Goal: Use online tool/utility: Utilize a website feature to perform a specific function

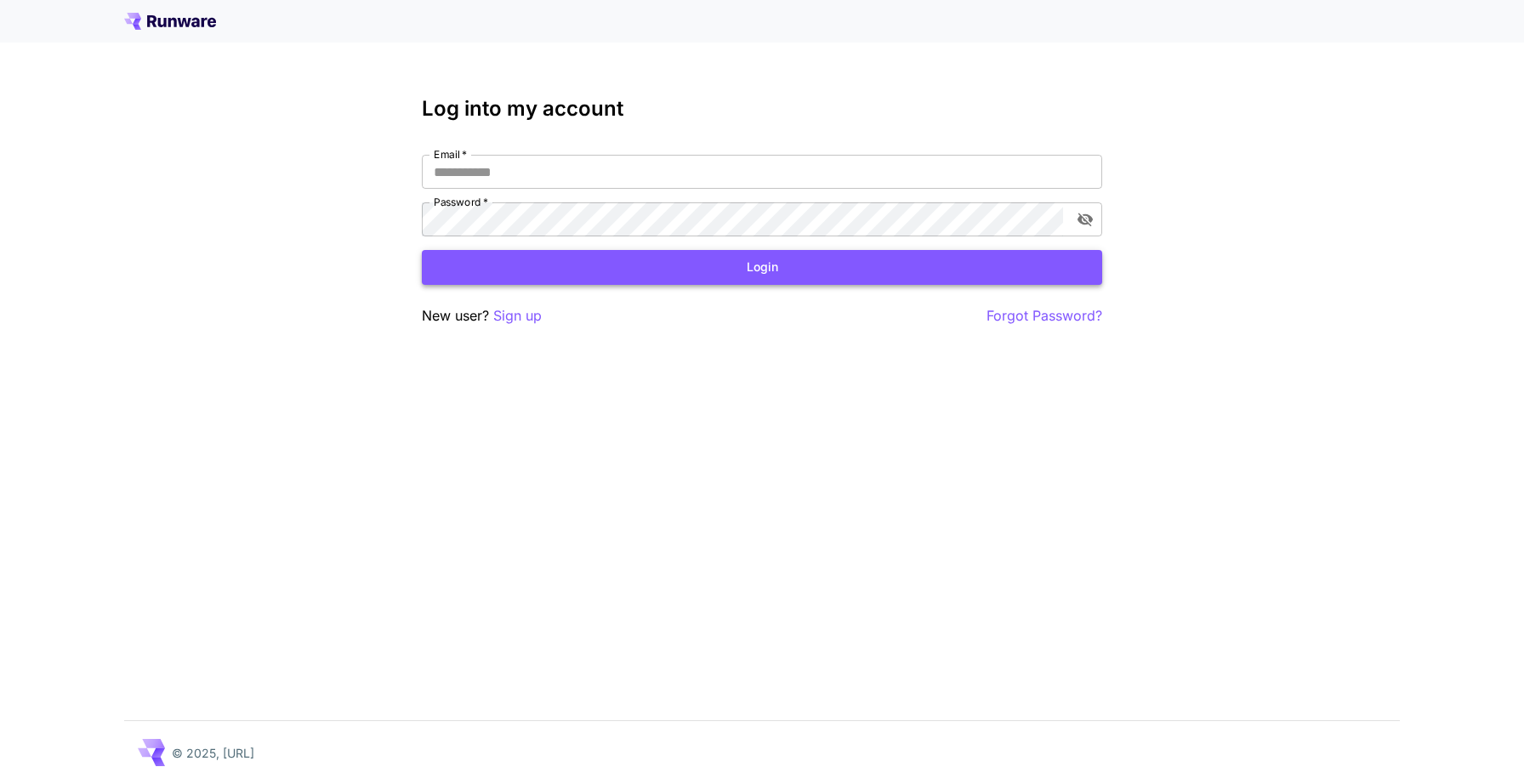
type input "**********"
click at [821, 257] on button "Login" at bounding box center [762, 267] width 681 height 35
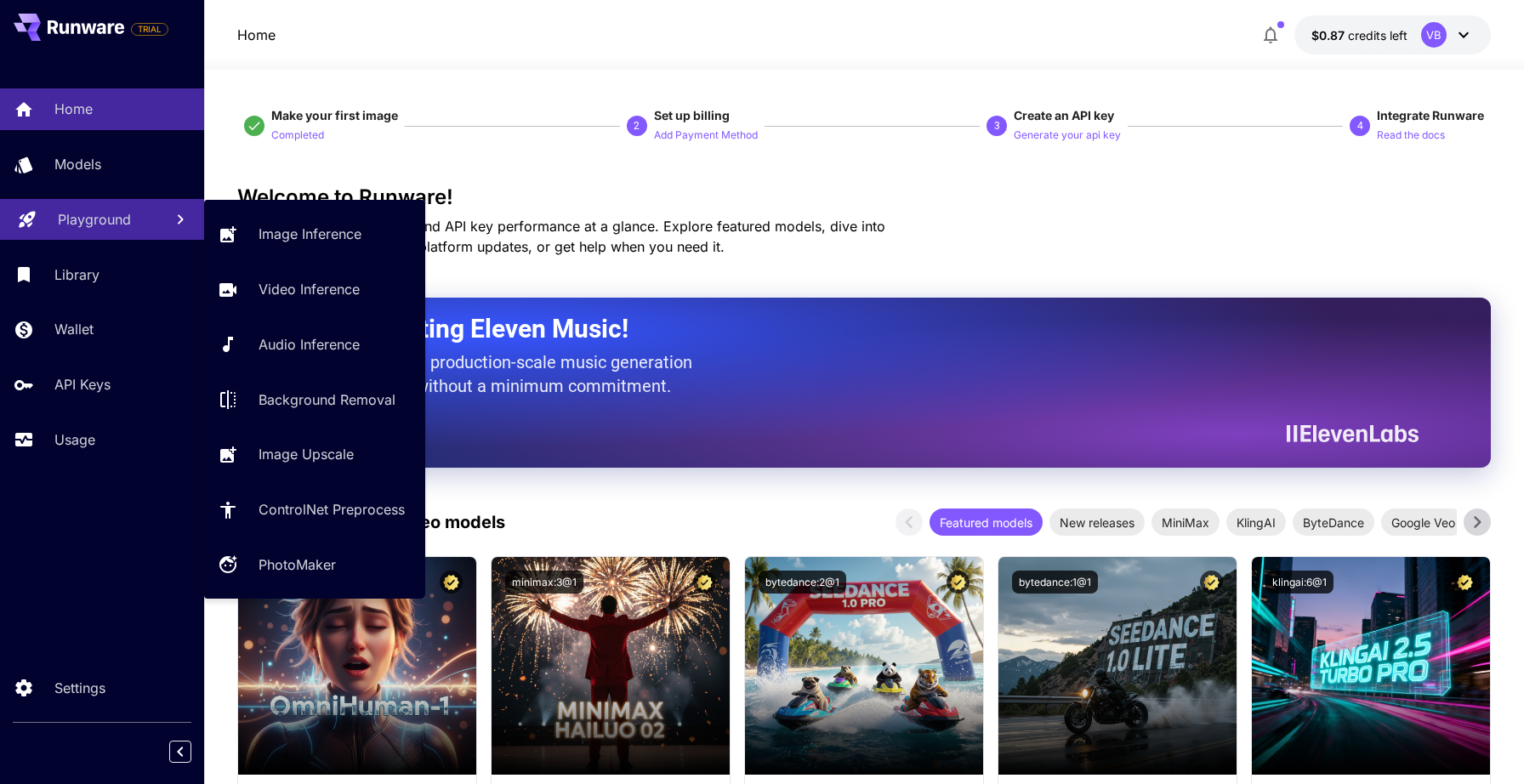
click at [126, 226] on p "Playground" at bounding box center [94, 218] width 73 height 20
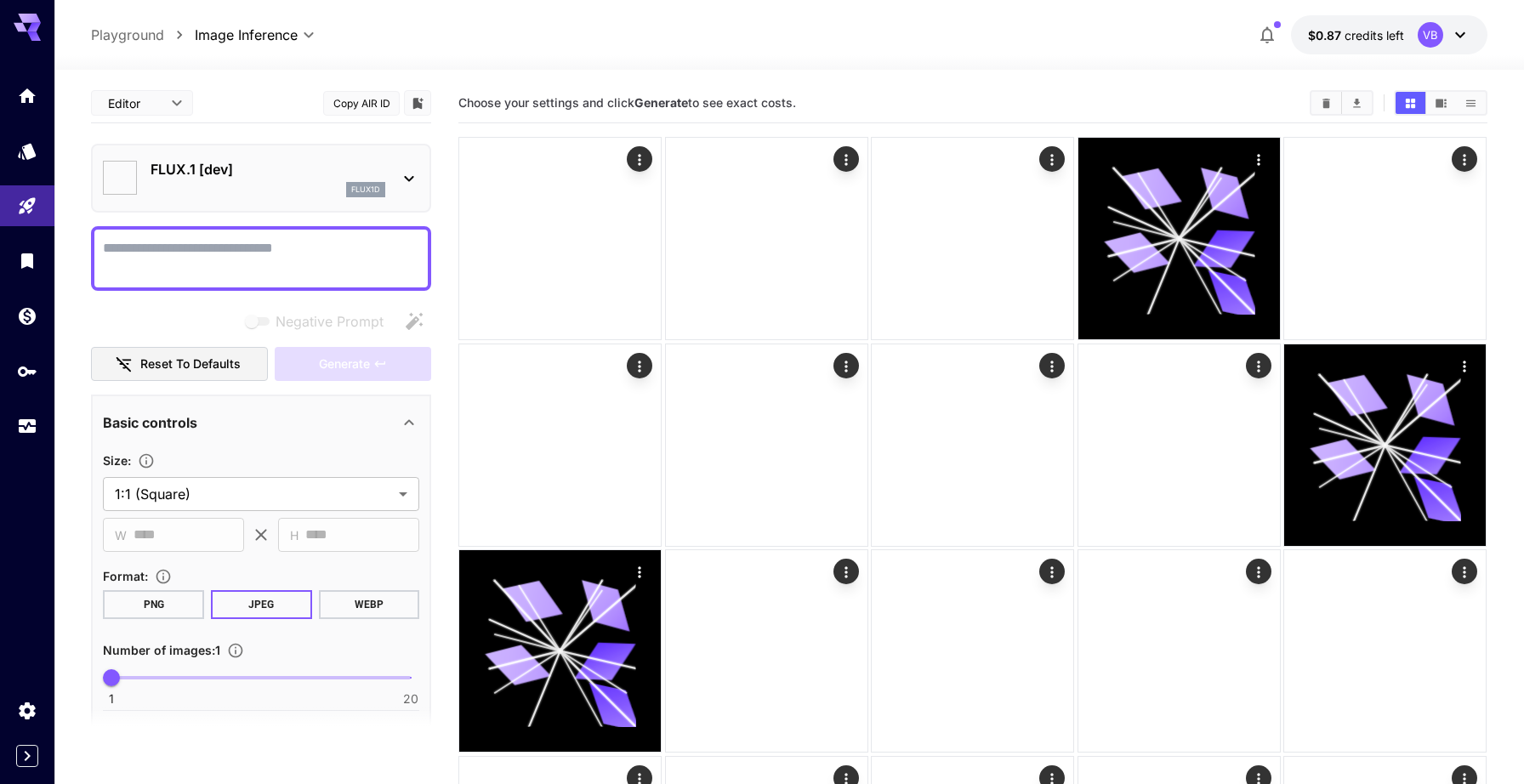
type input "**********"
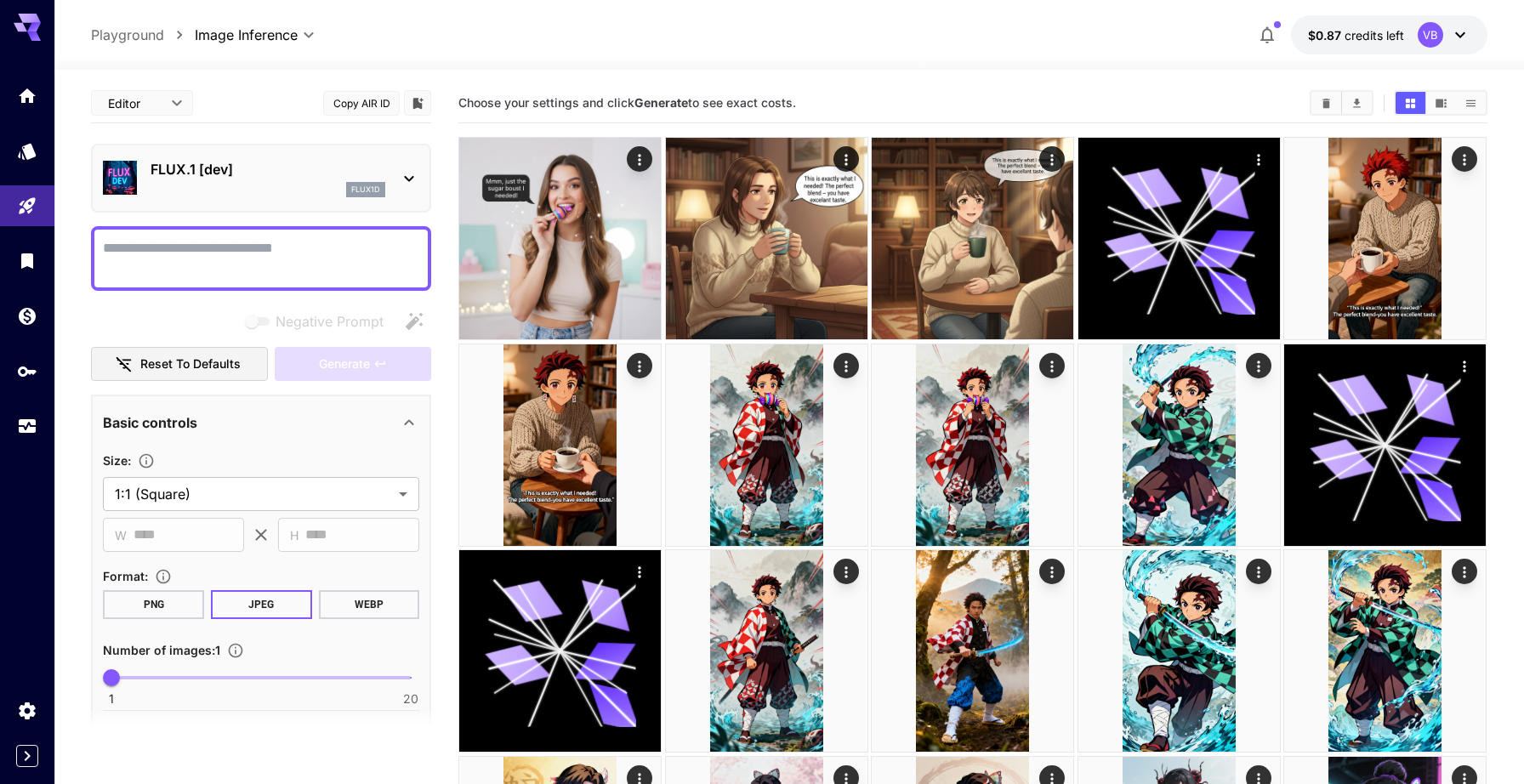
click at [286, 167] on p "FLUX.1 [dev]" at bounding box center [268, 169] width 235 height 20
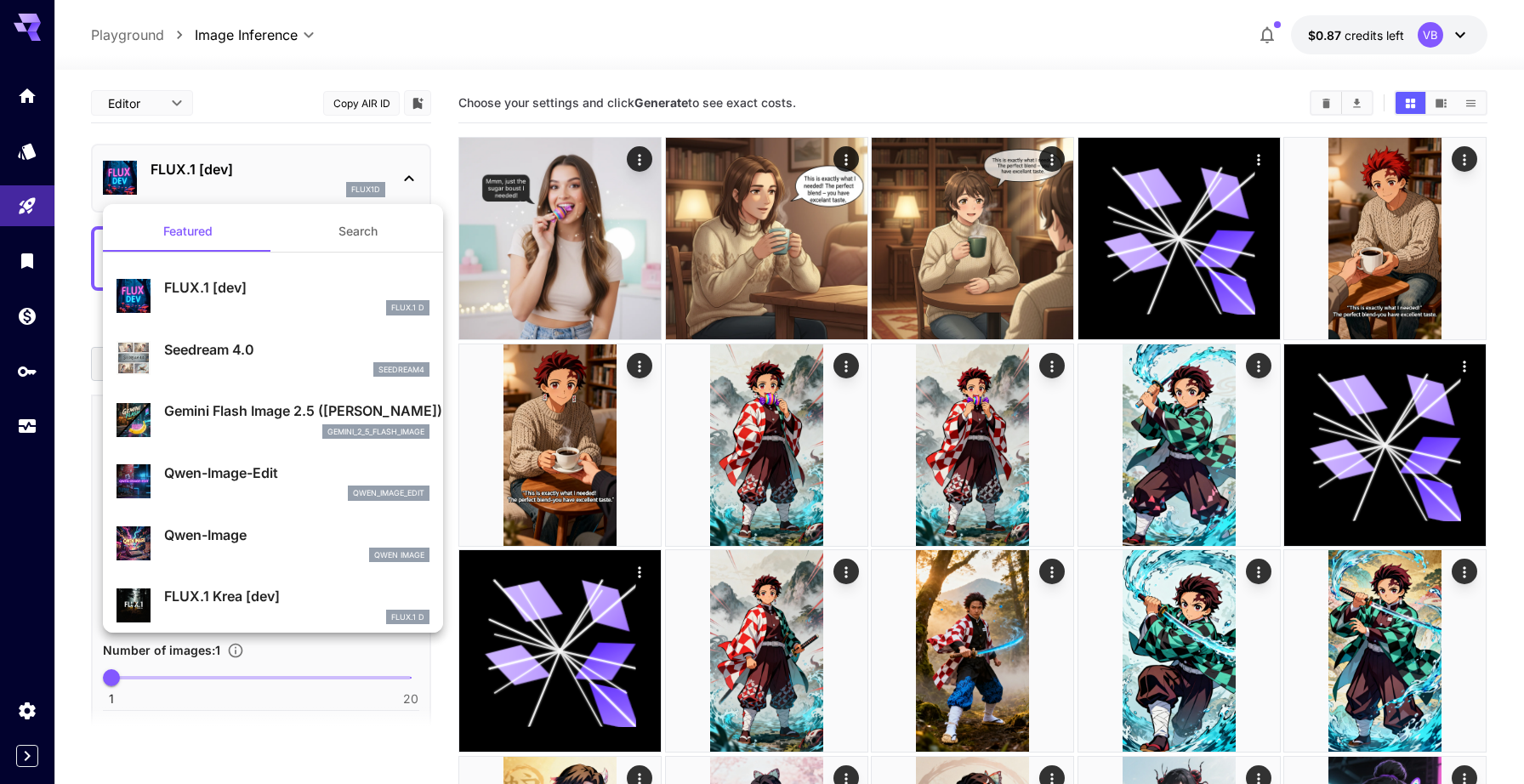
click at [272, 371] on div "seedream4" at bounding box center [296, 370] width 265 height 15
type input "**********"
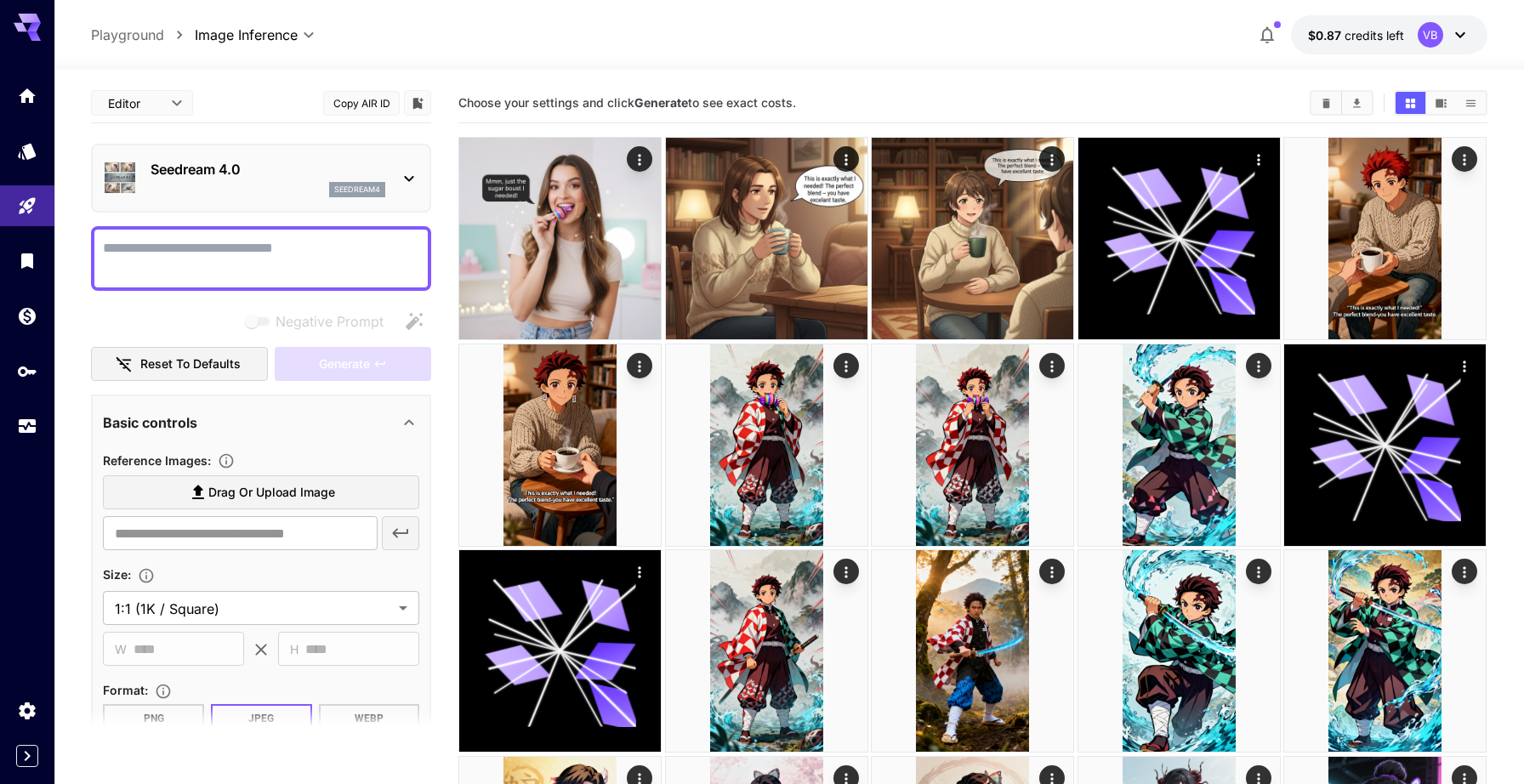
click at [302, 249] on textarea "Negative Prompt" at bounding box center [260, 258] width 316 height 41
paste textarea "**********"
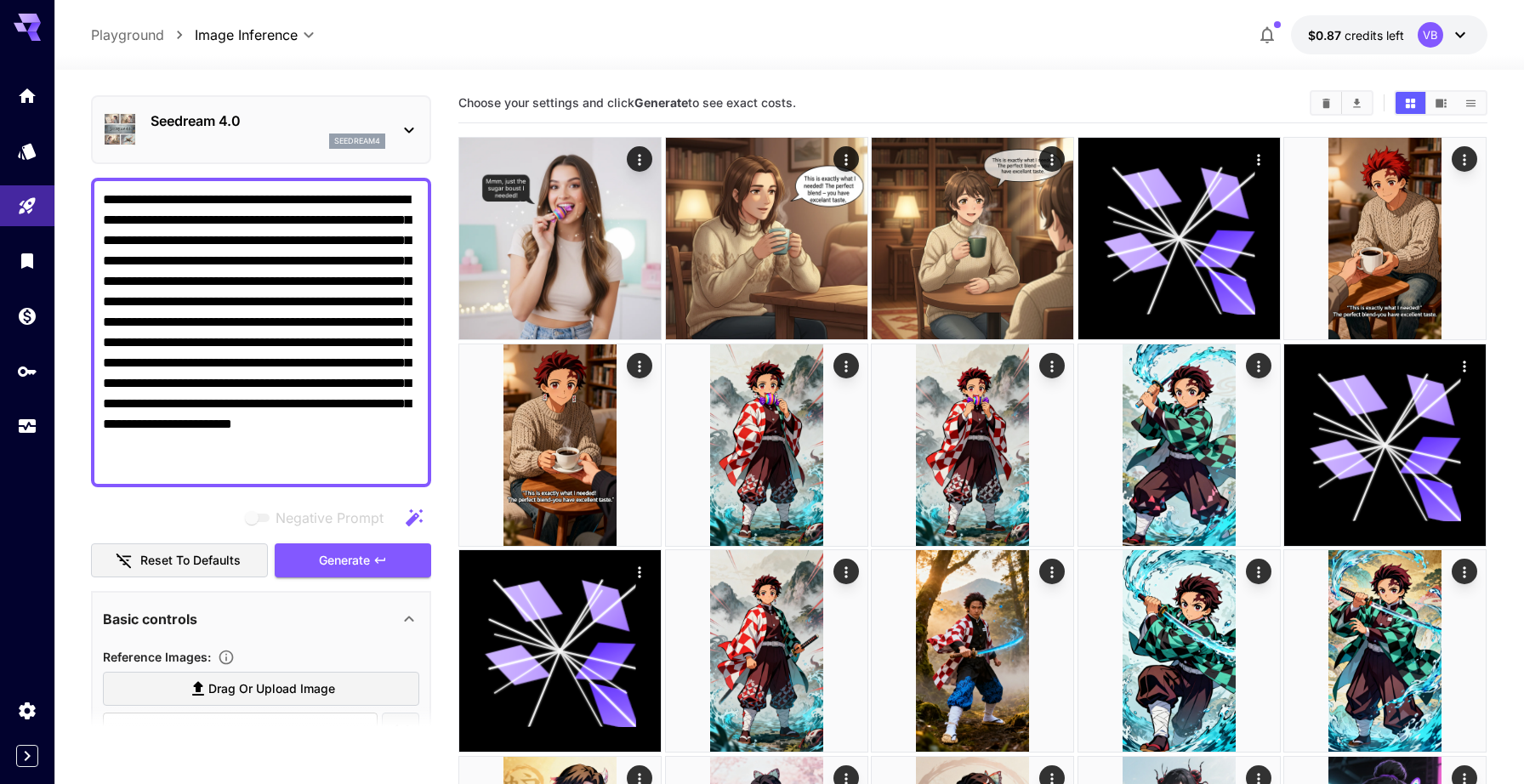
scroll to position [50, 0]
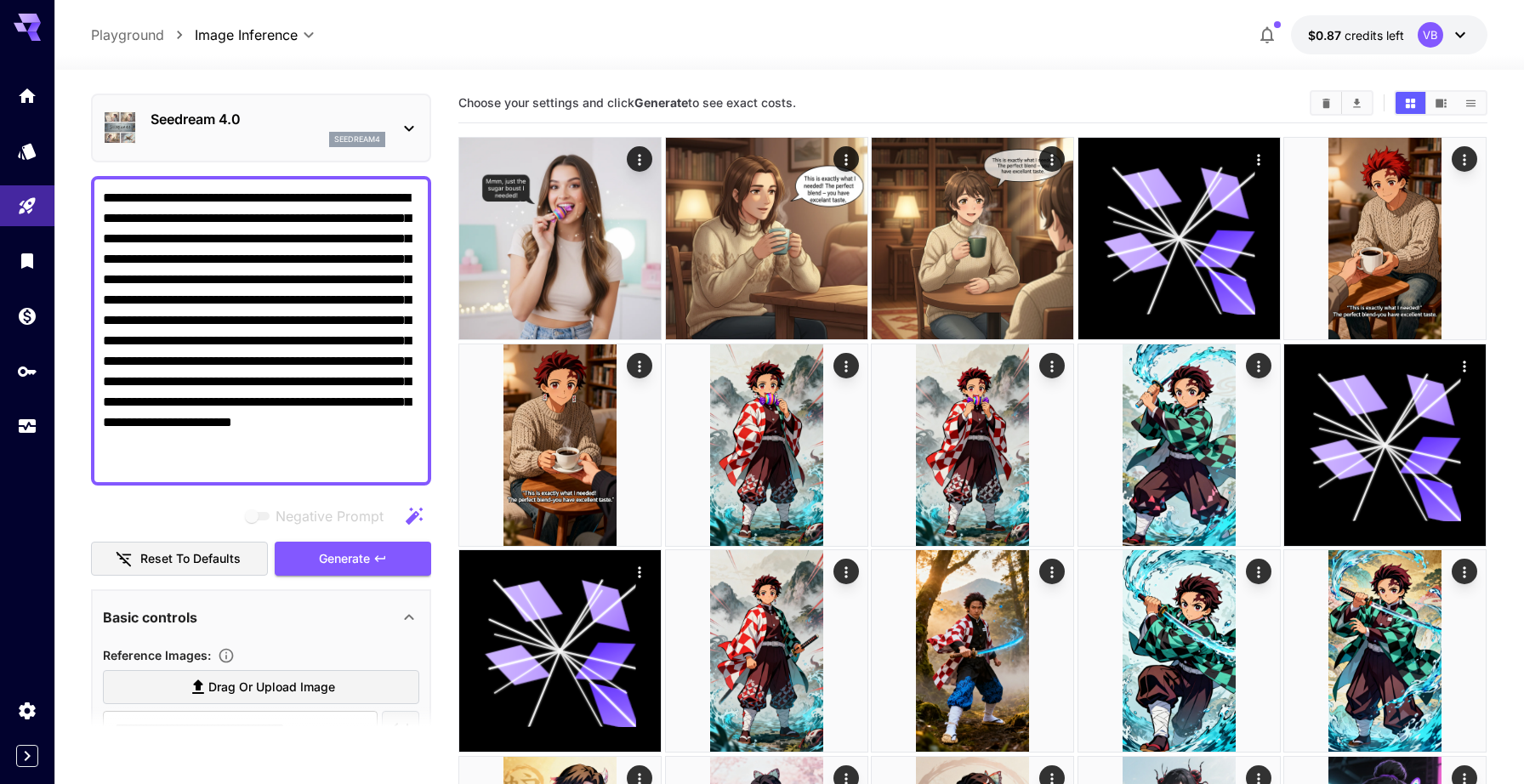
drag, startPoint x: 177, startPoint y: 199, endPoint x: 84, endPoint y: 193, distance: 93.2
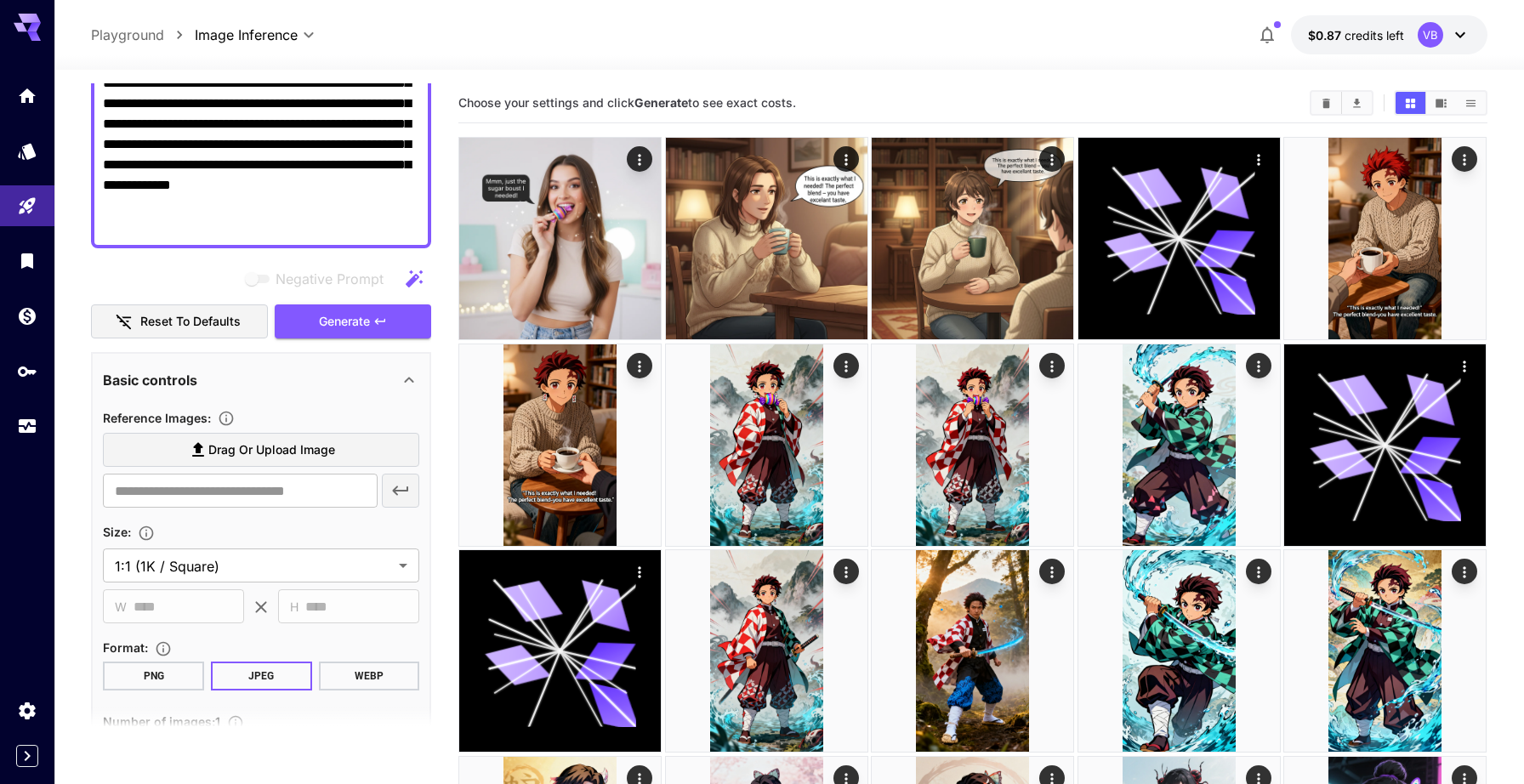
scroll to position [333, 0]
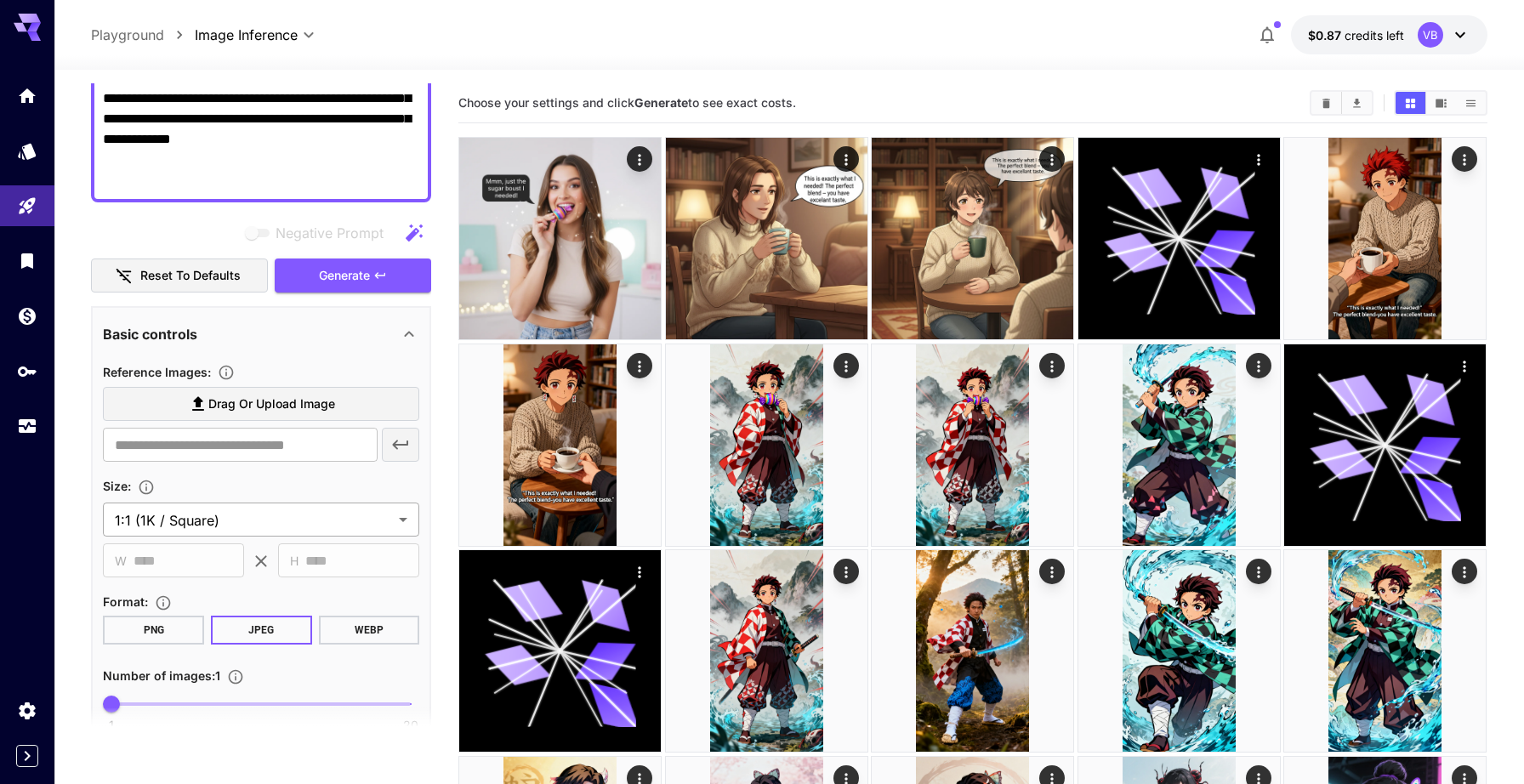
type textarea "**********"
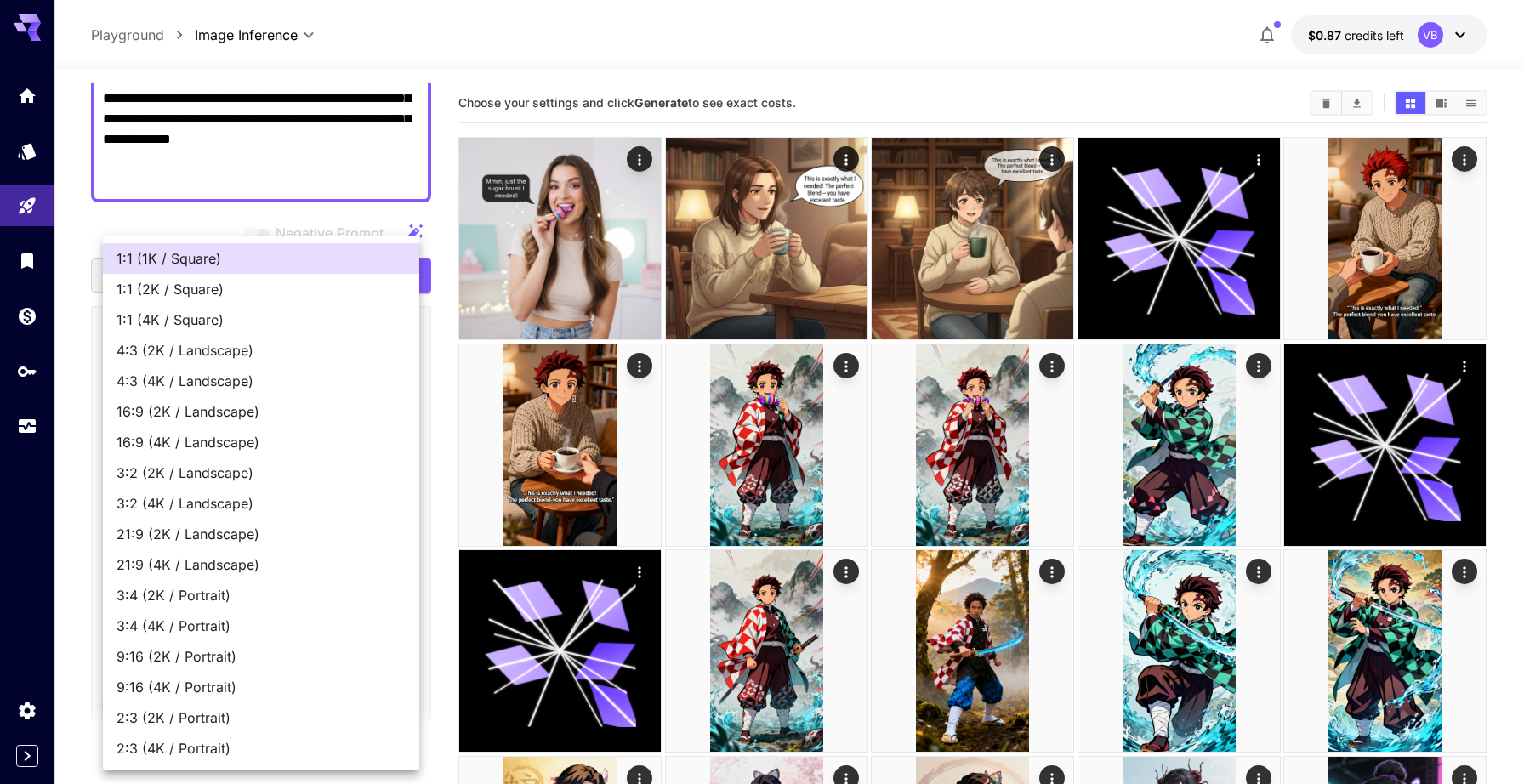
click at [265, 648] on span "9:16 (2K / Portrait)" at bounding box center [261, 656] width 290 height 20
type input "**********"
type input "****"
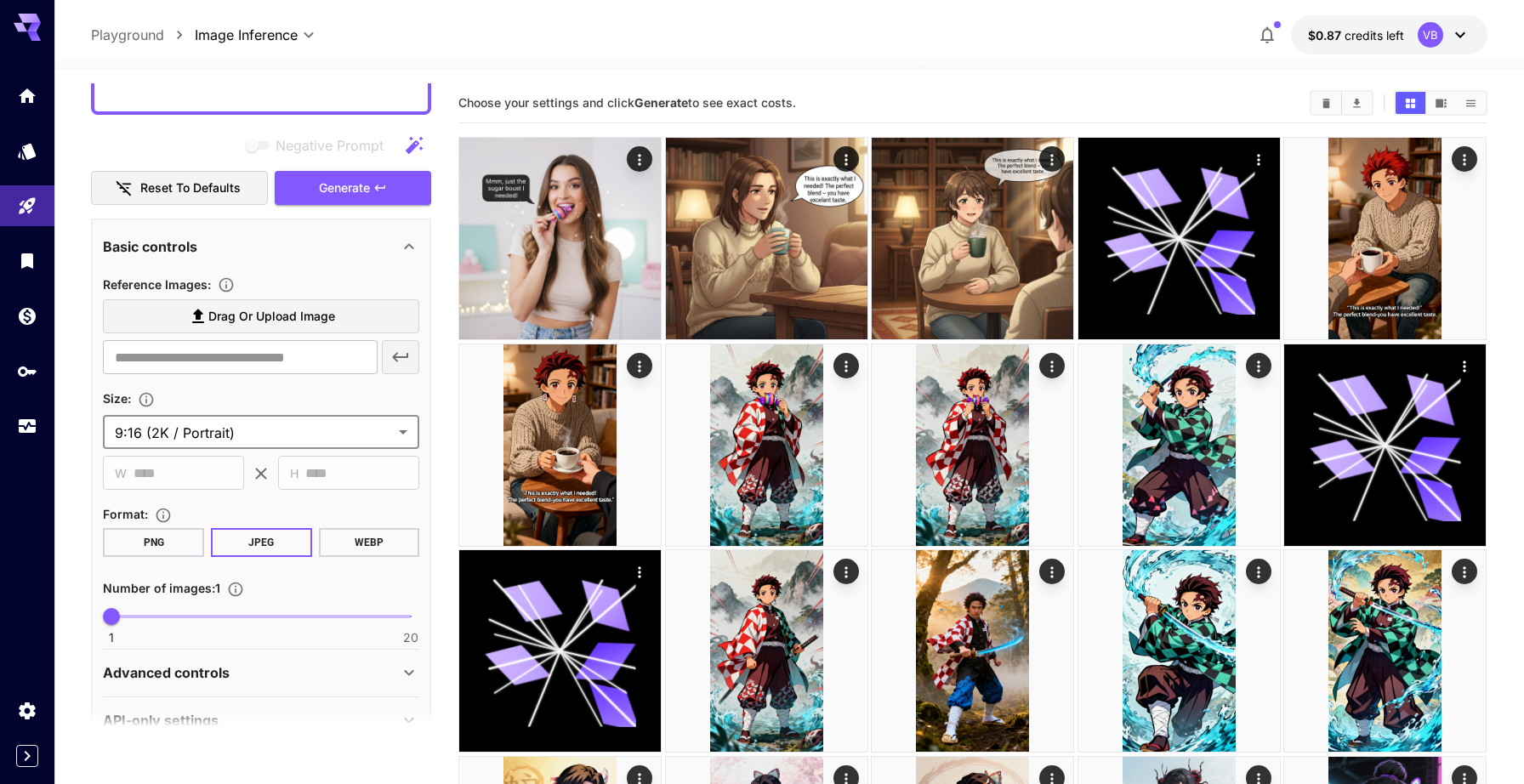
scroll to position [422, 0]
click at [371, 551] on button "WEBP" at bounding box center [369, 540] width 102 height 28
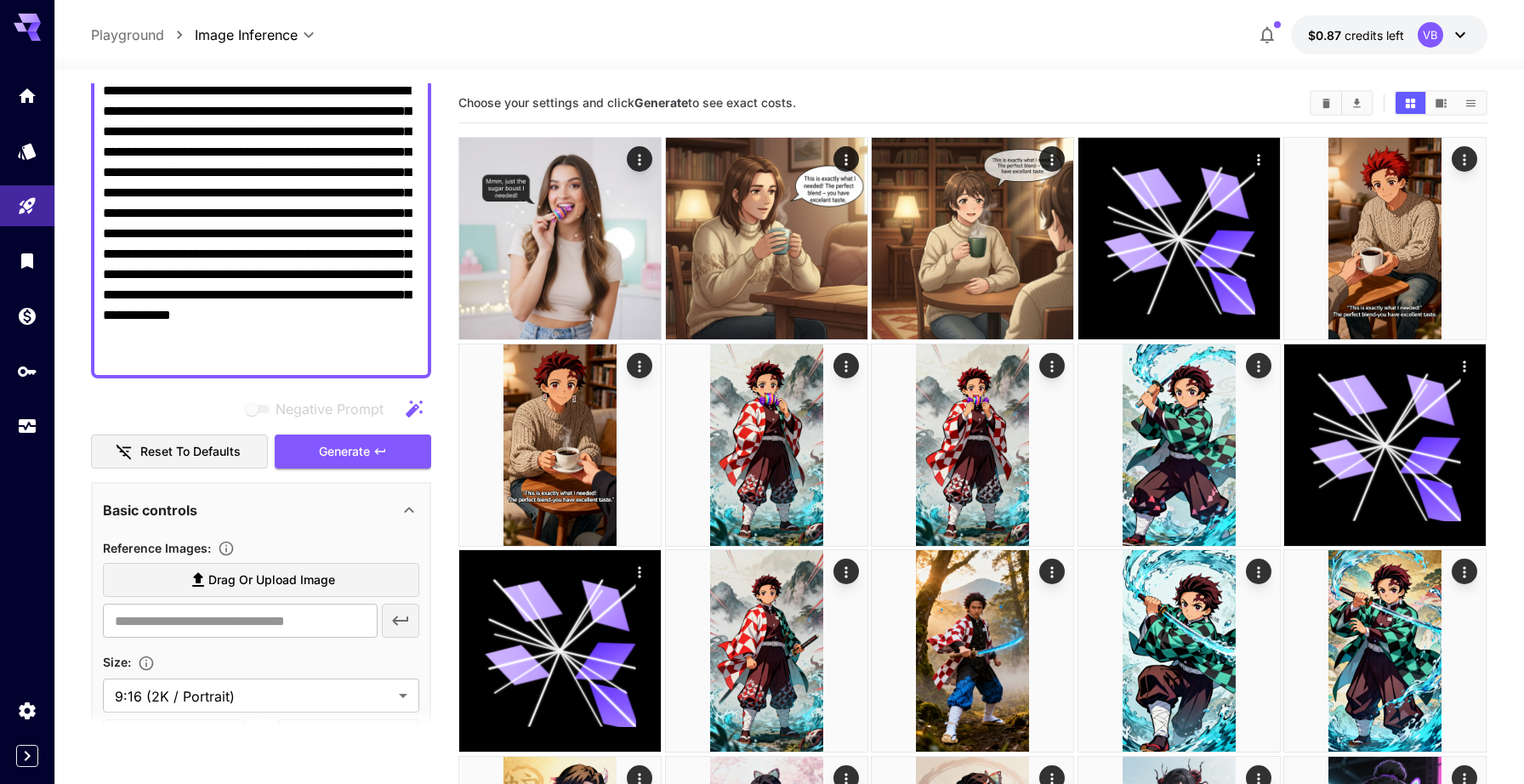
scroll to position [171, 0]
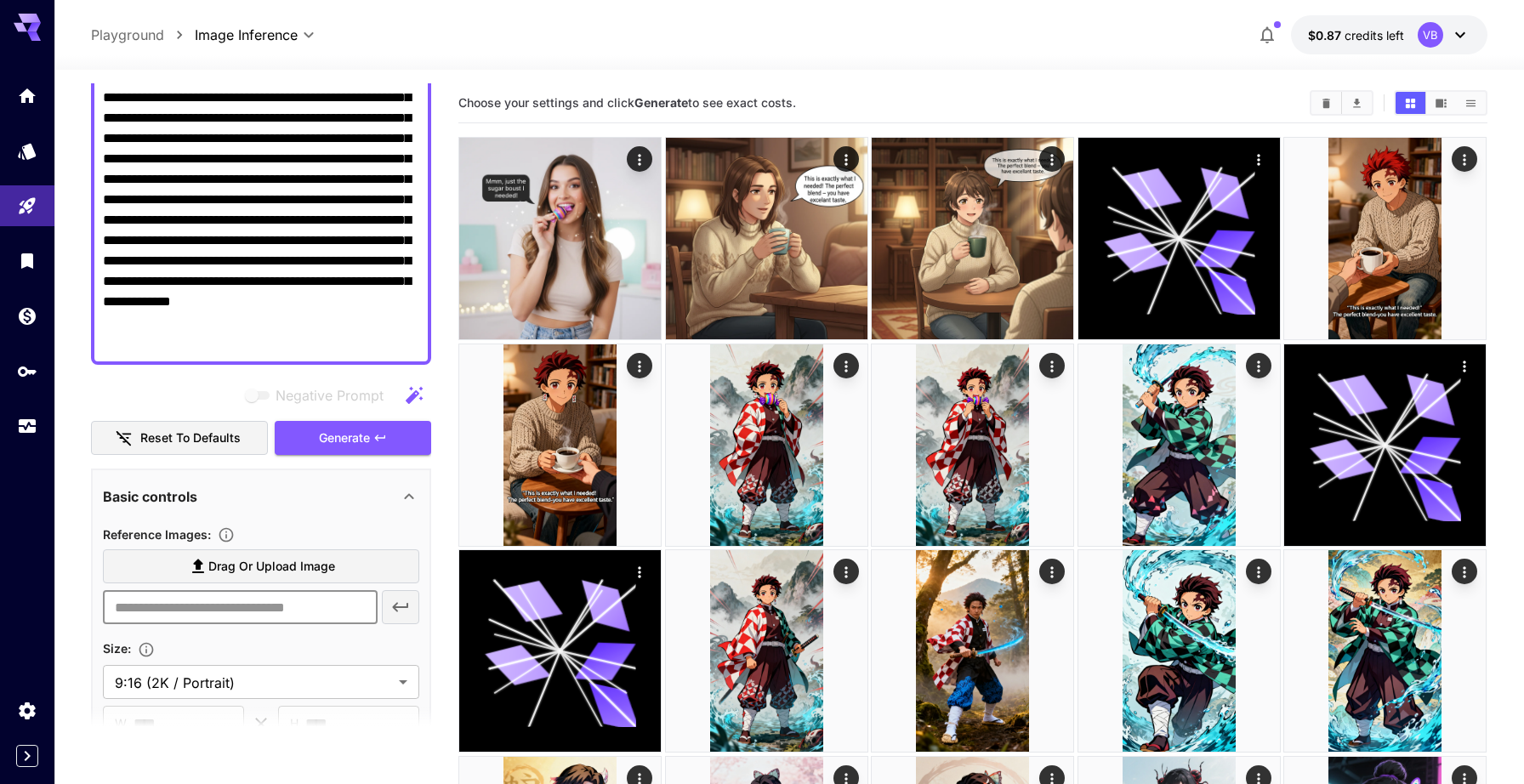
click at [261, 614] on input "text" at bounding box center [239, 607] width 274 height 34
paste input "**********"
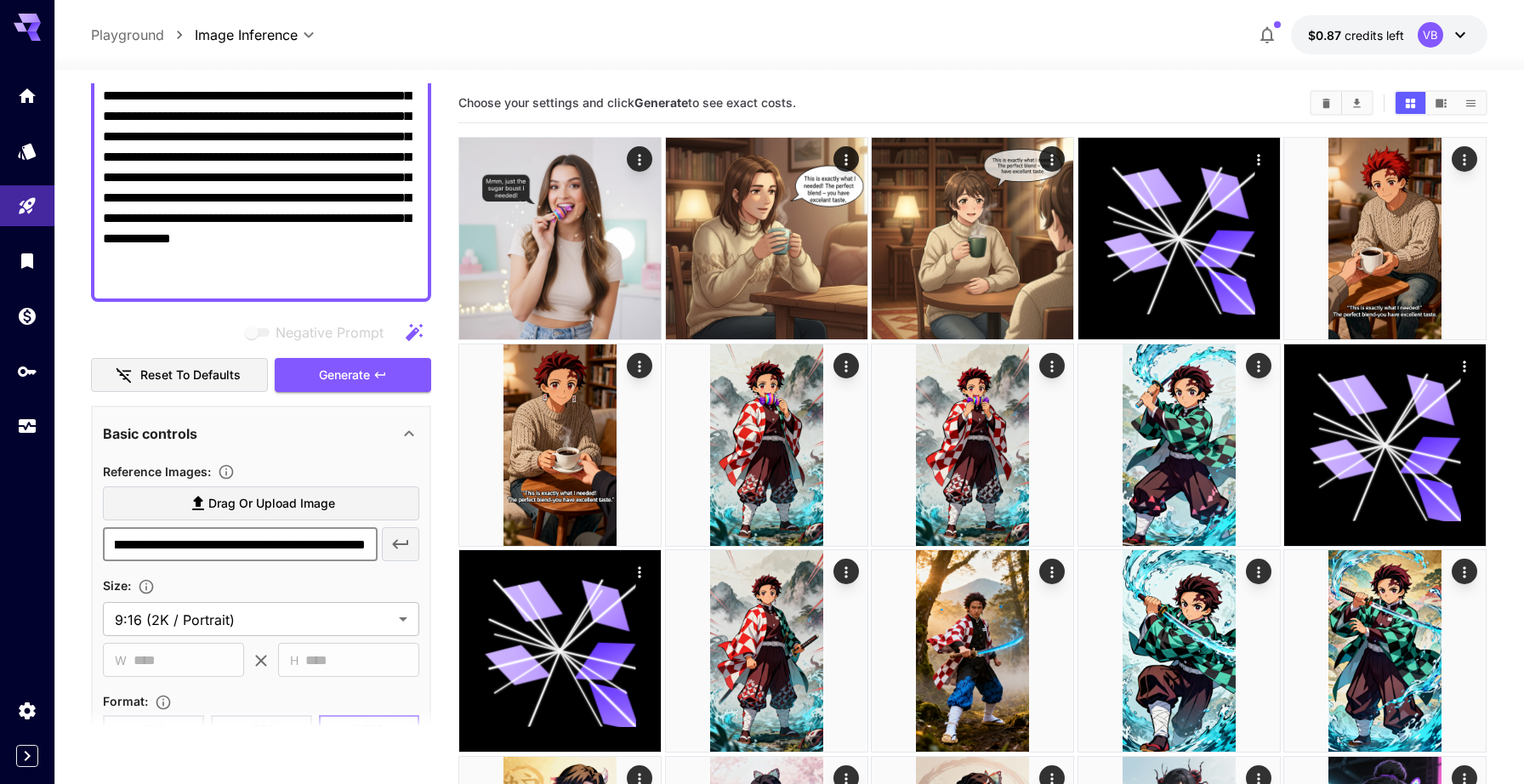
scroll to position [234, 0]
click at [393, 547] on icon "button" at bounding box center [400, 543] width 20 height 20
click at [273, 548] on input "**********" at bounding box center [239, 543] width 274 height 34
paste input "**********"
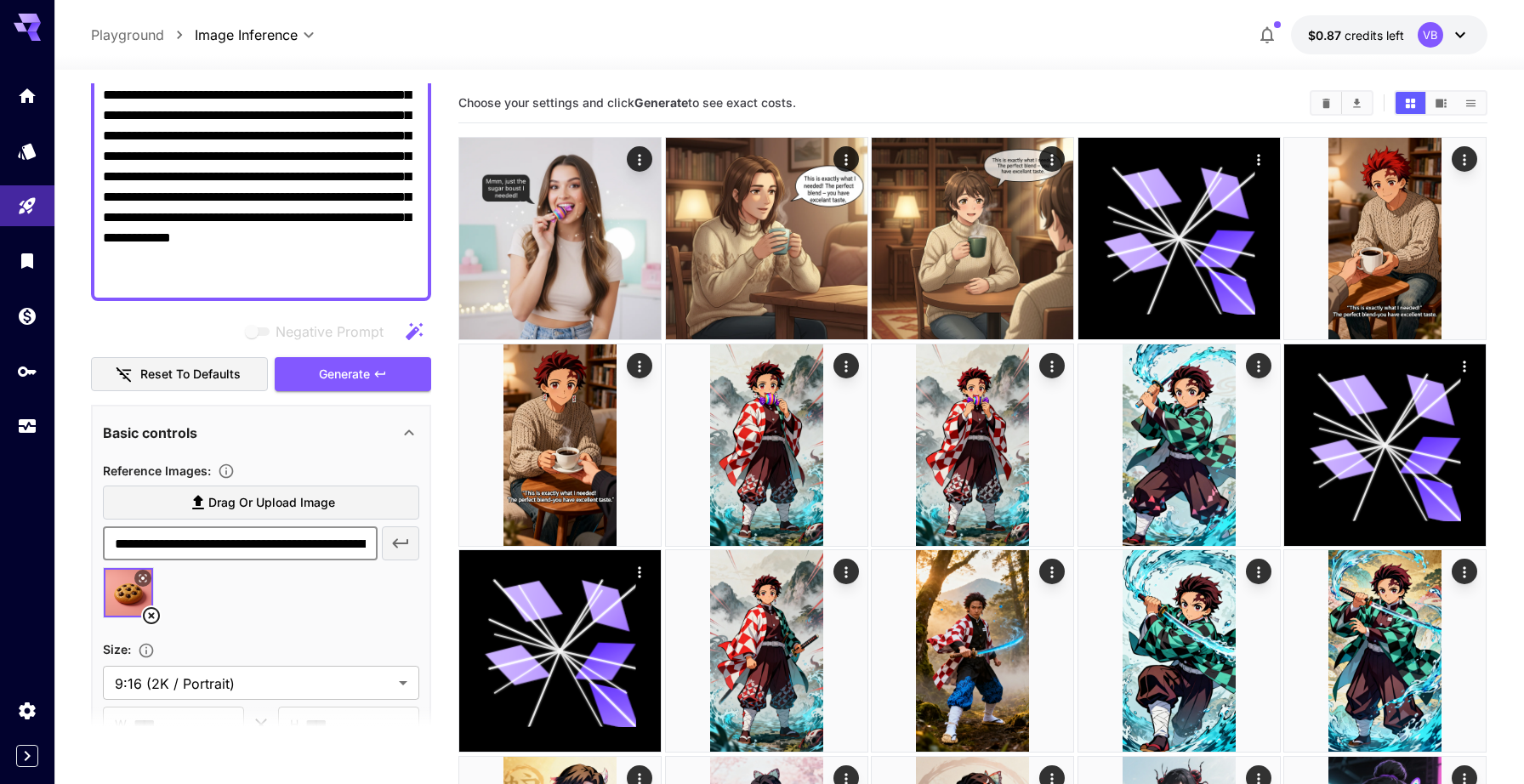
scroll to position [0, 468]
type input "**********"
click at [410, 550] on icon "button" at bounding box center [400, 543] width 20 height 20
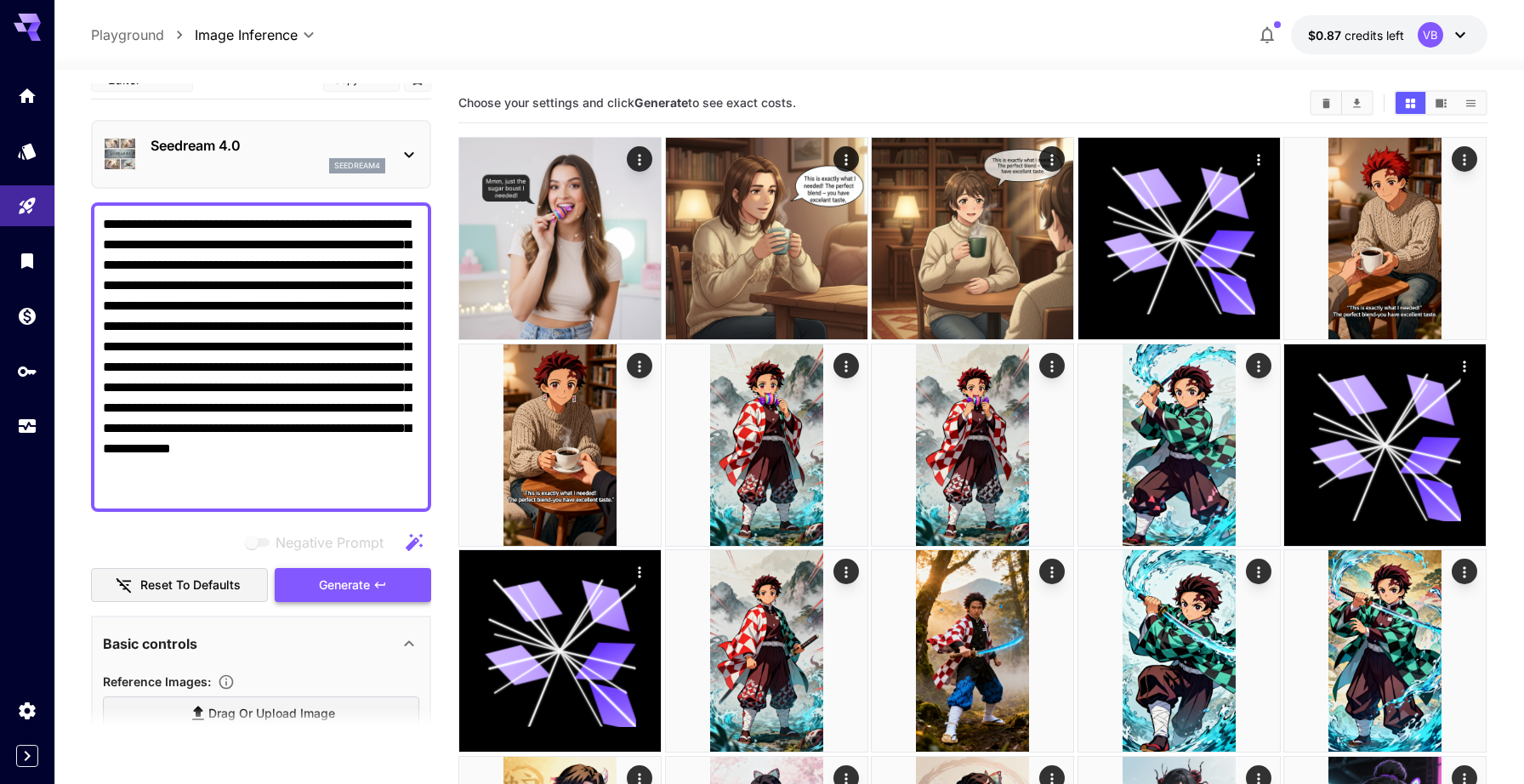
scroll to position [23, 0]
click at [321, 143] on p "Seedream 4.0" at bounding box center [268, 145] width 235 height 20
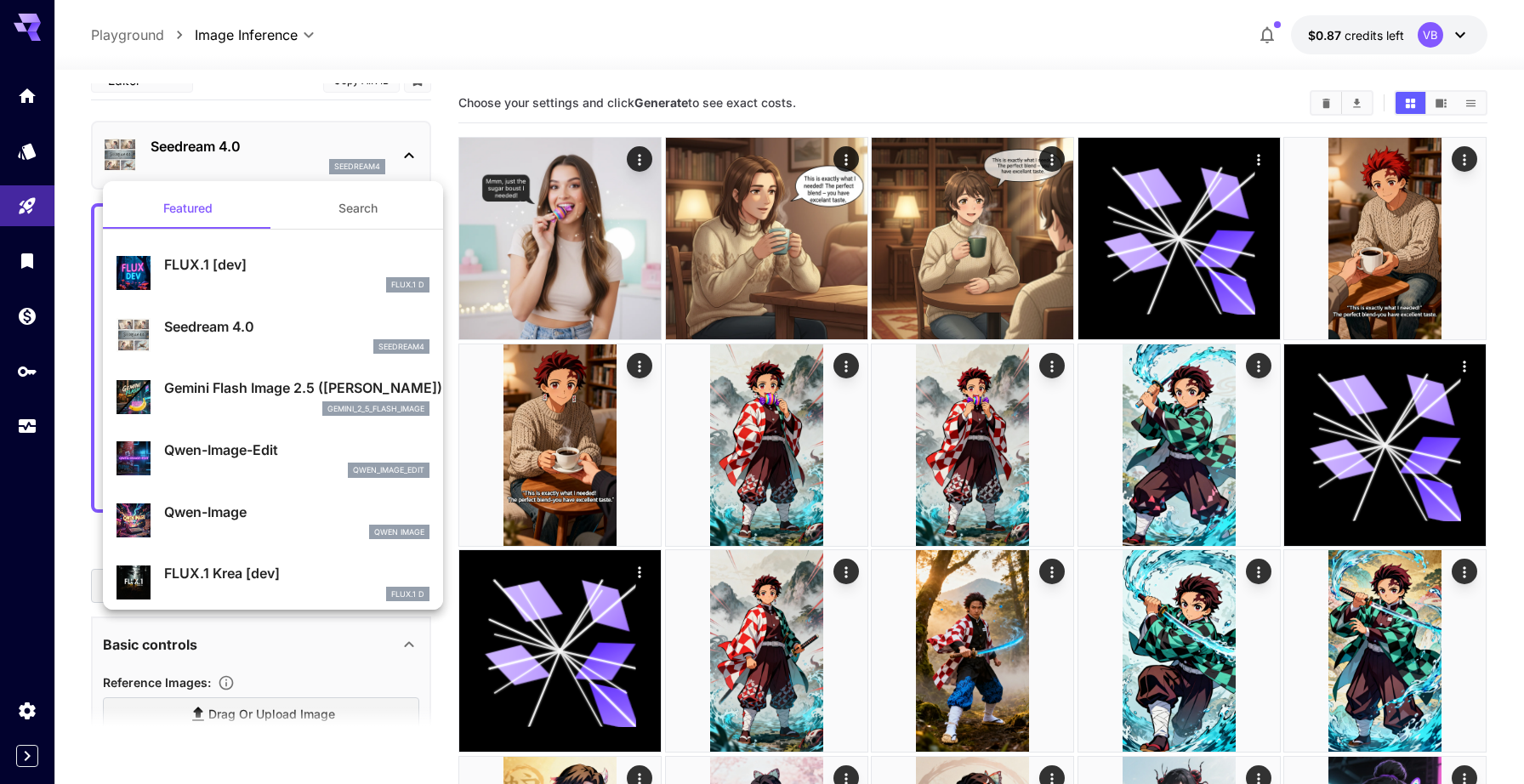
click at [278, 381] on p "Gemini Flash Image 2.5 ([PERSON_NAME])" at bounding box center [296, 387] width 265 height 20
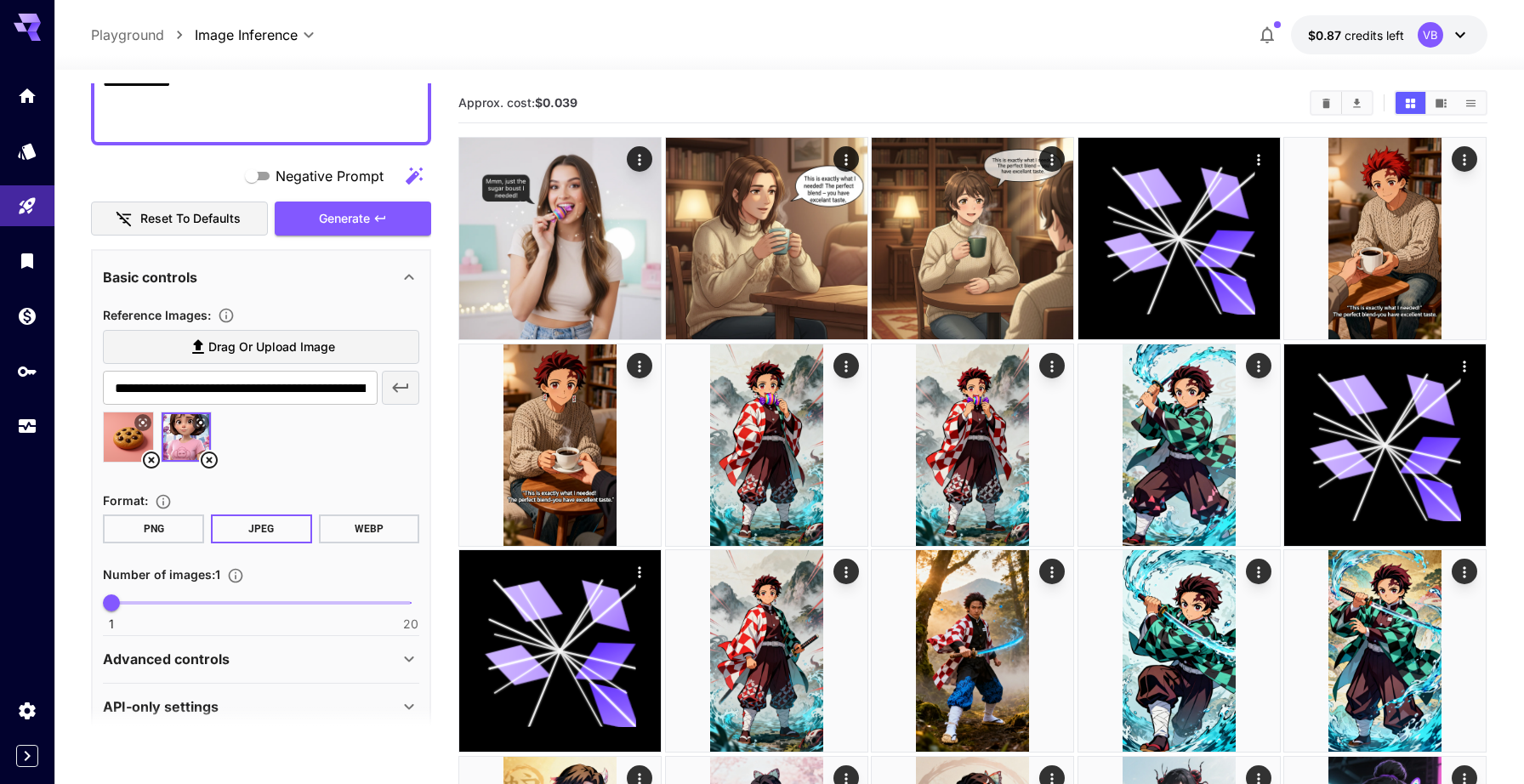
scroll to position [435, 0]
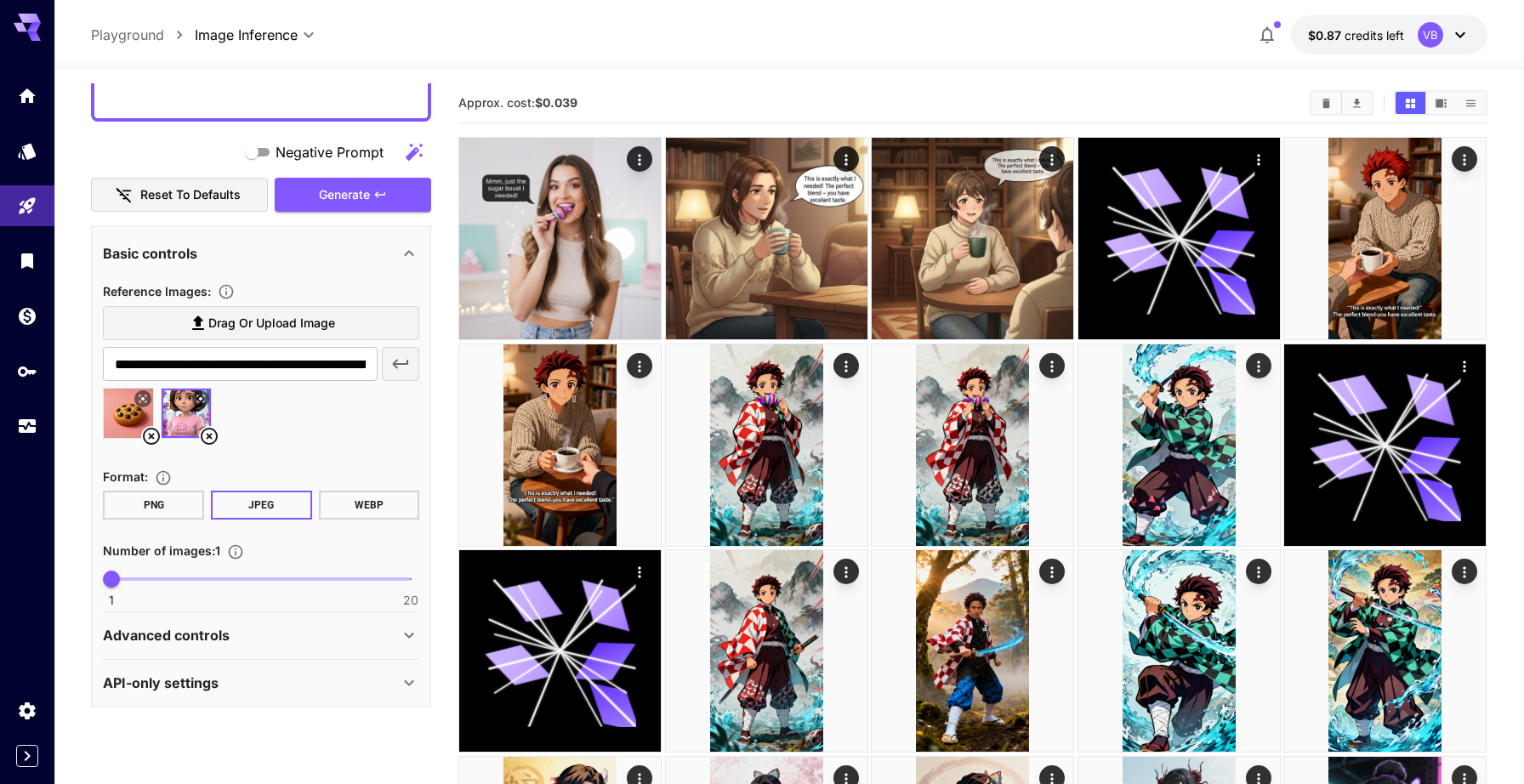
click at [363, 496] on button "WEBP" at bounding box center [369, 505] width 102 height 28
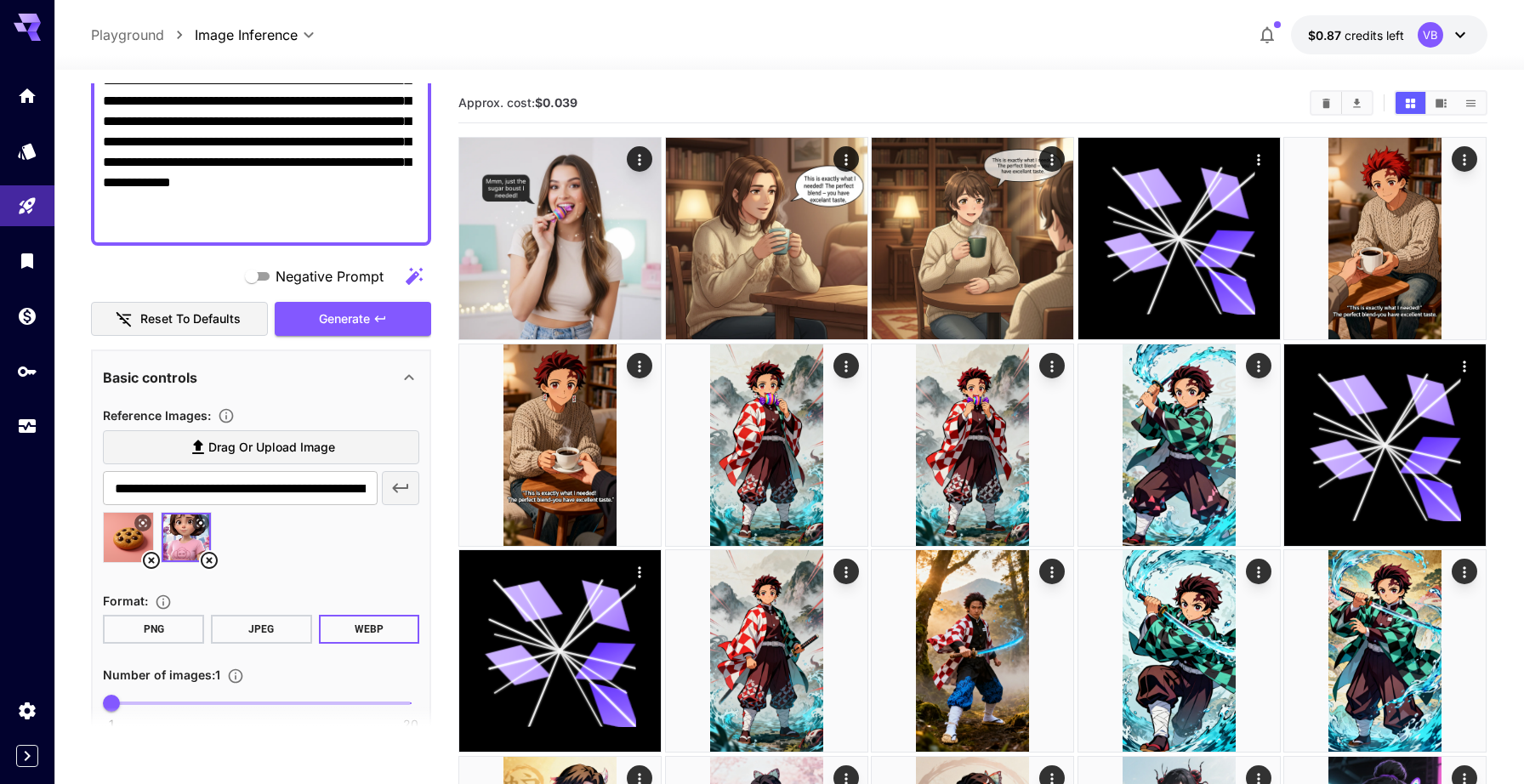
scroll to position [297, 0]
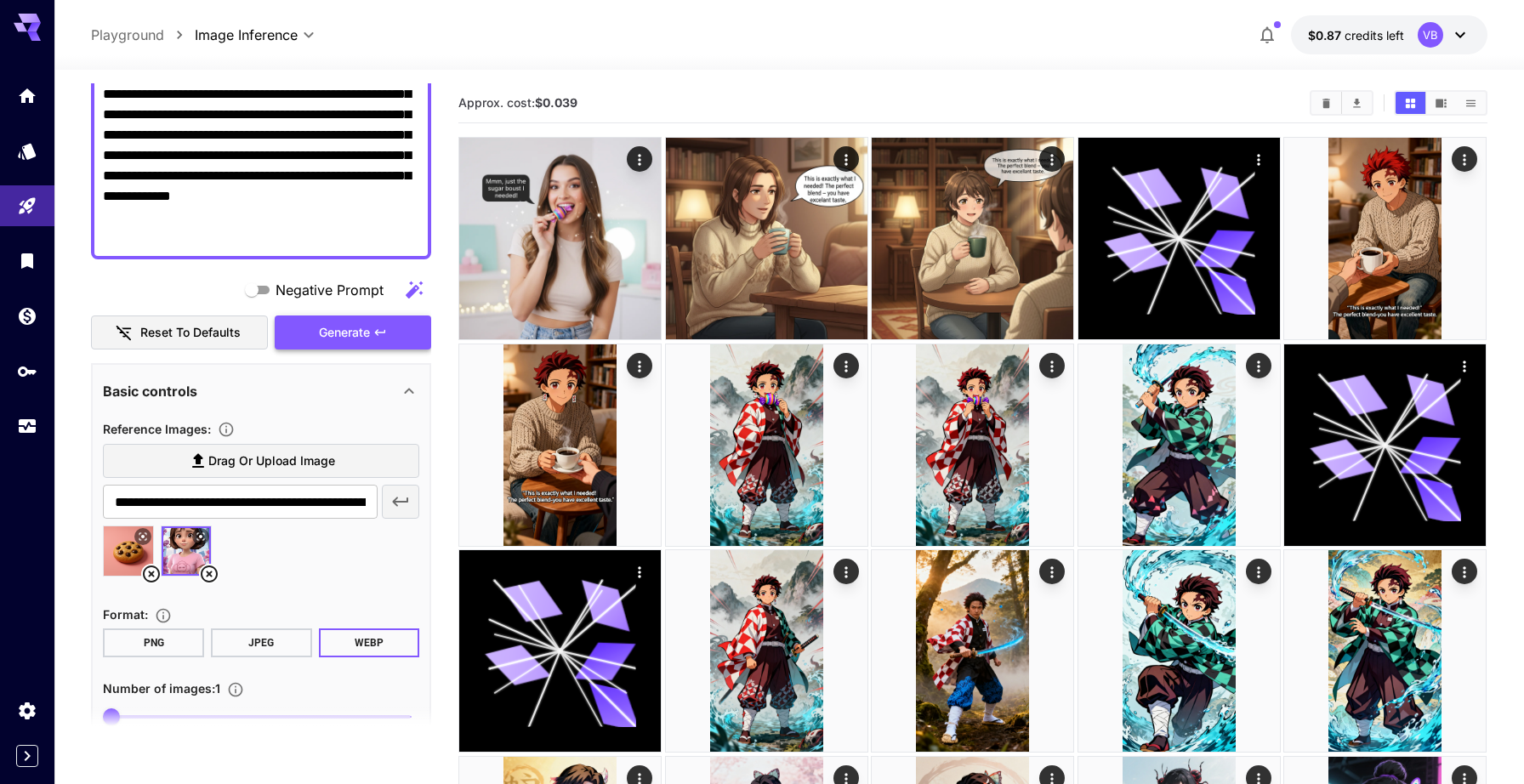
click at [344, 332] on span "Generate" at bounding box center [345, 332] width 51 height 21
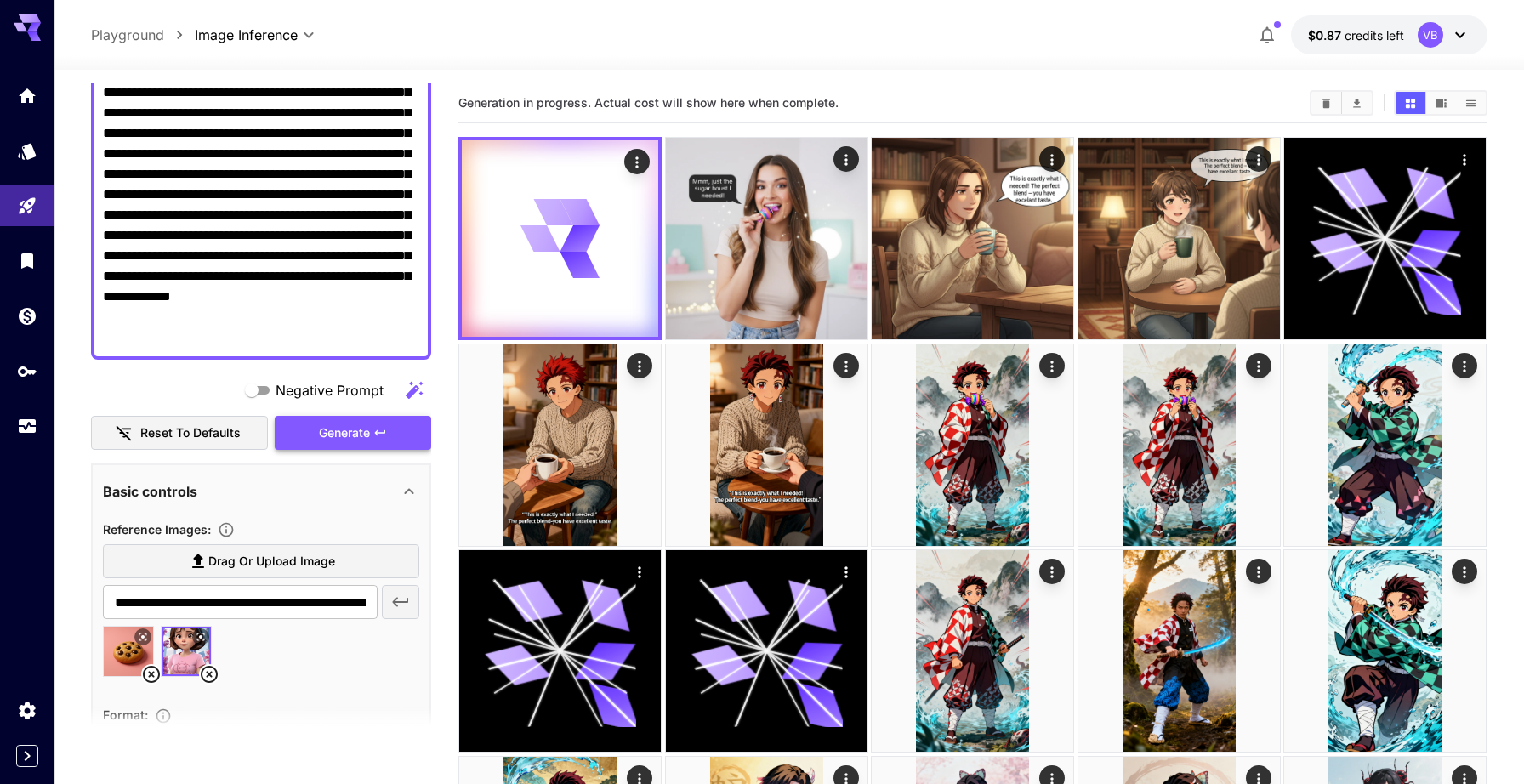
scroll to position [0, 0]
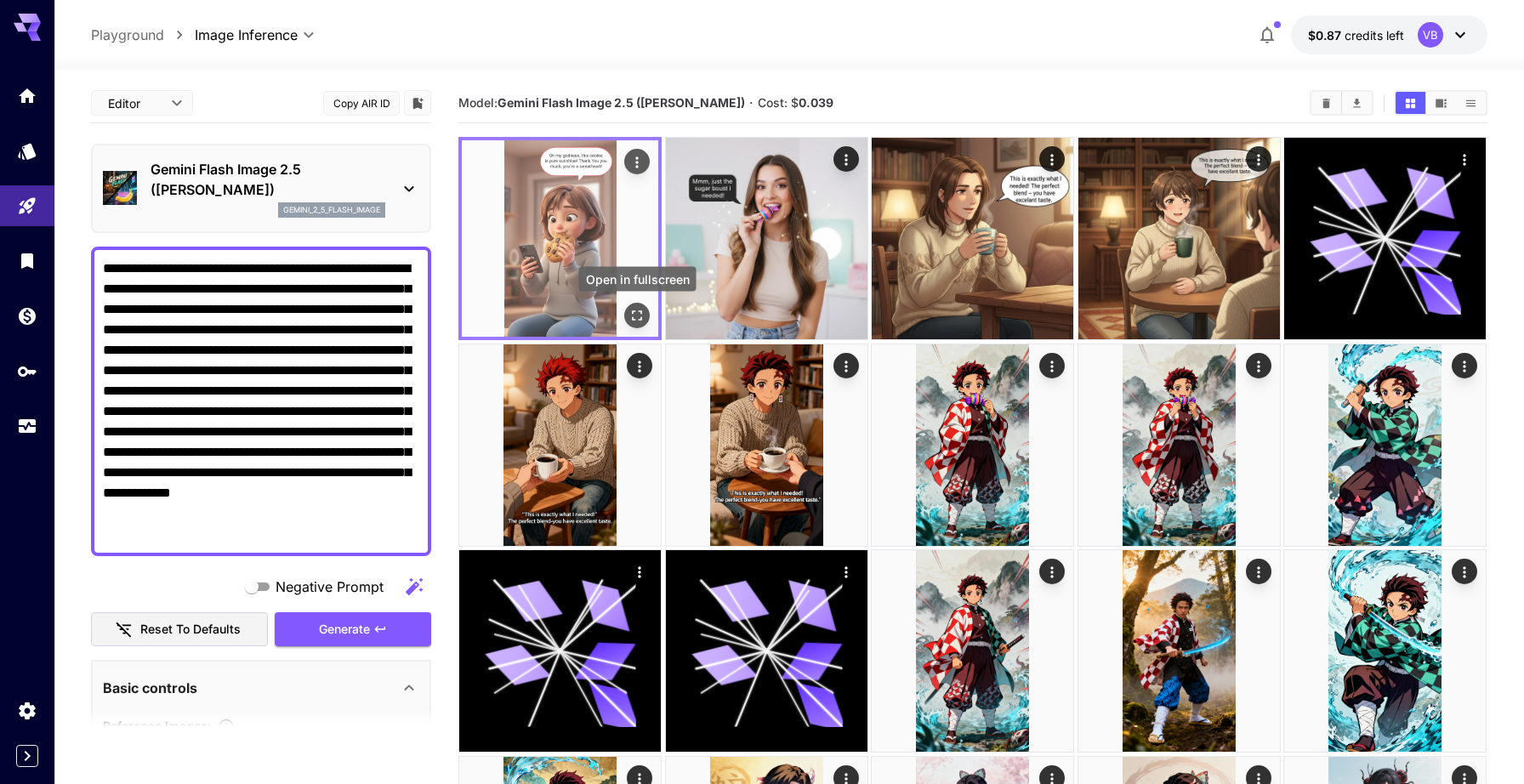
click at [637, 310] on icon "Open in fullscreen" at bounding box center [638, 315] width 17 height 17
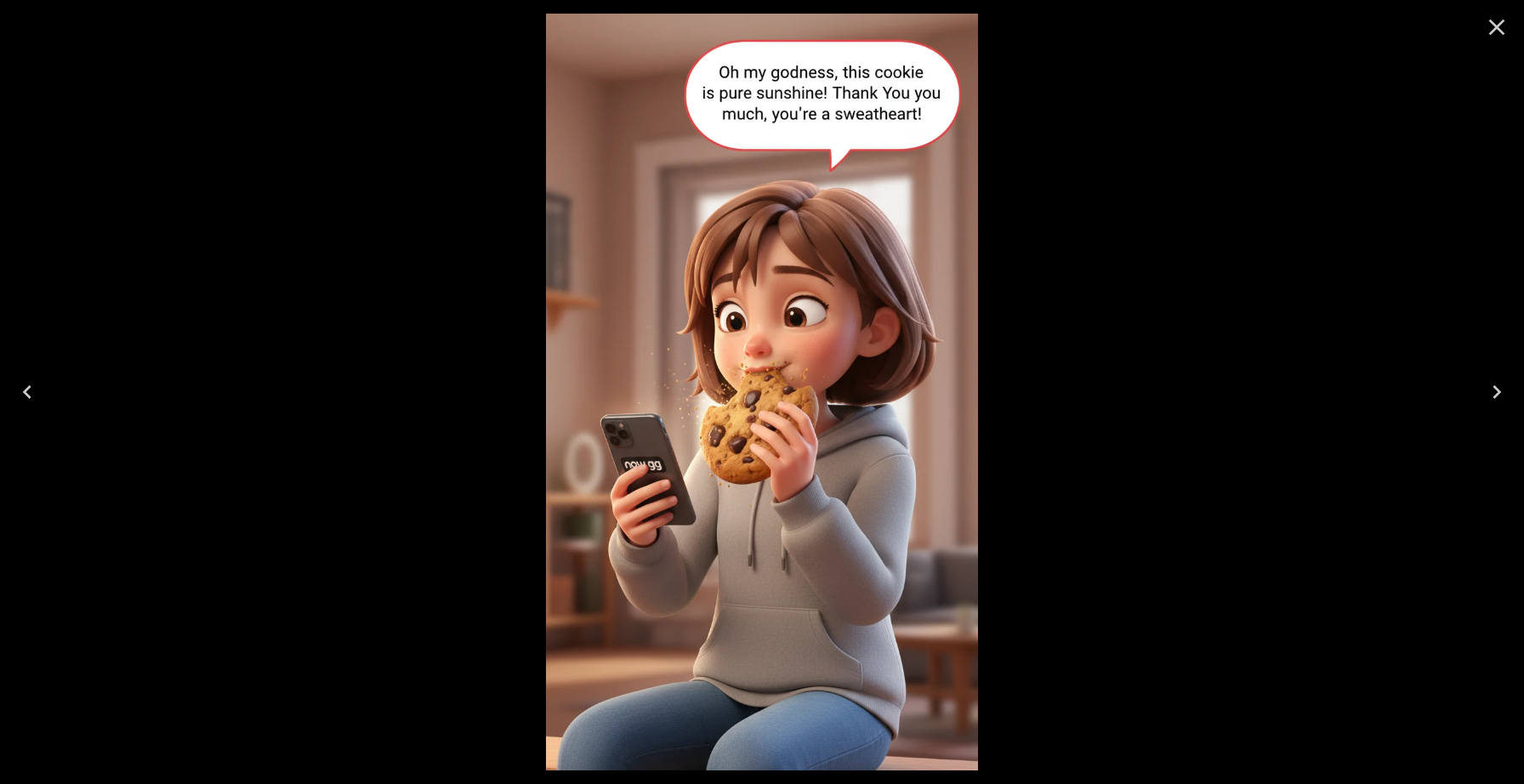
click at [1497, 29] on icon "Close" at bounding box center [1496, 27] width 28 height 28
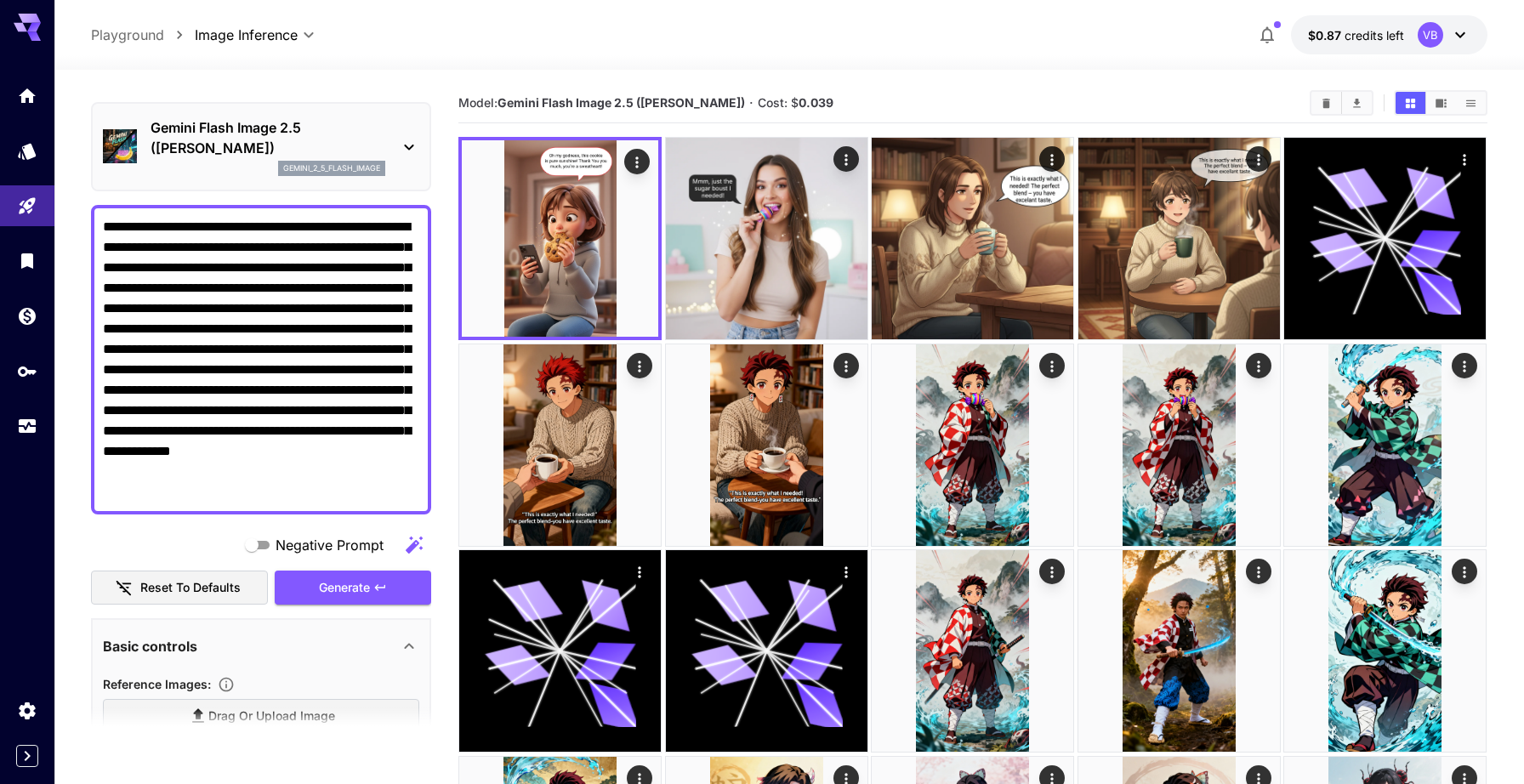
scroll to position [44, 0]
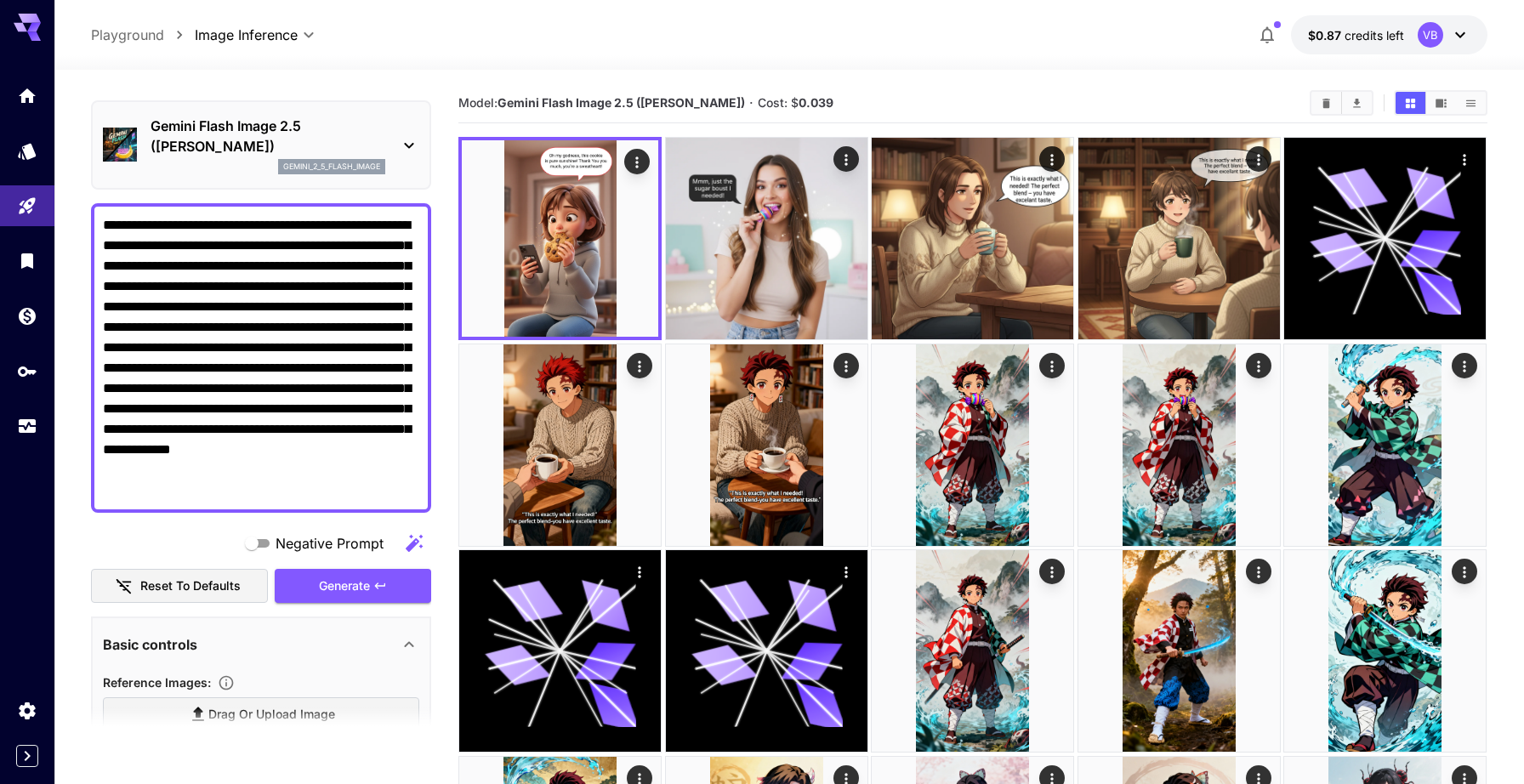
click at [264, 493] on textarea "**********" at bounding box center [260, 358] width 316 height 286
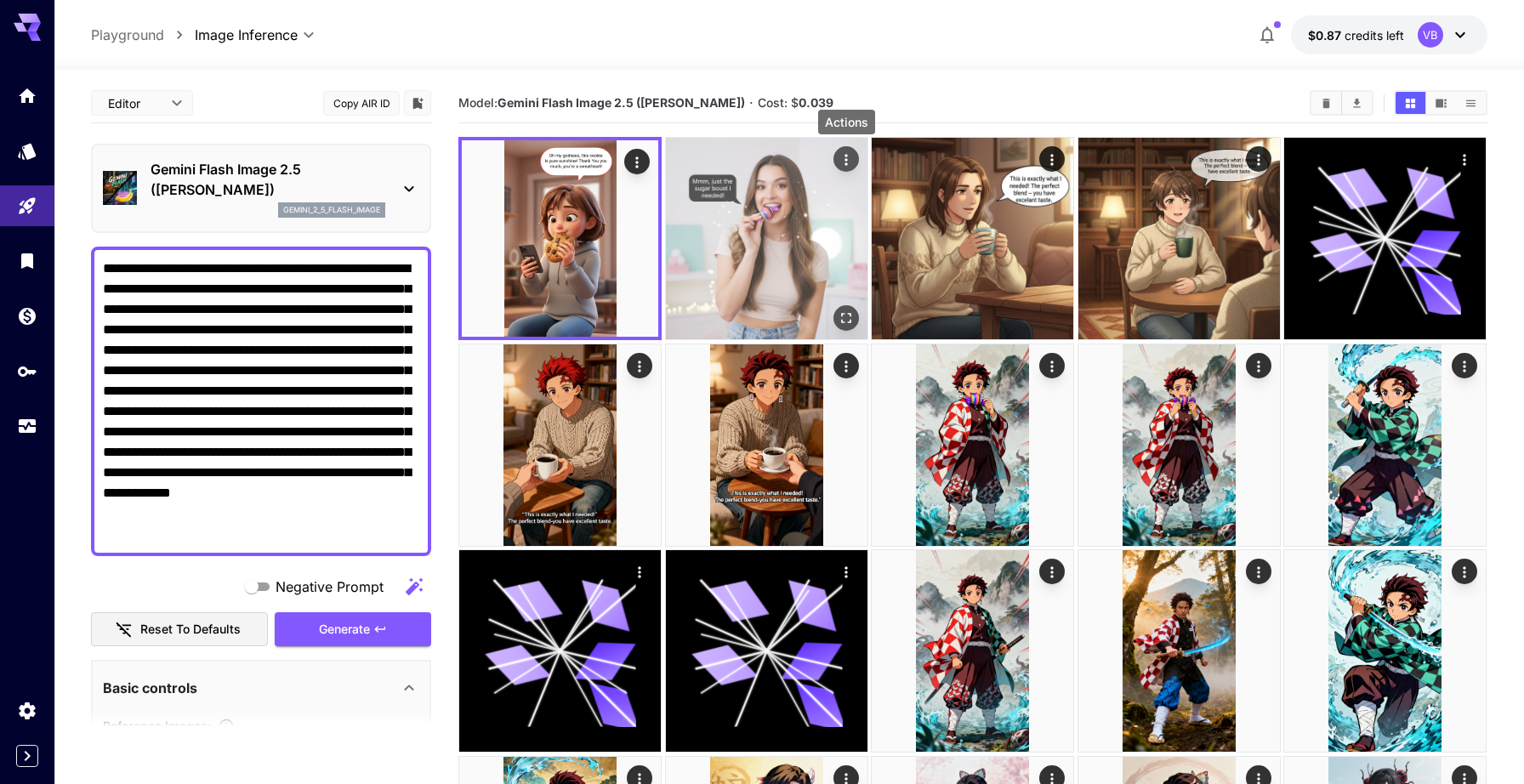
click at [848, 154] on icon "Actions" at bounding box center [846, 159] width 17 height 17
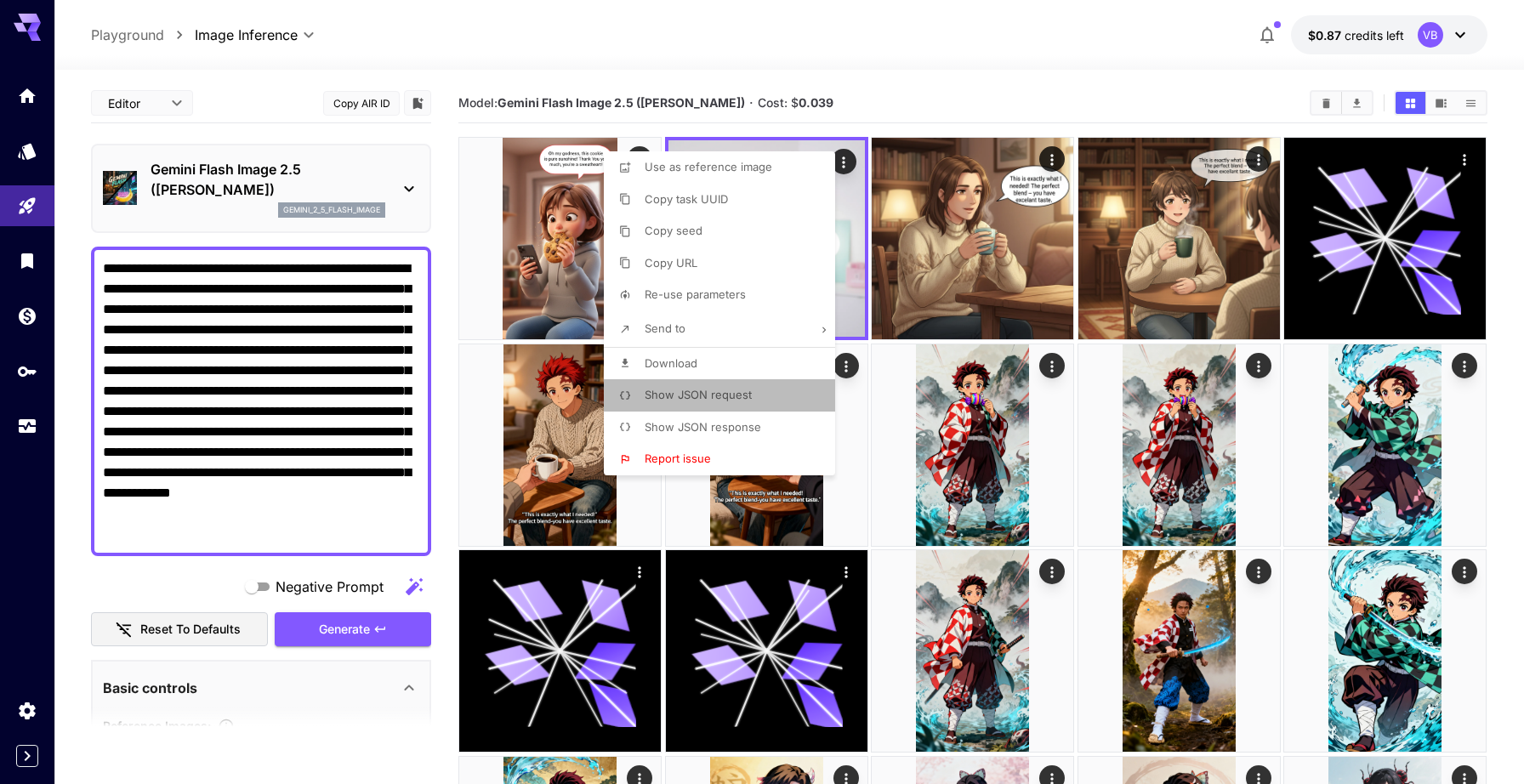
click at [734, 396] on span "Show JSON request" at bounding box center [698, 394] width 107 height 13
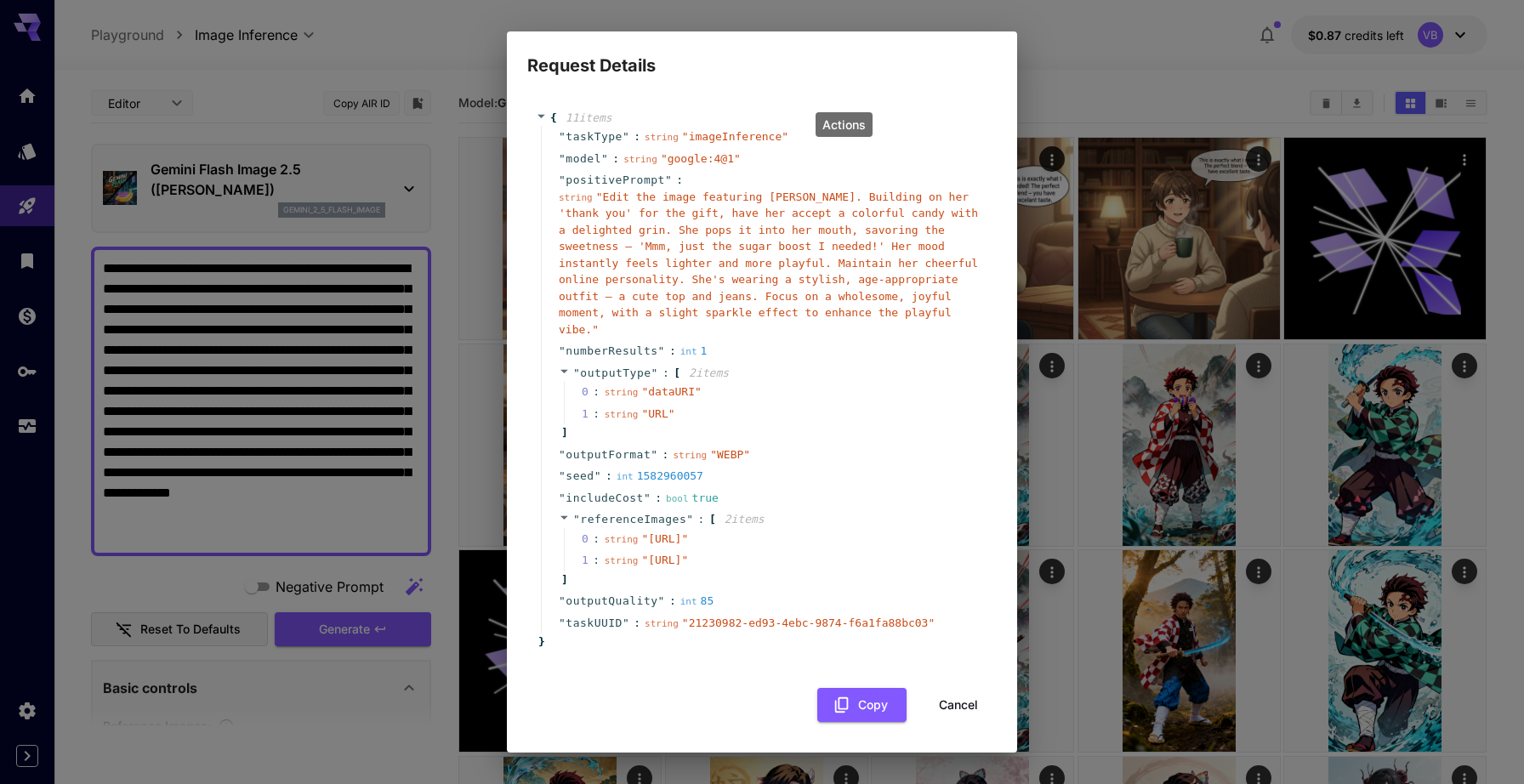
scroll to position [58, 0]
click at [975, 713] on button "Cancel" at bounding box center [958, 705] width 77 height 35
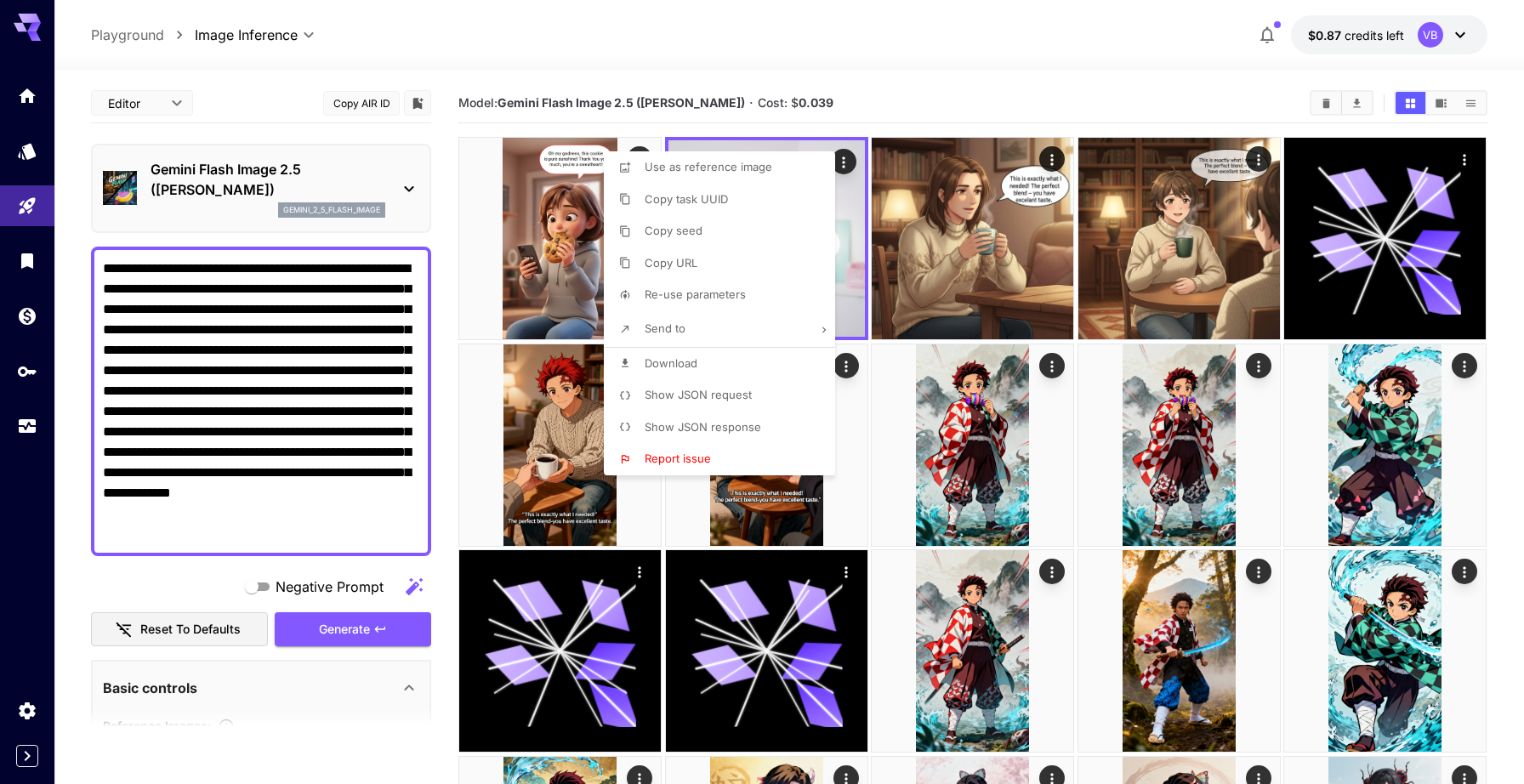
click at [696, 60] on div at bounding box center [762, 392] width 1524 height 784
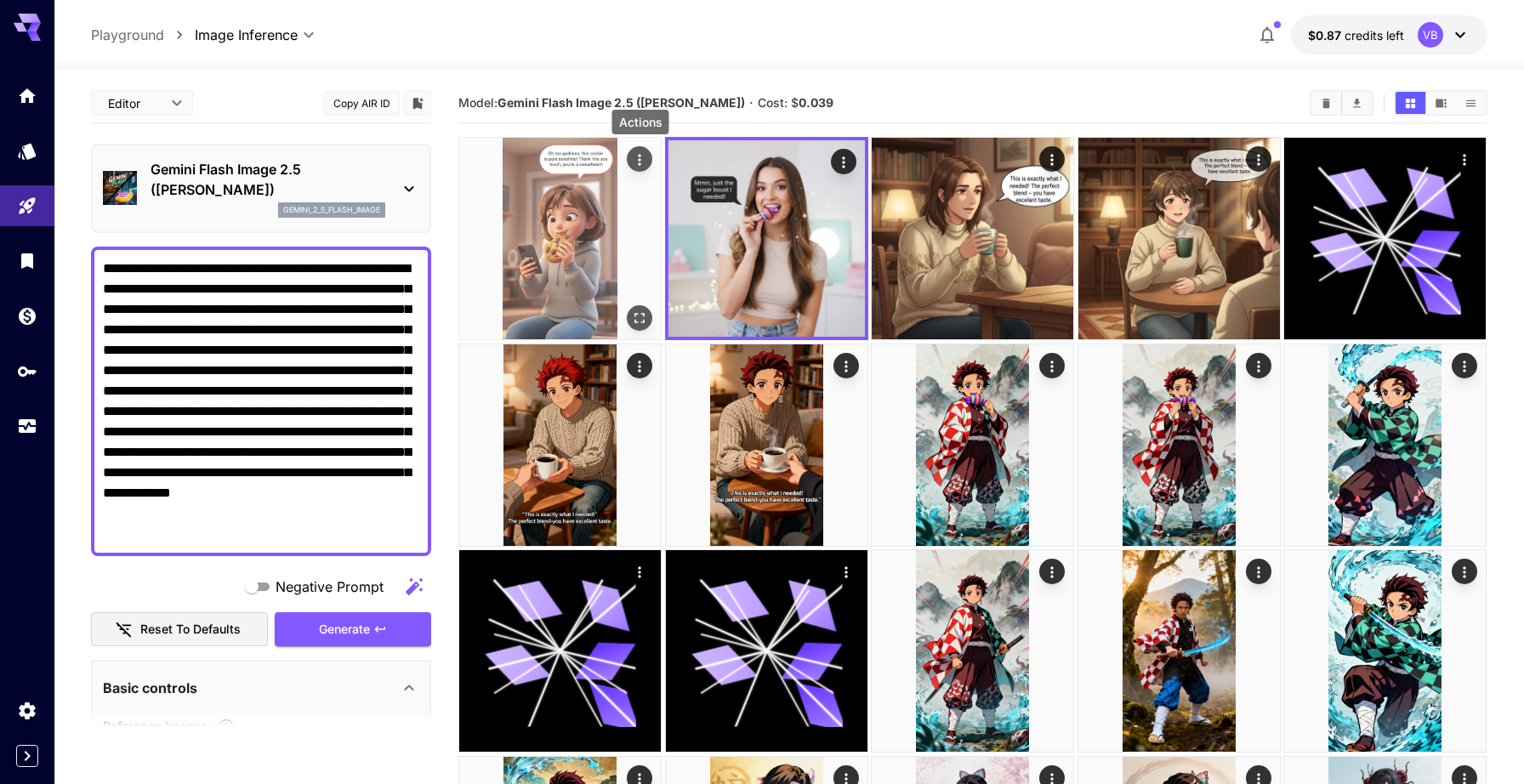
click at [635, 151] on div "Actions" at bounding box center [641, 159] width 17 height 20
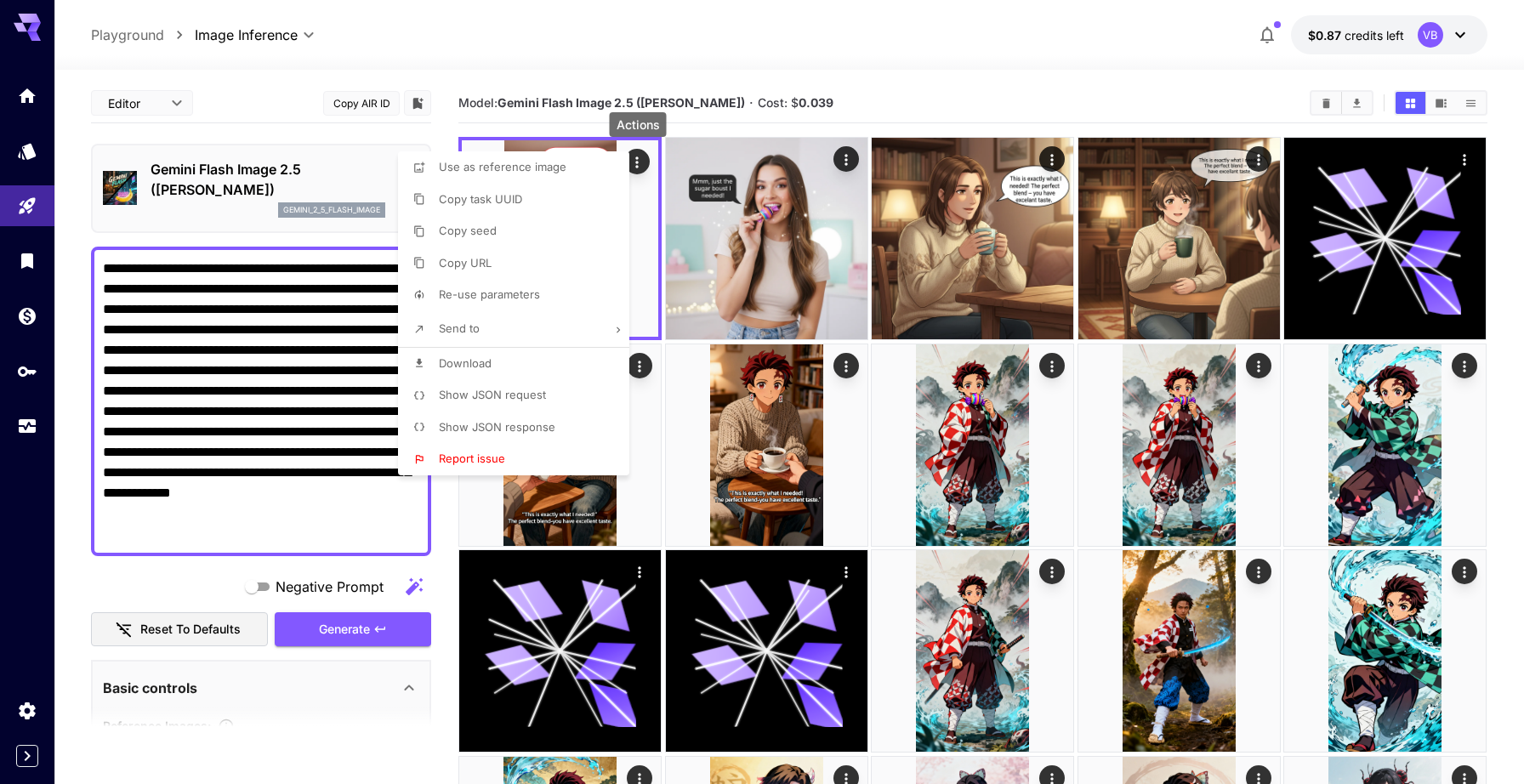
click at [505, 395] on span "Show JSON request" at bounding box center [492, 394] width 107 height 13
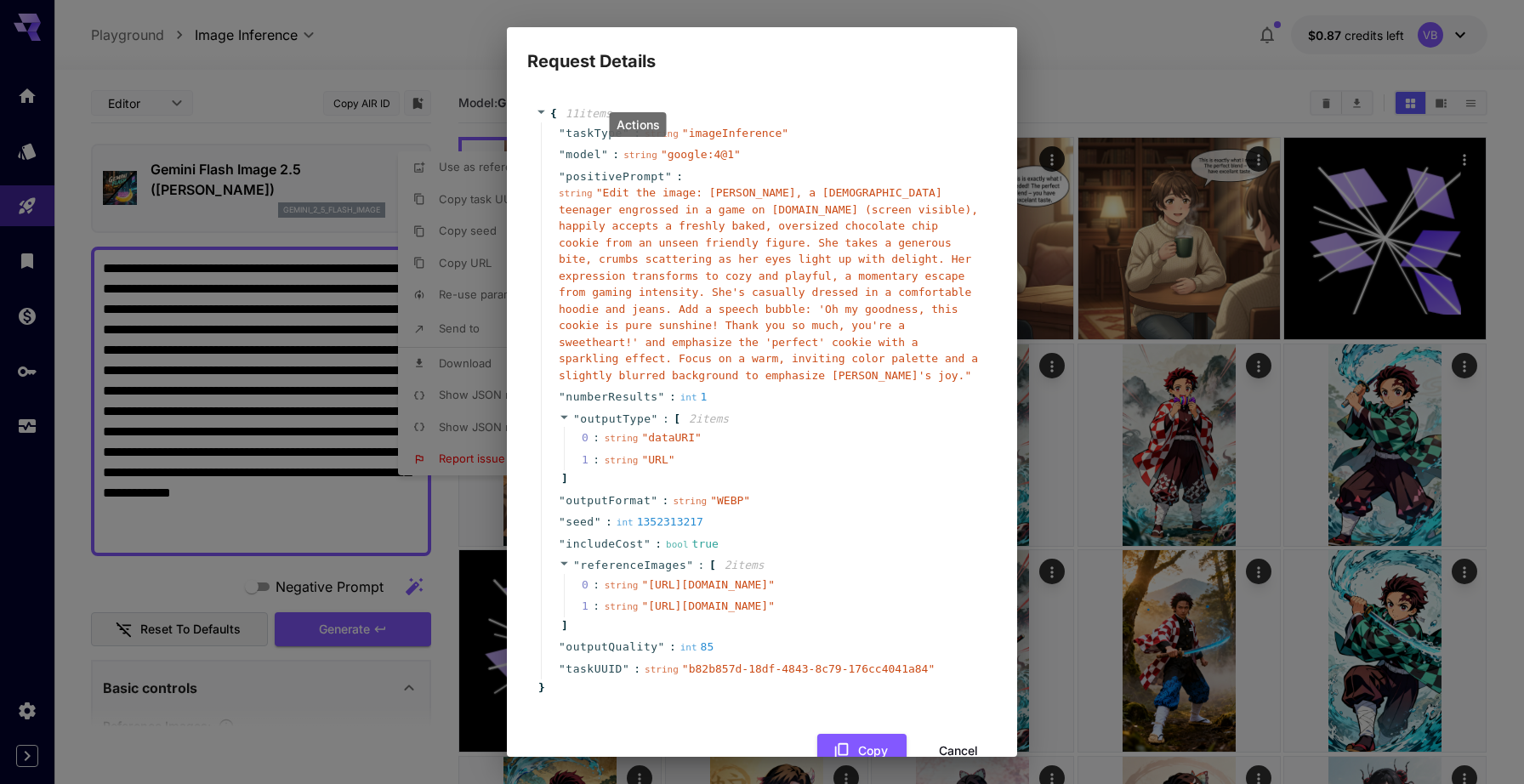
scroll to position [124, 0]
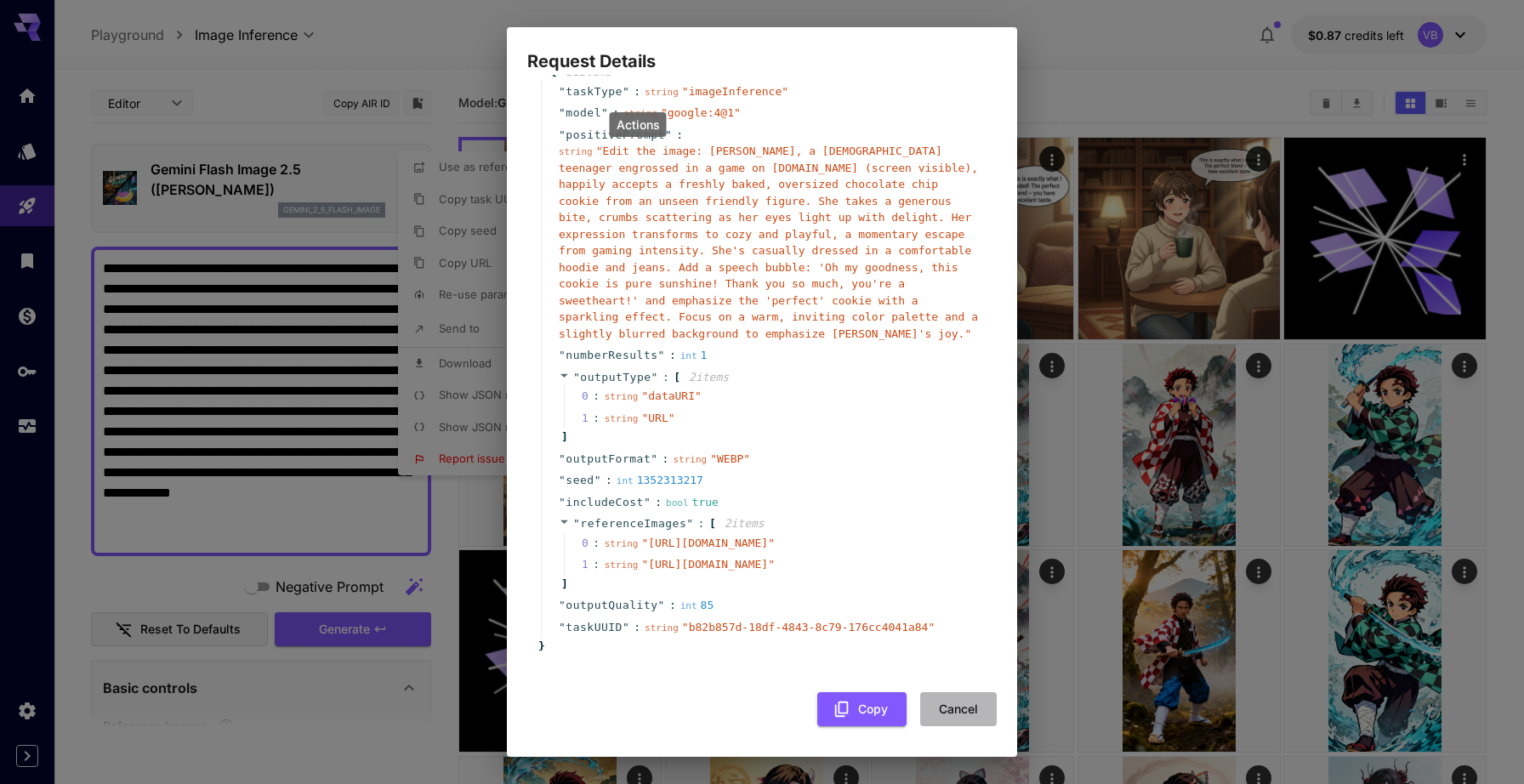
click at [958, 725] on button "Cancel" at bounding box center [958, 709] width 77 height 35
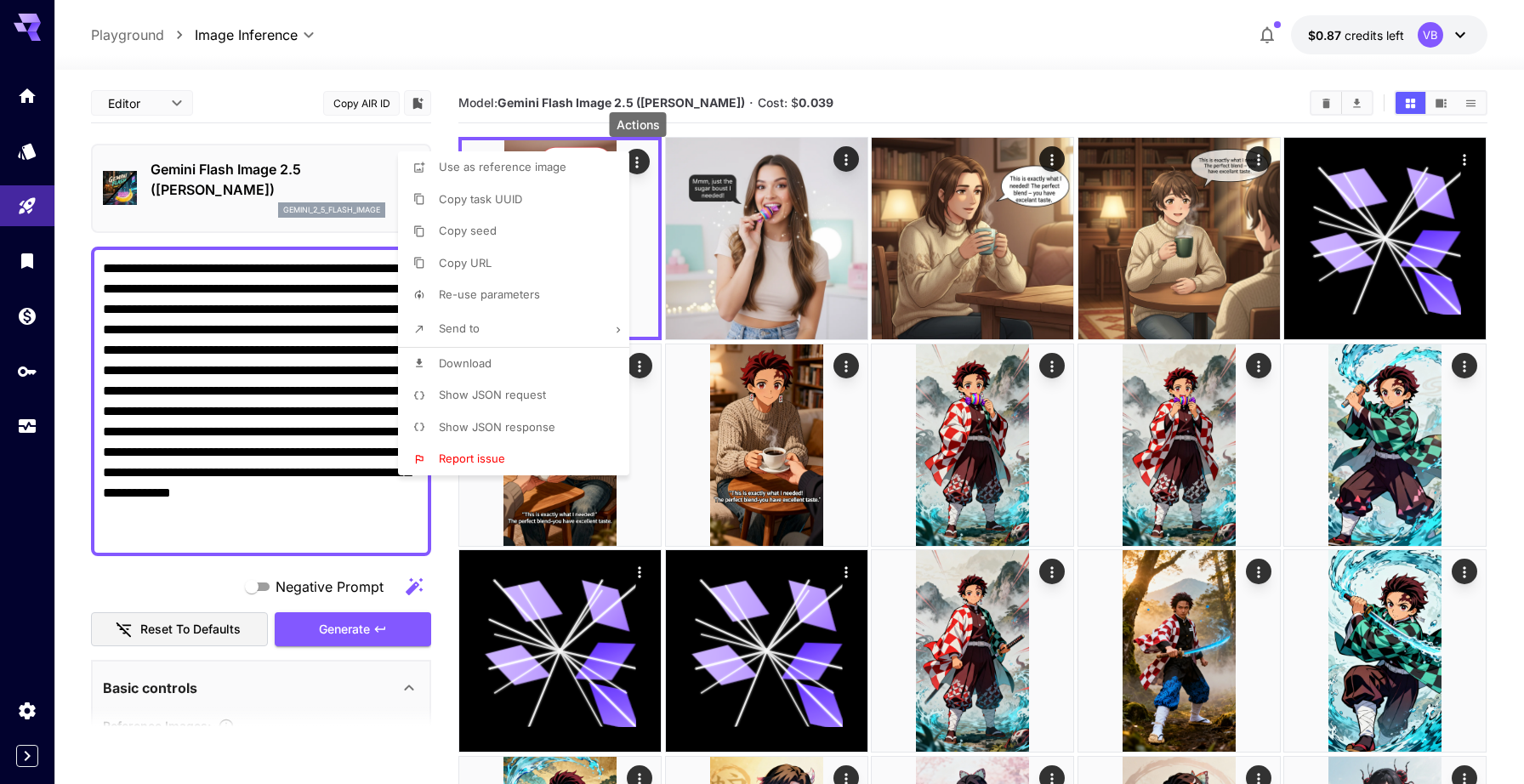
click at [518, 401] on span "Show JSON request" at bounding box center [492, 394] width 107 height 13
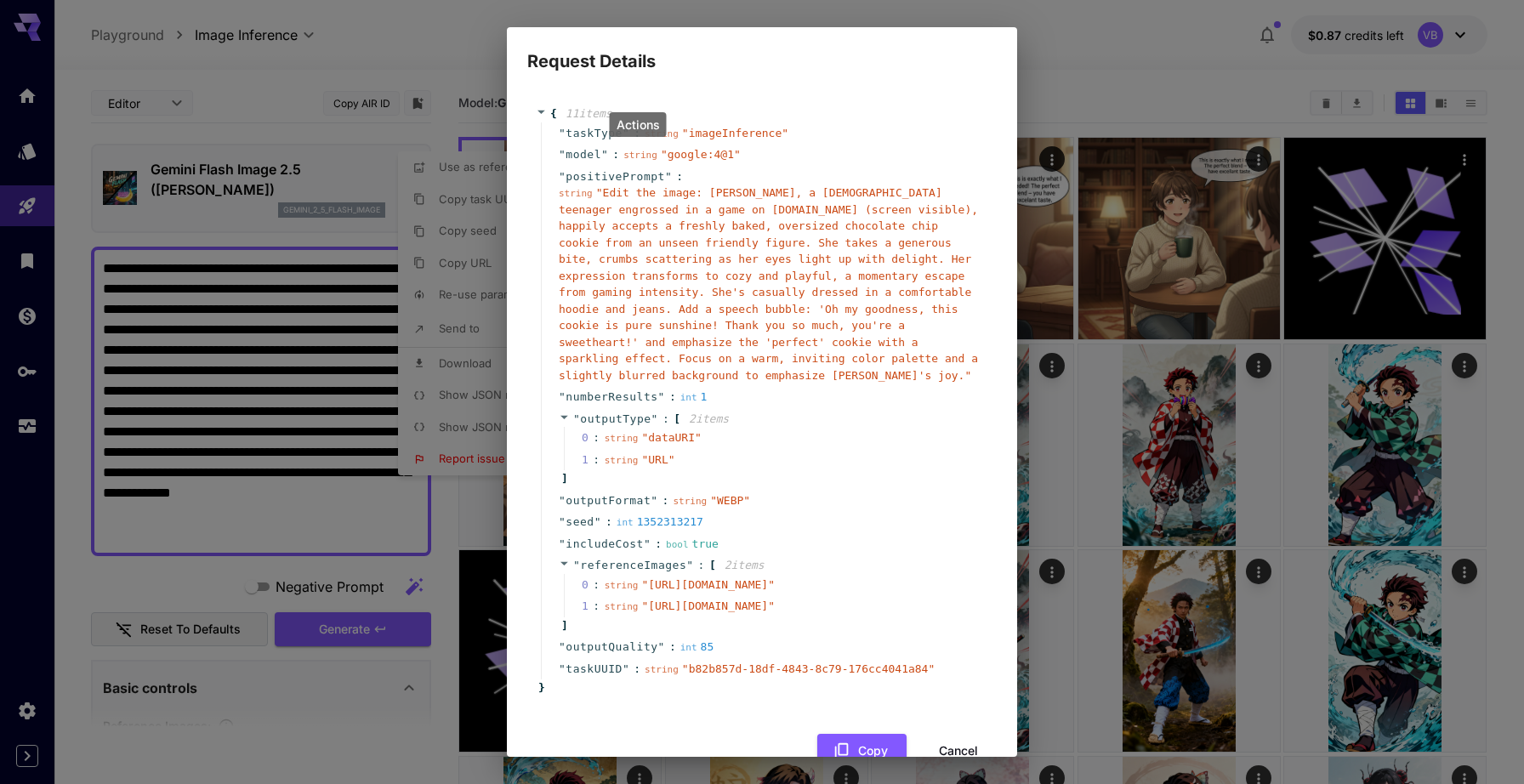
click at [1082, 545] on div "Request Details { 11 item s " taskType " : string " imageInference " " model " …" at bounding box center [762, 392] width 1524 height 784
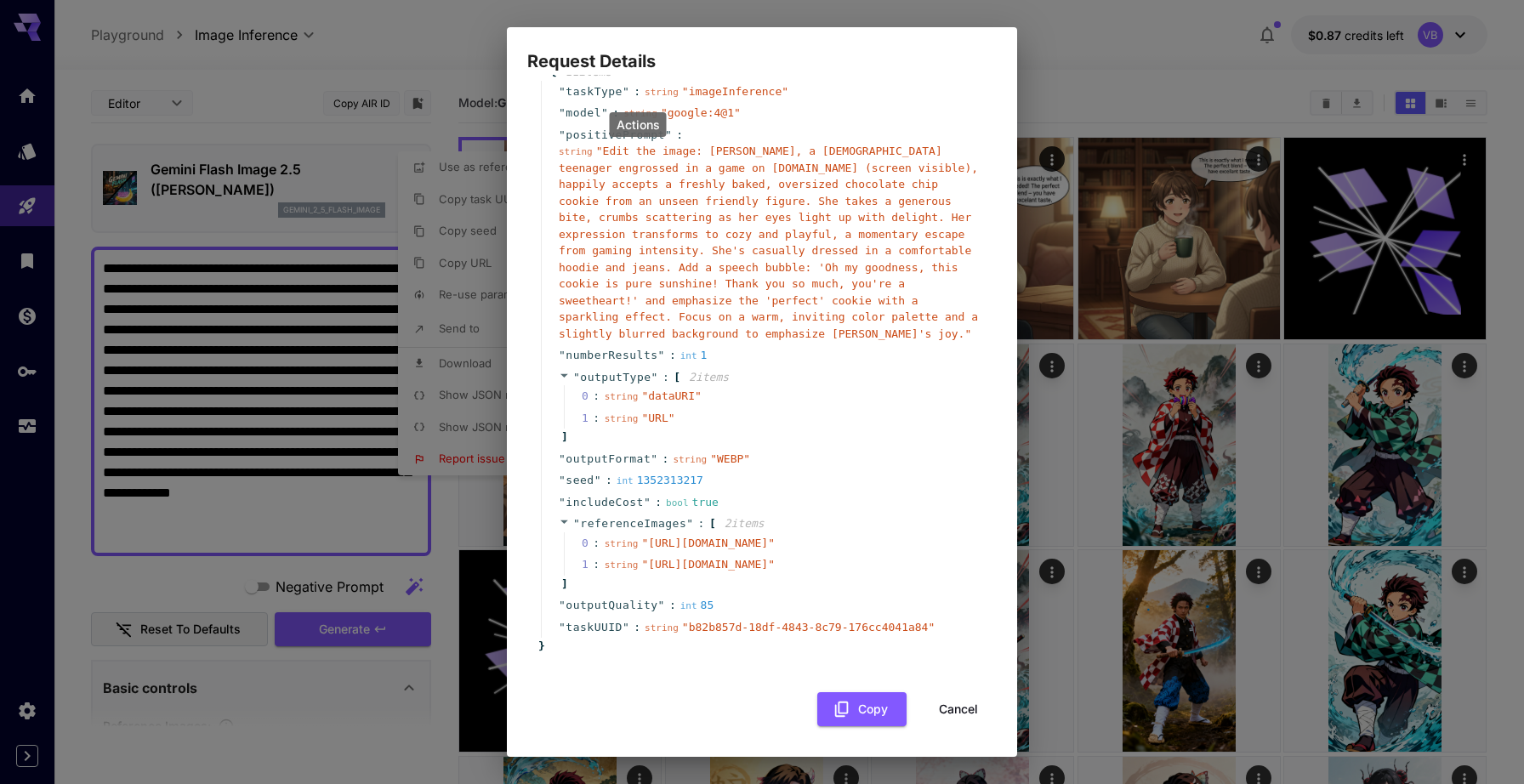
click at [949, 706] on button "Cancel" at bounding box center [958, 709] width 77 height 35
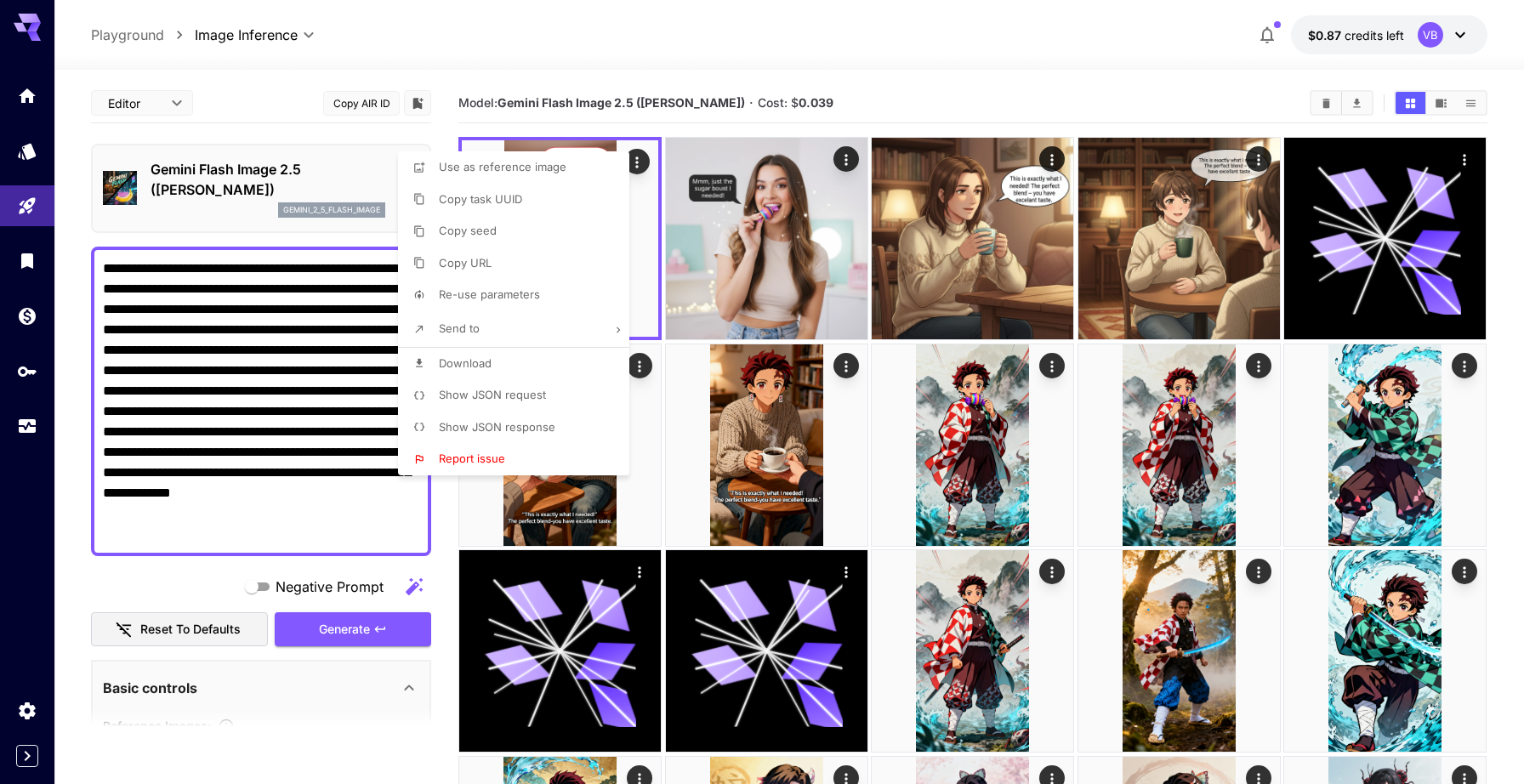
click at [842, 158] on div at bounding box center [762, 392] width 1524 height 784
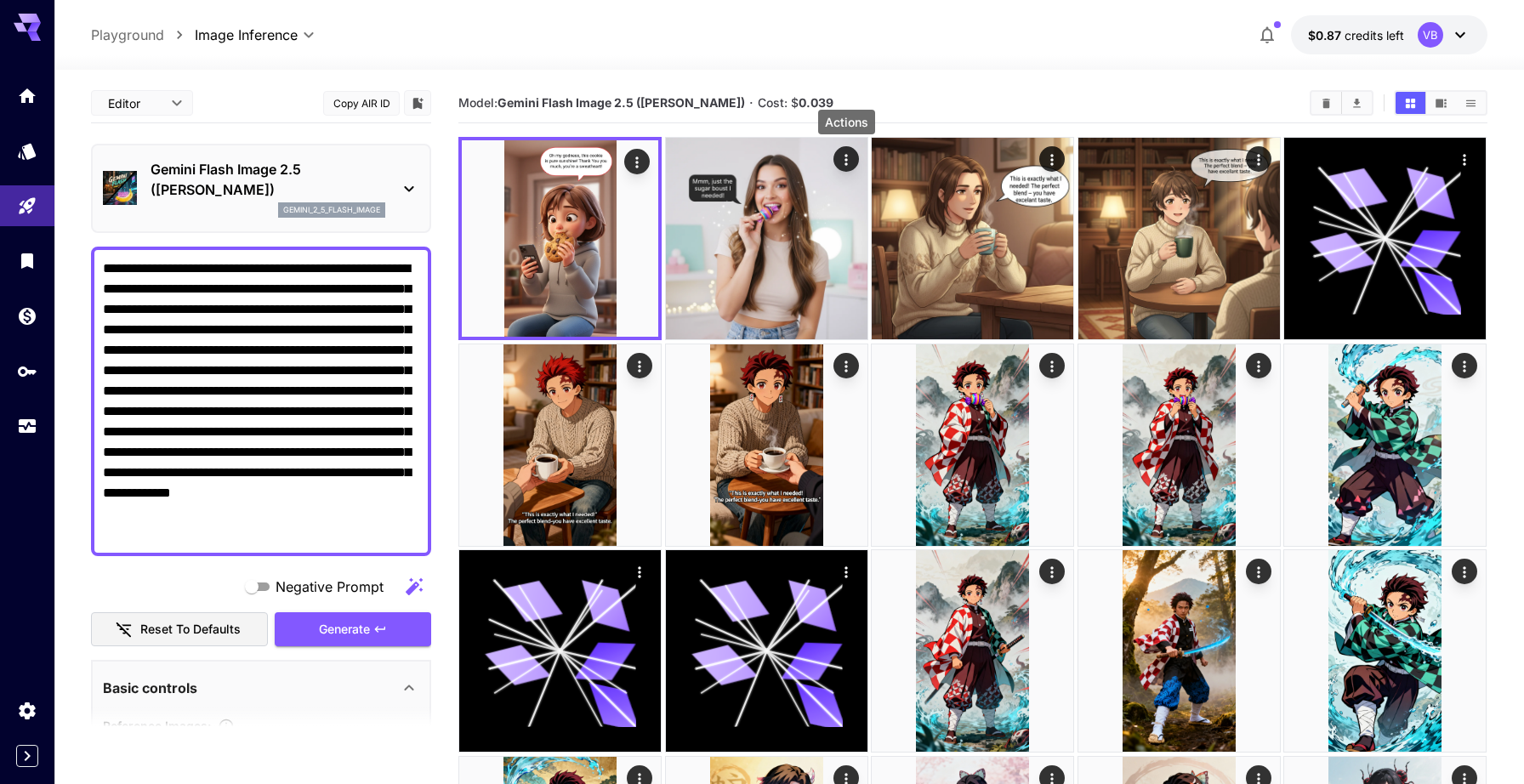
click at [842, 158] on icon "Actions" at bounding box center [846, 159] width 17 height 17
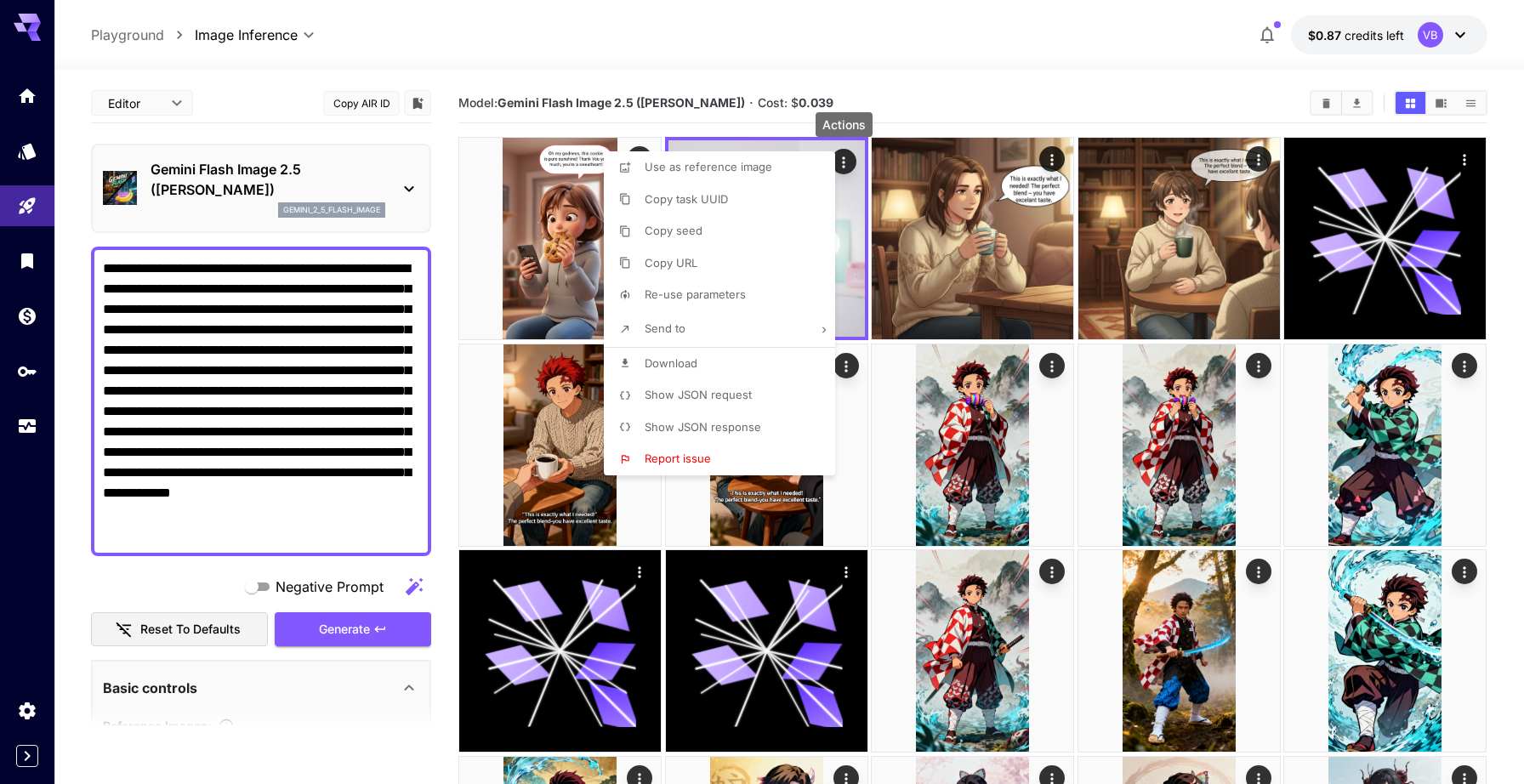
click at [684, 383] on li "Show JSON request" at bounding box center [724, 396] width 241 height 32
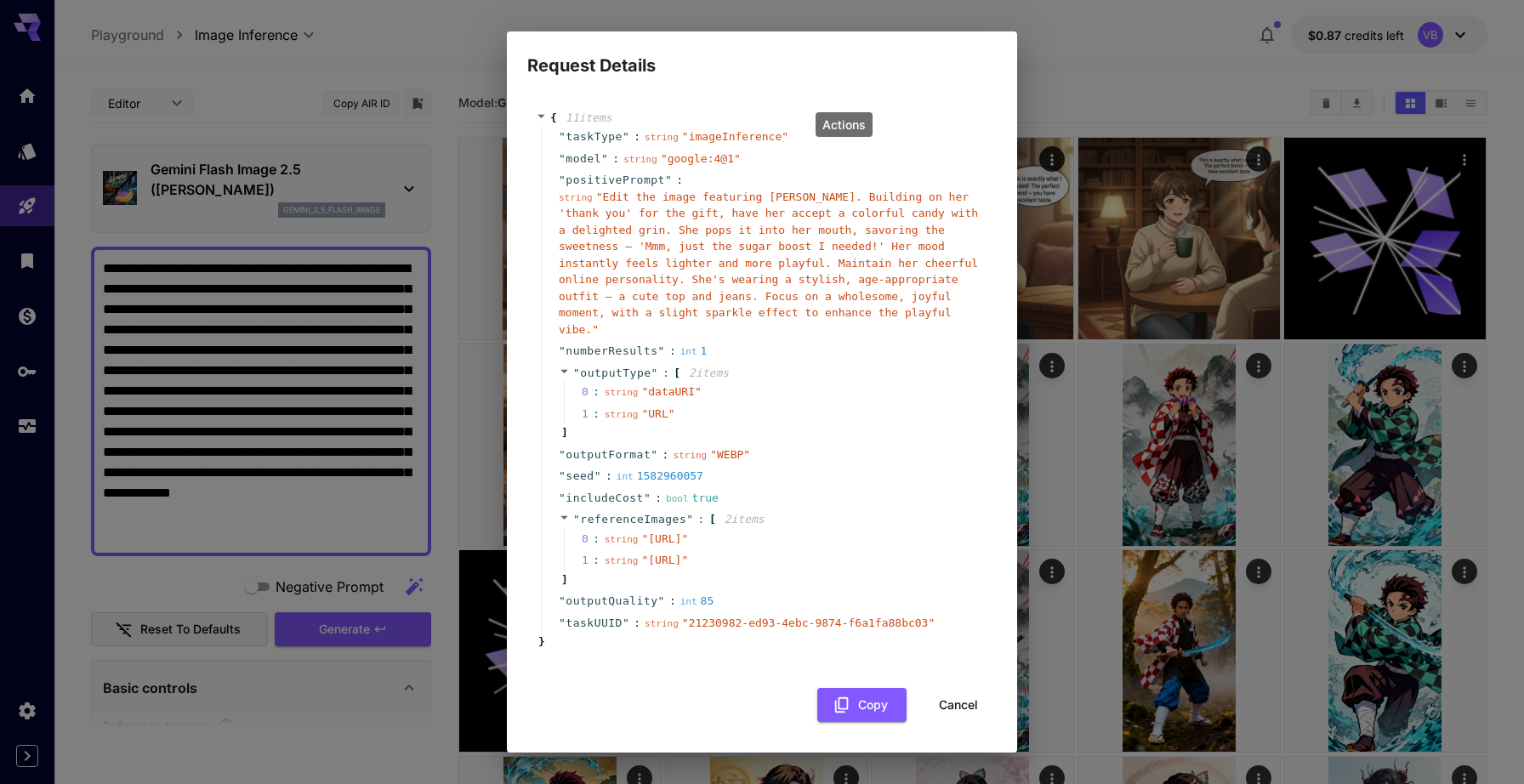
click at [1104, 44] on div "Request Details { 11 item s " taskType " : string " imageInference " " model " …" at bounding box center [762, 392] width 1524 height 784
click at [960, 704] on button "Cancel" at bounding box center [958, 705] width 77 height 35
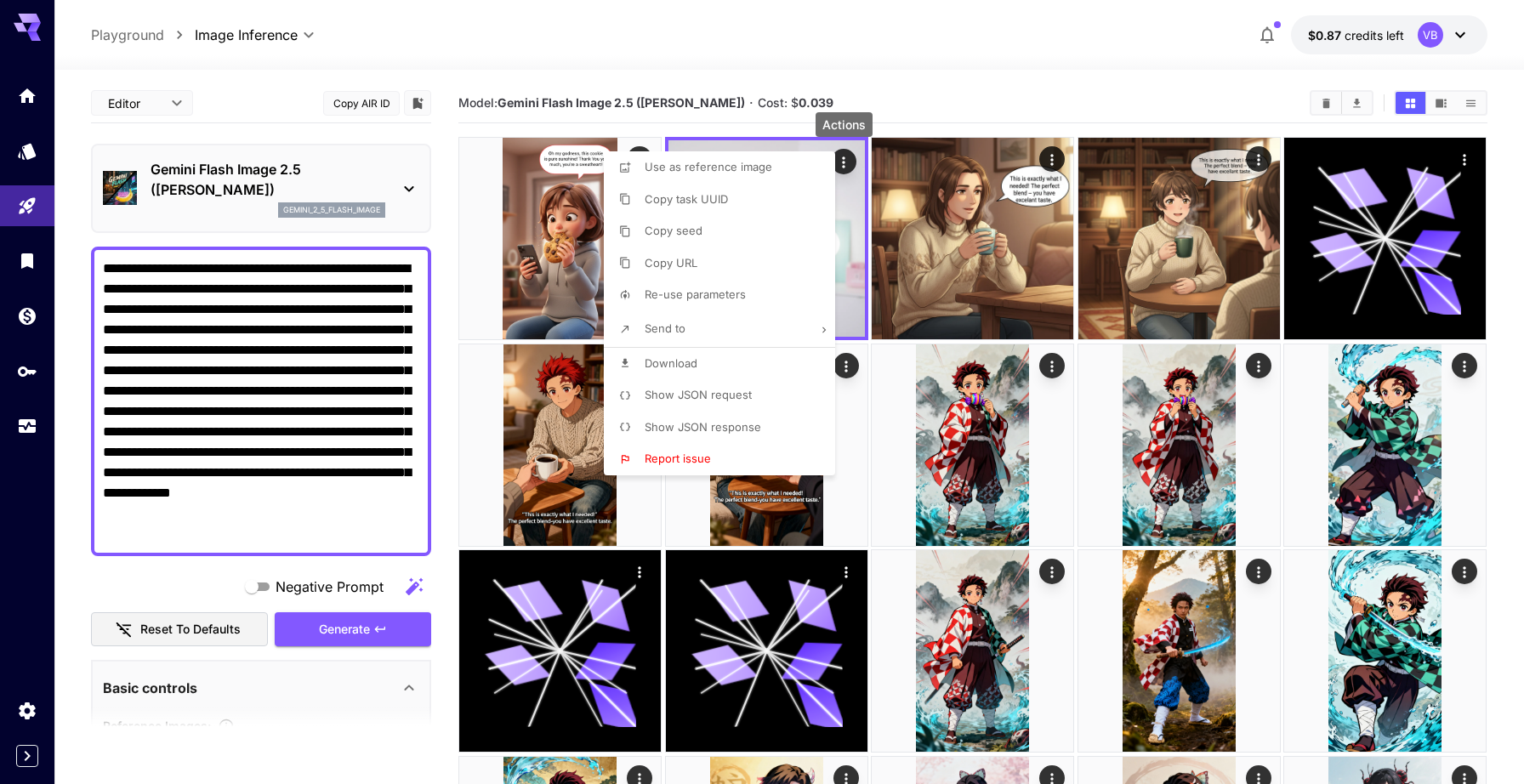
click at [627, 45] on div at bounding box center [762, 392] width 1524 height 784
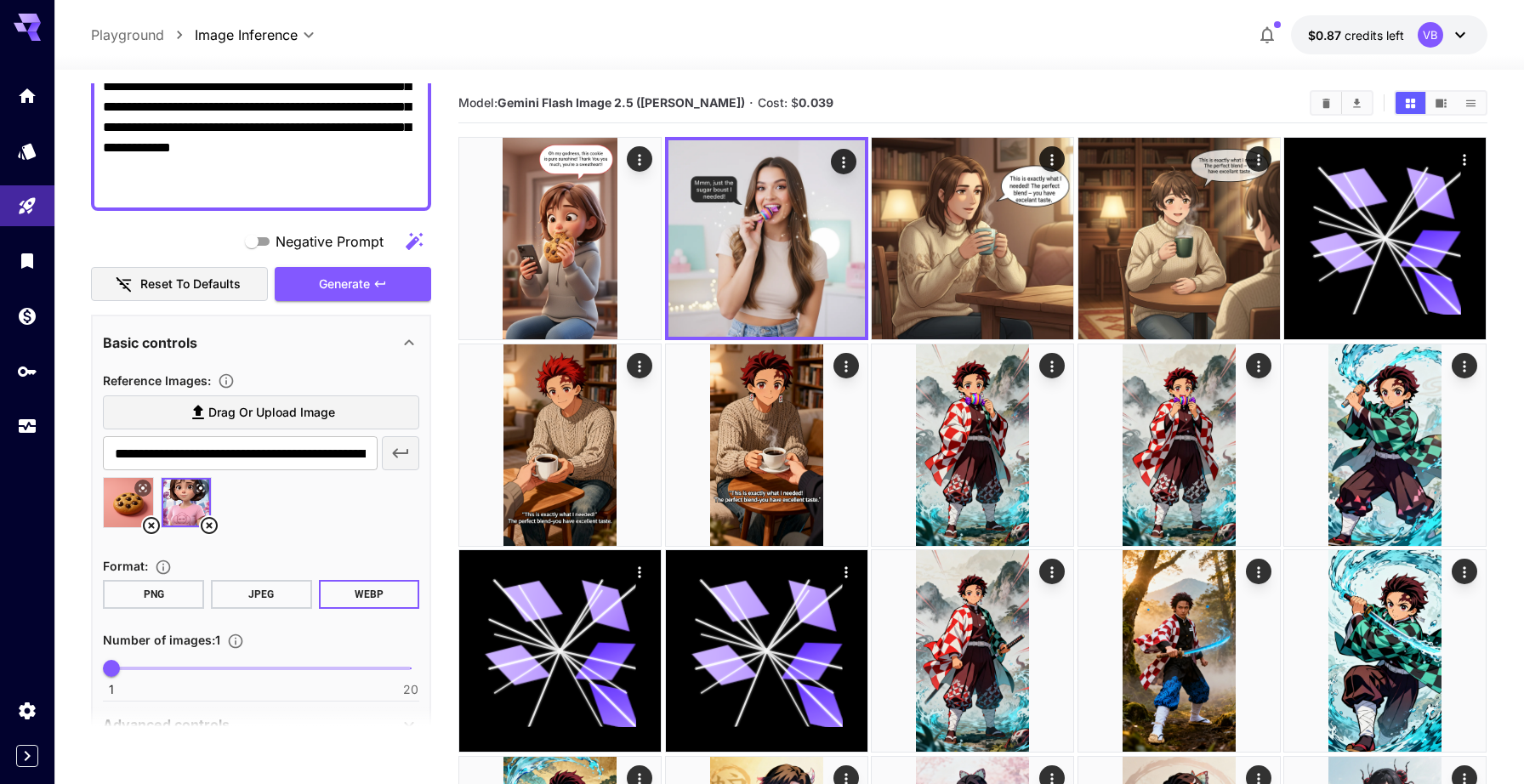
scroll to position [435, 0]
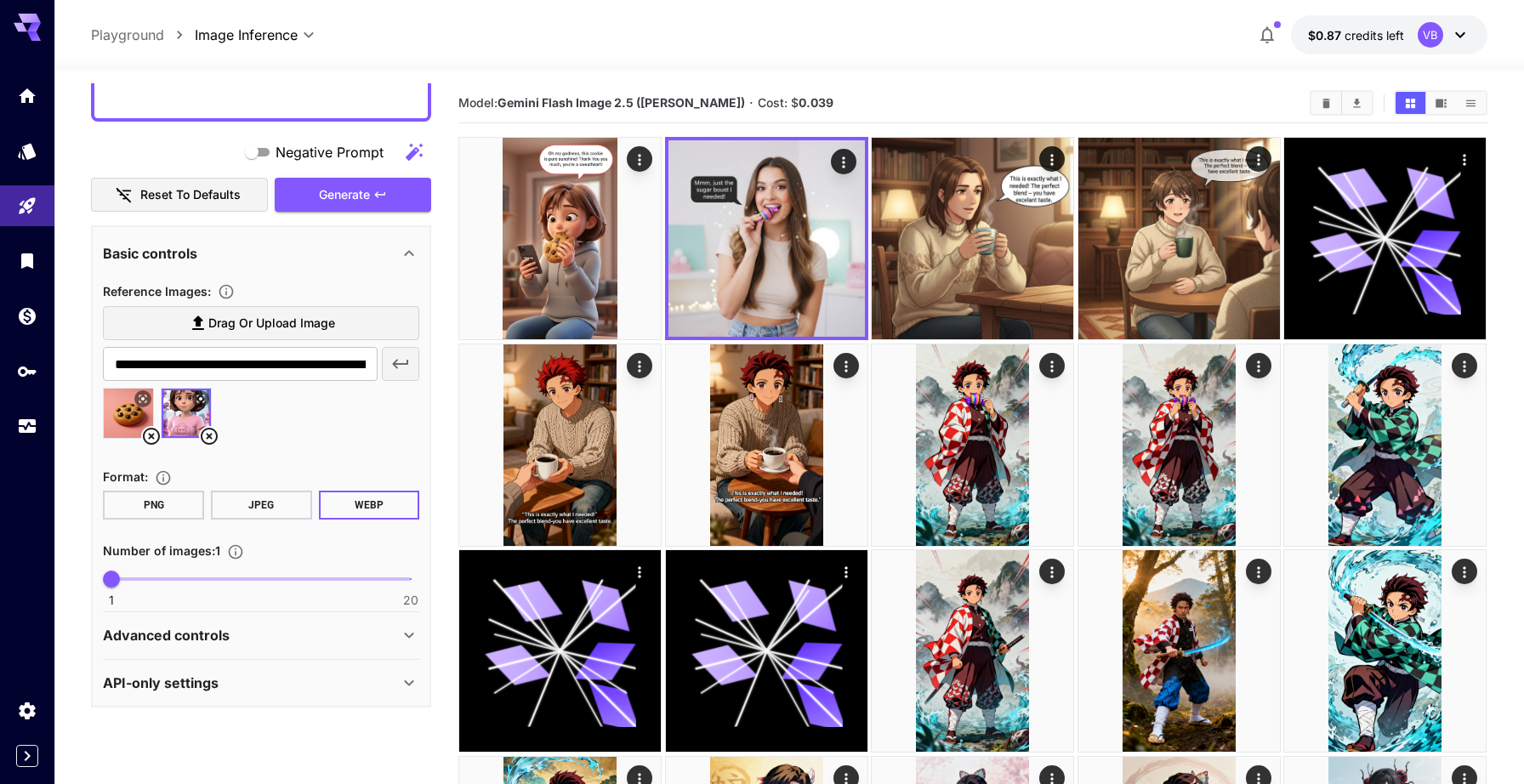
click at [210, 437] on icon at bounding box center [209, 437] width 17 height 17
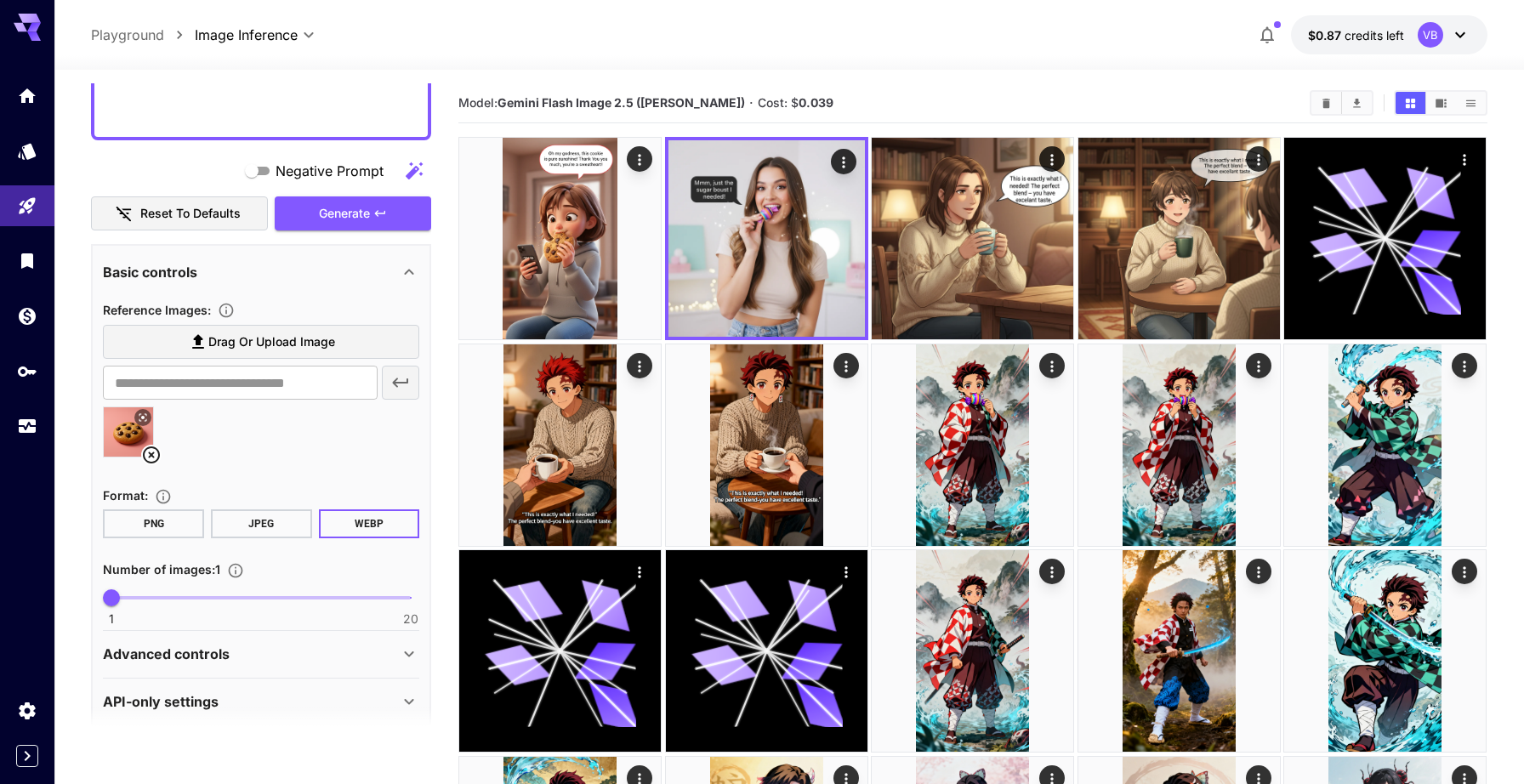
scroll to position [403, 0]
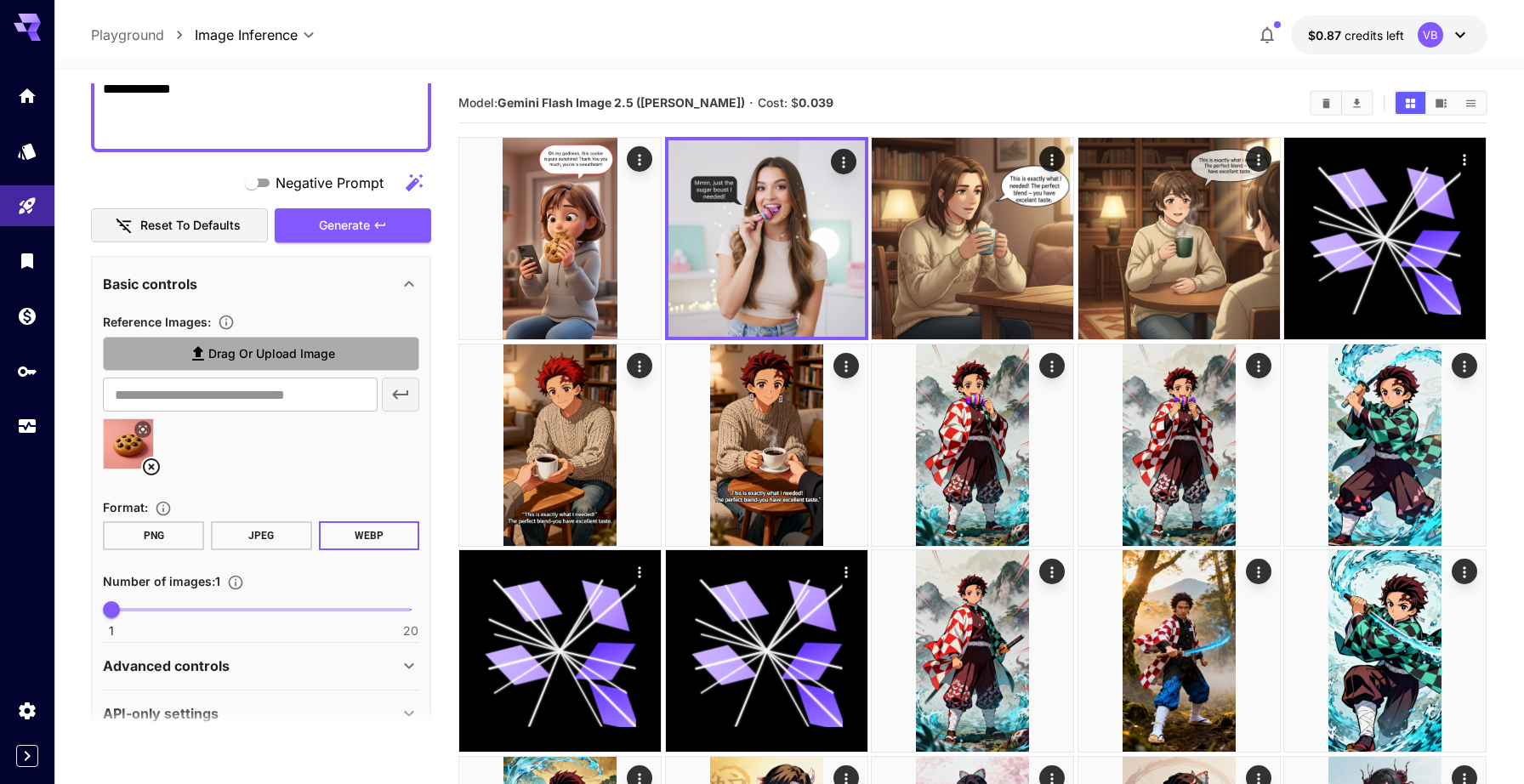
click at [295, 357] on span "Drag or upload image" at bounding box center [271, 354] width 126 height 21
click at [0, 0] on input "Drag or upload image" at bounding box center [0, 0] width 0 height 0
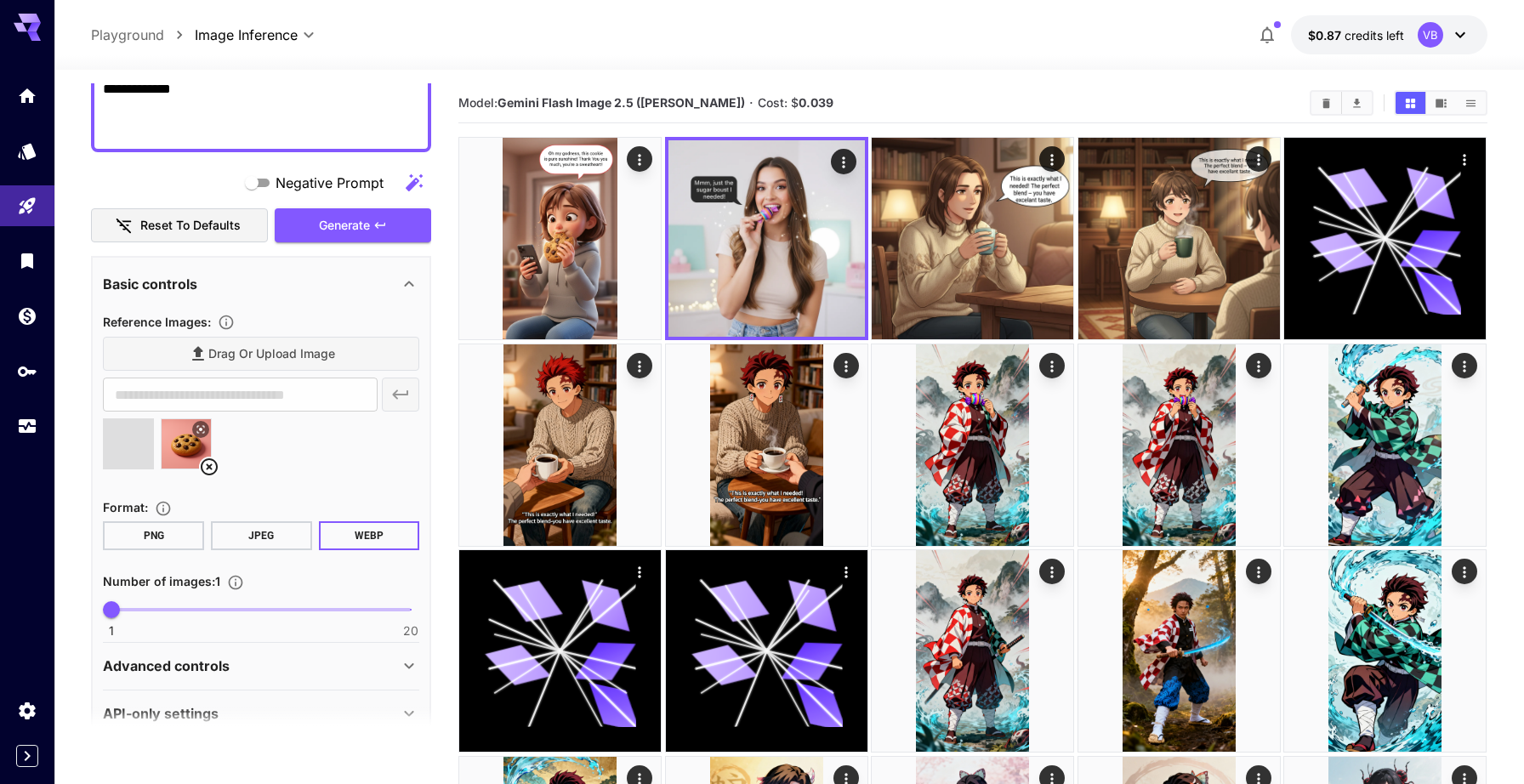
type input "**********"
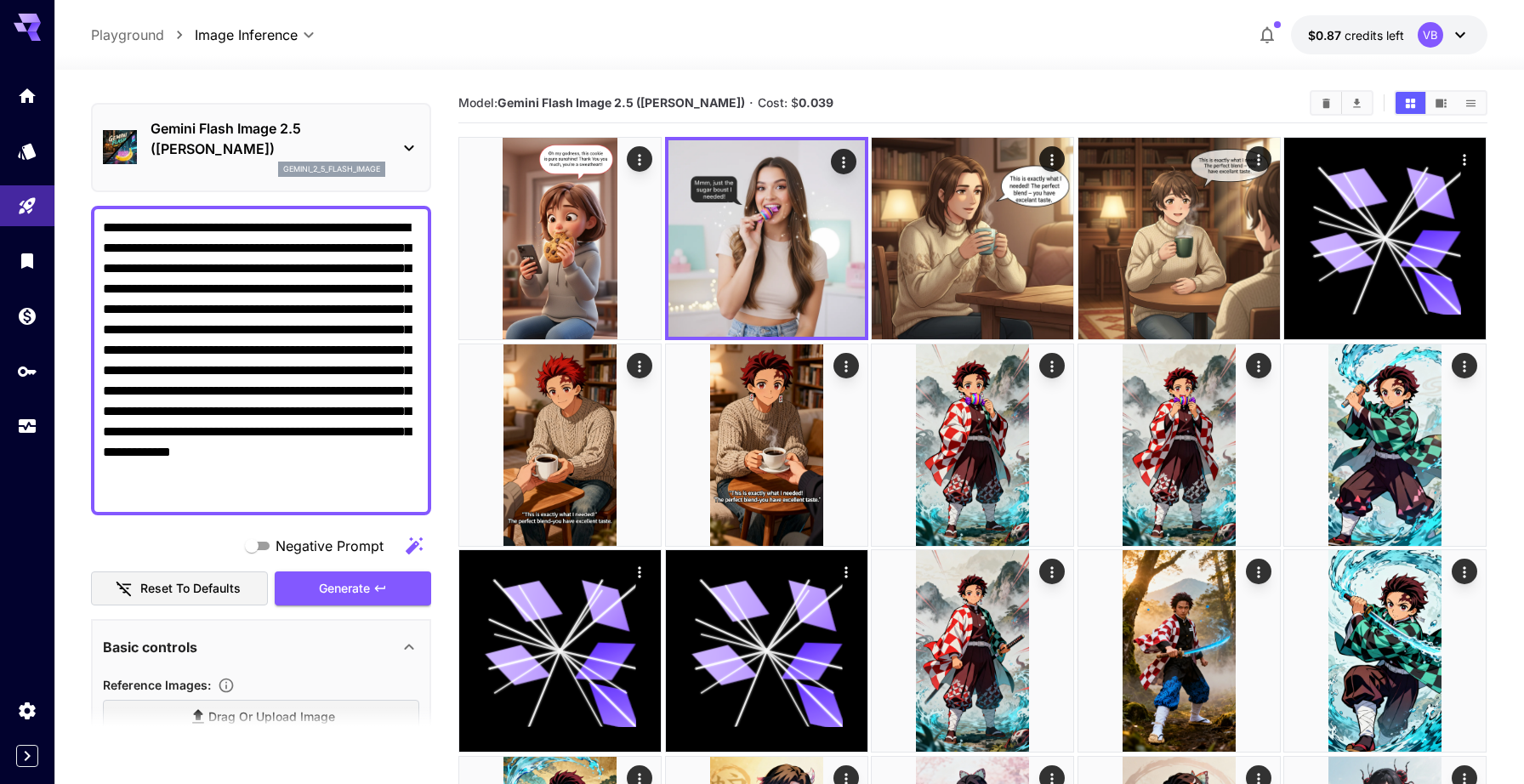
scroll to position [0, 0]
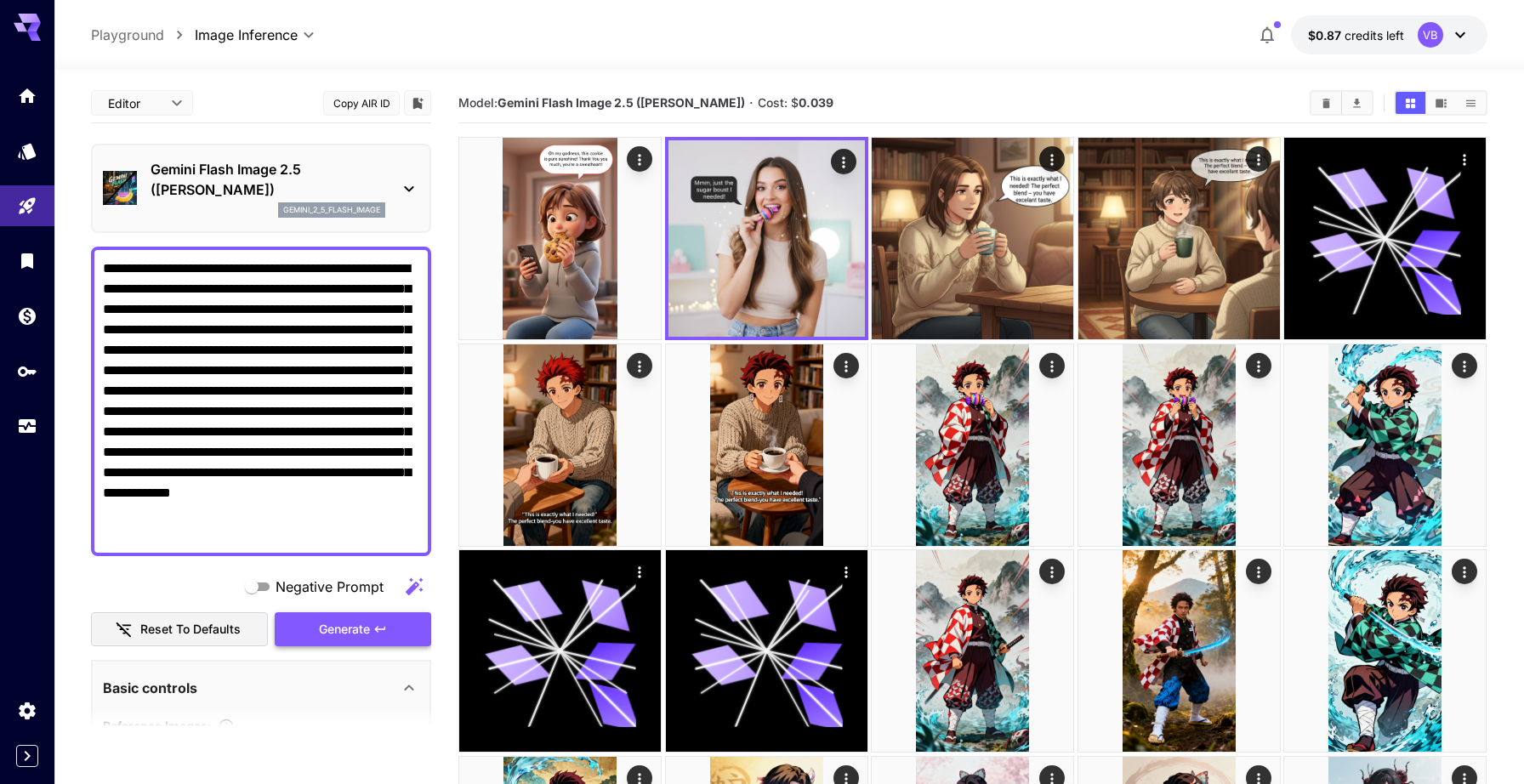
click at [338, 629] on span "Generate" at bounding box center [345, 629] width 51 height 21
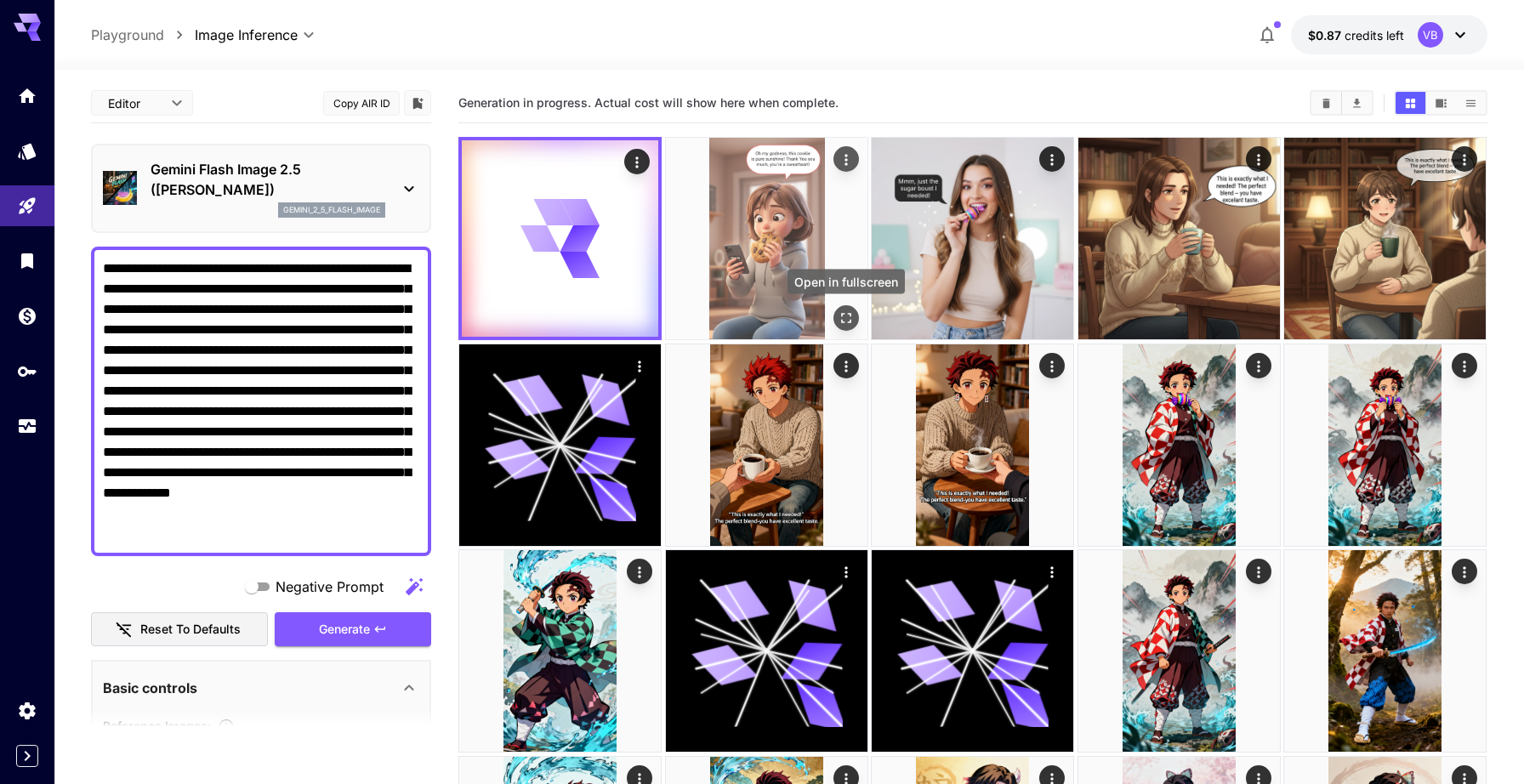
click at [842, 310] on icon "Open in fullscreen" at bounding box center [846, 318] width 17 height 17
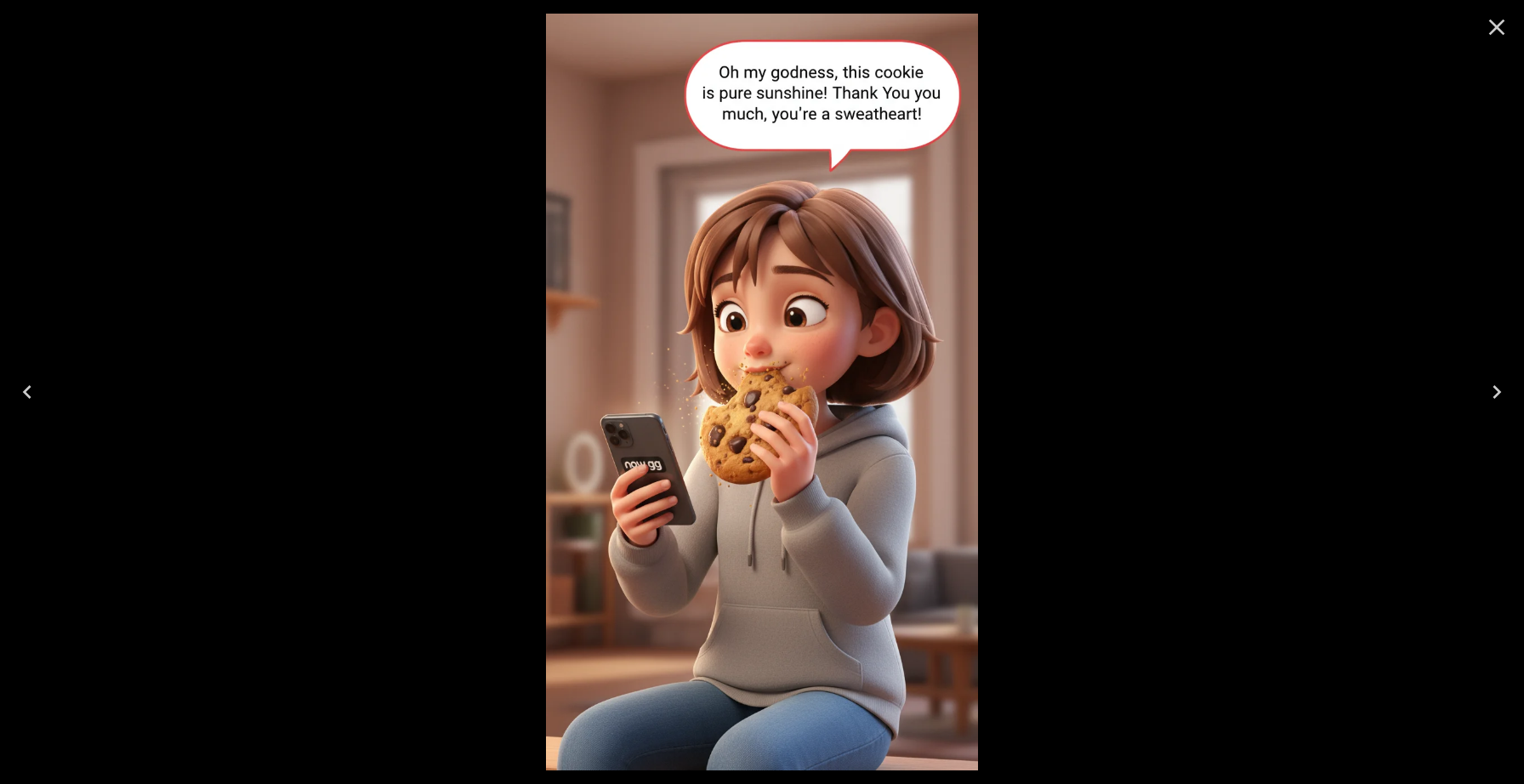
click at [1494, 31] on icon "Close" at bounding box center [1496, 28] width 16 height 16
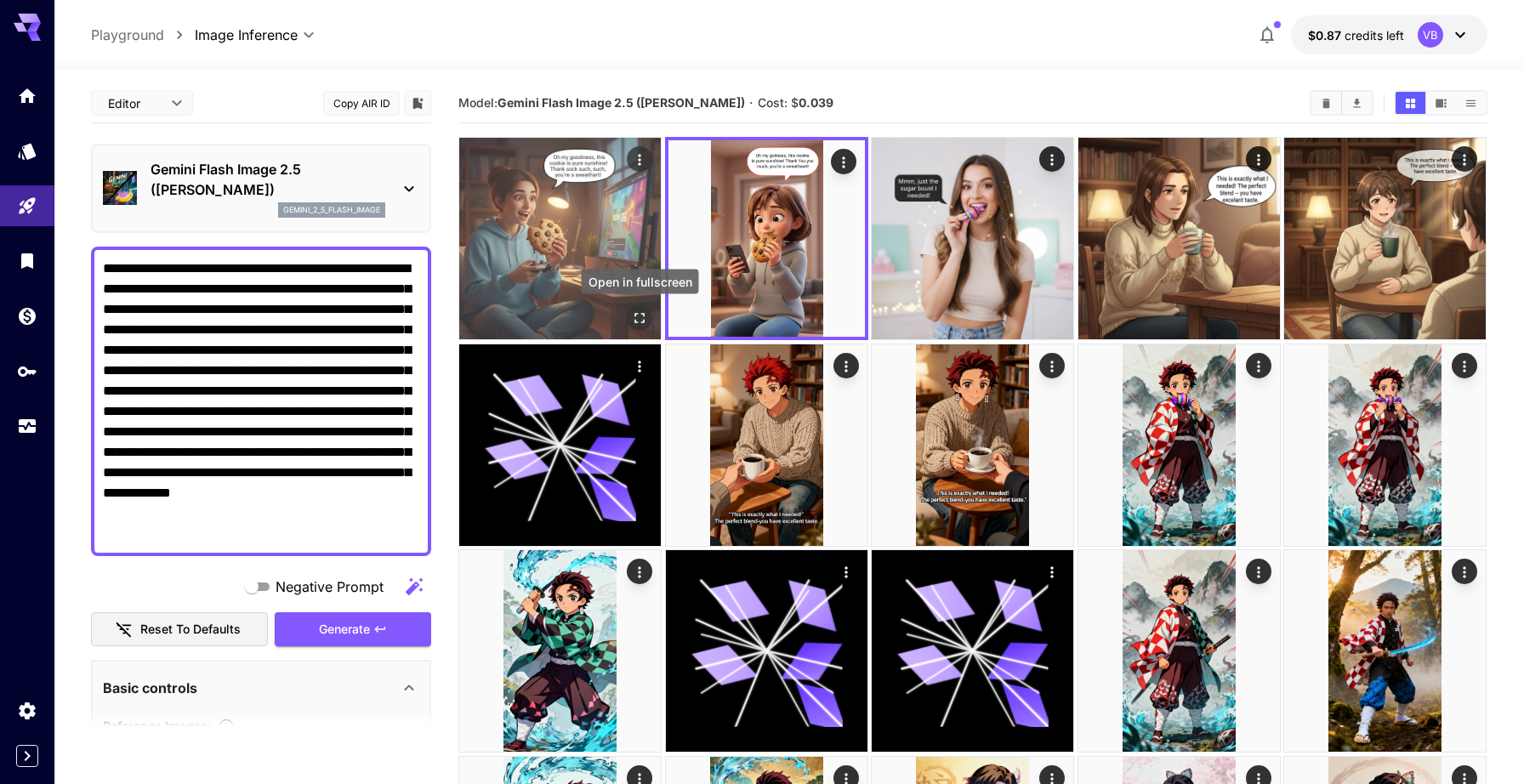
click at [638, 315] on icon "Open in fullscreen" at bounding box center [641, 318] width 17 height 17
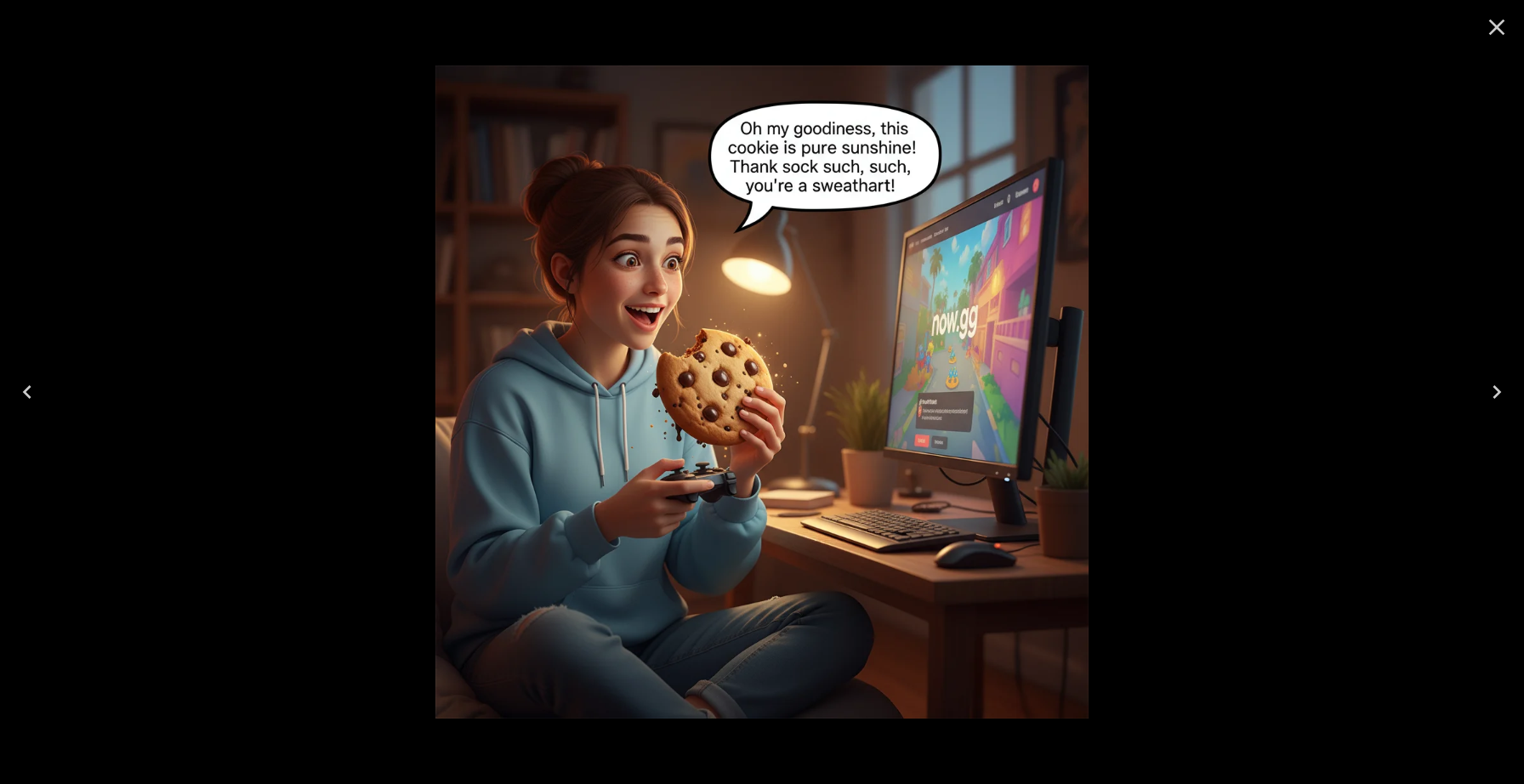
click at [1493, 20] on icon "Close" at bounding box center [1496, 27] width 28 height 28
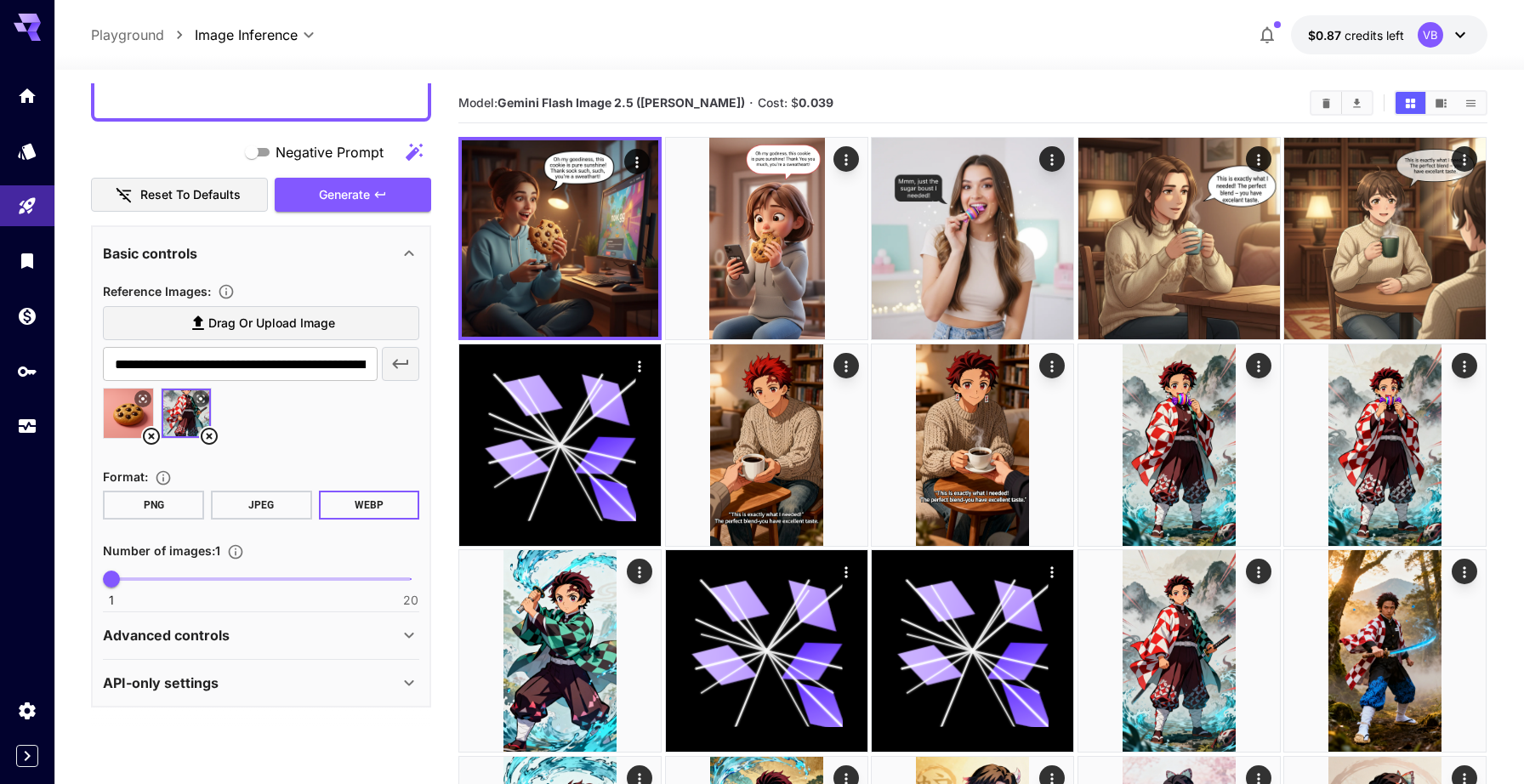
click at [387, 648] on div "Advanced controls" at bounding box center [260, 635] width 316 height 41
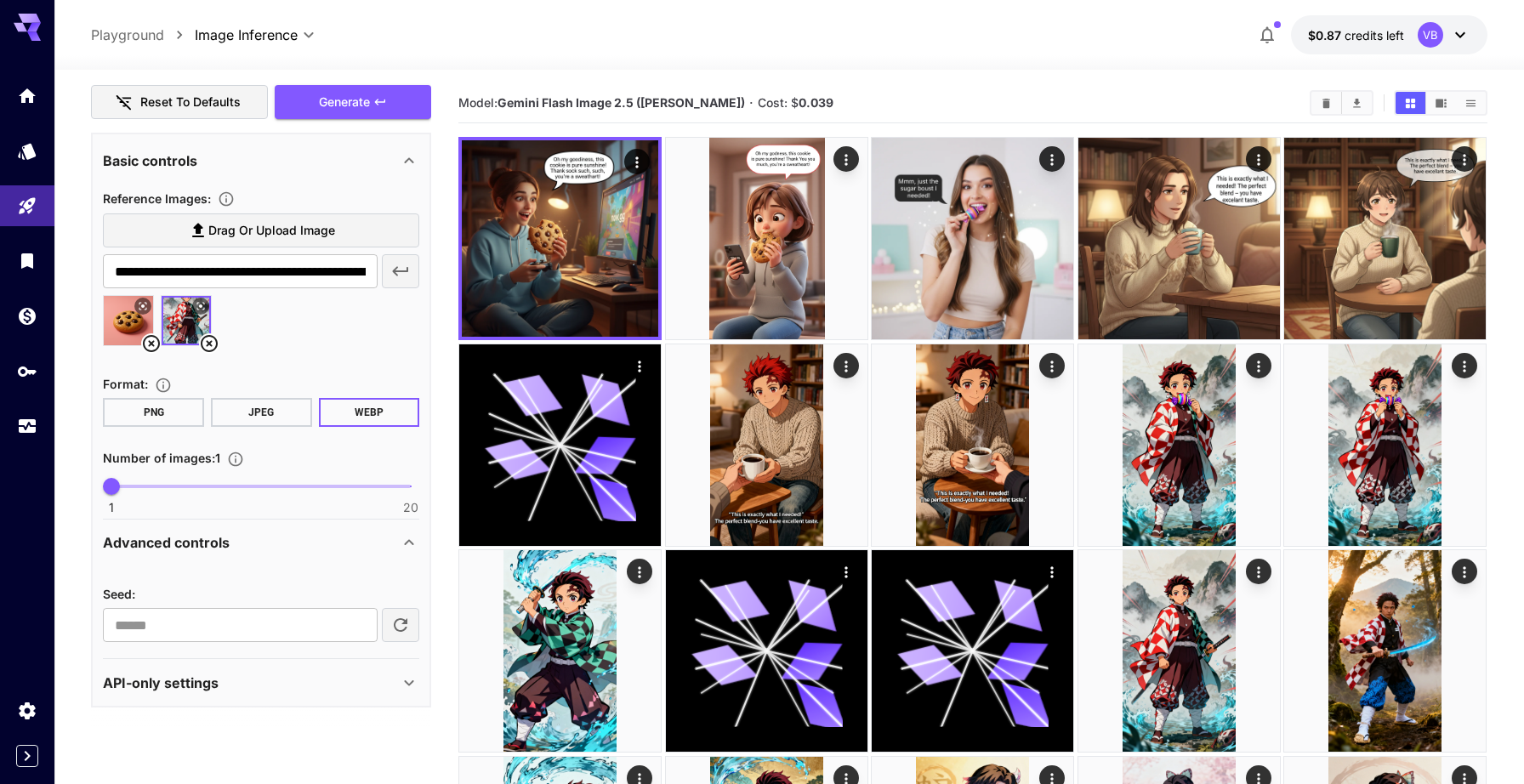
click at [413, 699] on div "API-only settings" at bounding box center [260, 682] width 316 height 41
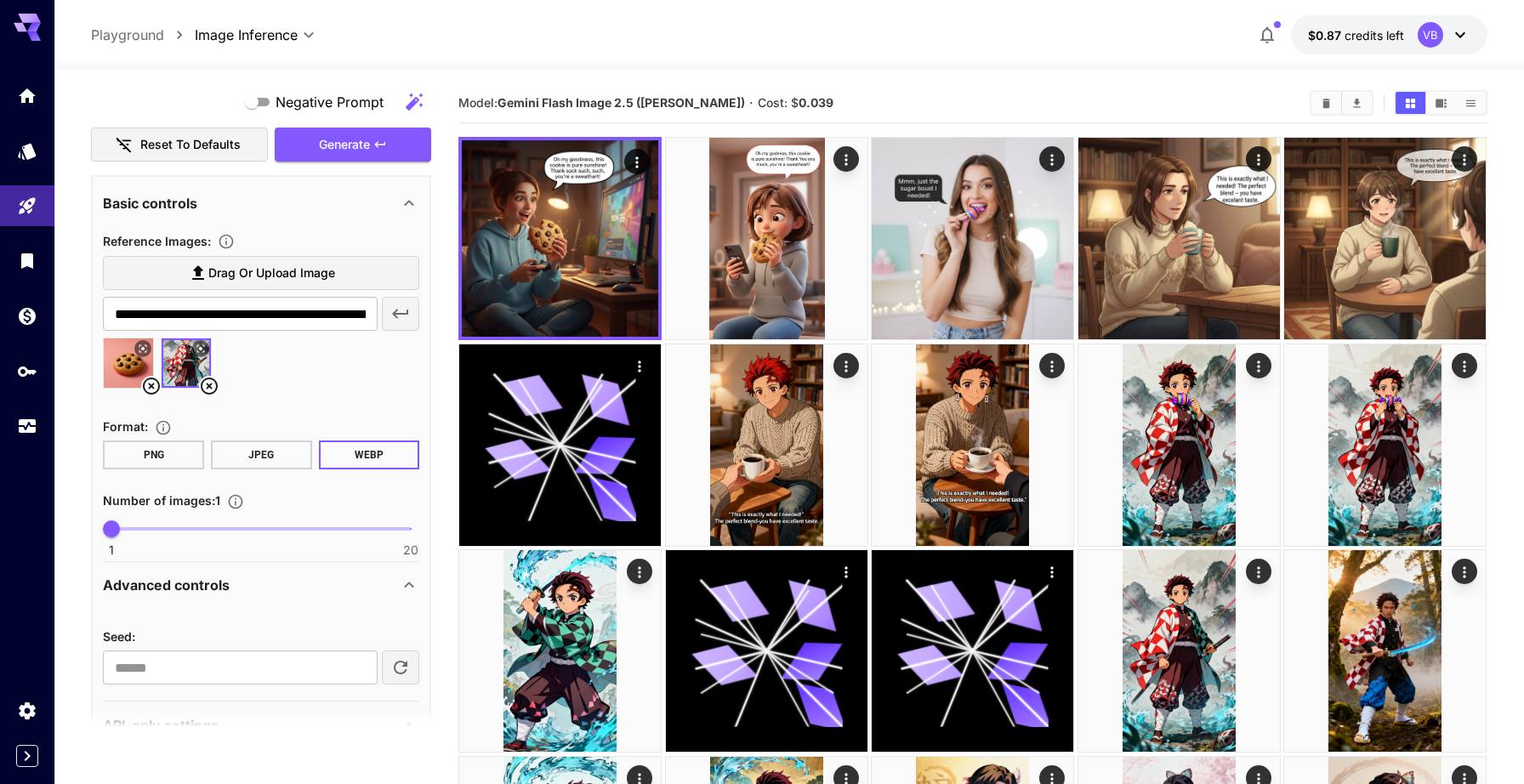
scroll to position [461, 0]
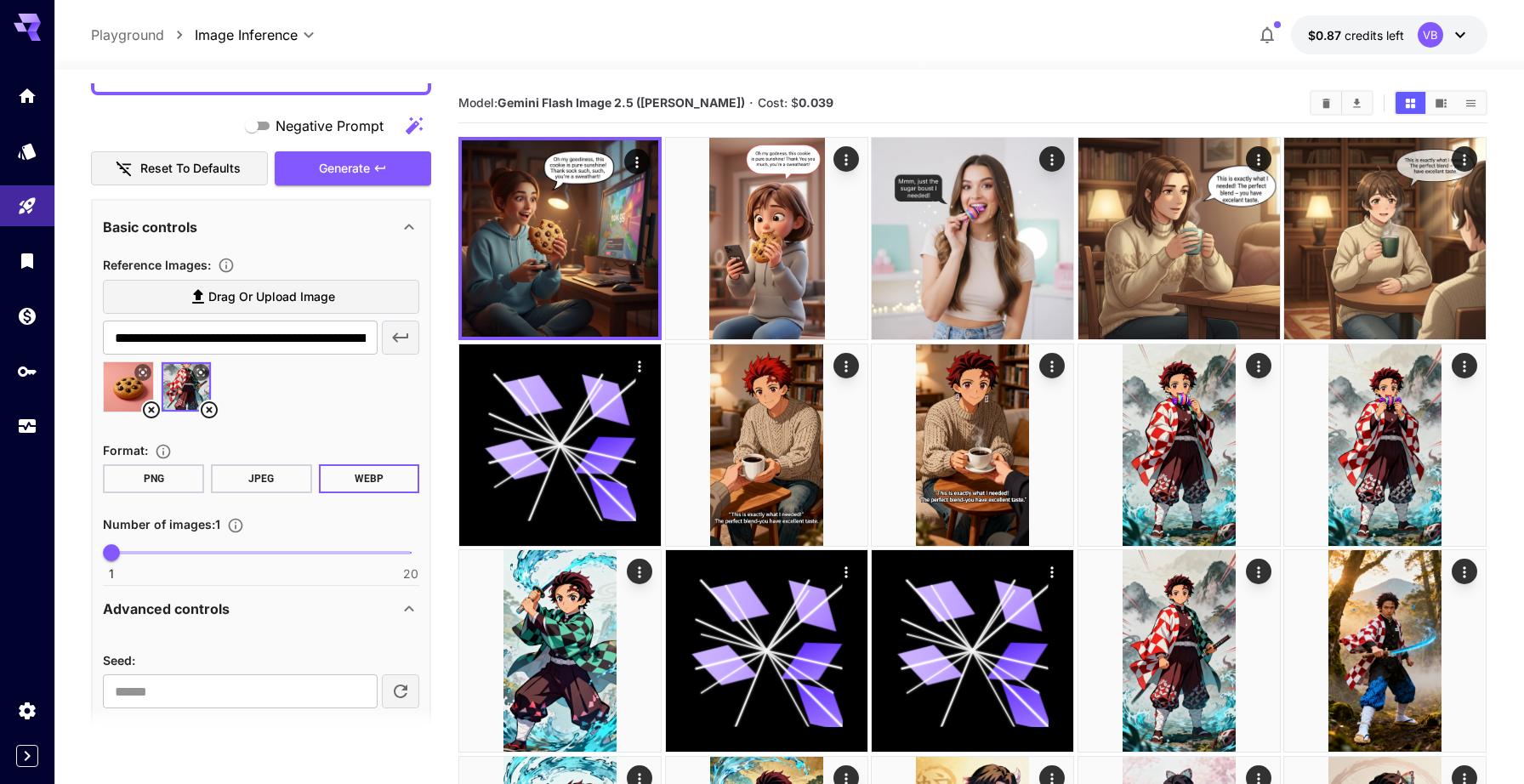
click at [405, 227] on icon at bounding box center [409, 227] width 9 height 6
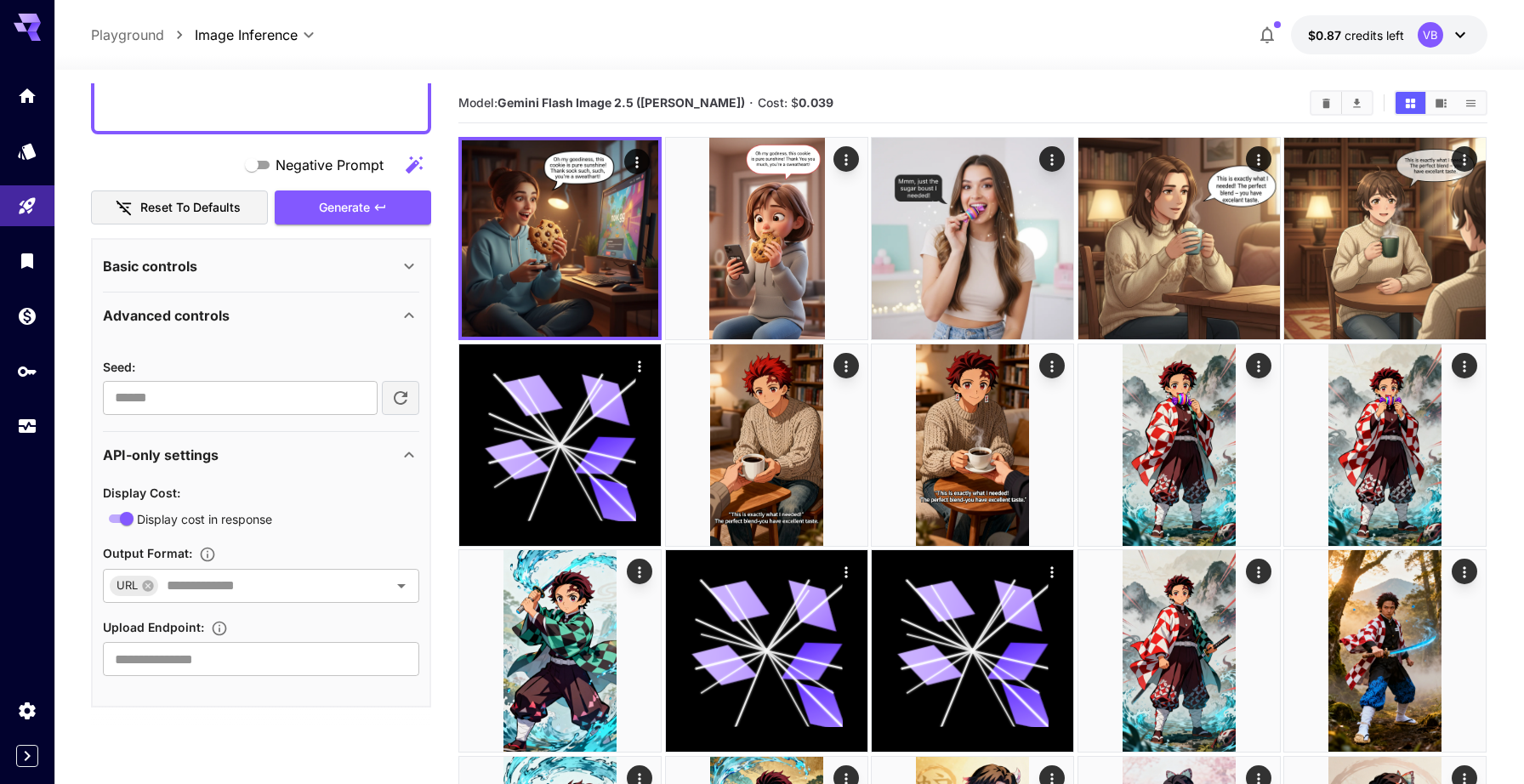
scroll to position [422, 0]
click at [405, 313] on icon at bounding box center [408, 315] width 20 height 20
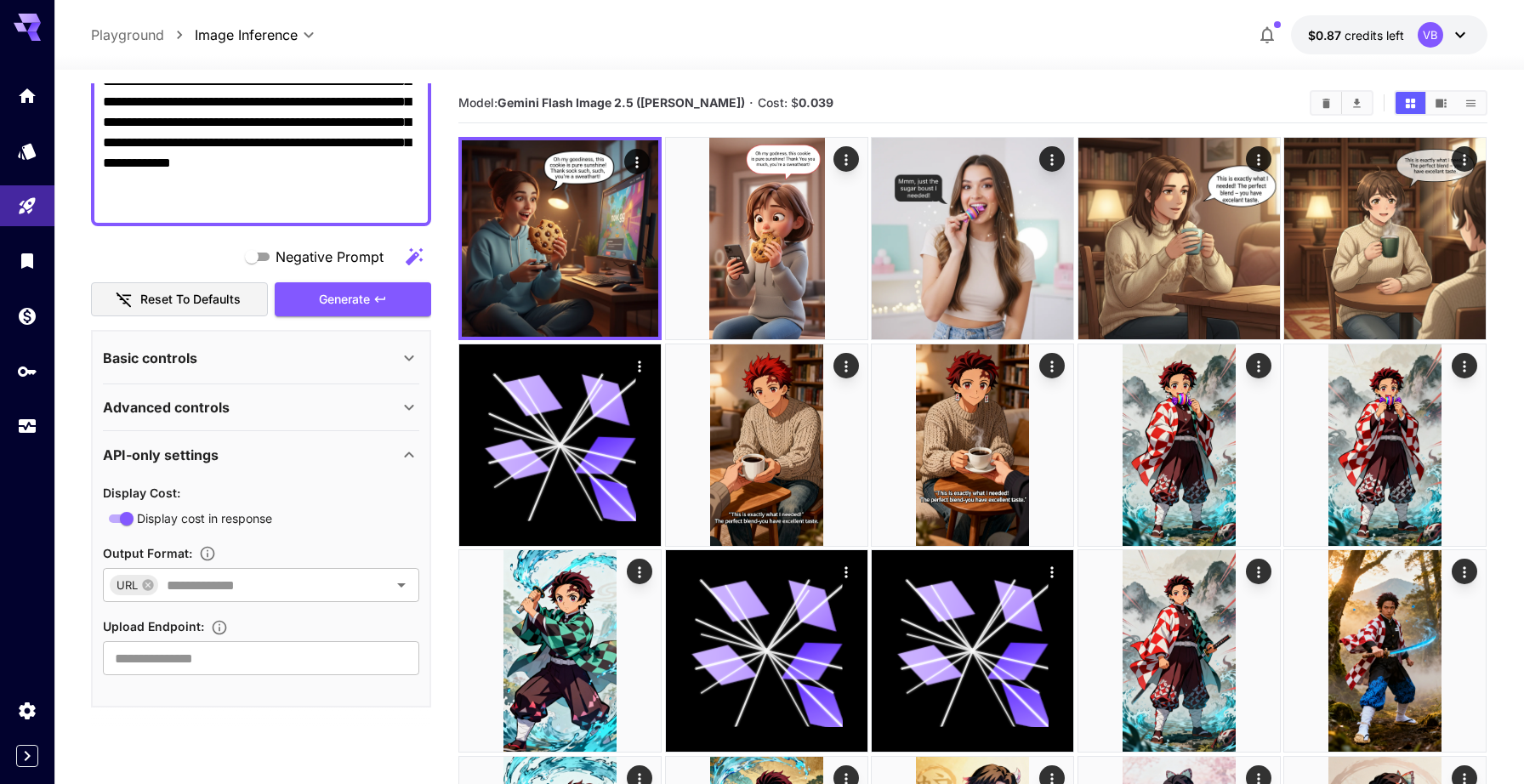
scroll to position [330, 0]
click at [405, 461] on icon at bounding box center [408, 454] width 20 height 20
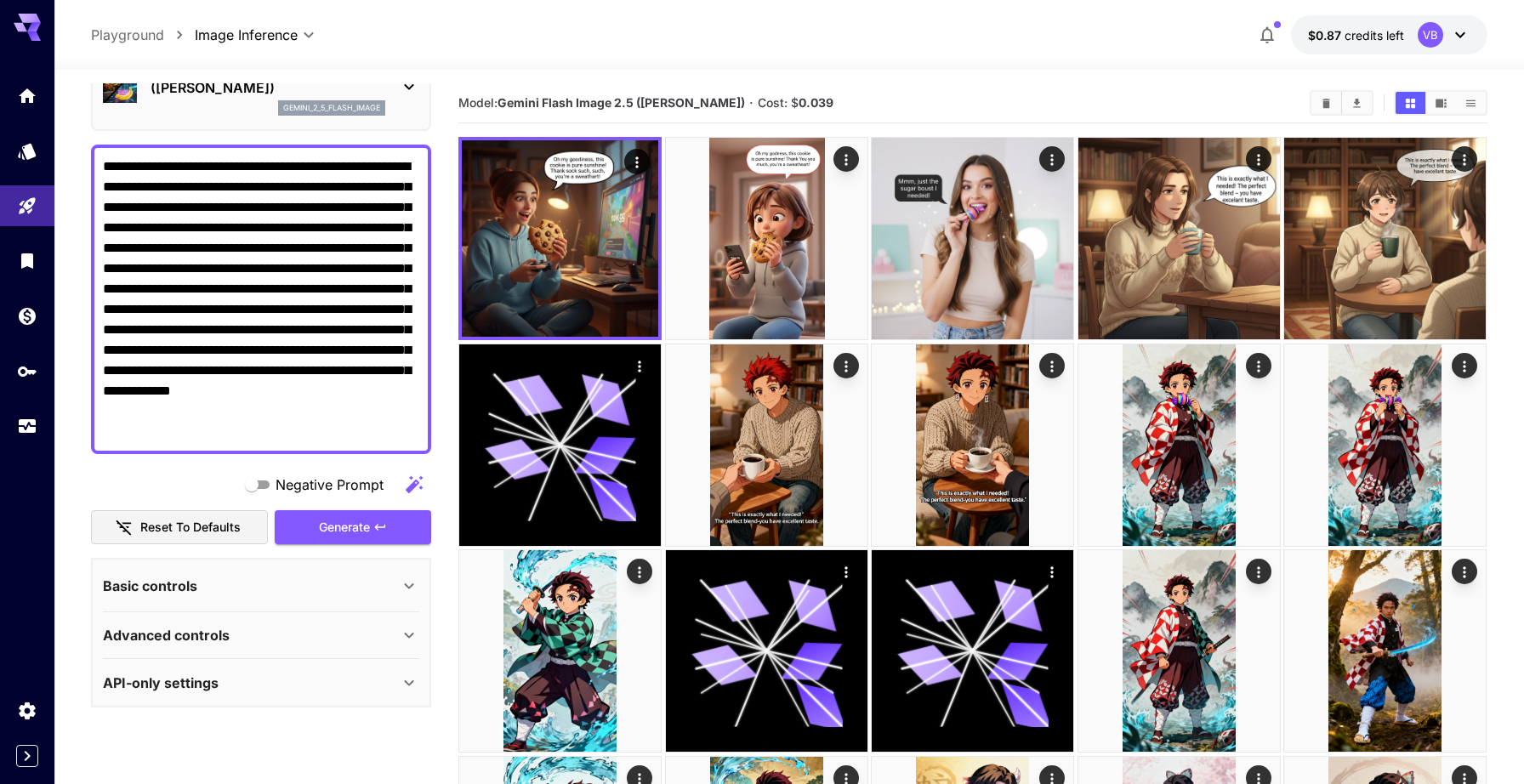
scroll to position [102, 0]
click at [328, 587] on div "Basic controls" at bounding box center [251, 585] width 296 height 20
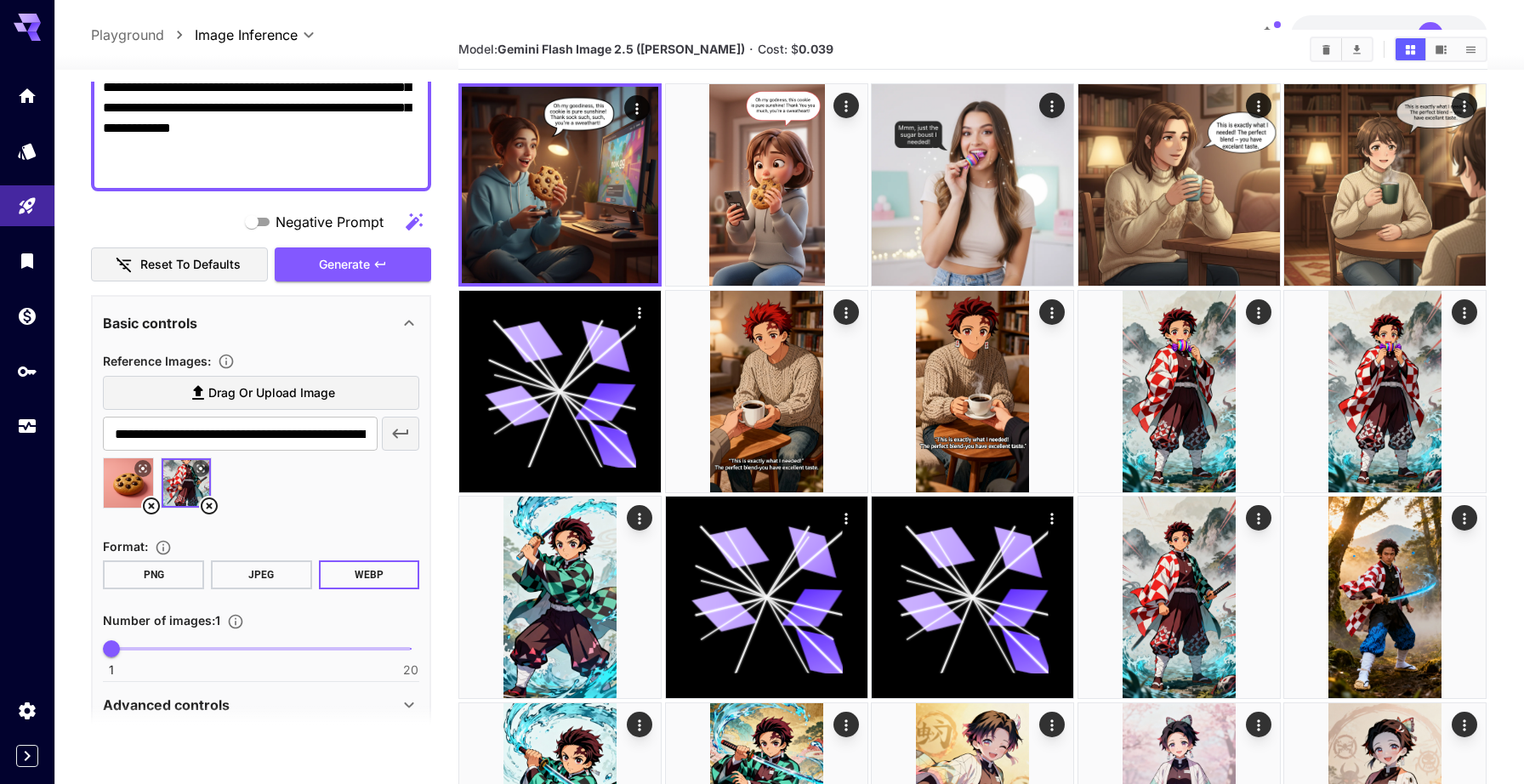
scroll to position [328, 0]
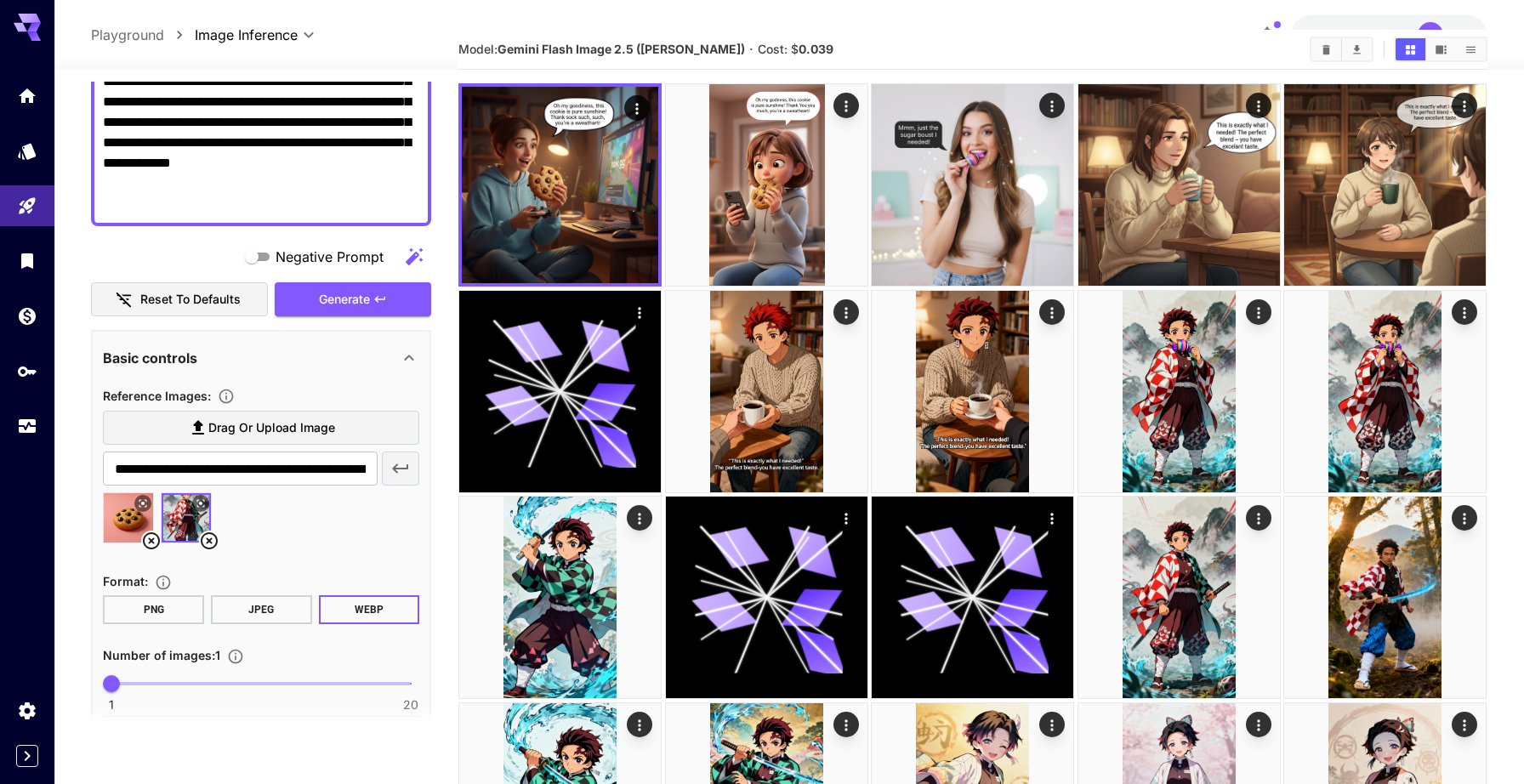
click at [181, 516] on img at bounding box center [186, 518] width 49 height 49
click at [200, 502] on icon at bounding box center [201, 504] width 8 height 8
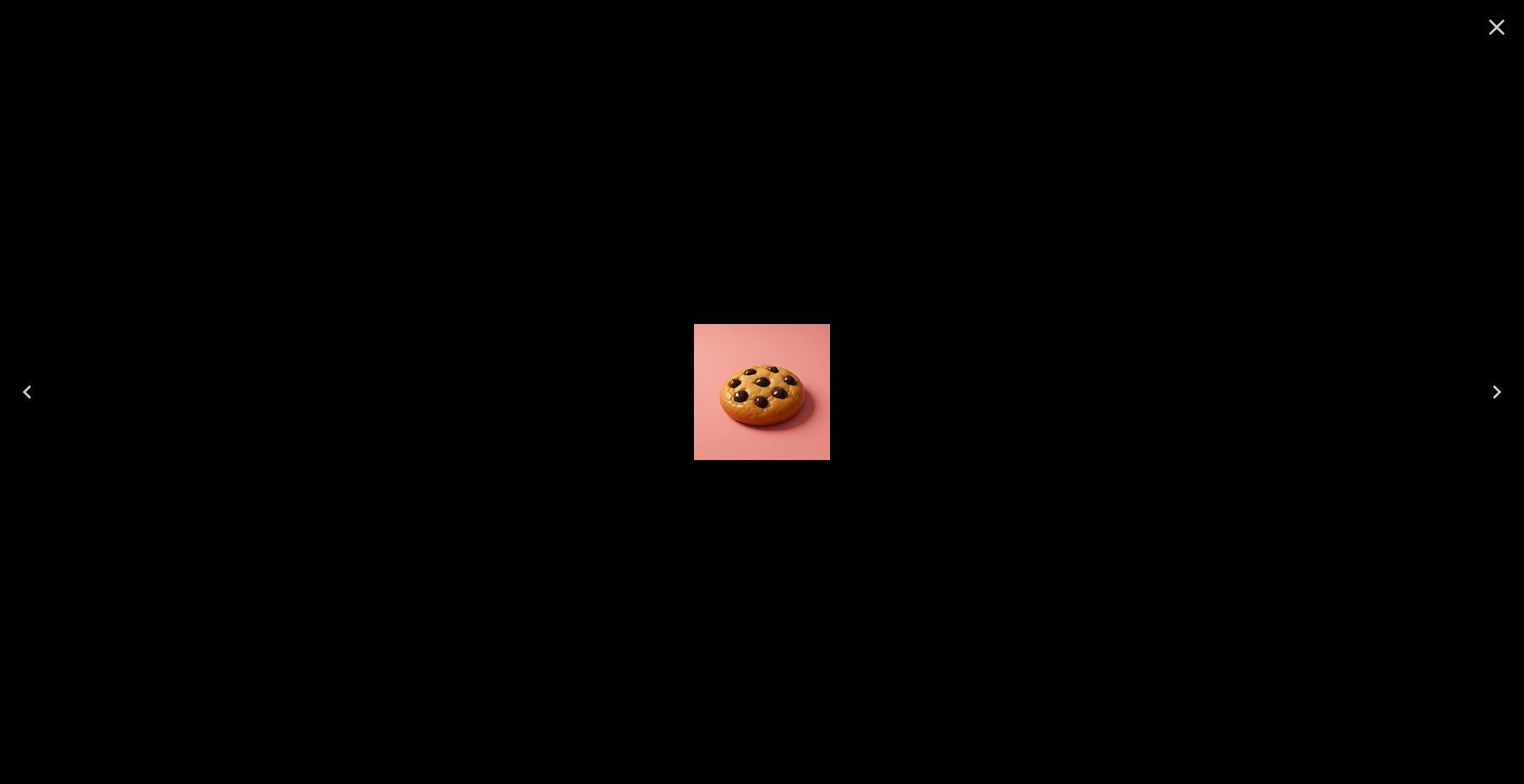
click at [1496, 32] on icon "Close" at bounding box center [1496, 27] width 28 height 28
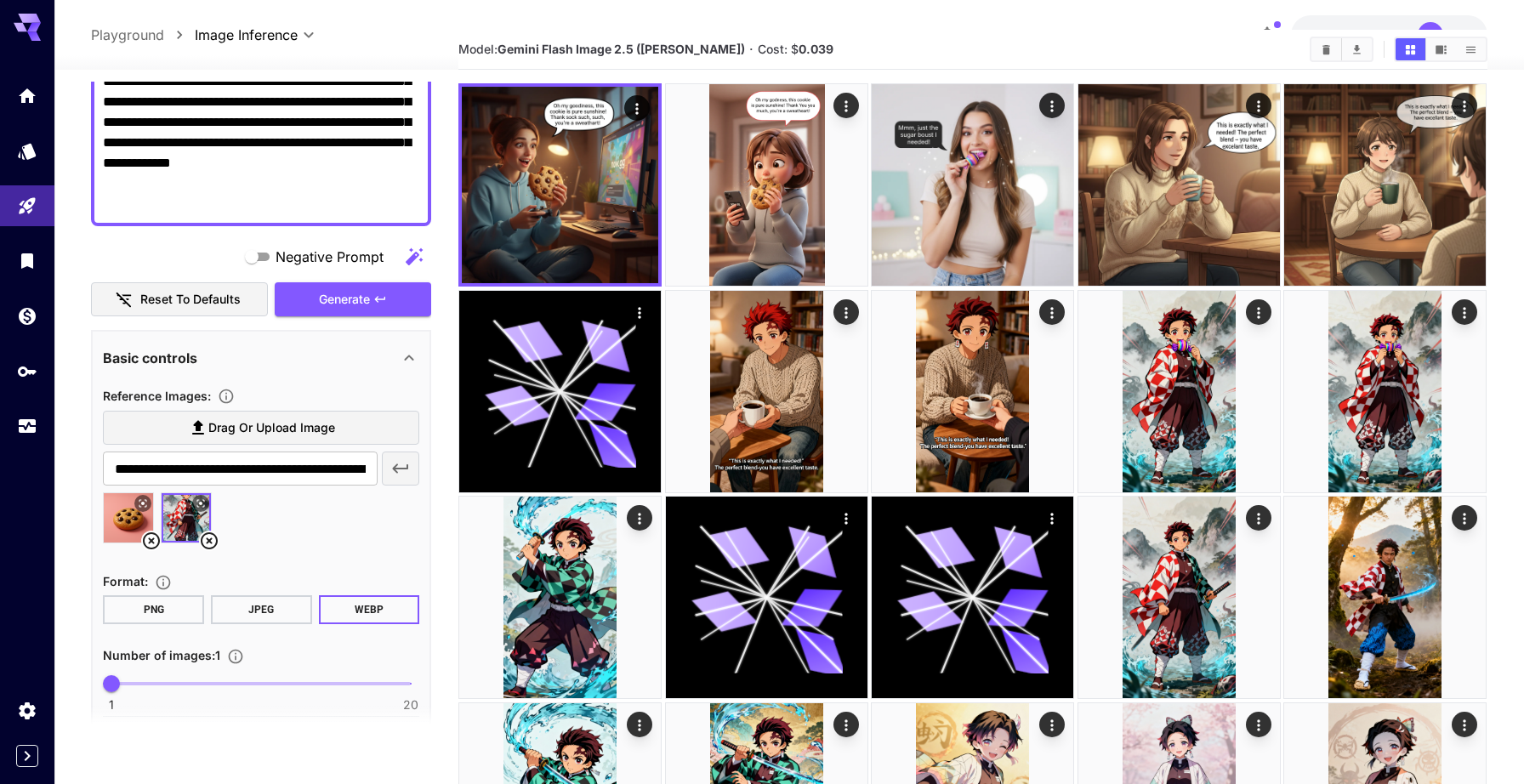
click at [143, 505] on icon at bounding box center [142, 503] width 10 height 10
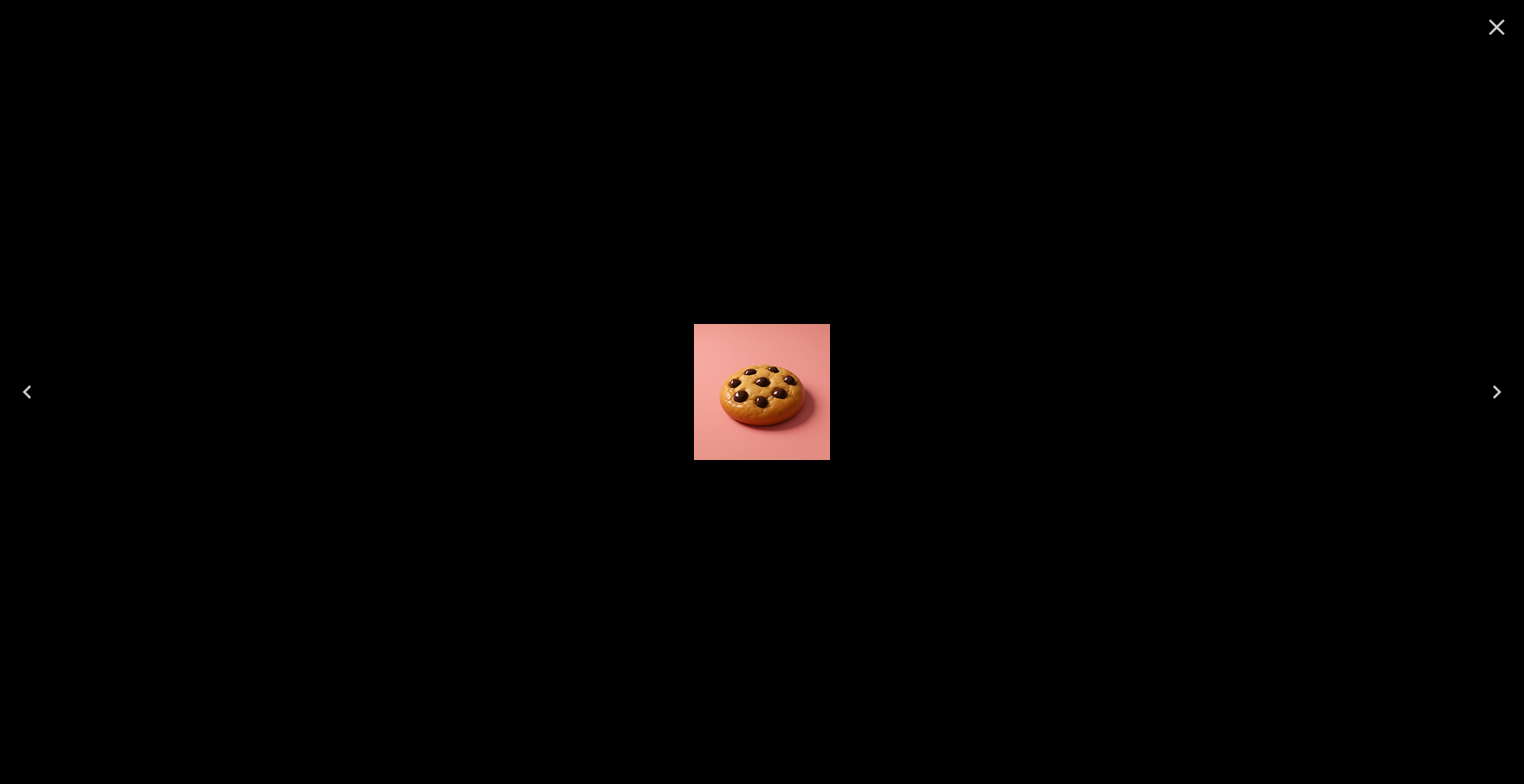
click at [1502, 396] on icon "Next" at bounding box center [1496, 392] width 28 height 28
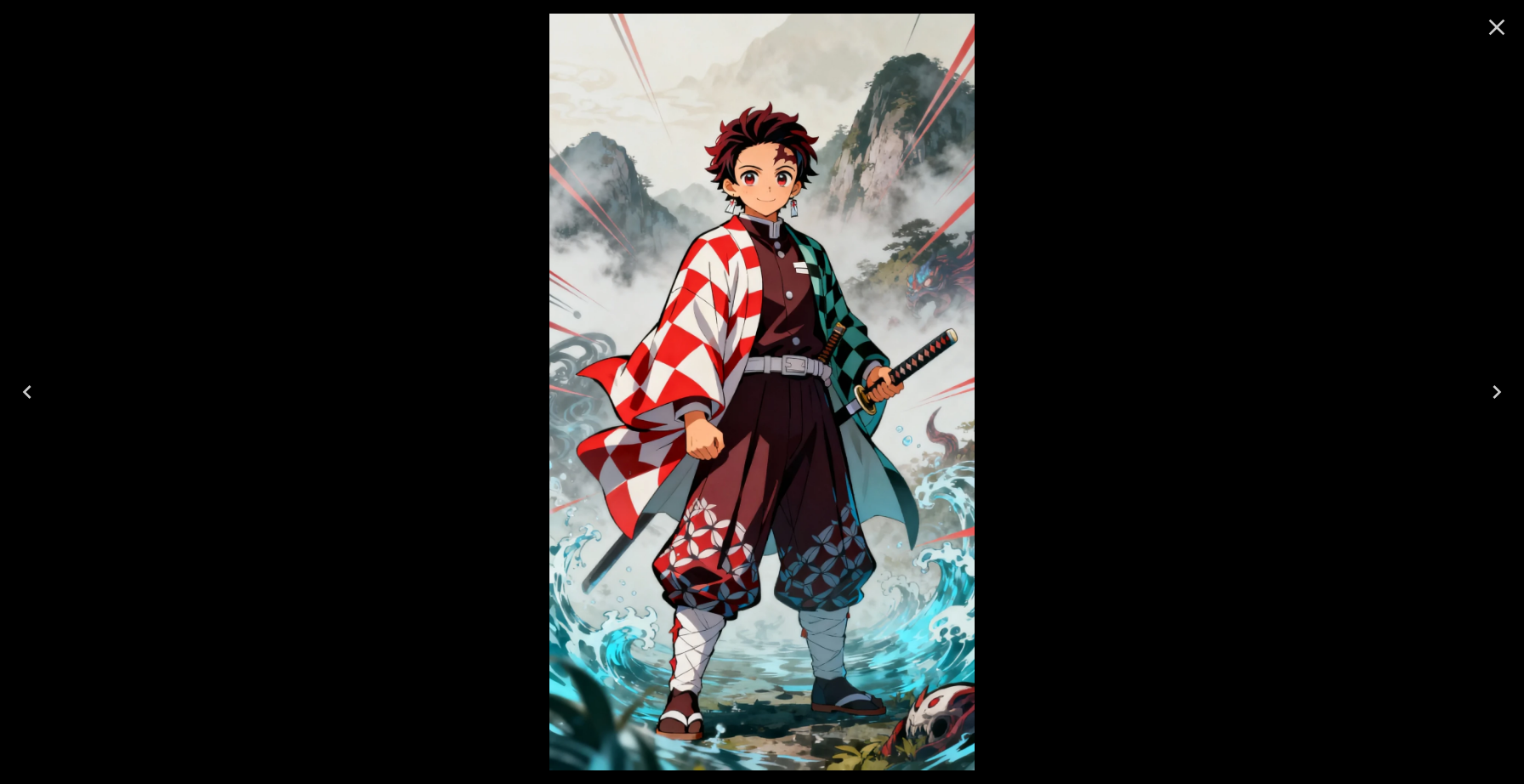
click at [1492, 24] on icon "Close" at bounding box center [1496, 27] width 28 height 28
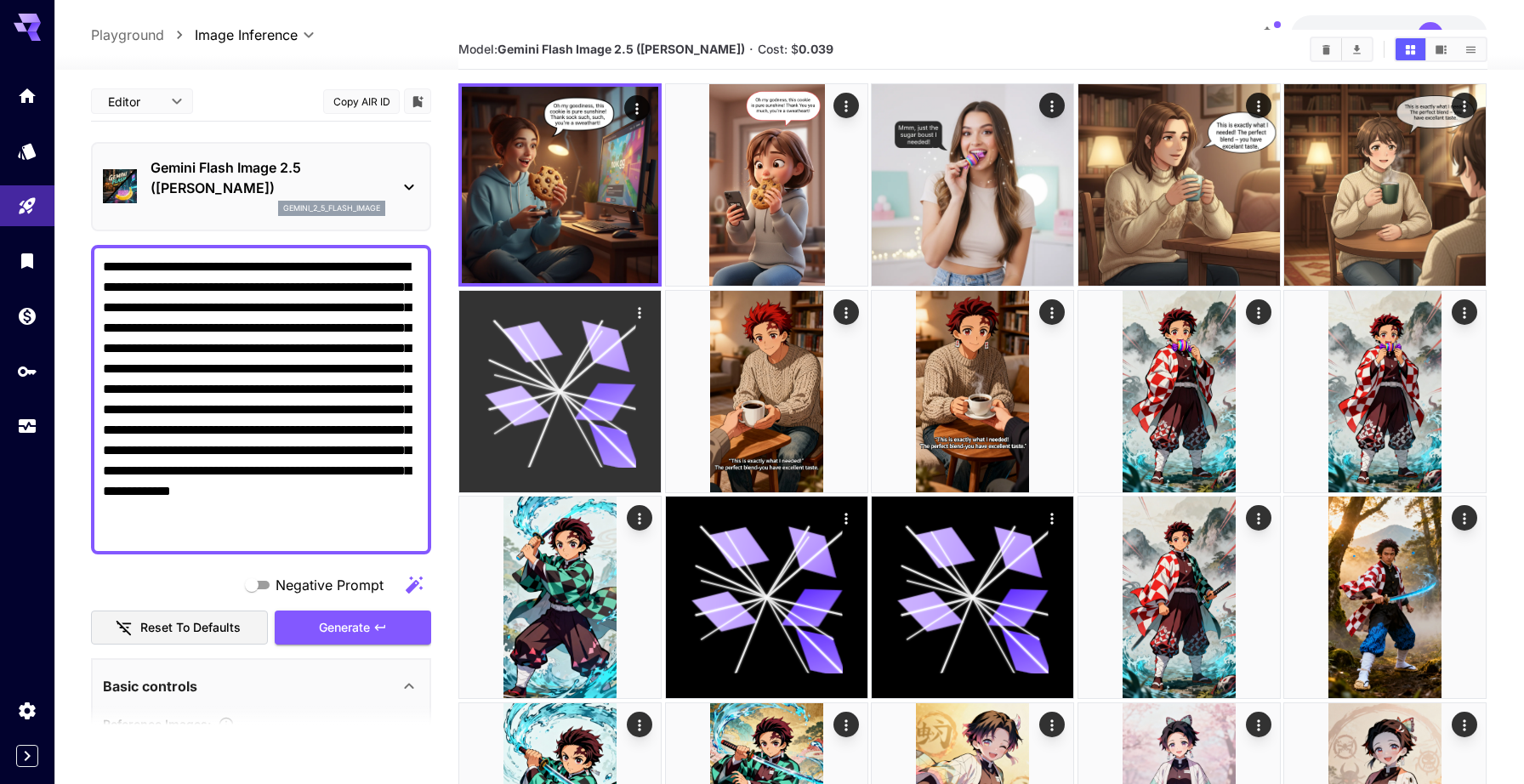
scroll to position [0, 0]
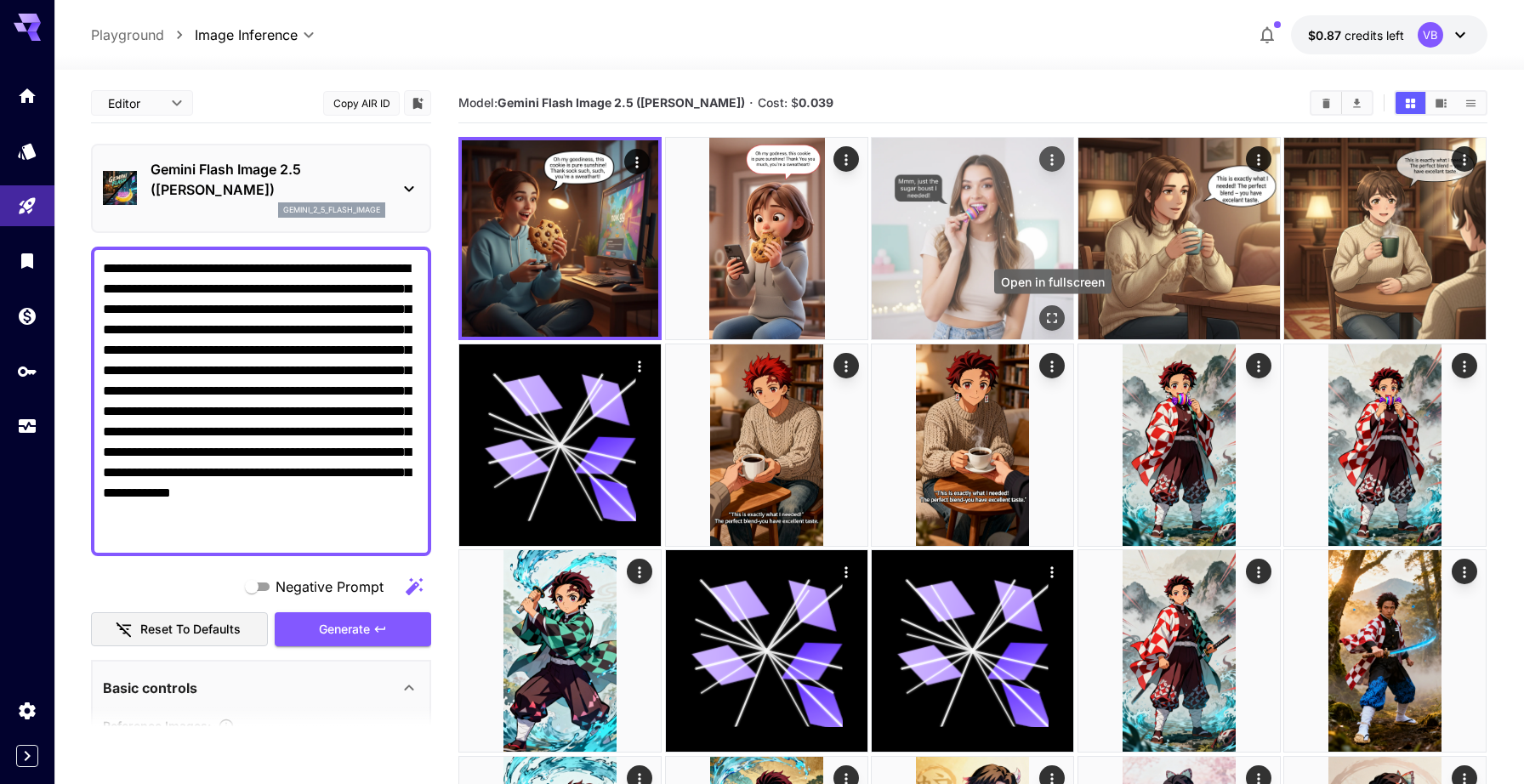
click at [1057, 319] on icon "Open in fullscreen" at bounding box center [1053, 318] width 17 height 17
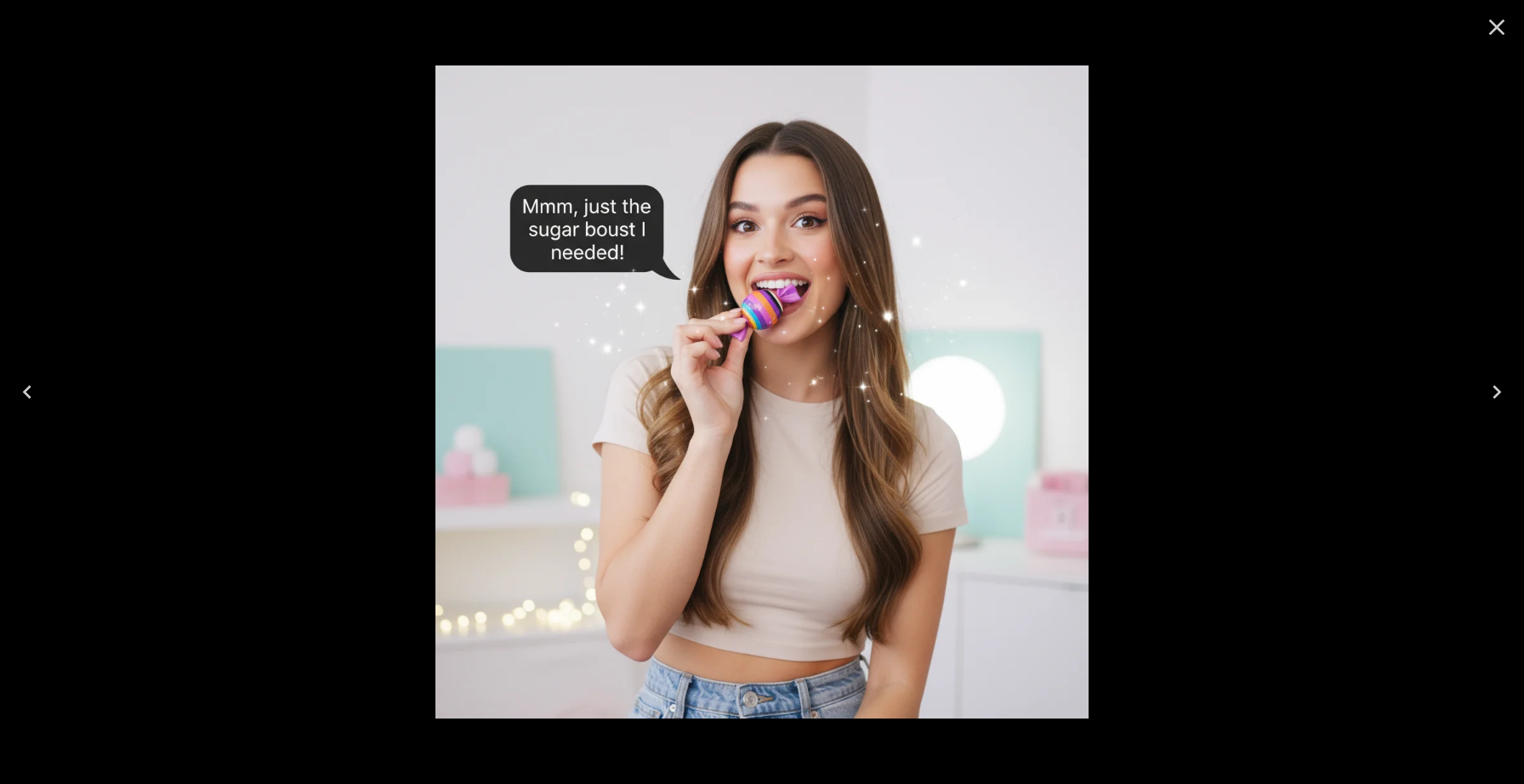
click at [1494, 32] on icon "Close" at bounding box center [1496, 27] width 28 height 28
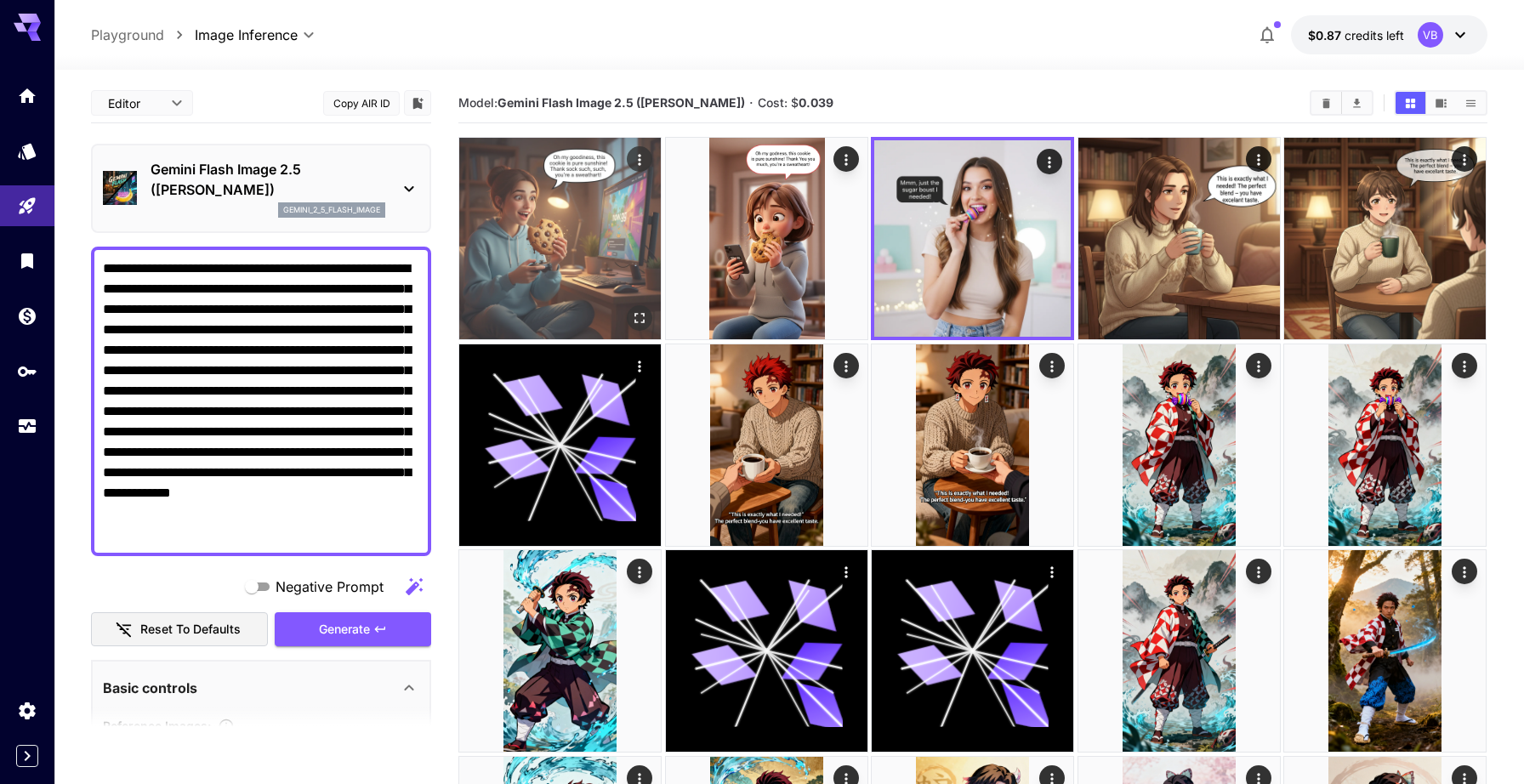
click at [635, 327] on button "Open in fullscreen" at bounding box center [640, 318] width 26 height 26
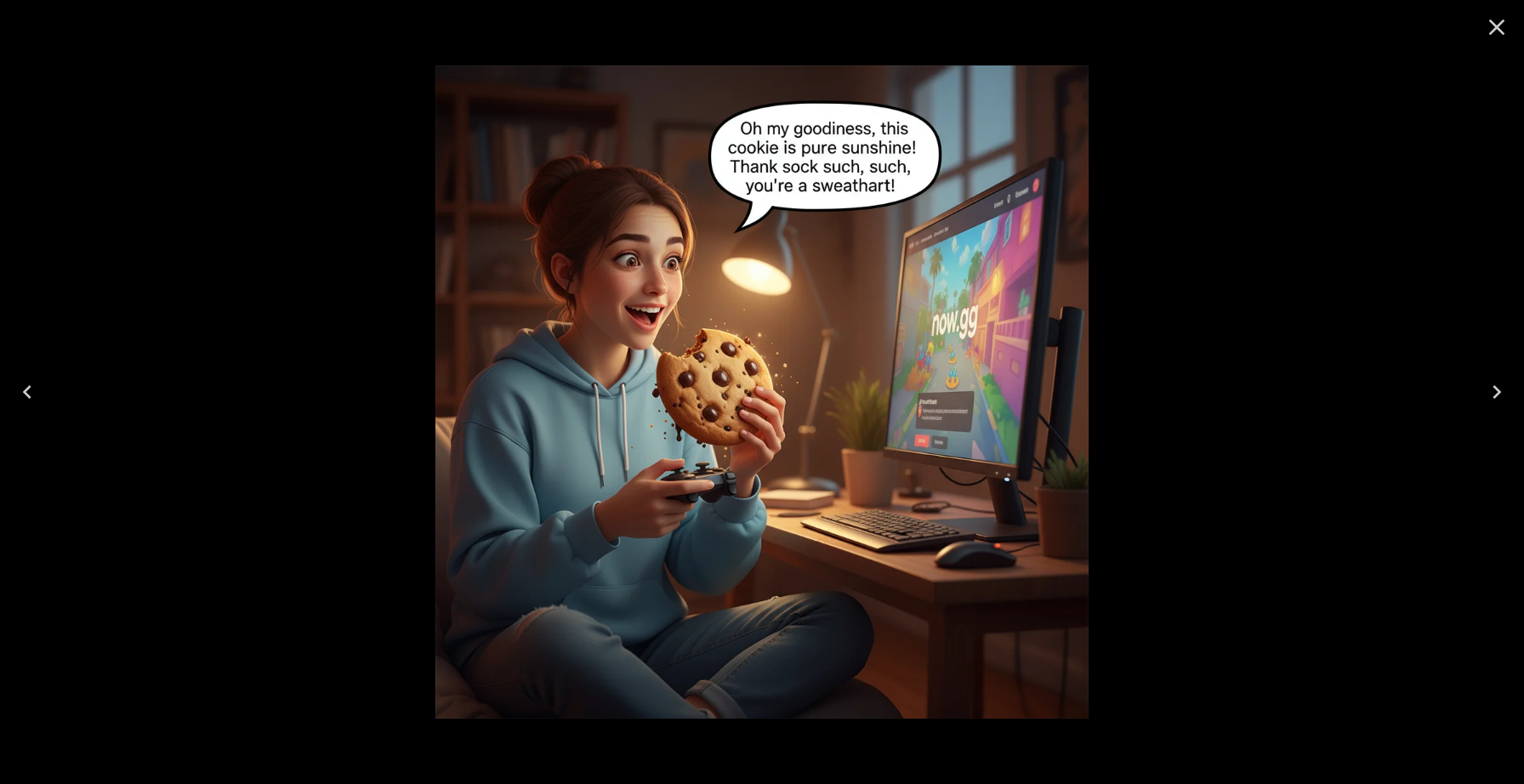
click at [1488, 31] on icon "Close" at bounding box center [1496, 27] width 28 height 28
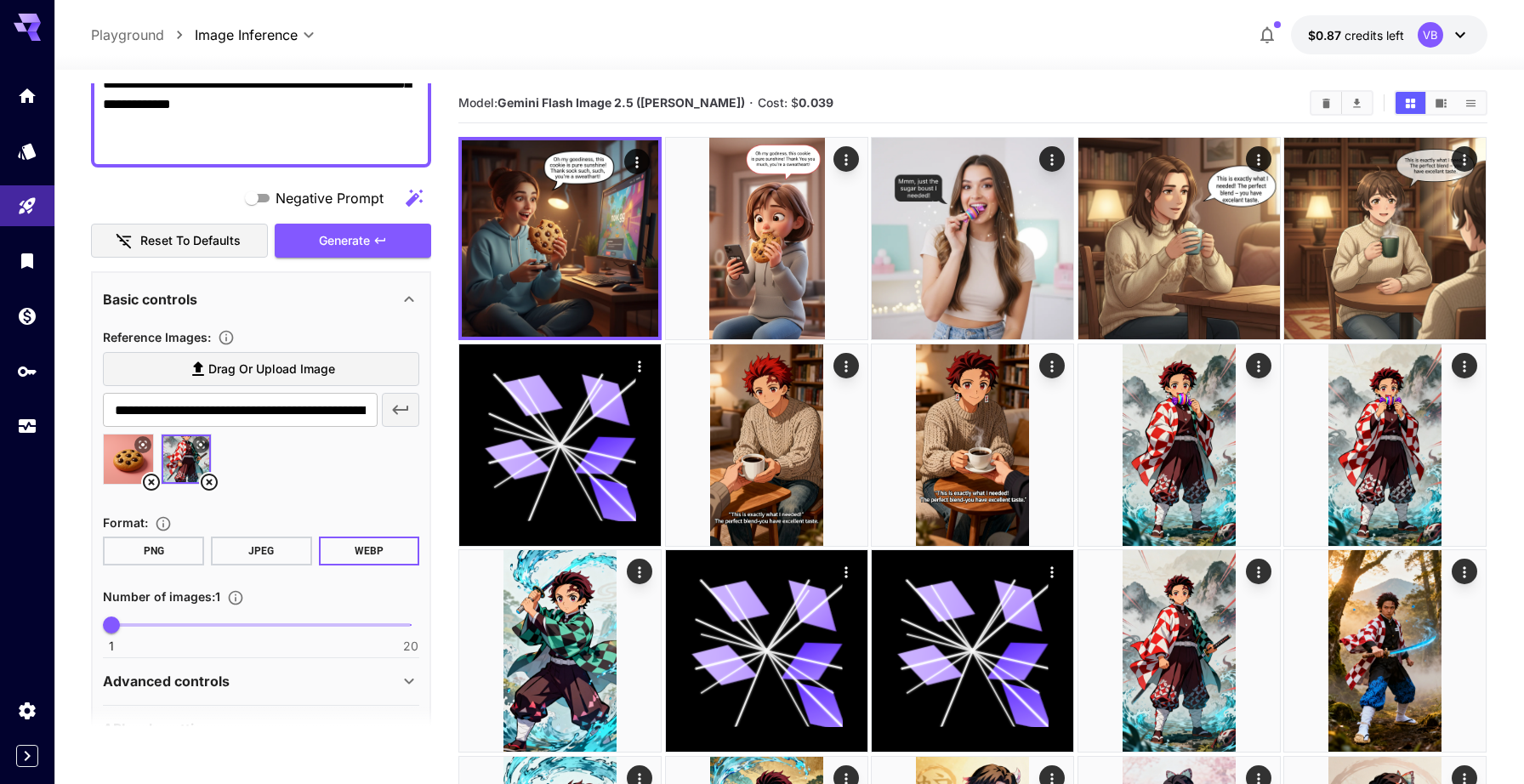
scroll to position [389, 0]
click at [207, 470] on img at bounding box center [186, 458] width 49 height 49
click at [208, 477] on icon at bounding box center [209, 480] width 20 height 20
click at [266, 402] on input "text" at bounding box center [239, 409] width 274 height 34
paste input "**********"
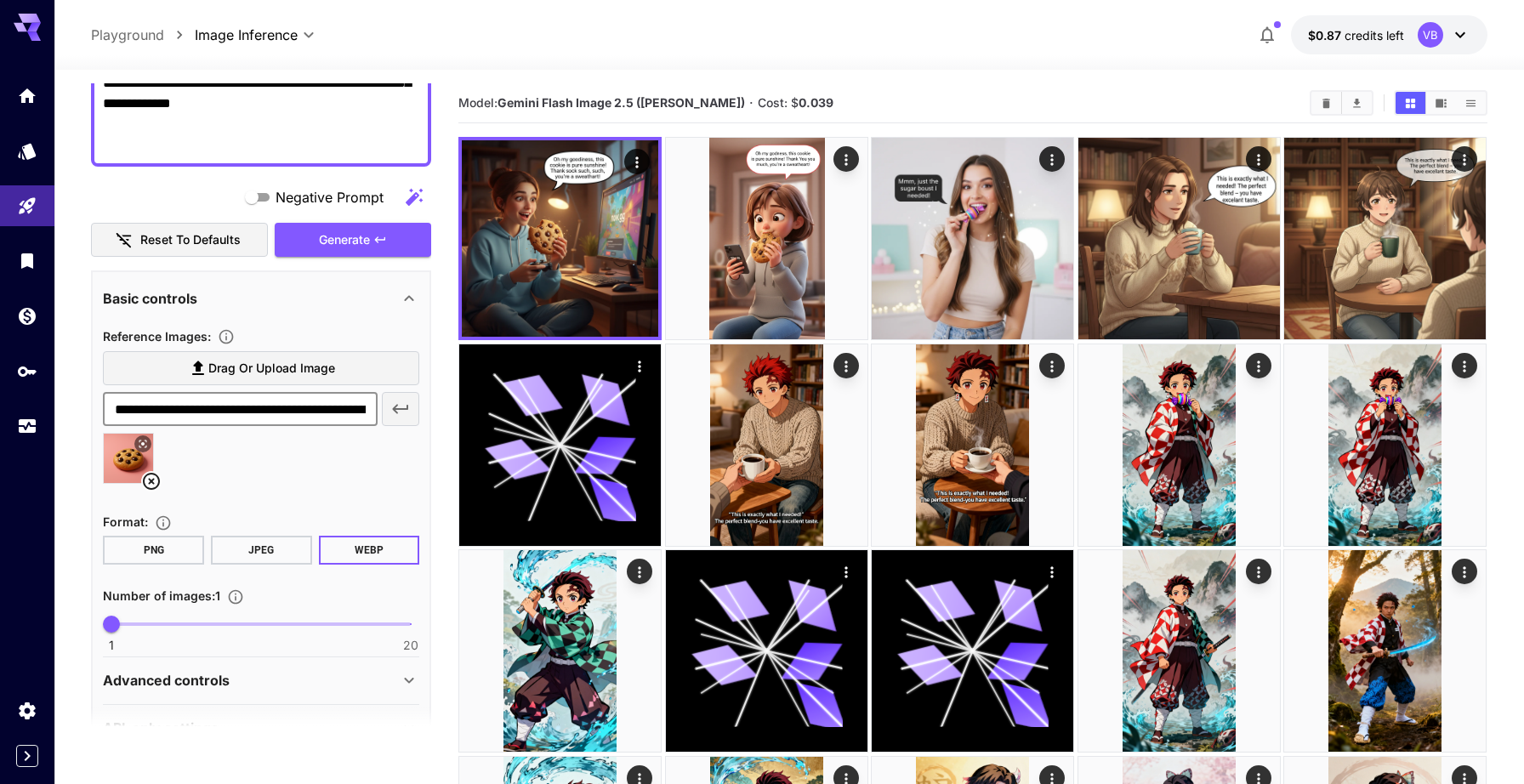
scroll to position [0, 442]
type input "**********"
click at [405, 415] on icon "button" at bounding box center [400, 408] width 20 height 20
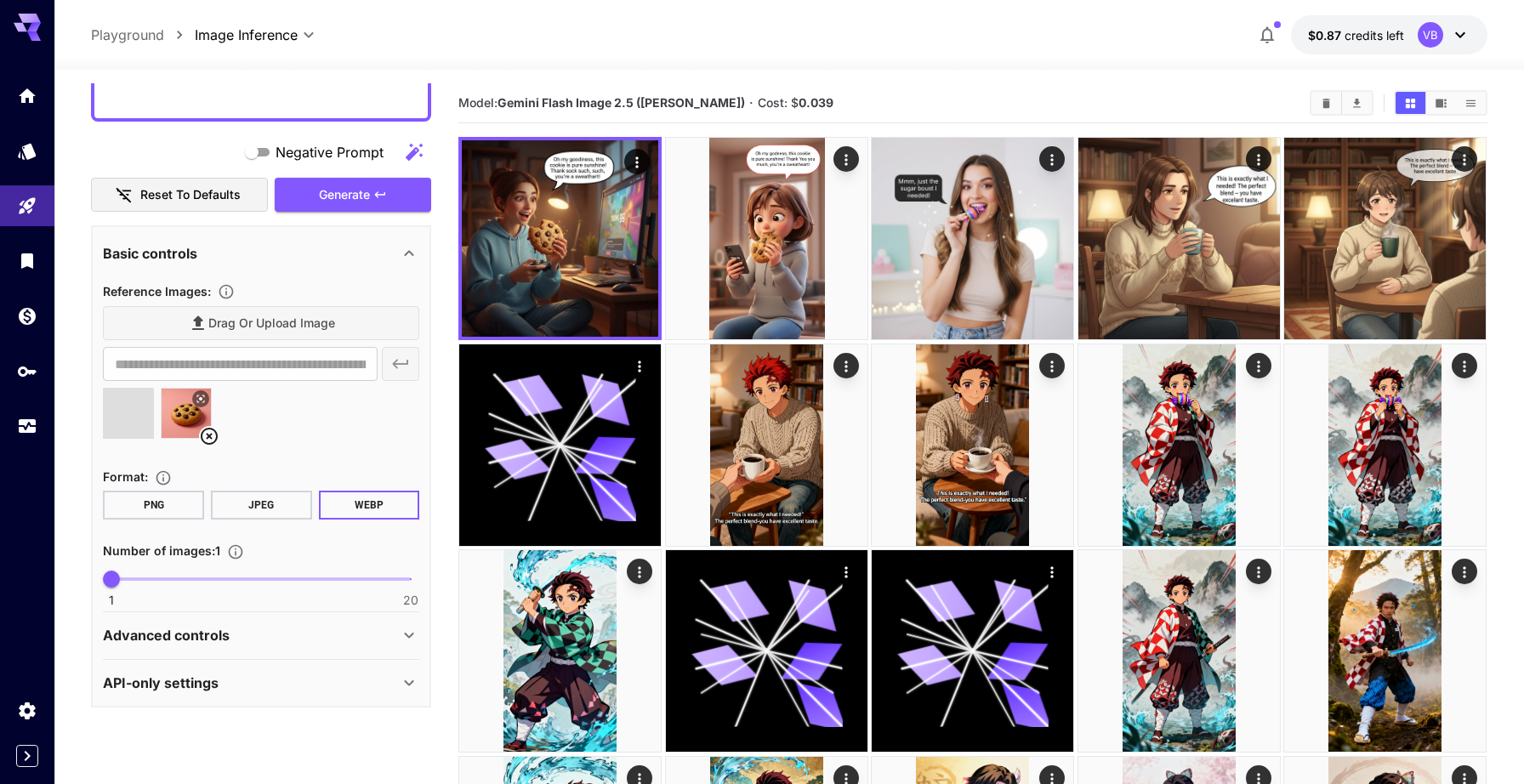
scroll to position [433, 0]
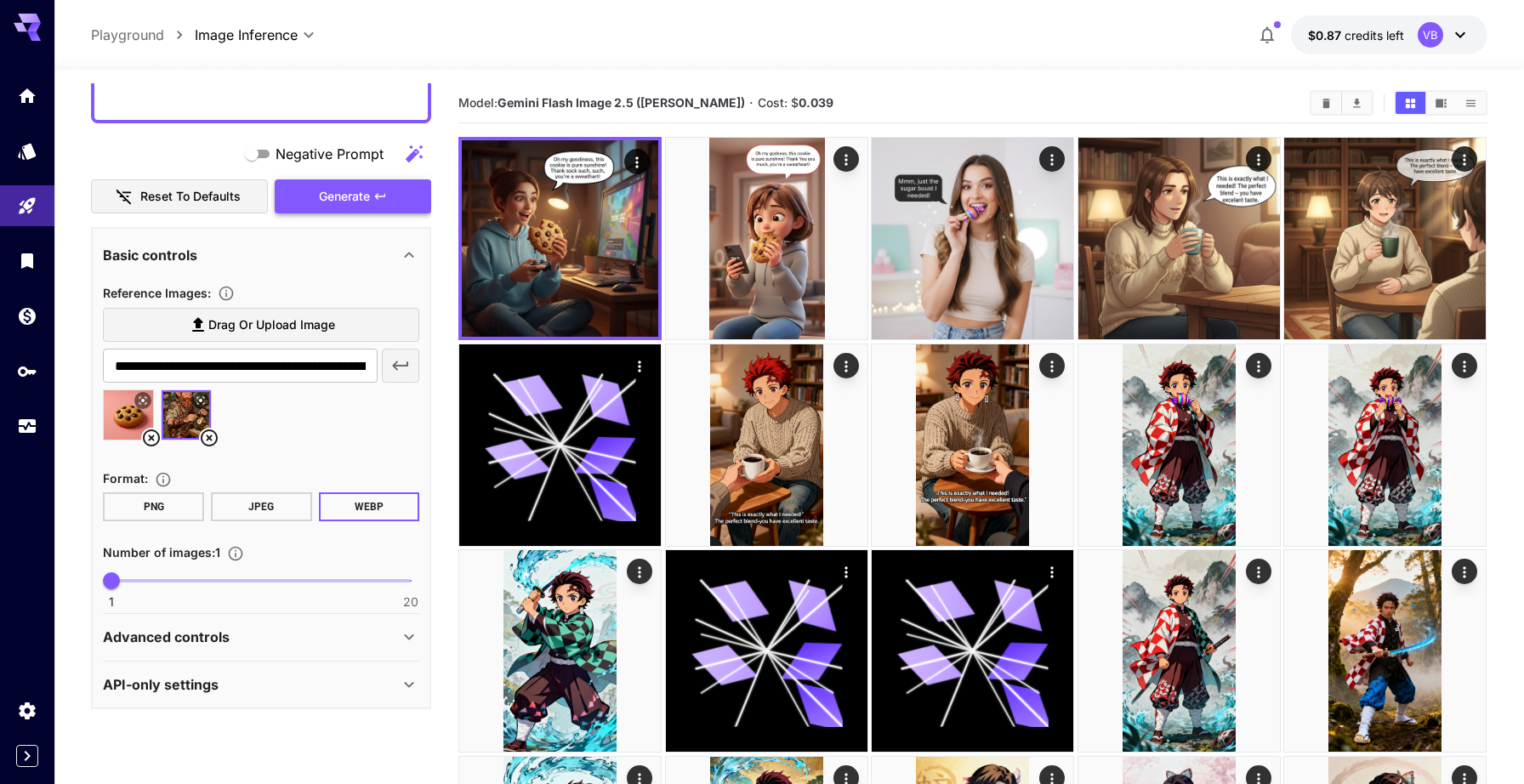
click at [357, 202] on span "Generate" at bounding box center [345, 196] width 51 height 21
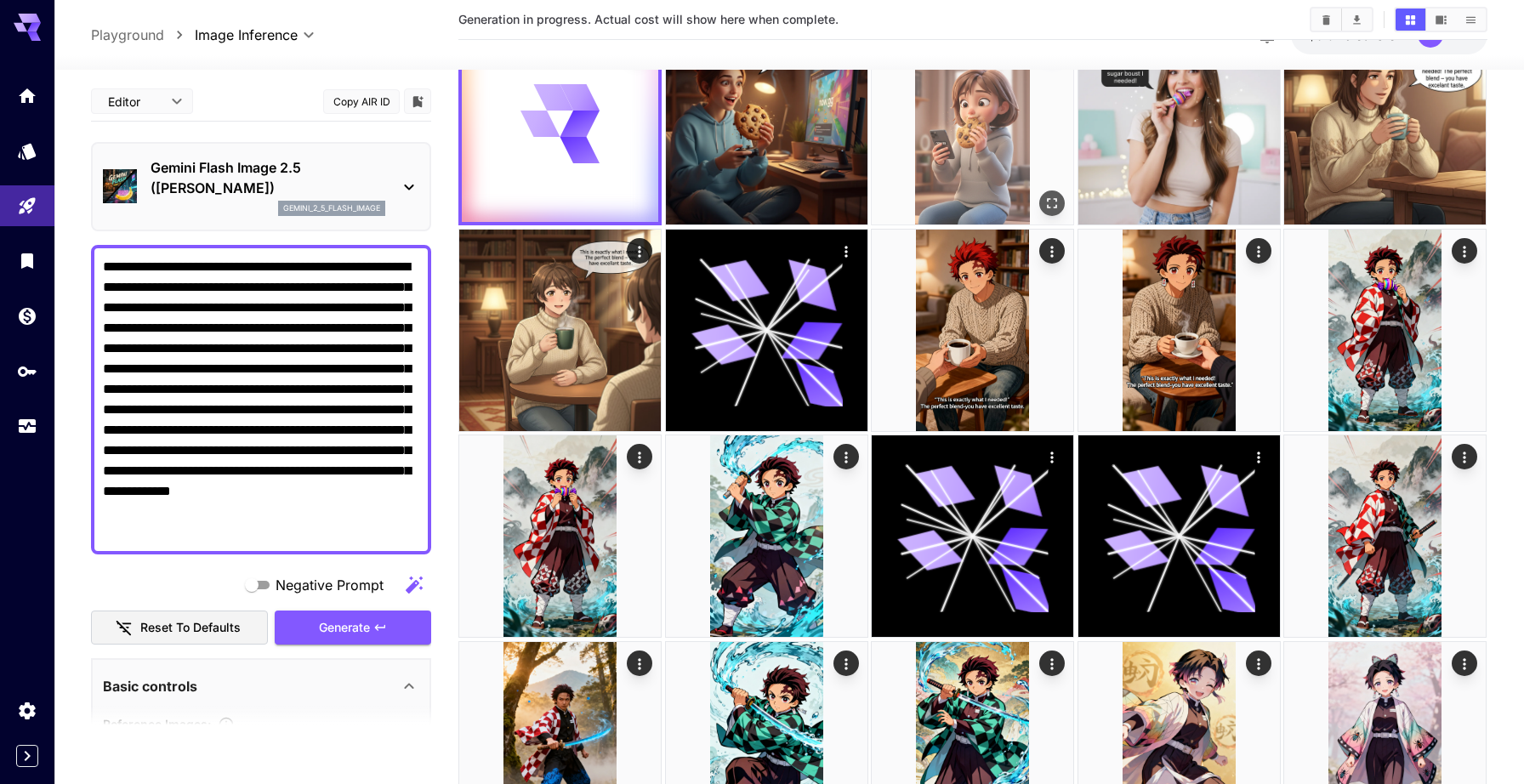
scroll to position [0, 0]
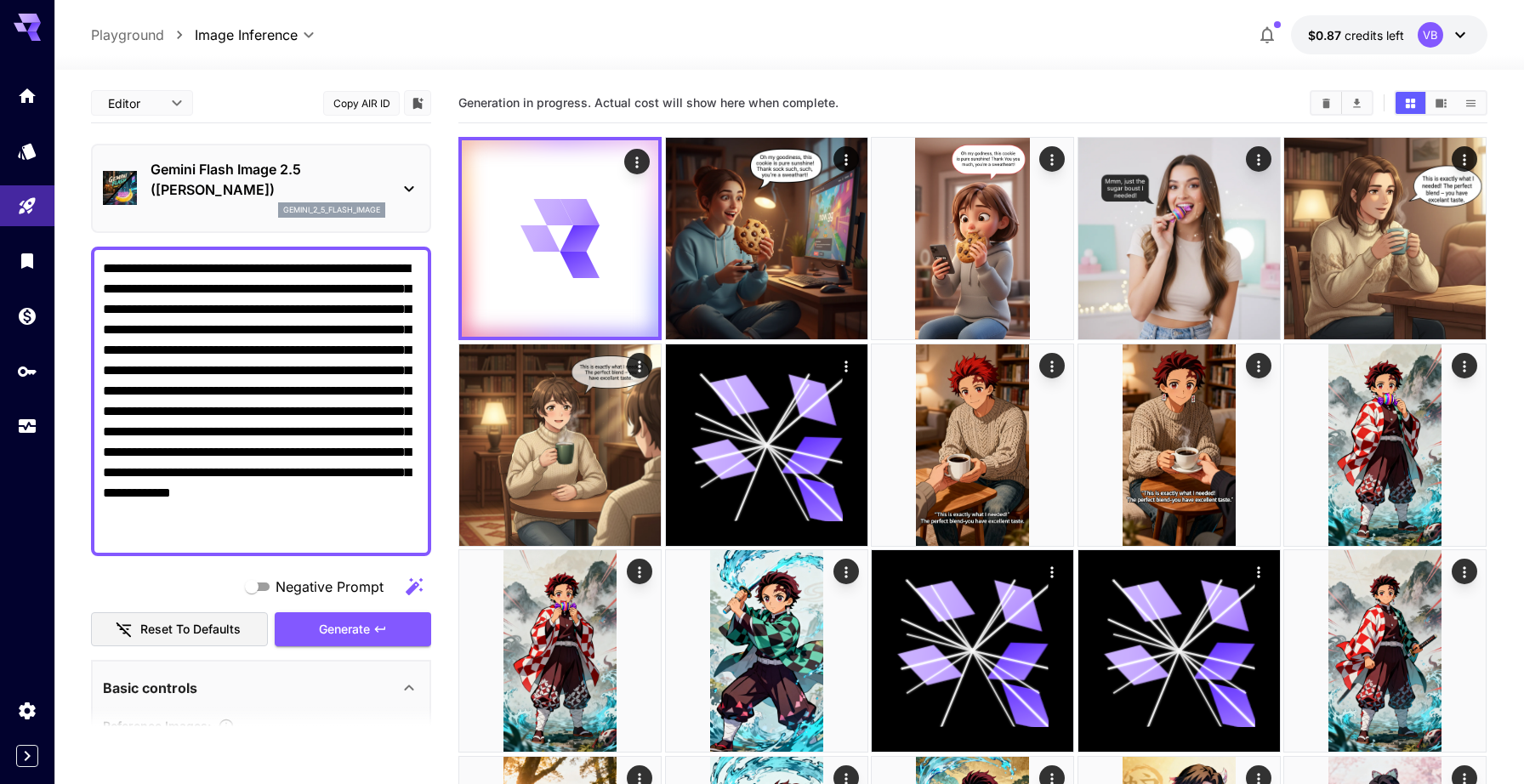
click at [929, 24] on div "**********" at bounding box center [789, 34] width 1397 height 39
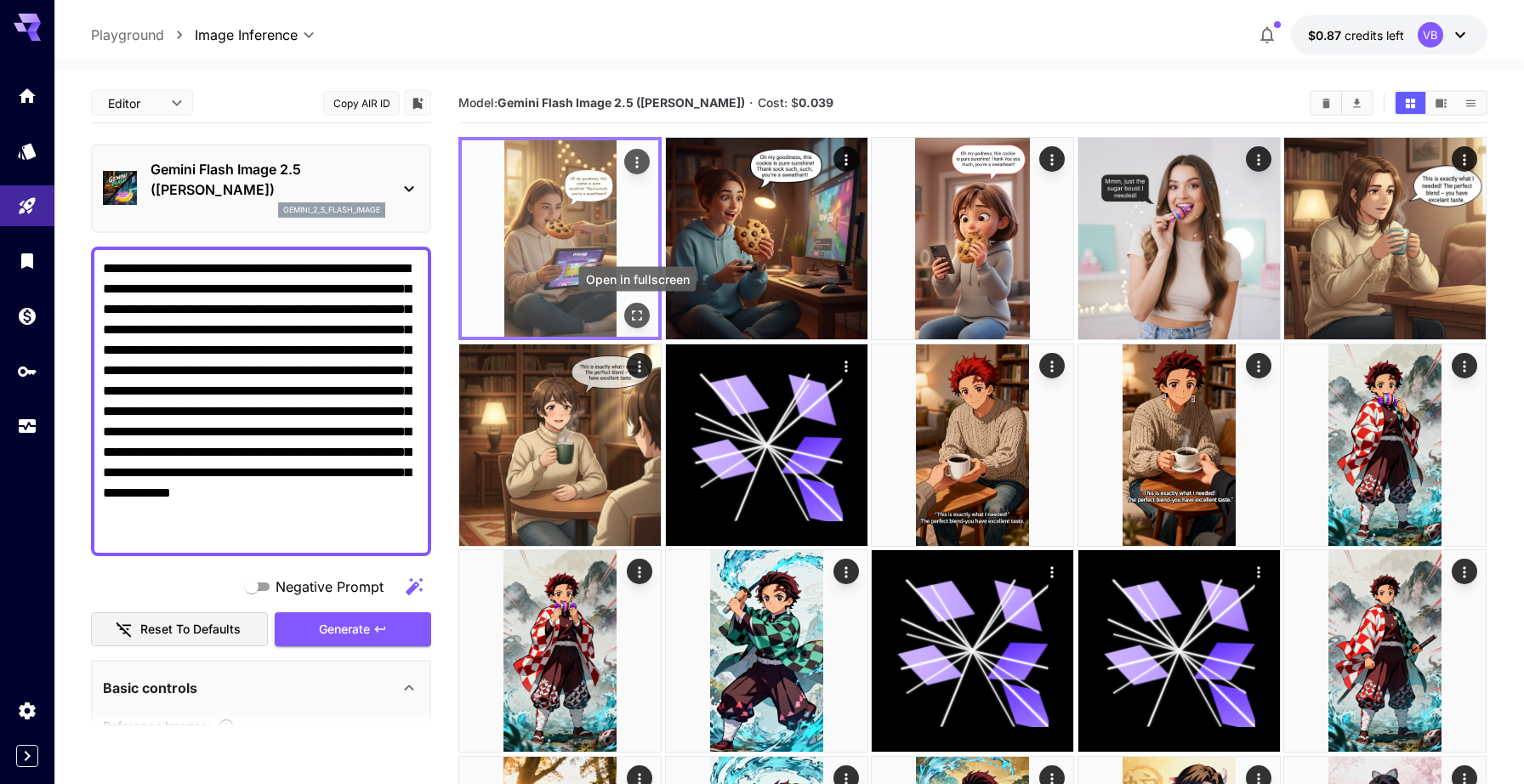
click at [639, 318] on icon "Open in fullscreen" at bounding box center [638, 315] width 17 height 17
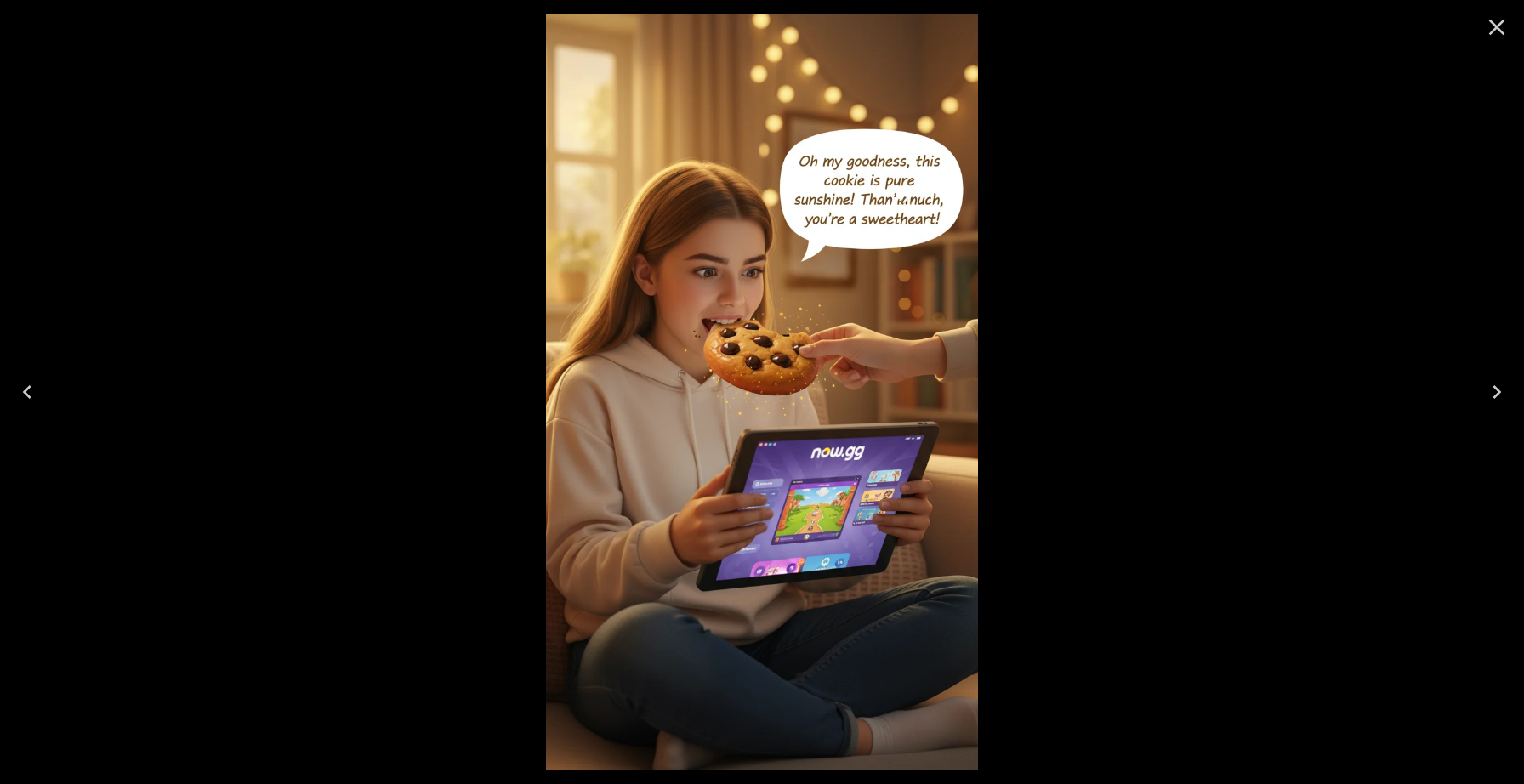
click at [1498, 28] on icon "Close" at bounding box center [1496, 28] width 16 height 16
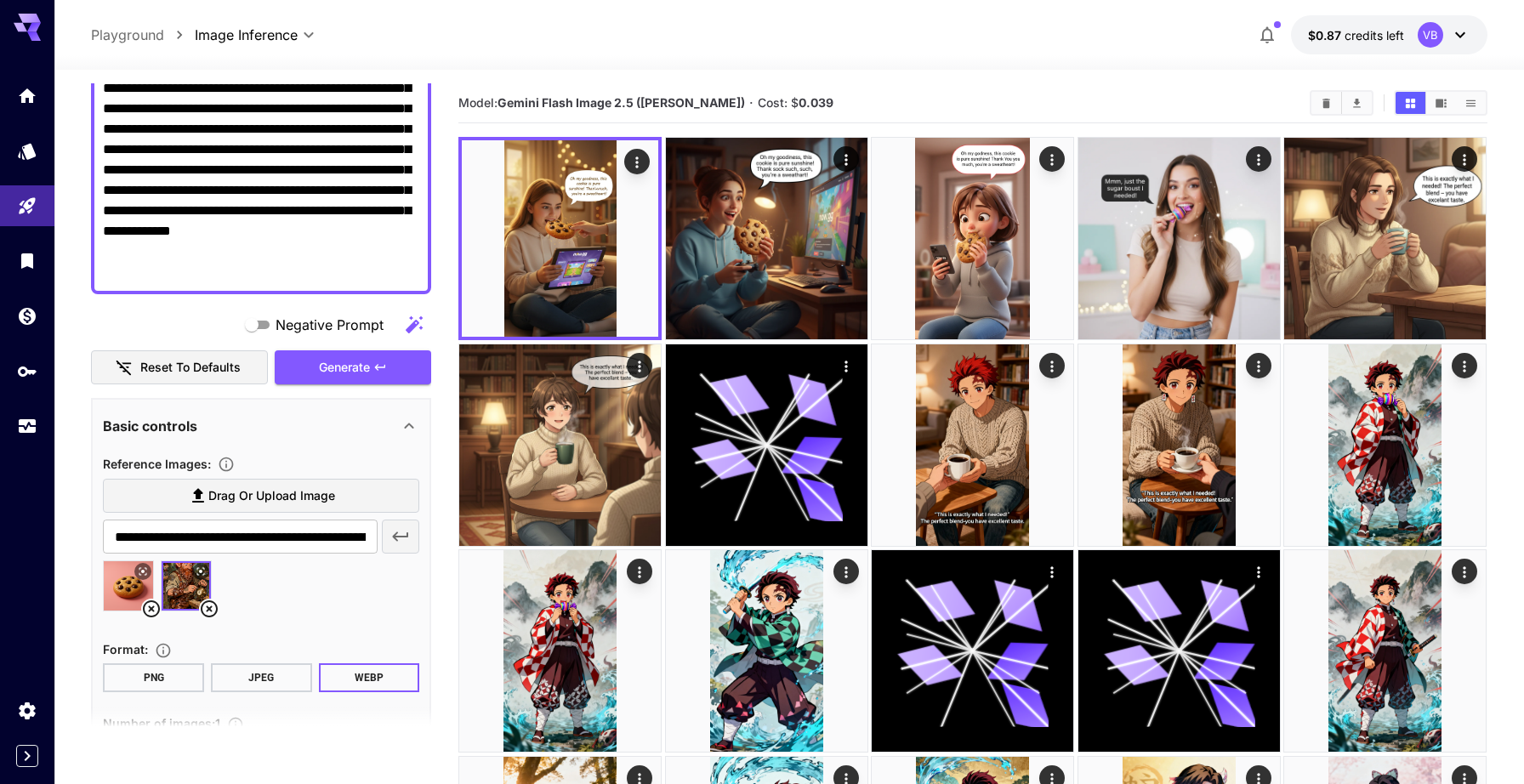
scroll to position [272, 0]
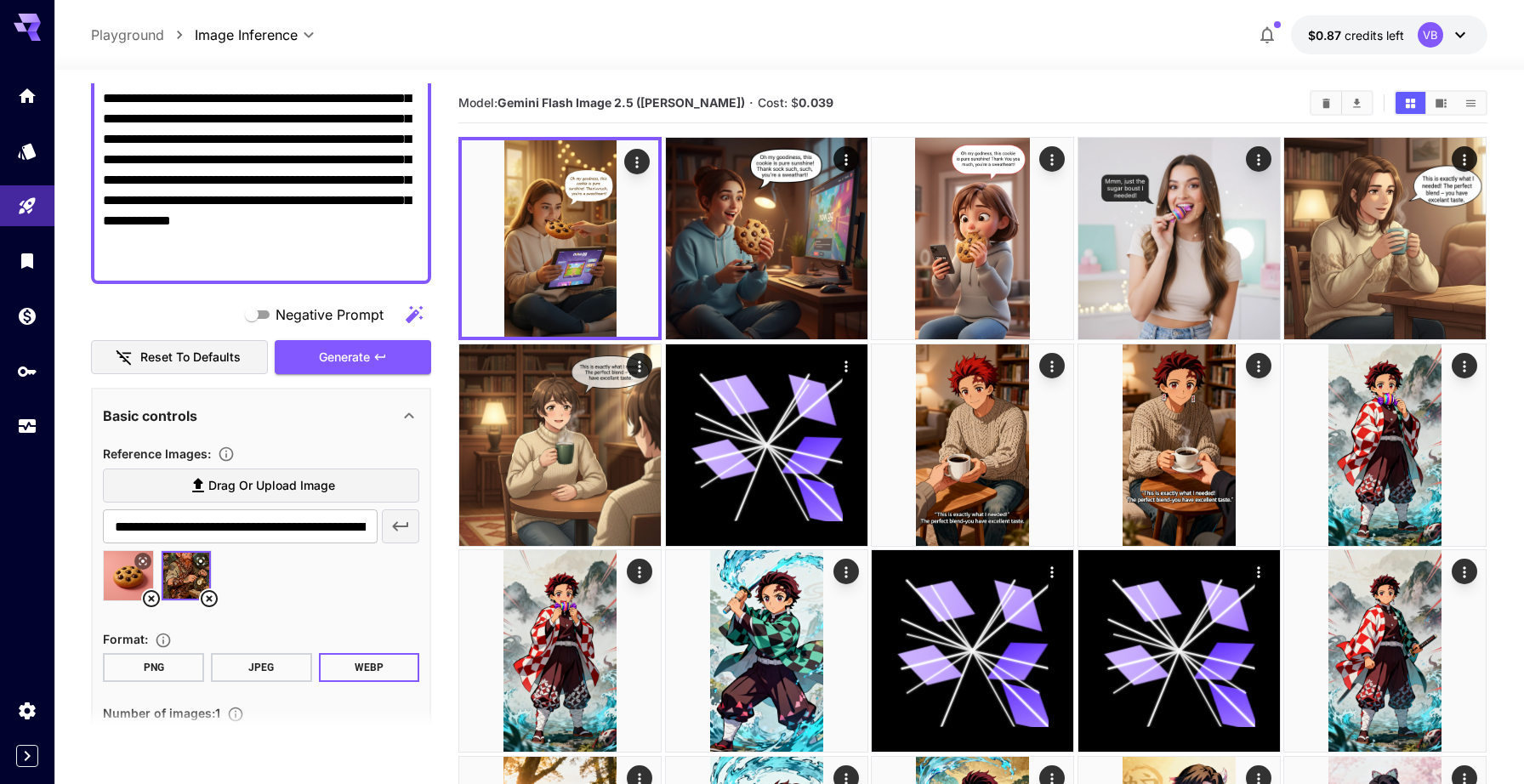
click at [206, 593] on icon at bounding box center [209, 598] width 20 height 20
click at [279, 525] on input "text" at bounding box center [239, 527] width 274 height 34
paste input "**********"
type input "**********"
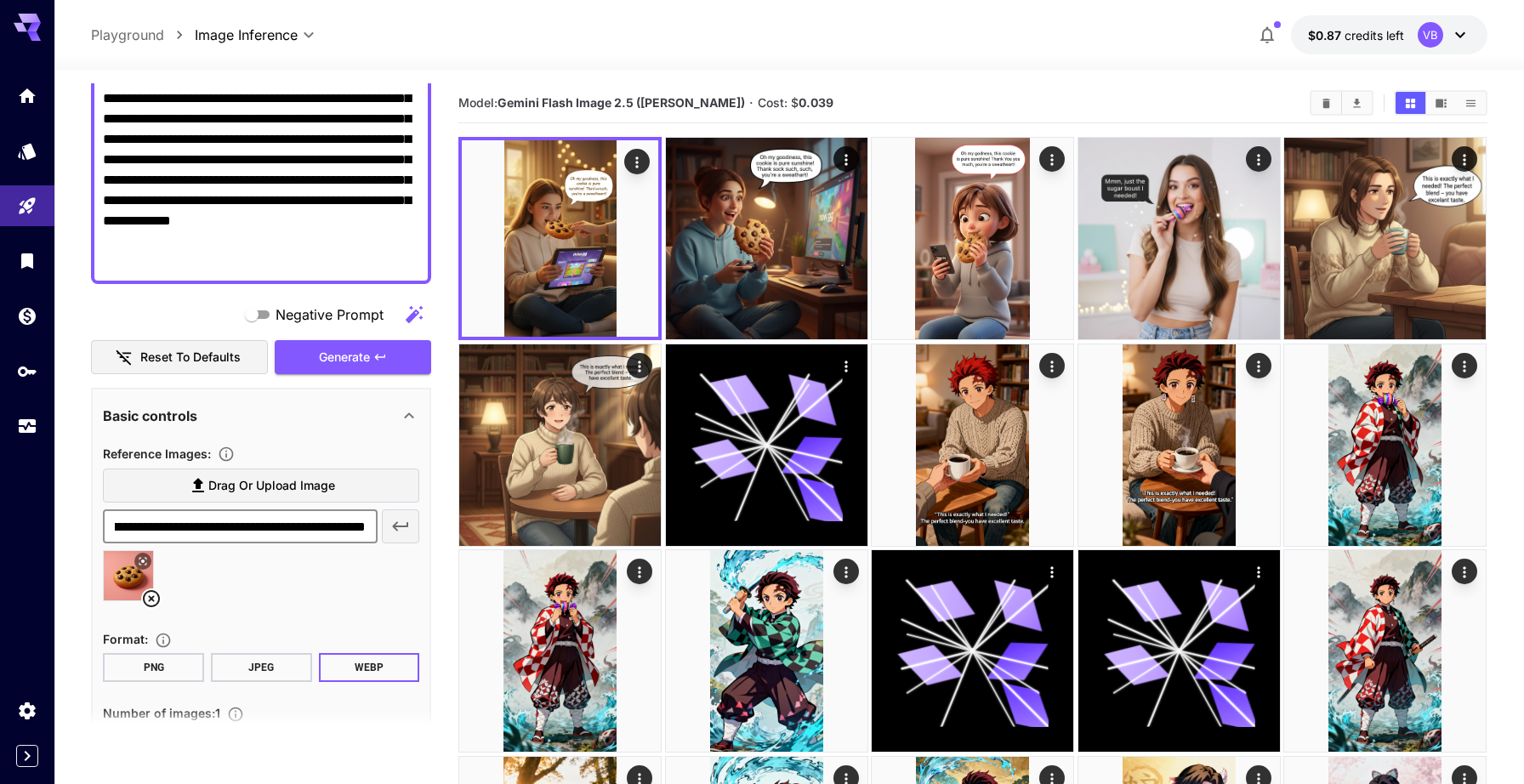
click at [402, 523] on icon "button" at bounding box center [400, 526] width 20 height 20
click at [266, 205] on textarea "**********" at bounding box center [260, 129] width 316 height 286
paste textarea
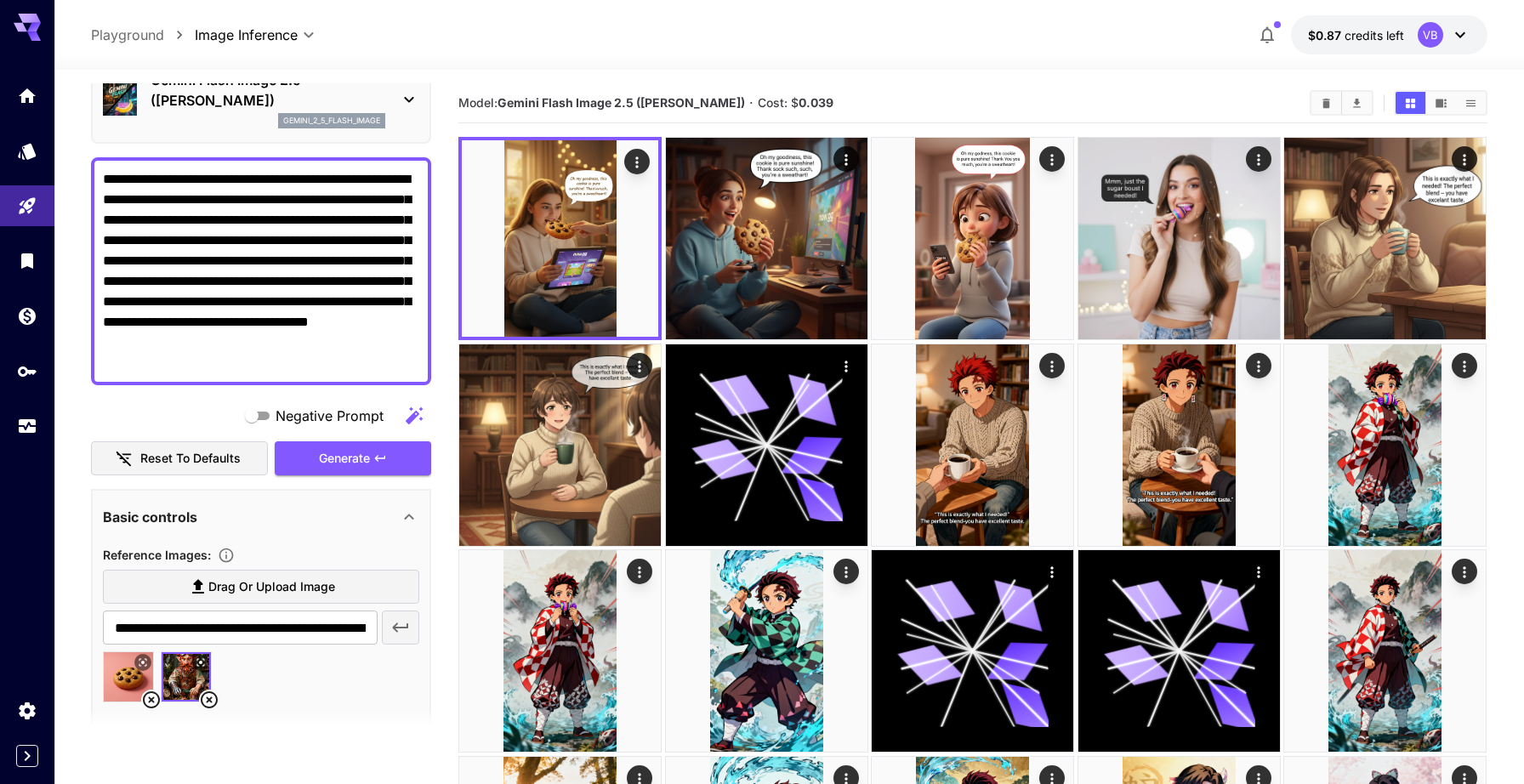
scroll to position [95, 0]
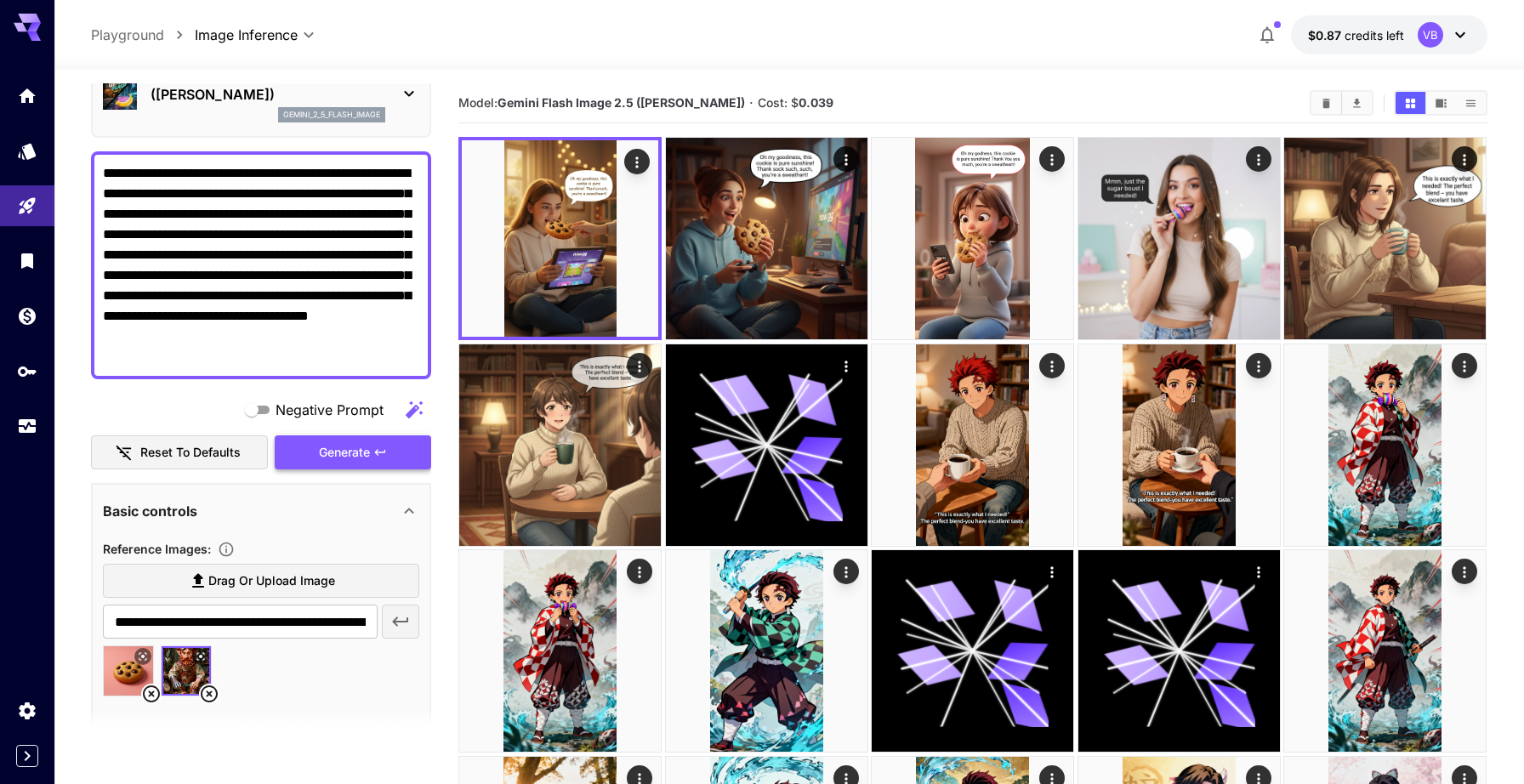
click at [330, 447] on span "Generate" at bounding box center [345, 453] width 51 height 21
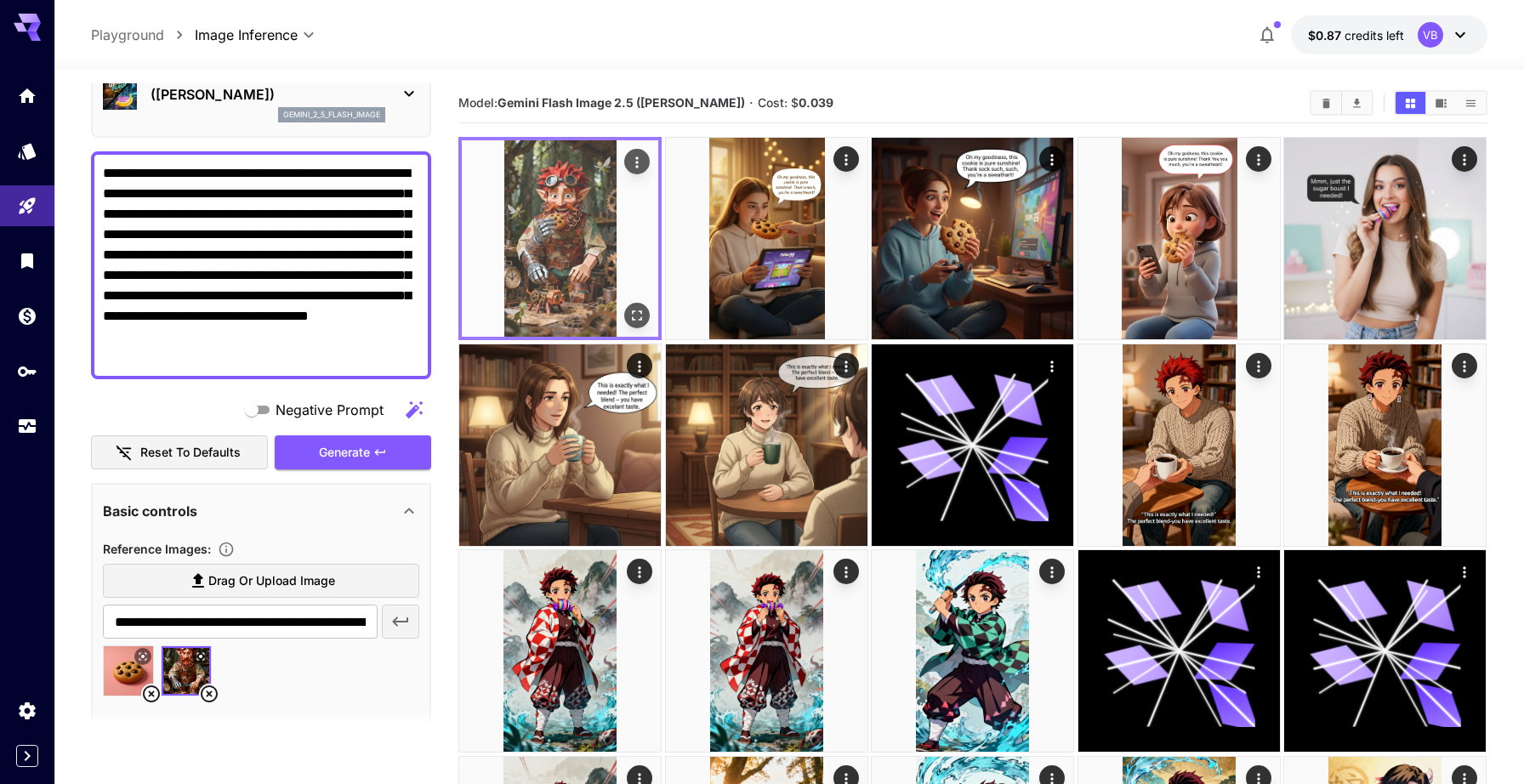
click at [636, 315] on icon "Open in fullscreen" at bounding box center [638, 315] width 17 height 17
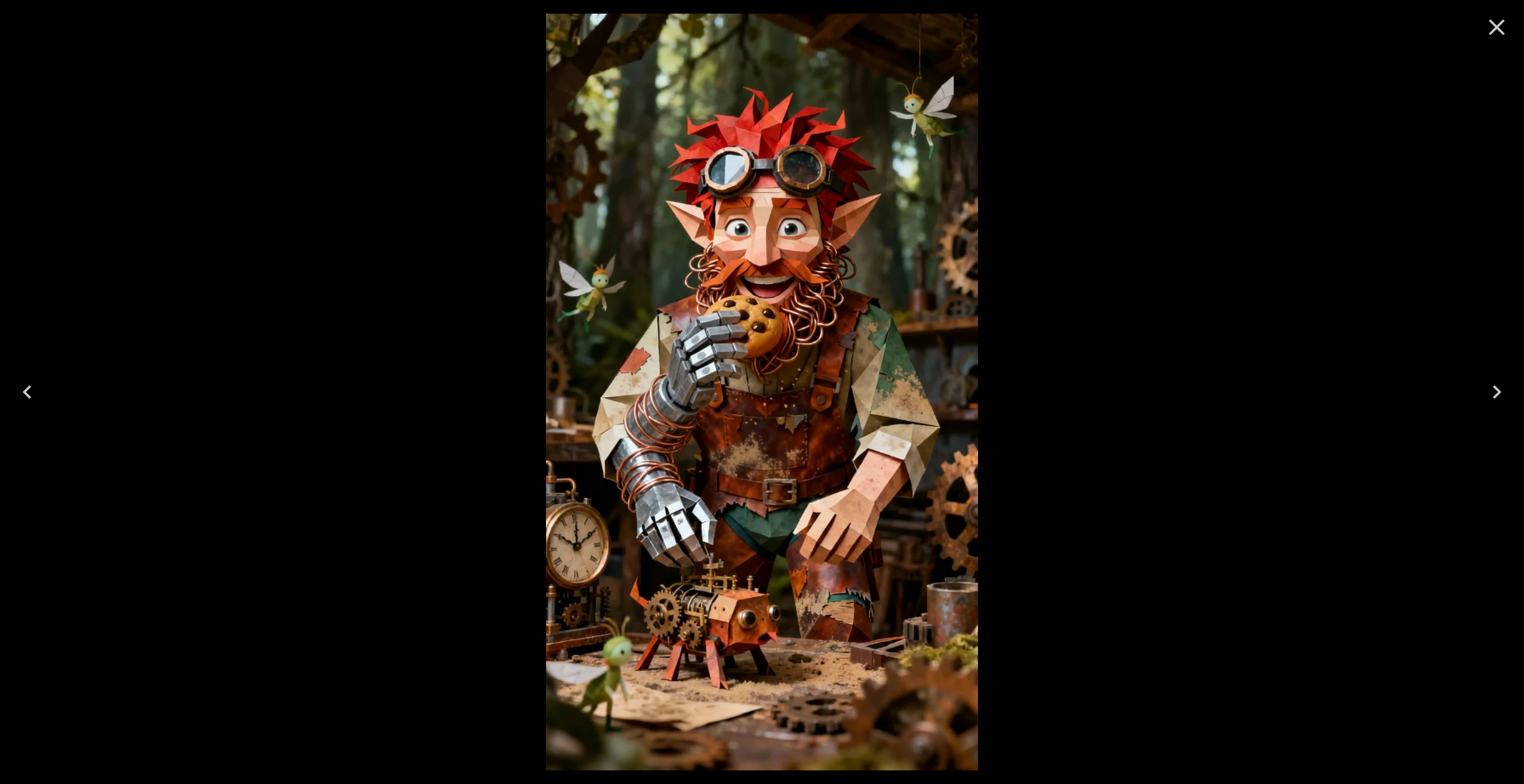
click at [1498, 24] on icon "Close" at bounding box center [1496, 28] width 16 height 16
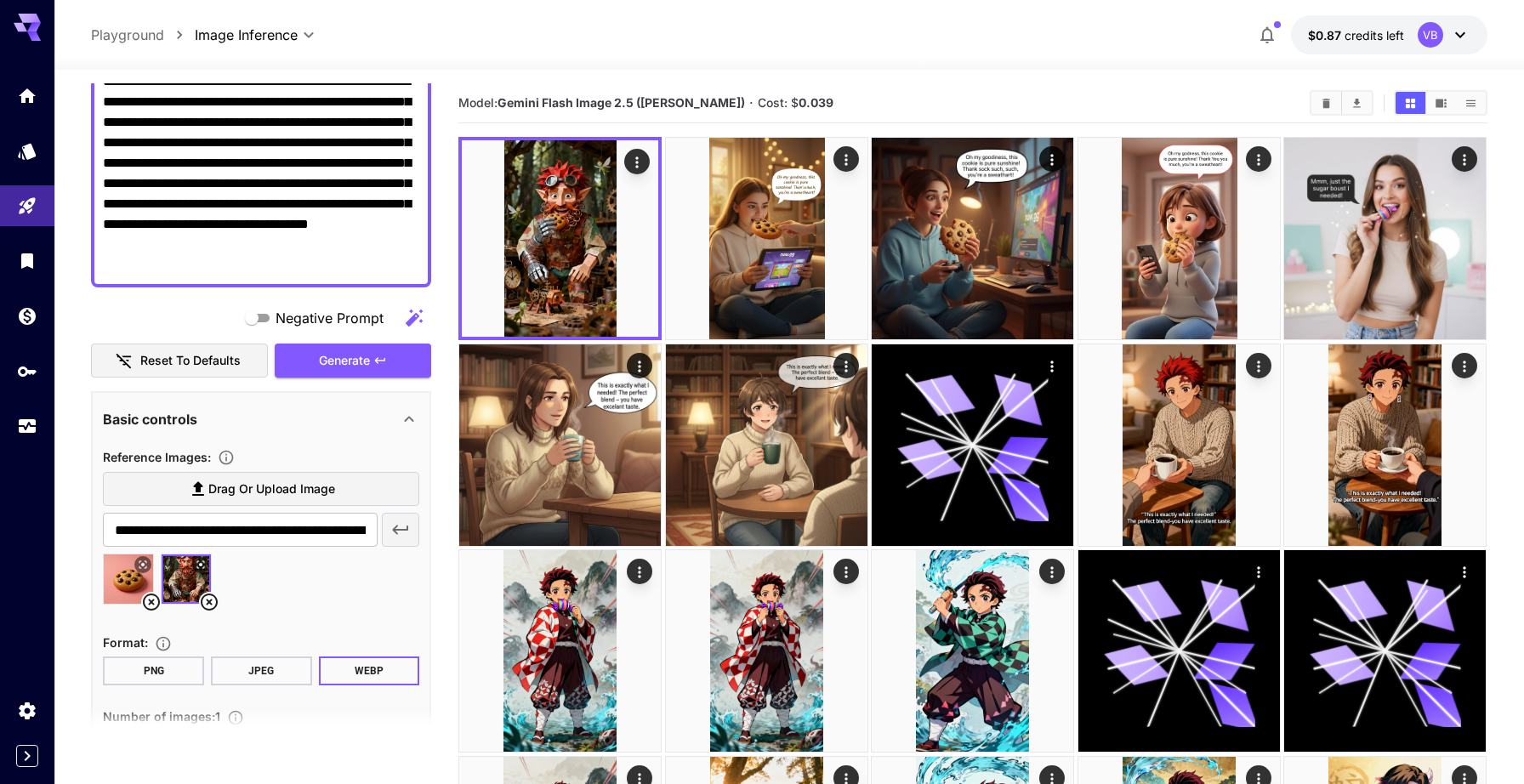
scroll to position [247, 0]
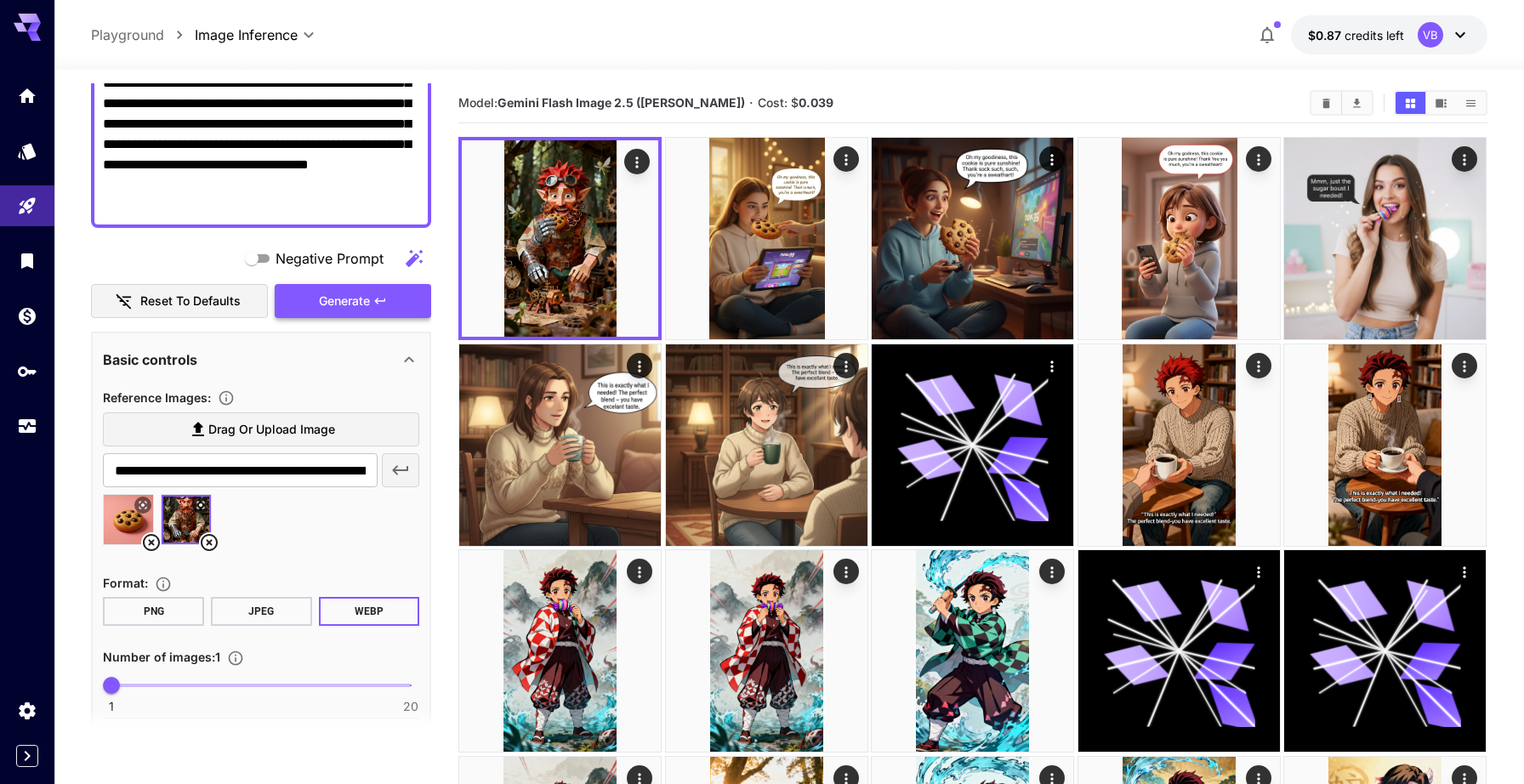
click at [356, 305] on span "Generate" at bounding box center [345, 301] width 51 height 21
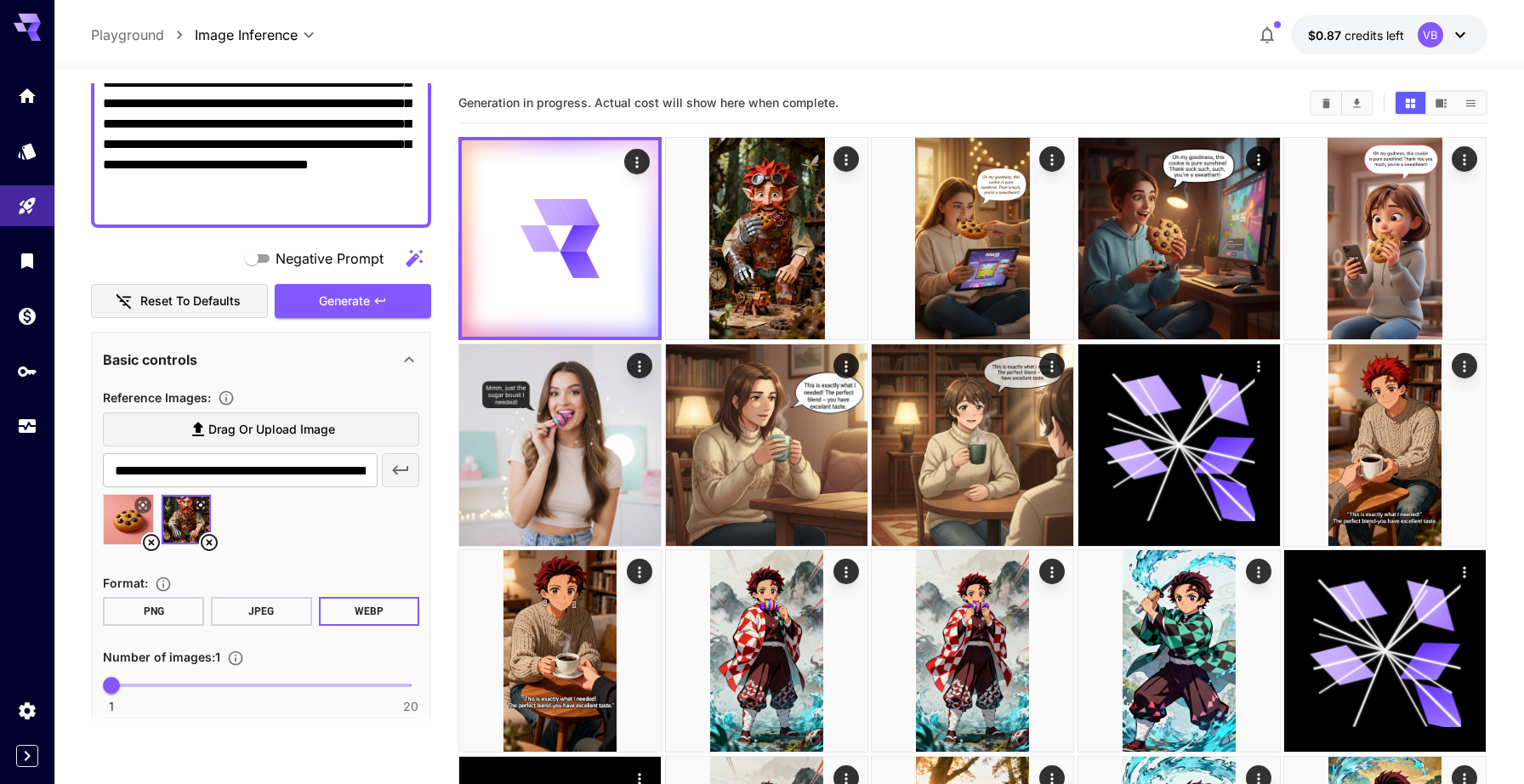
scroll to position [0, 0]
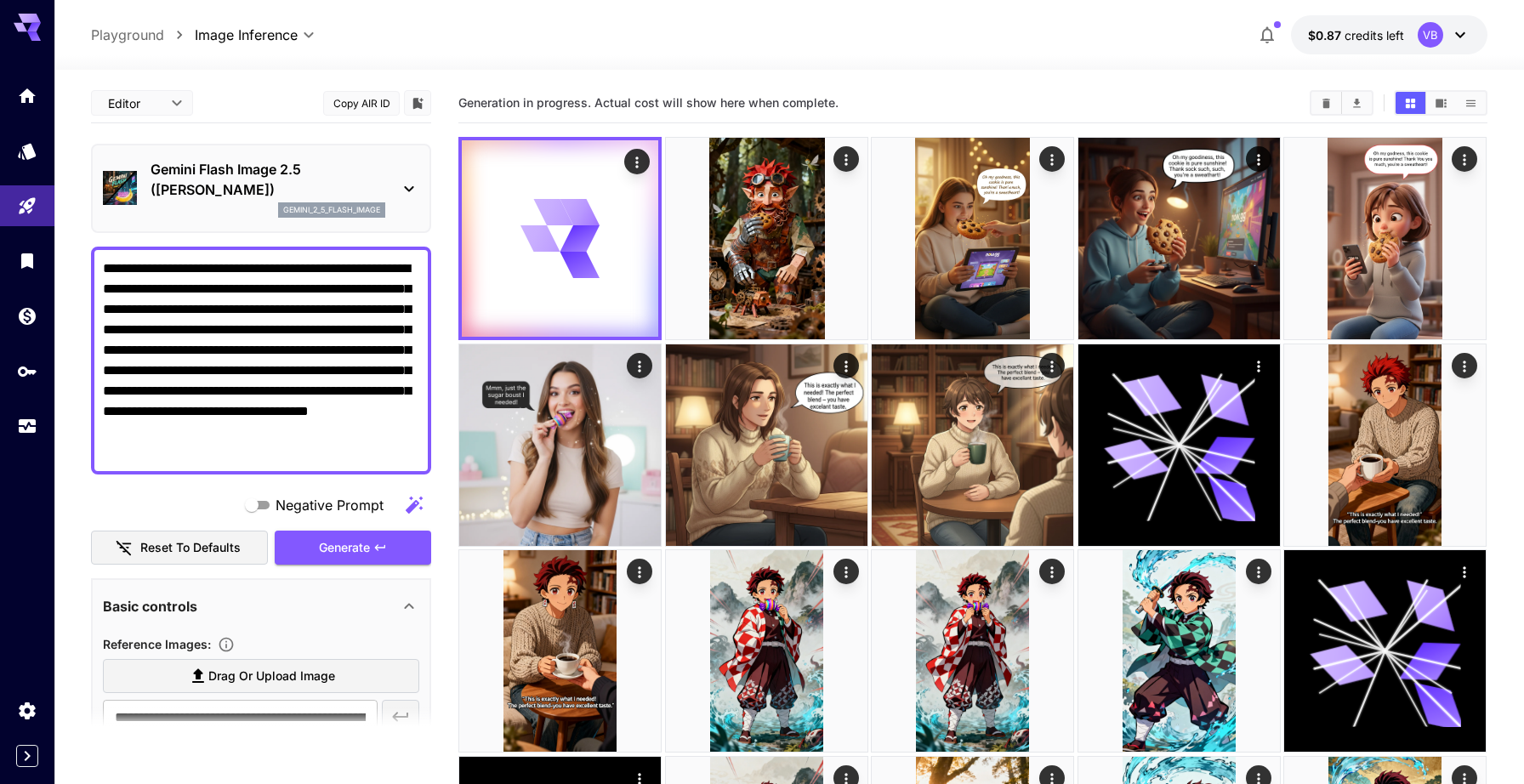
drag, startPoint x: 176, startPoint y: 273, endPoint x: 77, endPoint y: 264, distance: 99.4
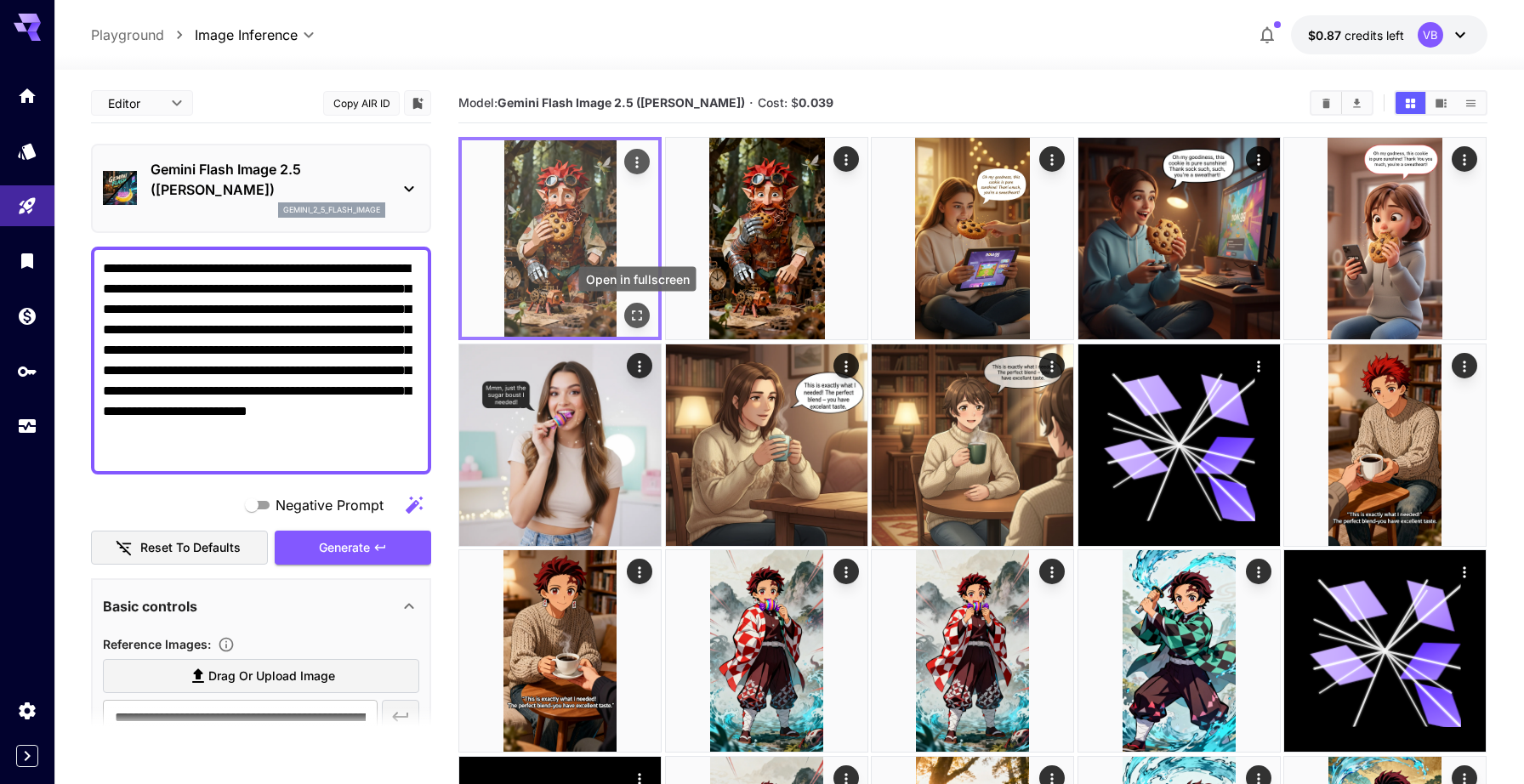
type textarea "**********"
click at [633, 311] on icon "Open in fullscreen" at bounding box center [637, 316] width 10 height 10
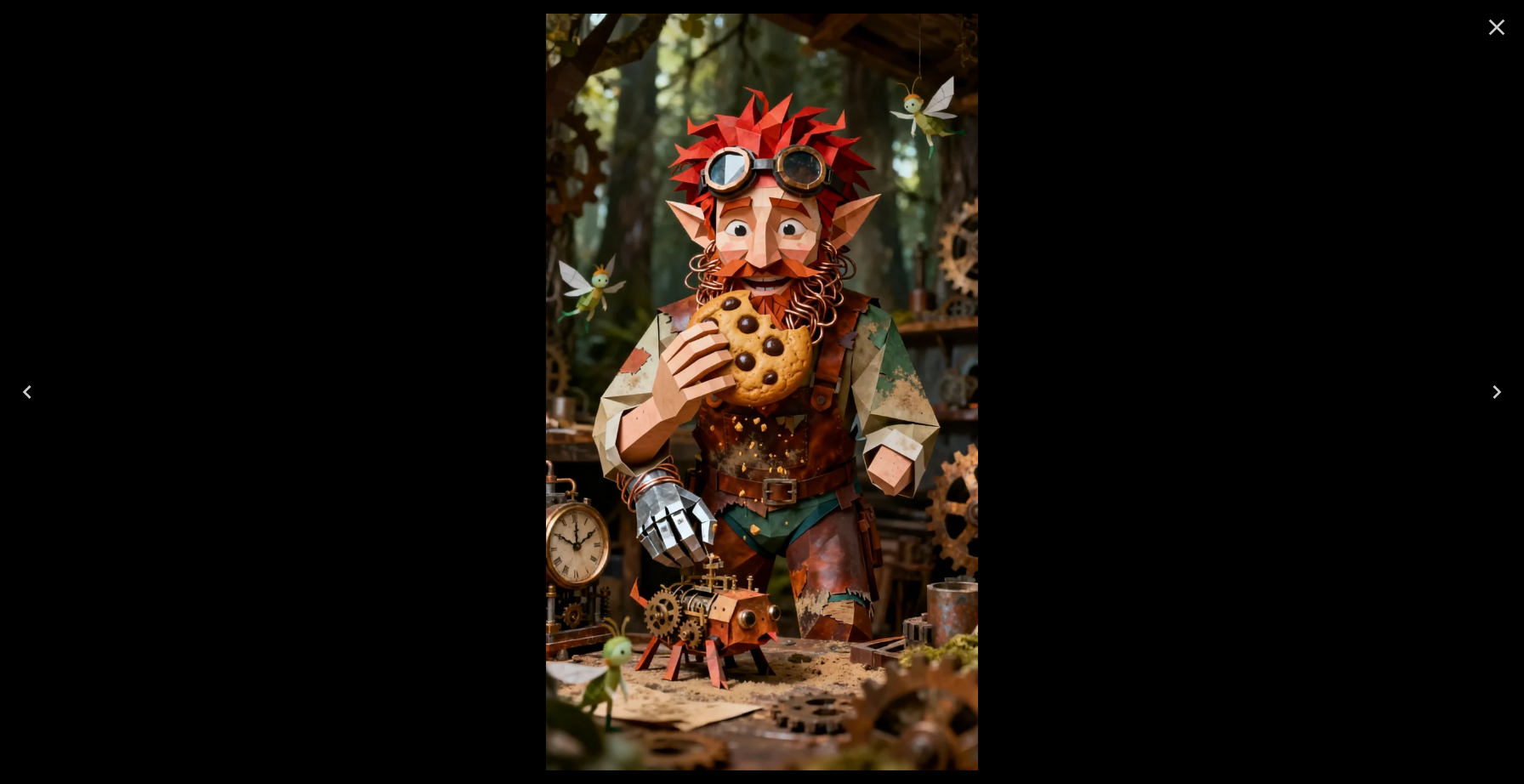
click at [1498, 25] on icon "Close" at bounding box center [1496, 28] width 16 height 16
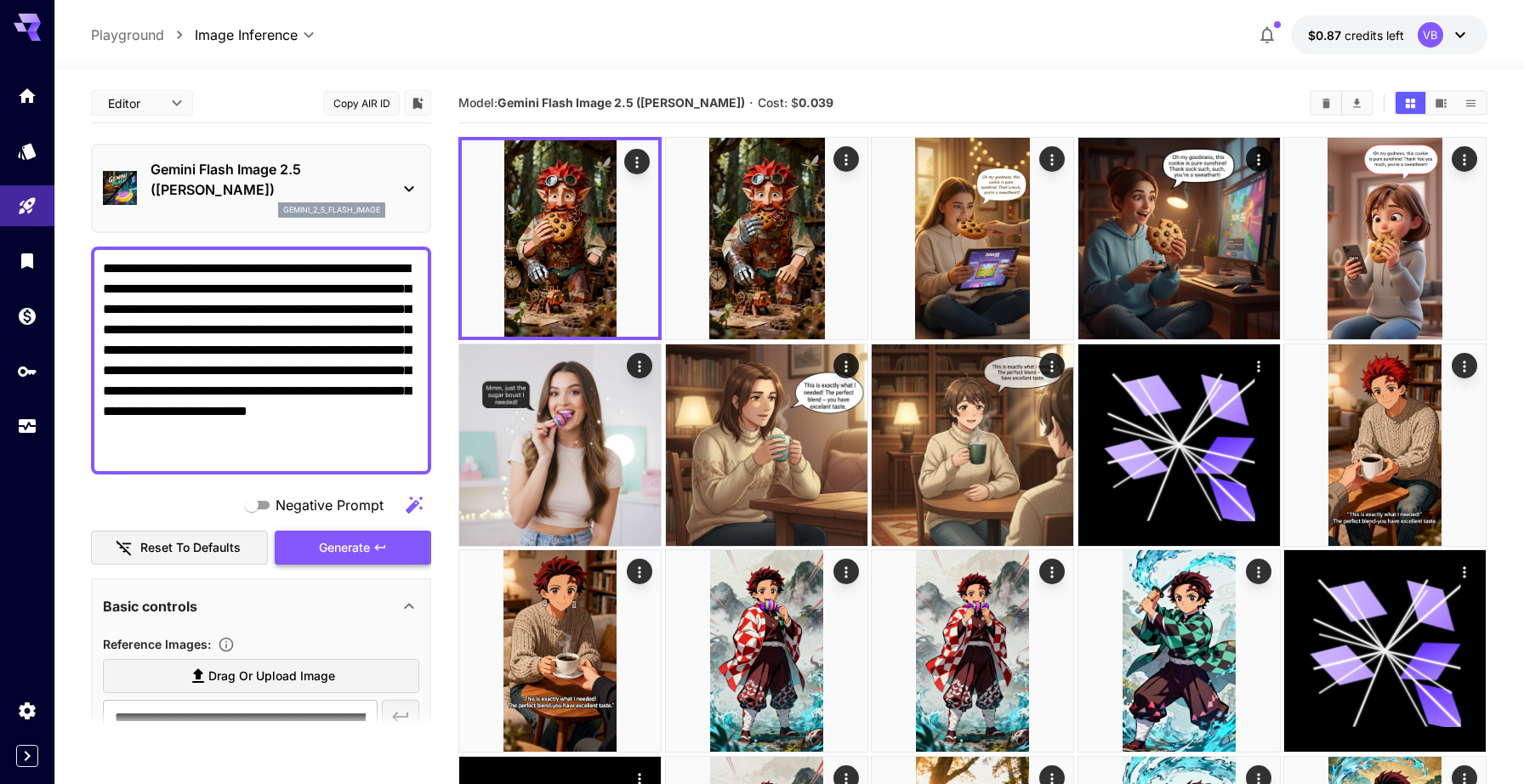
click at [303, 547] on button "Generate" at bounding box center [352, 548] width 157 height 35
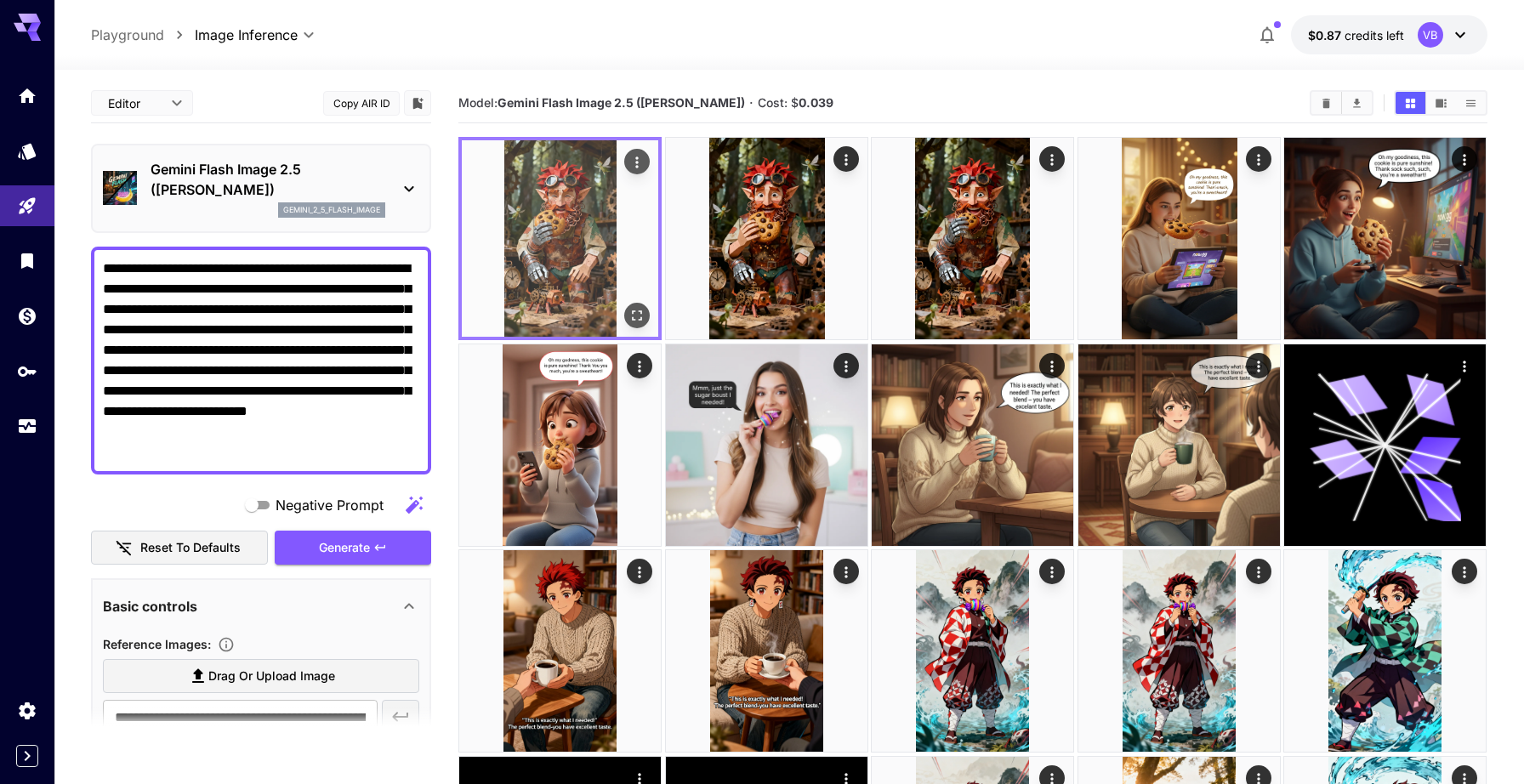
click at [641, 314] on icon "Open in fullscreen" at bounding box center [638, 315] width 17 height 17
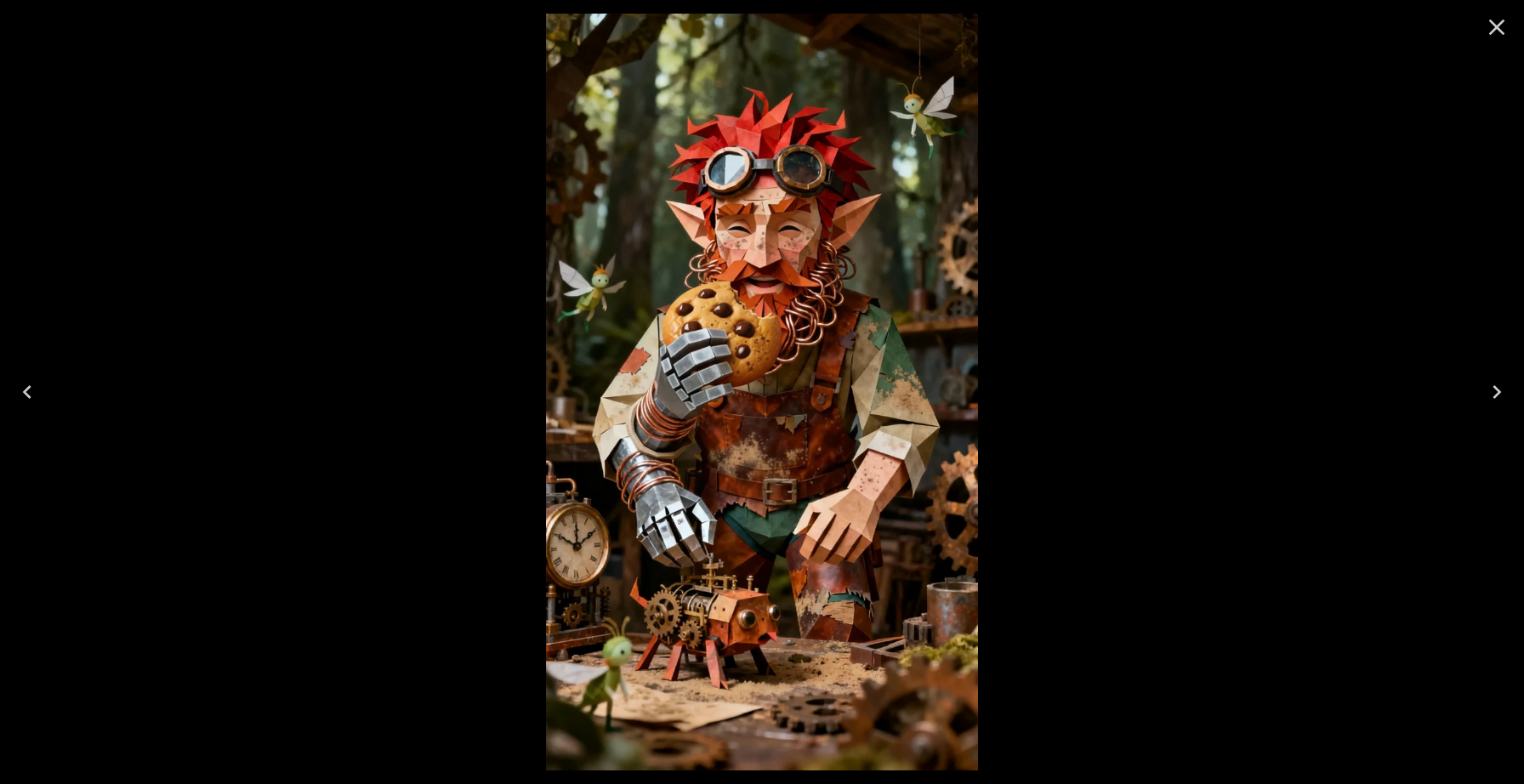
click at [1497, 27] on icon "Close" at bounding box center [1496, 28] width 16 height 16
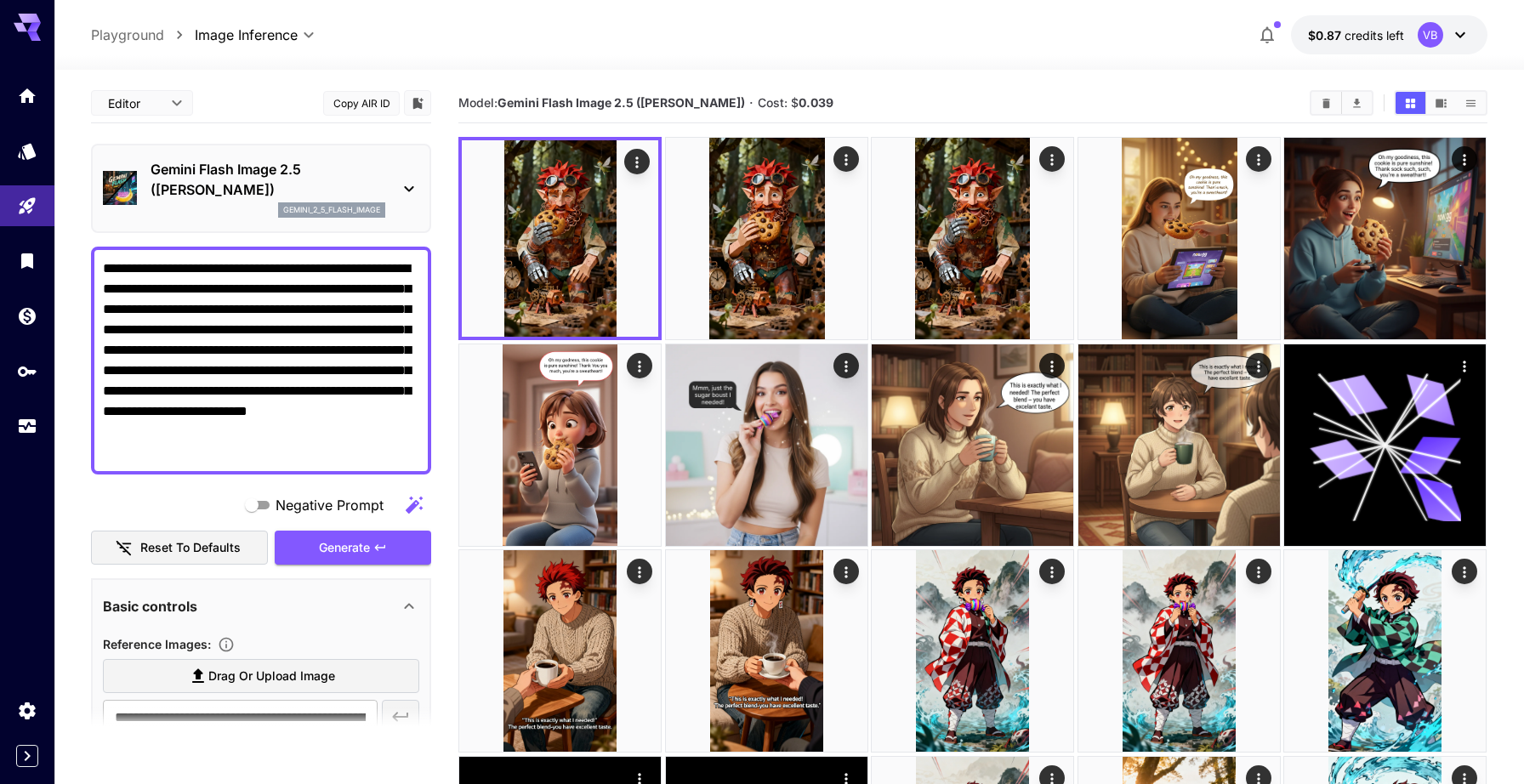
click at [245, 193] on p "Gemini Flash Image 2.5 (Nano Banana)" at bounding box center [268, 179] width 235 height 41
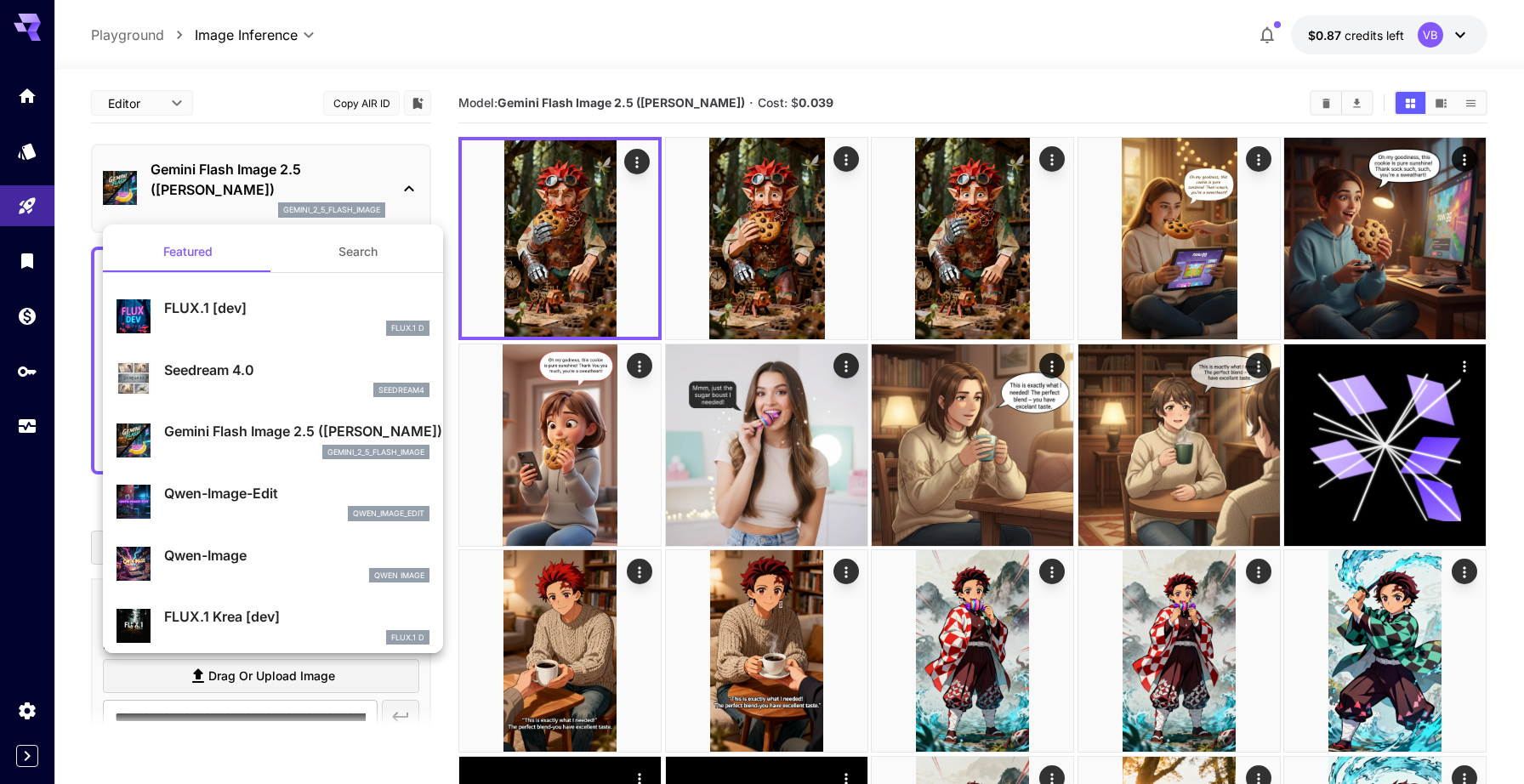
drag, startPoint x: 311, startPoint y: 387, endPoint x: 448, endPoint y: 232, distance: 206.9
click at [340, 232] on div "Featured Search FLUX.1 [dev] FLUX.1 D Seedream 4.0 seedream4 Gemini Flash Image…" at bounding box center [170, 254] width 340 height 510
click at [293, 362] on p "Seedream 4.0" at bounding box center [296, 369] width 265 height 20
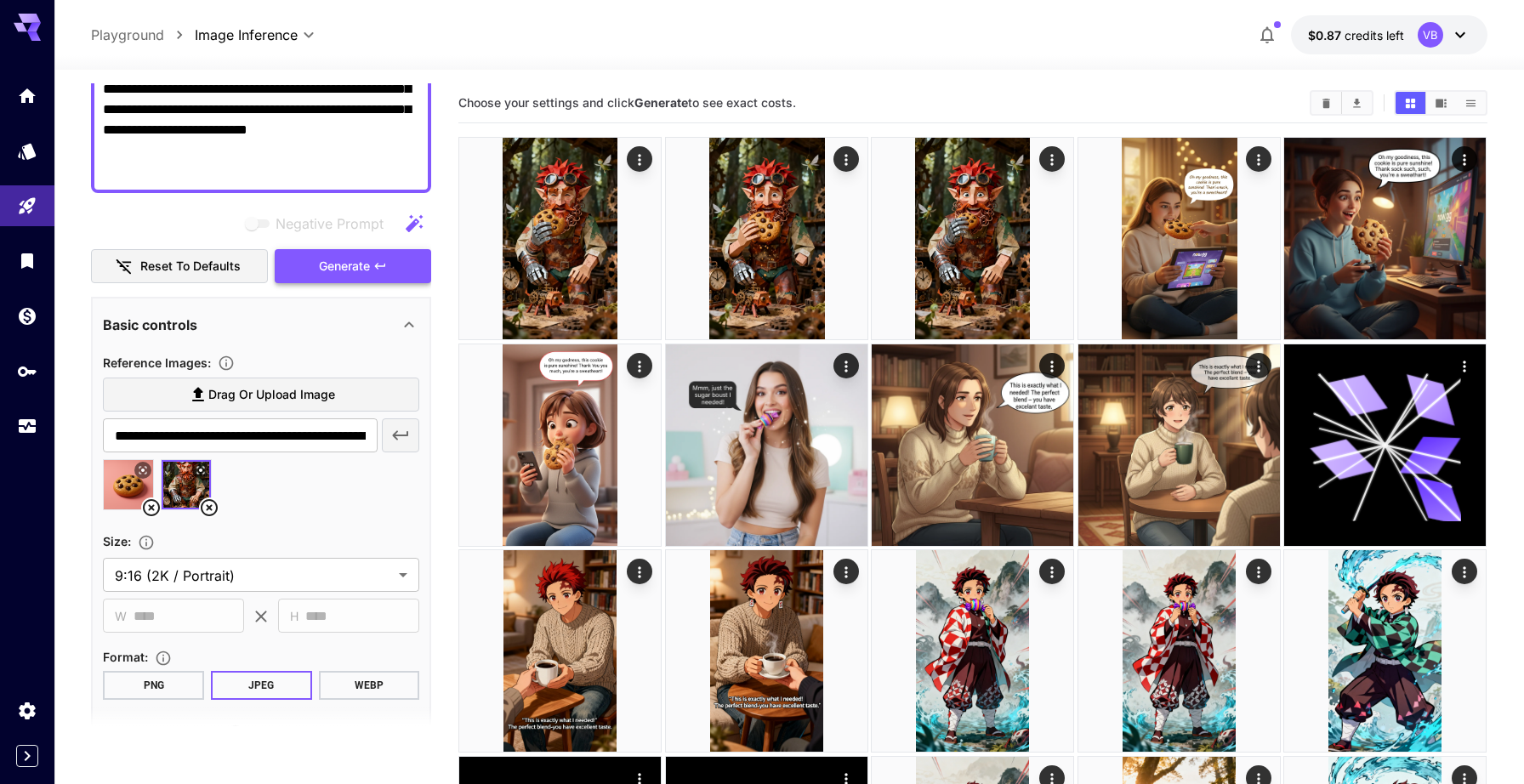
click at [324, 262] on span "Generate" at bounding box center [345, 267] width 51 height 21
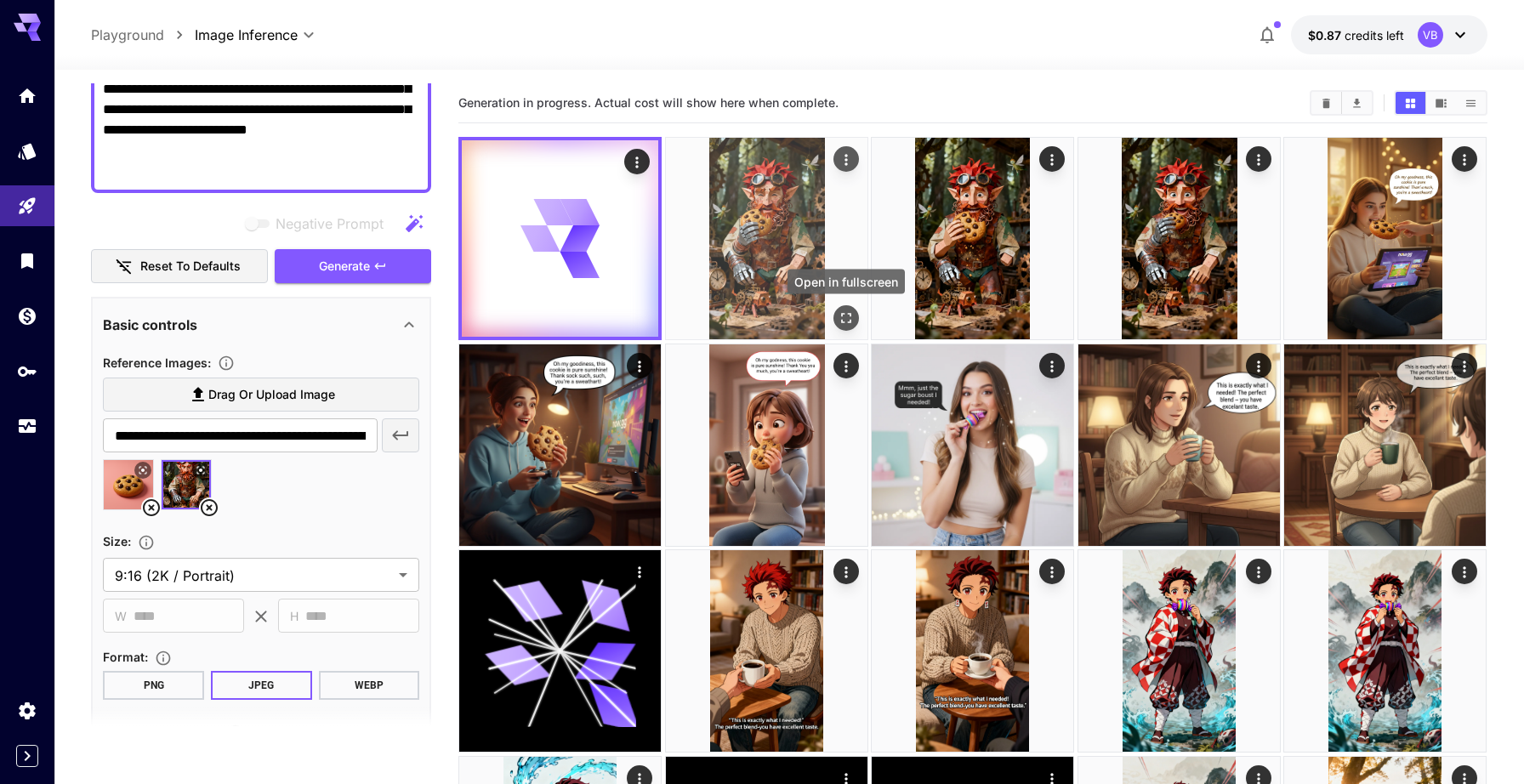
click at [847, 316] on icon "Open in fullscreen" at bounding box center [846, 318] width 17 height 17
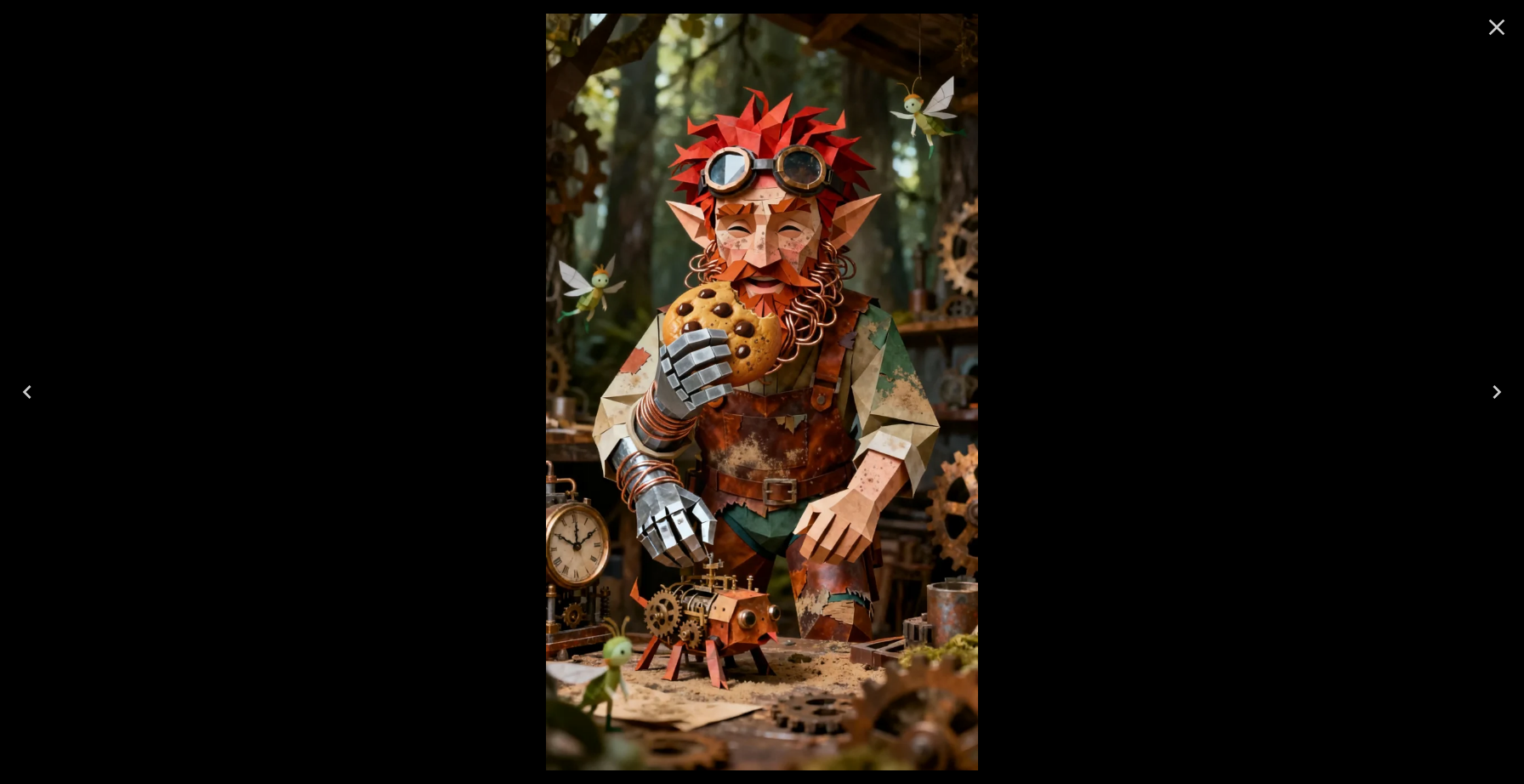
click at [1495, 27] on icon "Close" at bounding box center [1496, 27] width 28 height 28
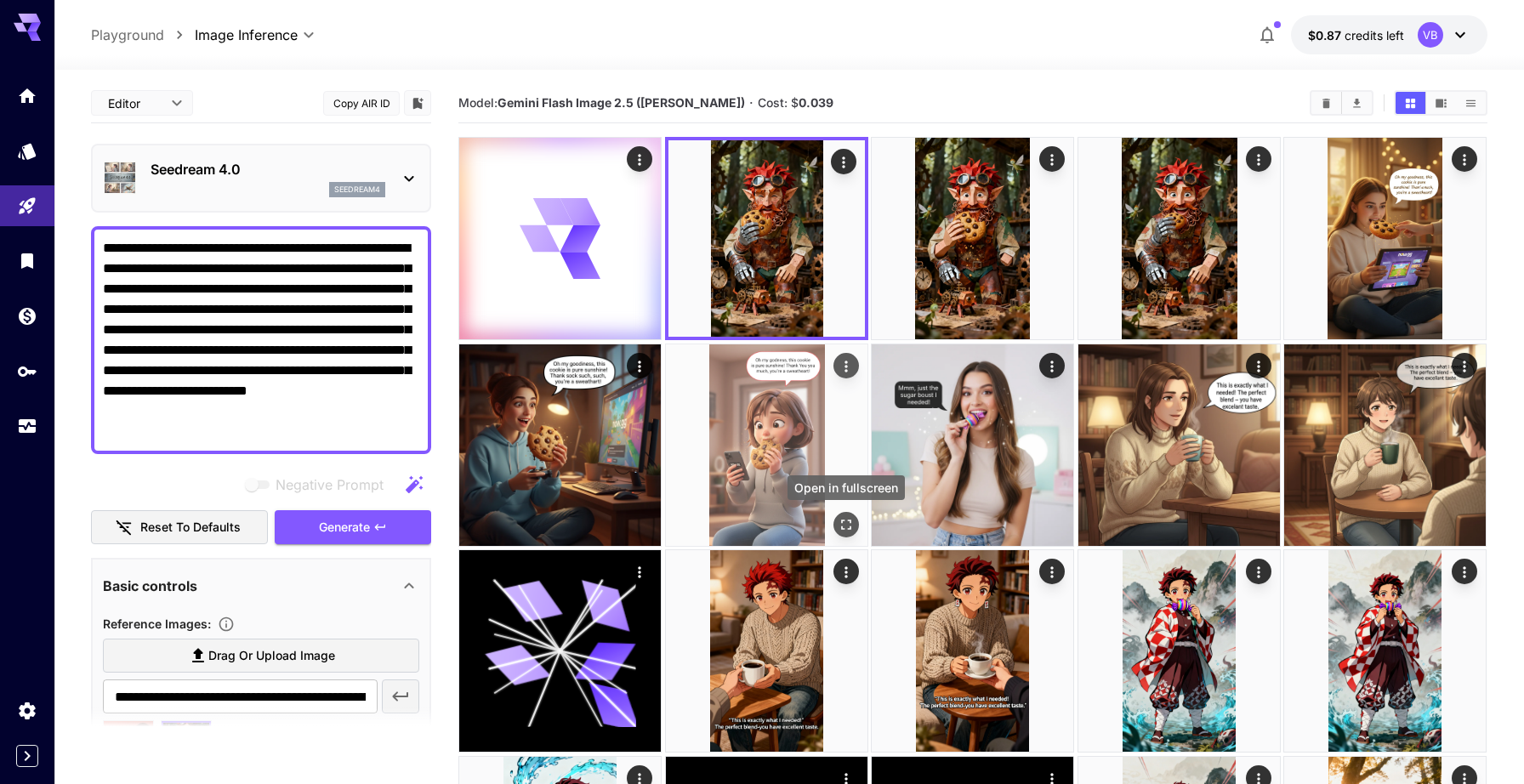
click at [843, 516] on icon "Open in fullscreen" at bounding box center [846, 525] width 17 height 17
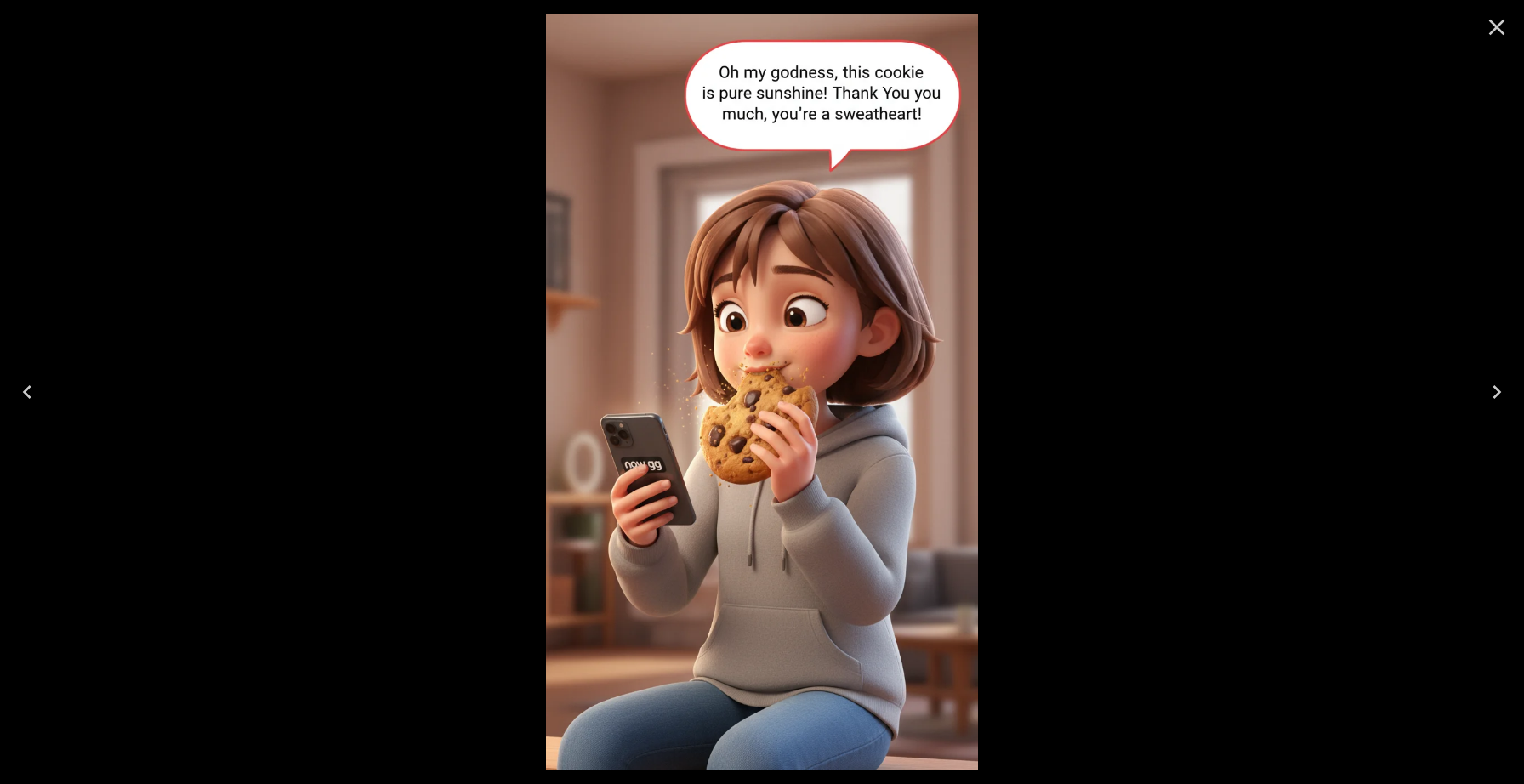
click at [1491, 28] on icon "Close" at bounding box center [1496, 27] width 28 height 28
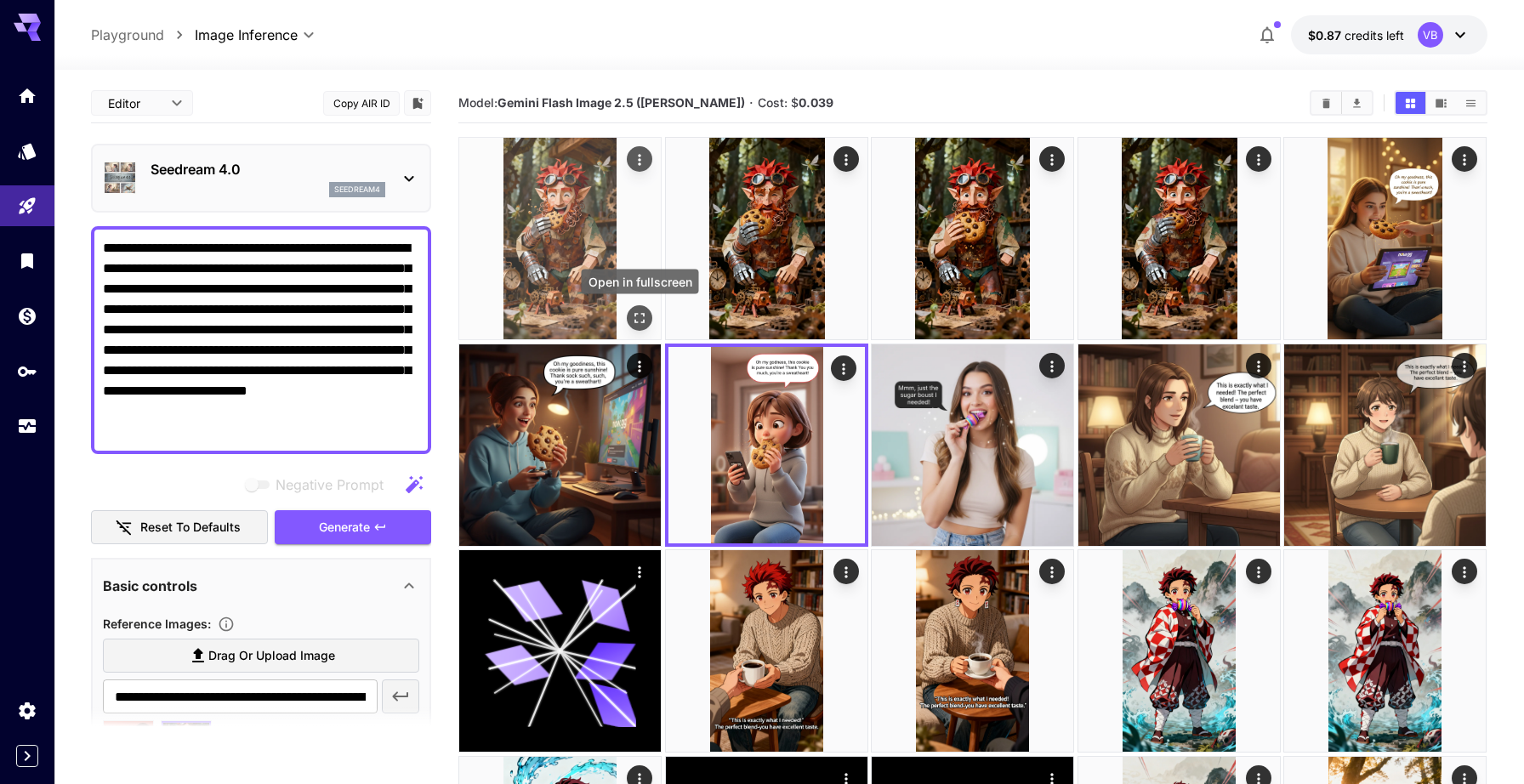
click at [638, 317] on icon "Open in fullscreen" at bounding box center [641, 318] width 17 height 17
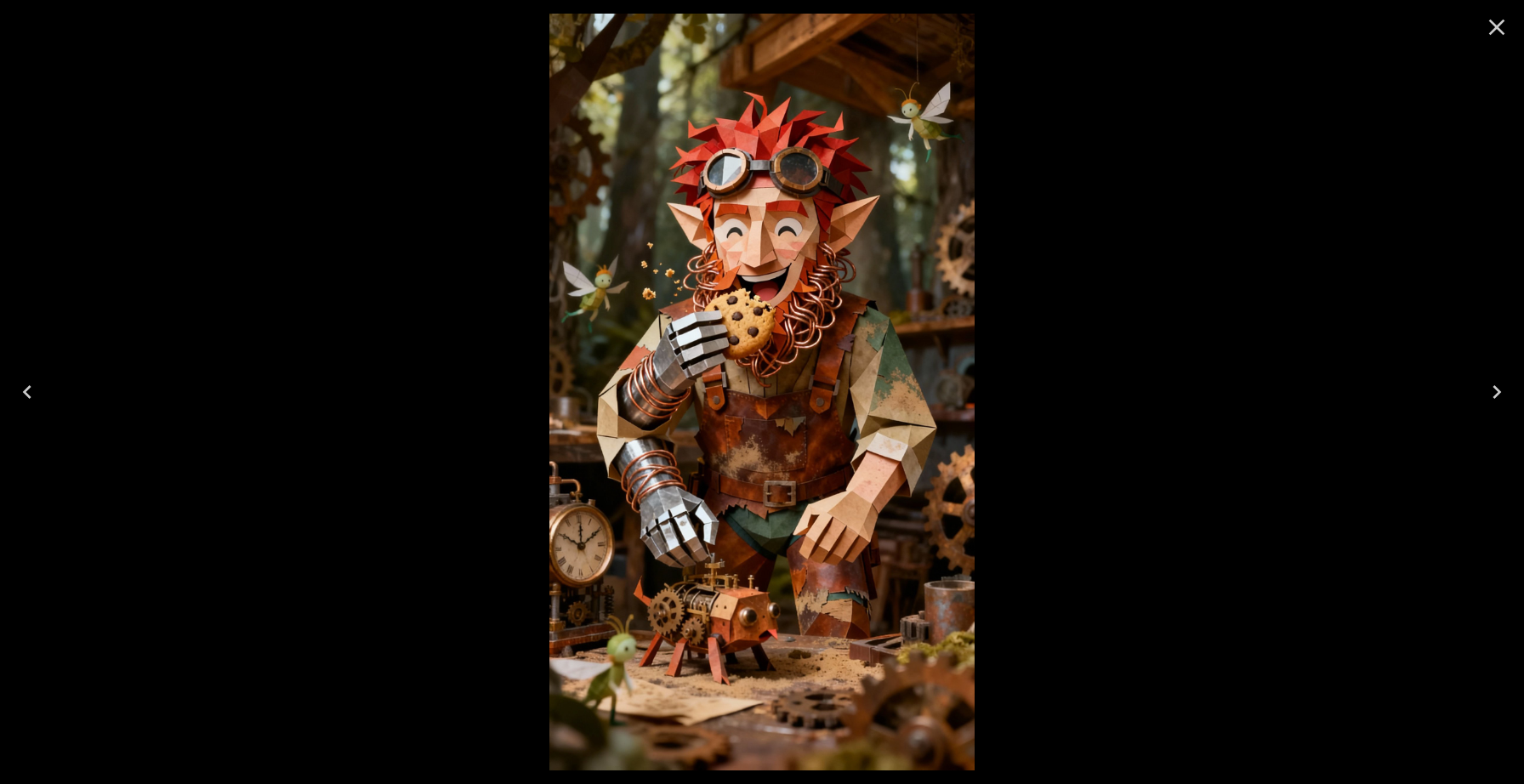
click at [1497, 400] on icon "Next" at bounding box center [1496, 392] width 28 height 28
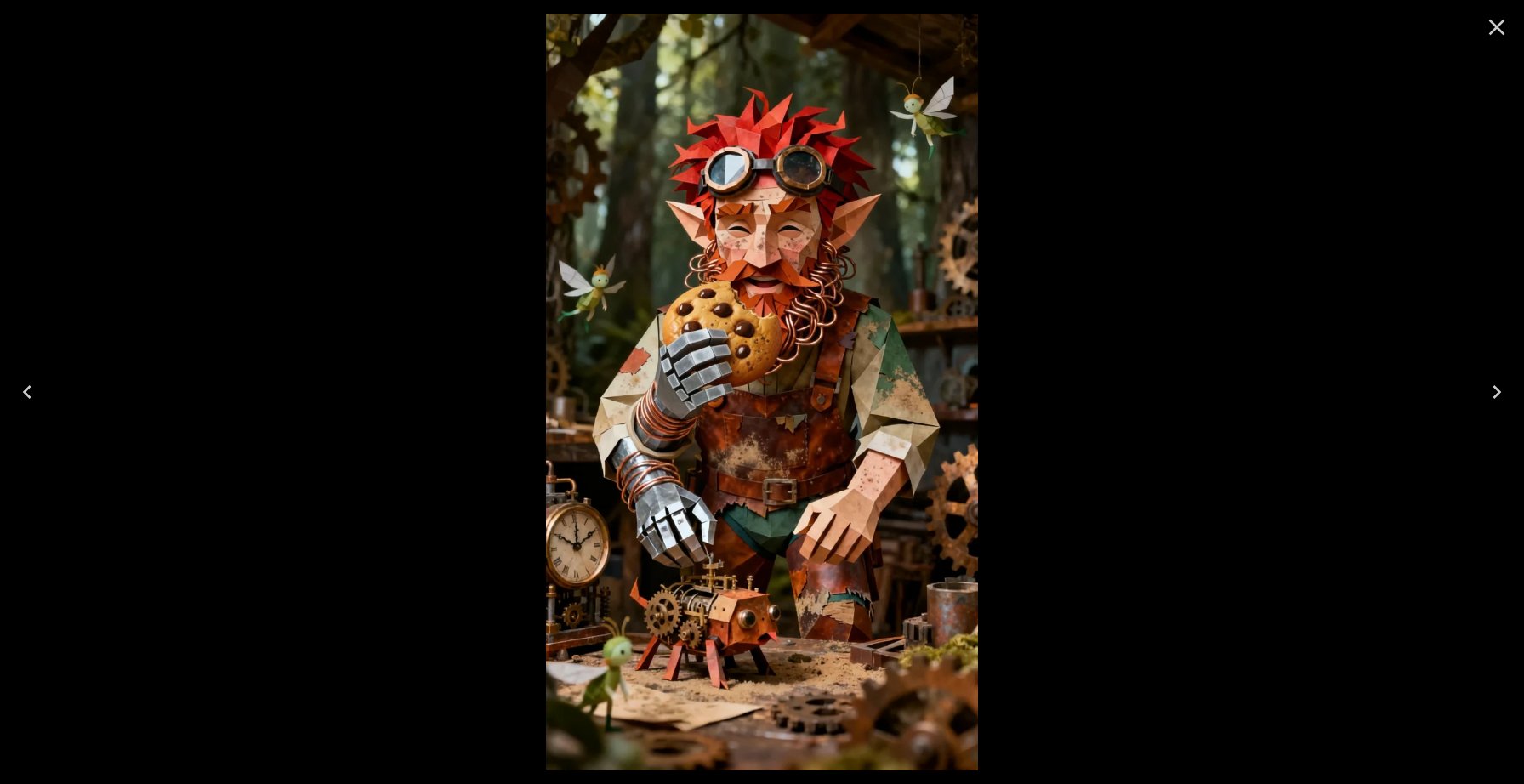
click at [23, 399] on icon "Previous" at bounding box center [27, 392] width 28 height 28
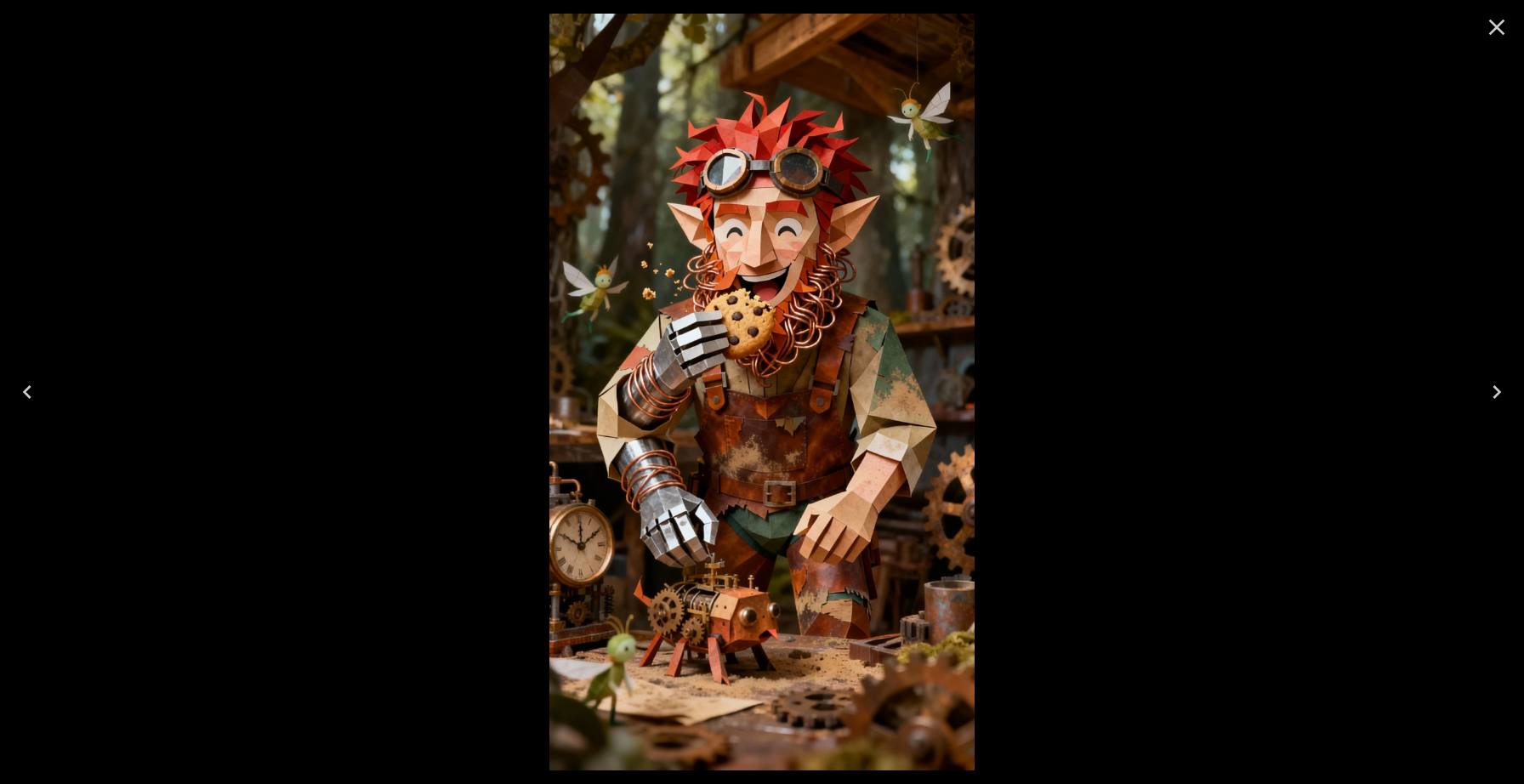
click at [1487, 382] on icon "Next" at bounding box center [1496, 392] width 28 height 28
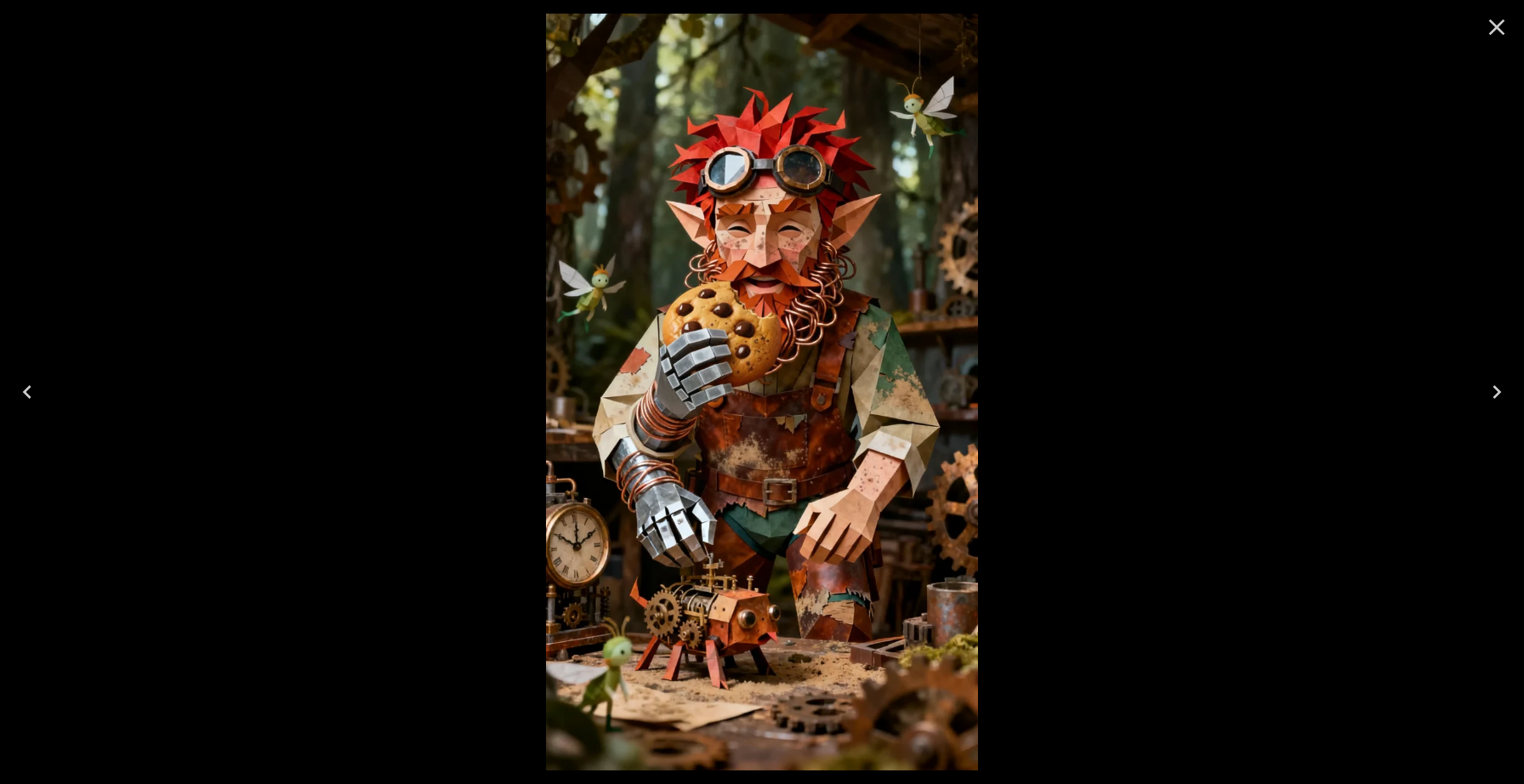
click at [1497, 25] on icon "Close" at bounding box center [1496, 28] width 16 height 16
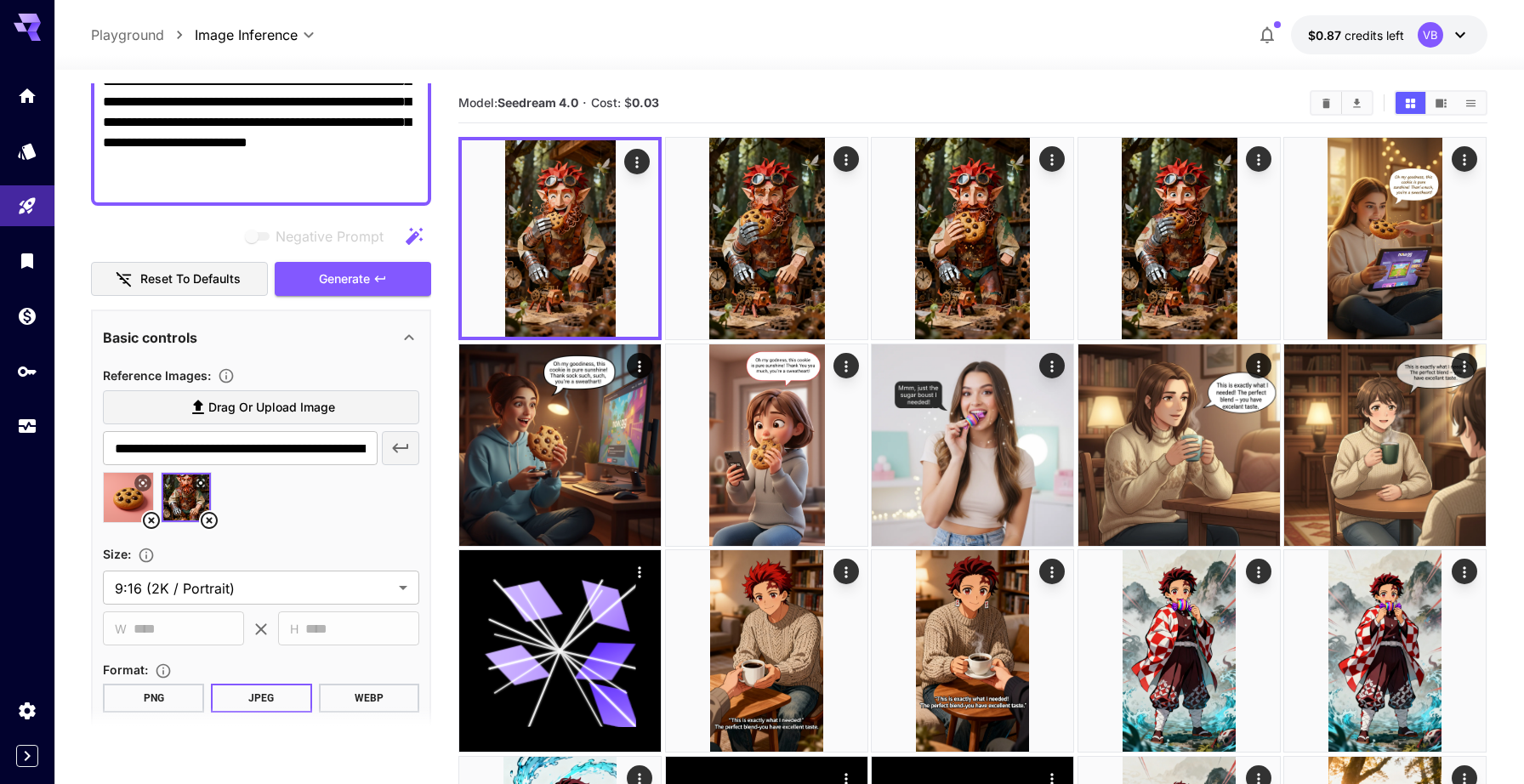
scroll to position [252, 0]
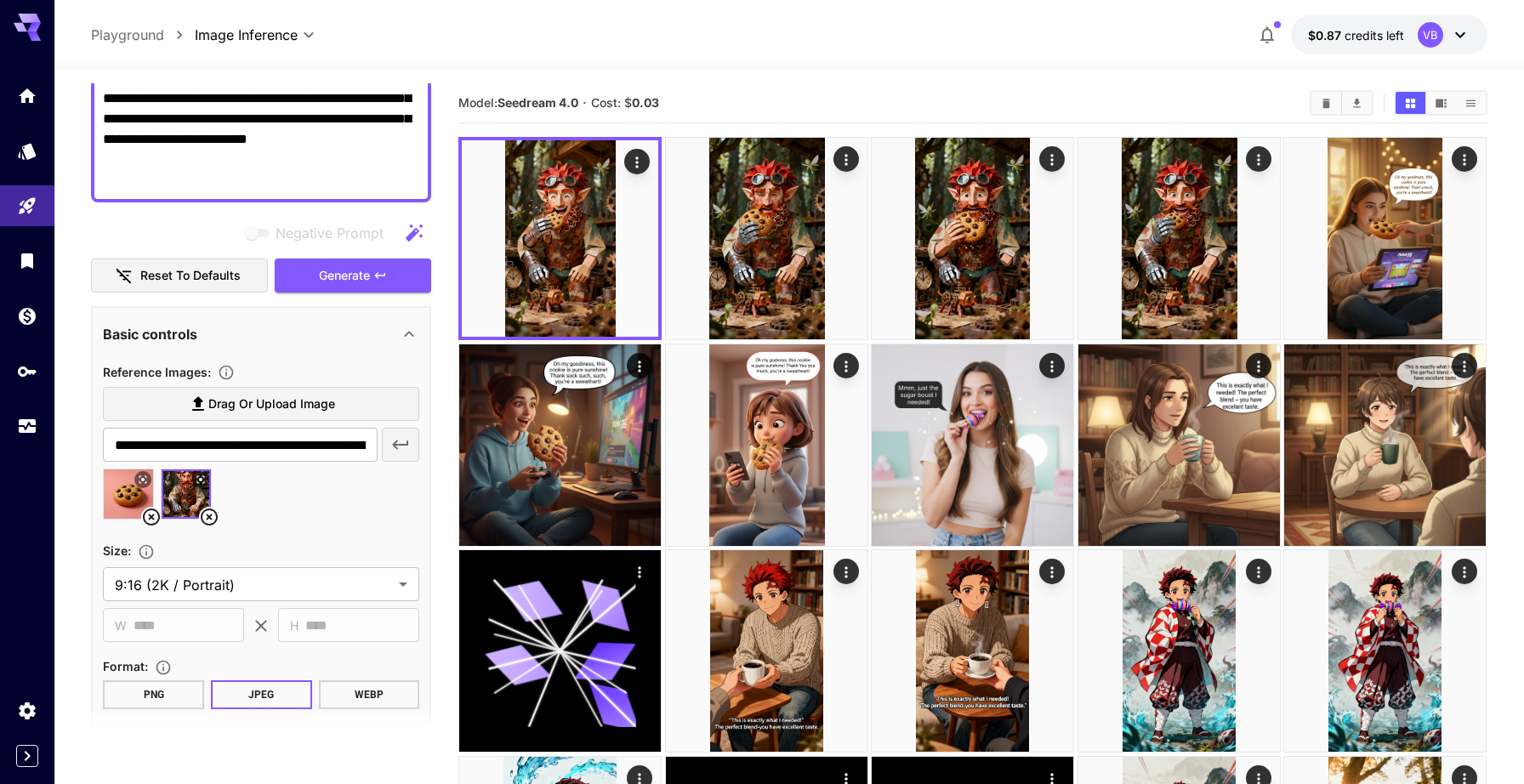
click at [151, 513] on icon at bounding box center [151, 516] width 20 height 20
click at [329, 414] on span "Drag or upload image" at bounding box center [271, 404] width 126 height 21
click at [0, 0] on input "Drag or upload image" at bounding box center [0, 0] width 0 height 0
type input "**********"
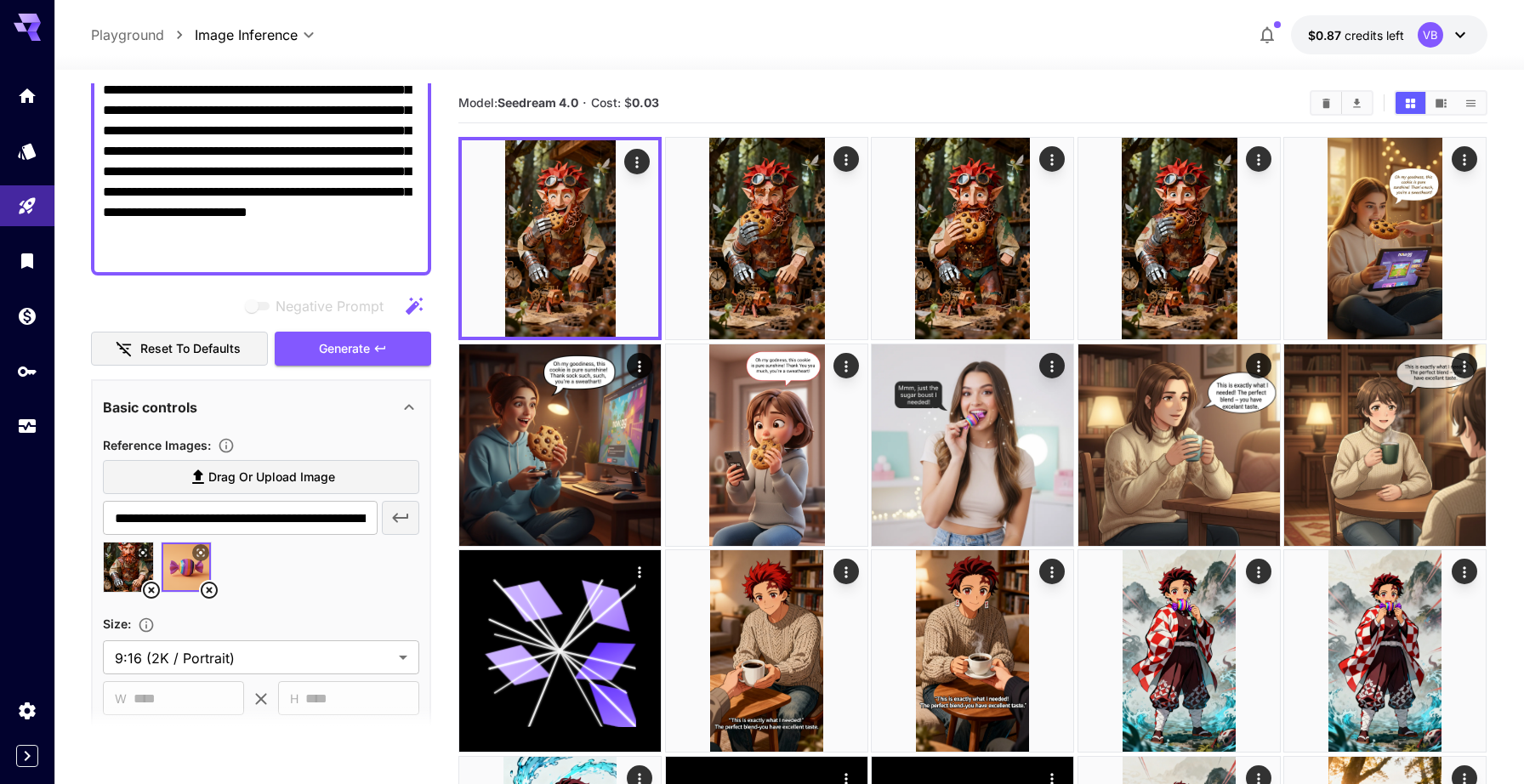
scroll to position [169, 0]
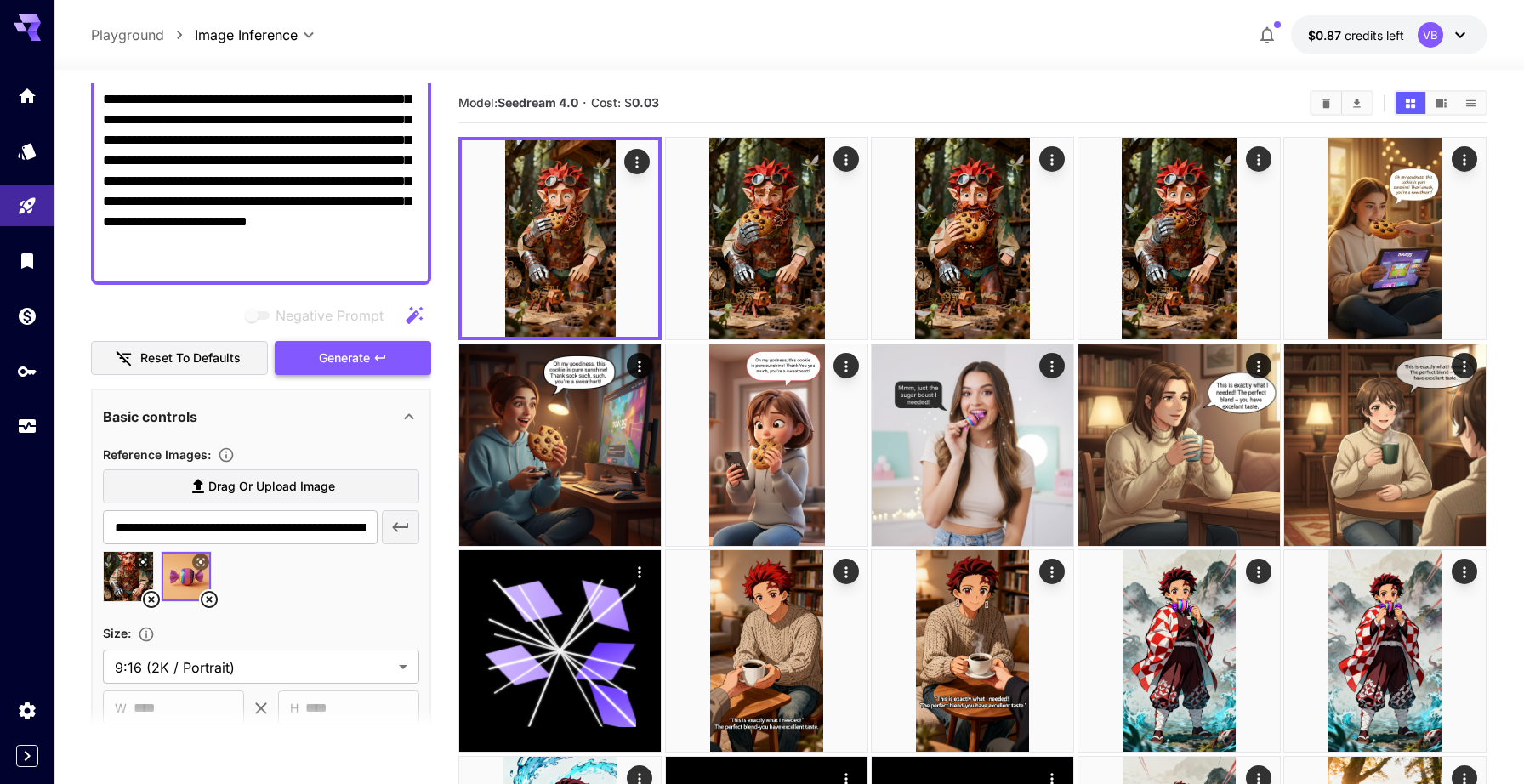
click at [354, 351] on span "Generate" at bounding box center [345, 358] width 51 height 21
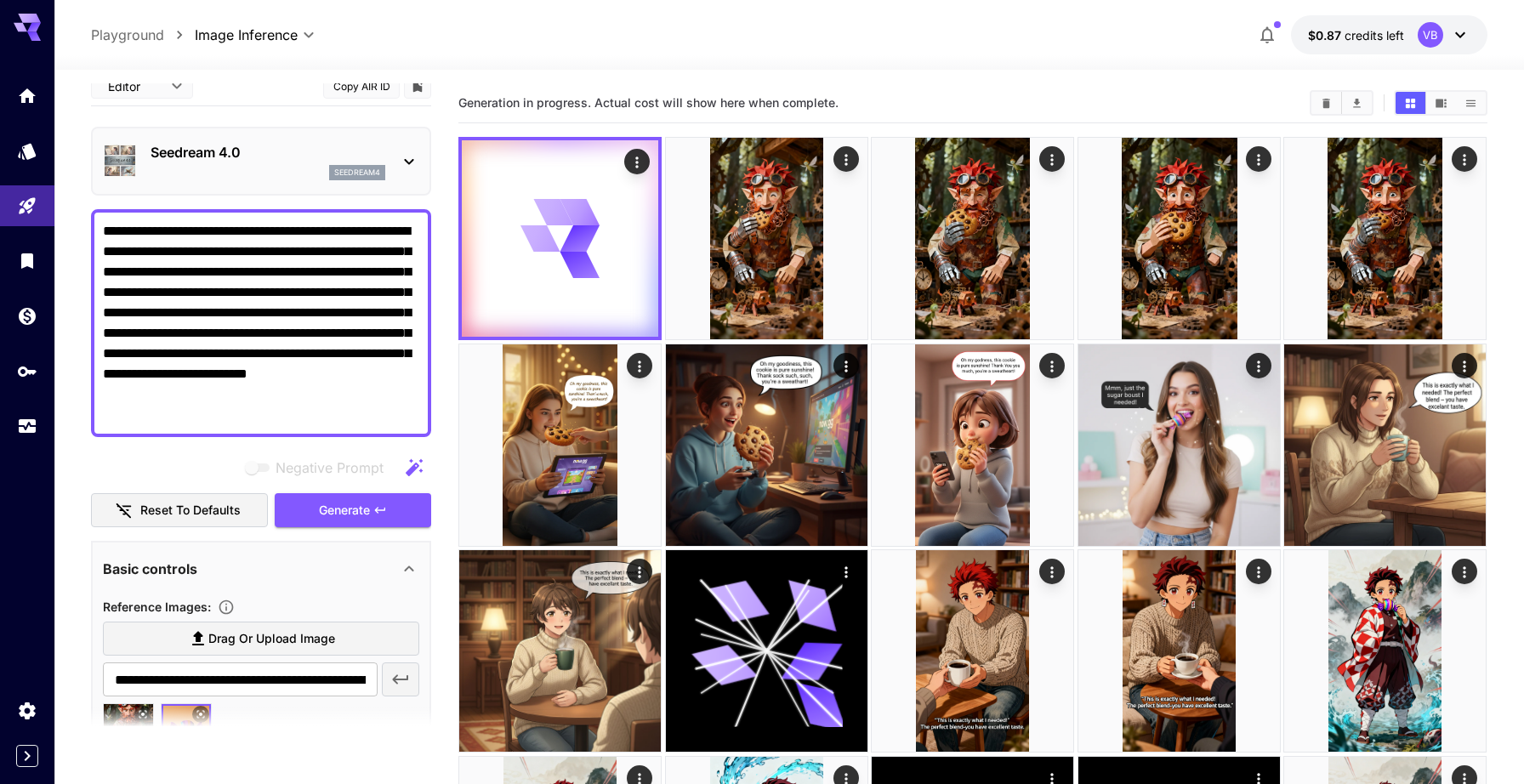
scroll to position [18, 0]
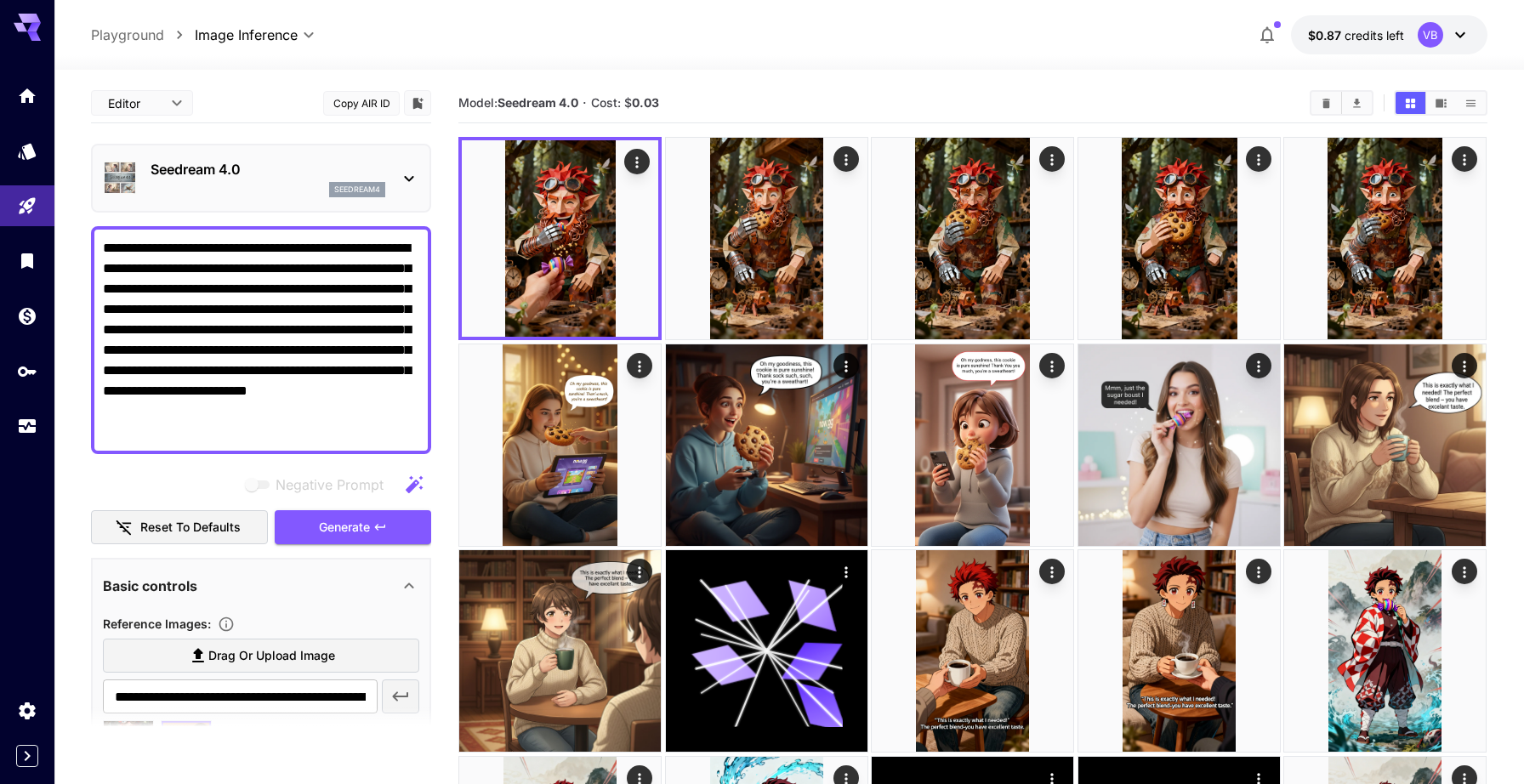
scroll to position [18, 0]
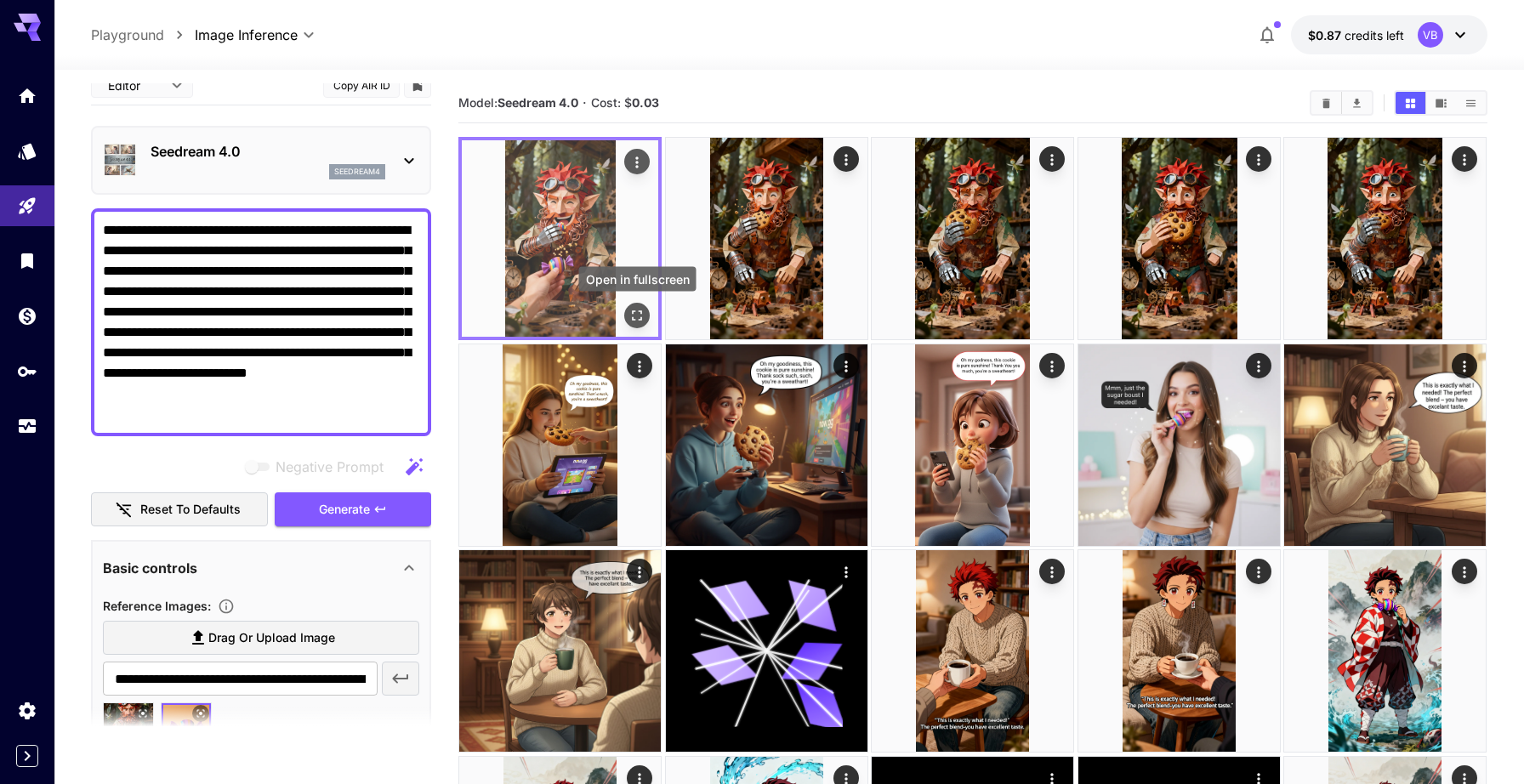
click at [638, 316] on icon "Open in fullscreen" at bounding box center [638, 315] width 17 height 17
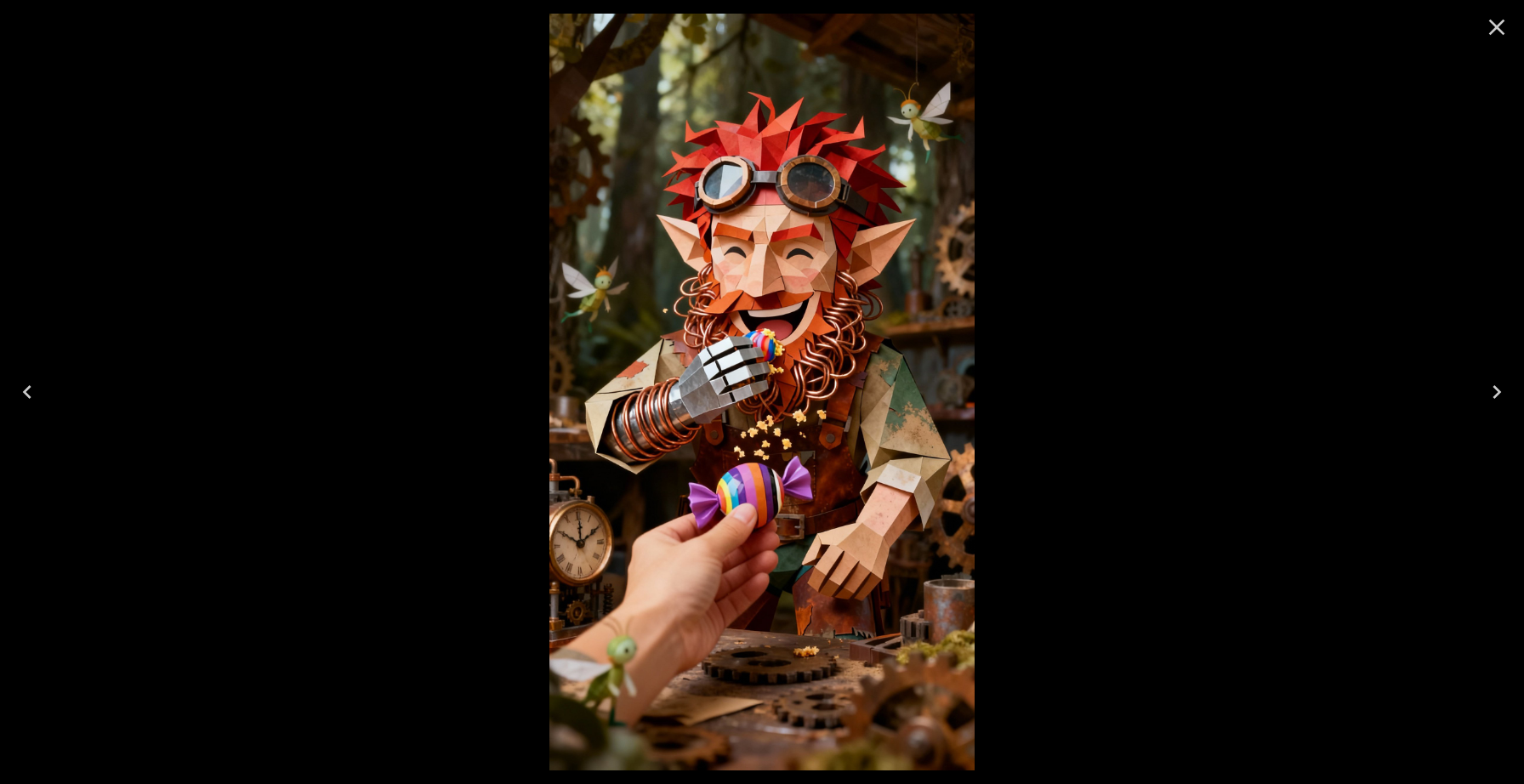
click at [1499, 28] on icon "Close" at bounding box center [1496, 27] width 28 height 28
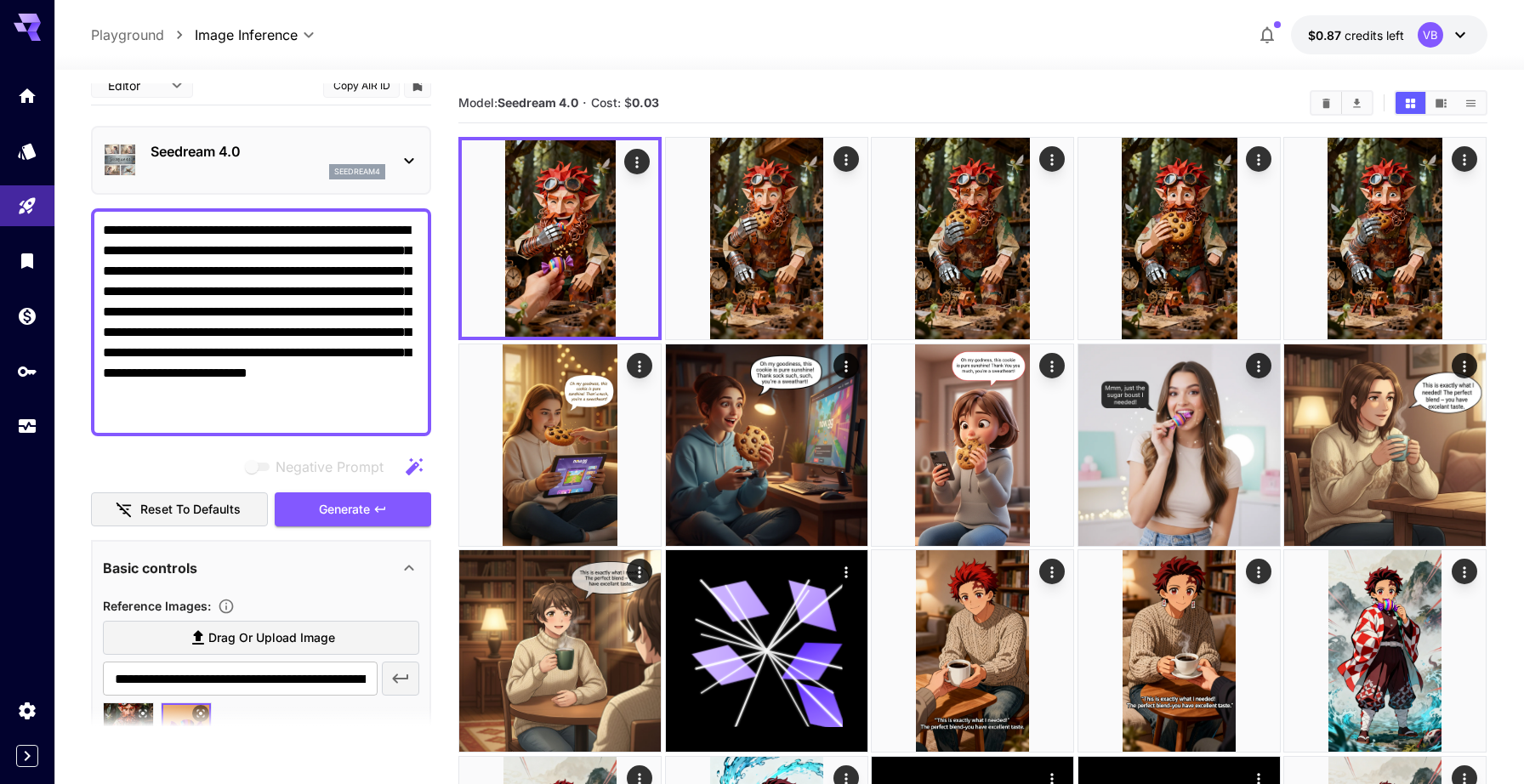
click at [294, 333] on textarea "**********" at bounding box center [260, 322] width 316 height 204
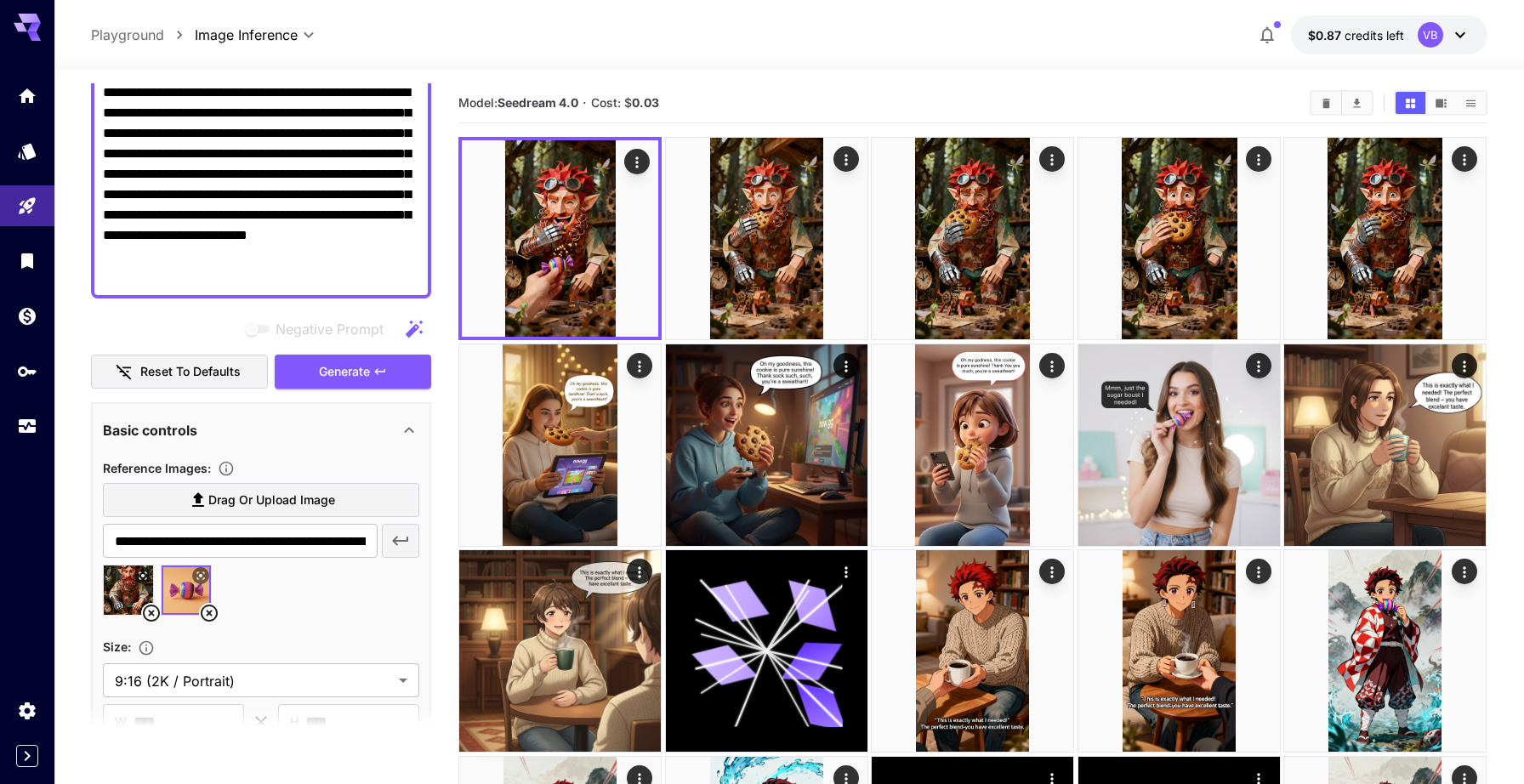
scroll to position [159, 0]
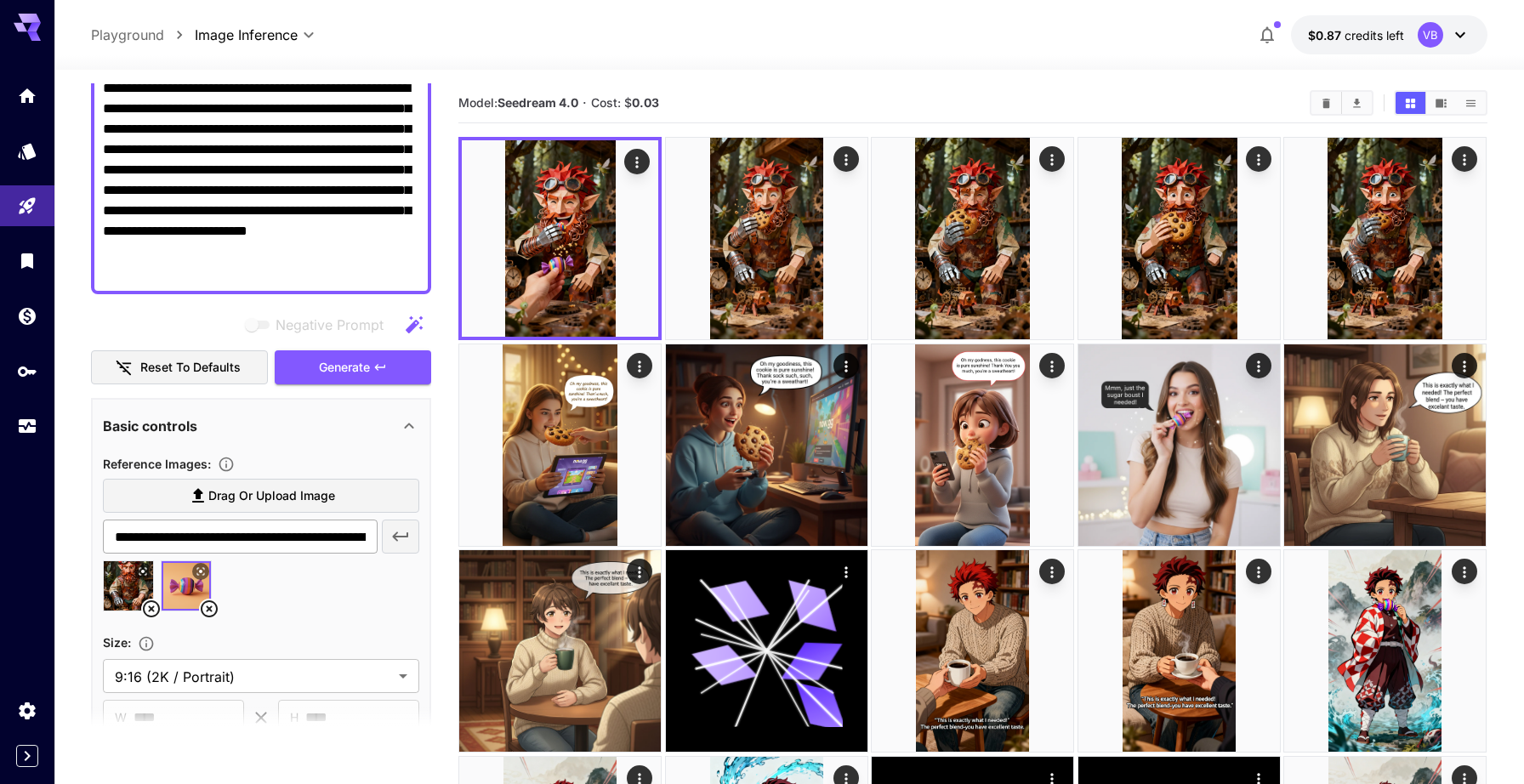
click at [313, 535] on input "**********" at bounding box center [239, 536] width 274 height 34
paste input "**********"
type input "**********"
click at [404, 531] on icon "button" at bounding box center [400, 535] width 20 height 20
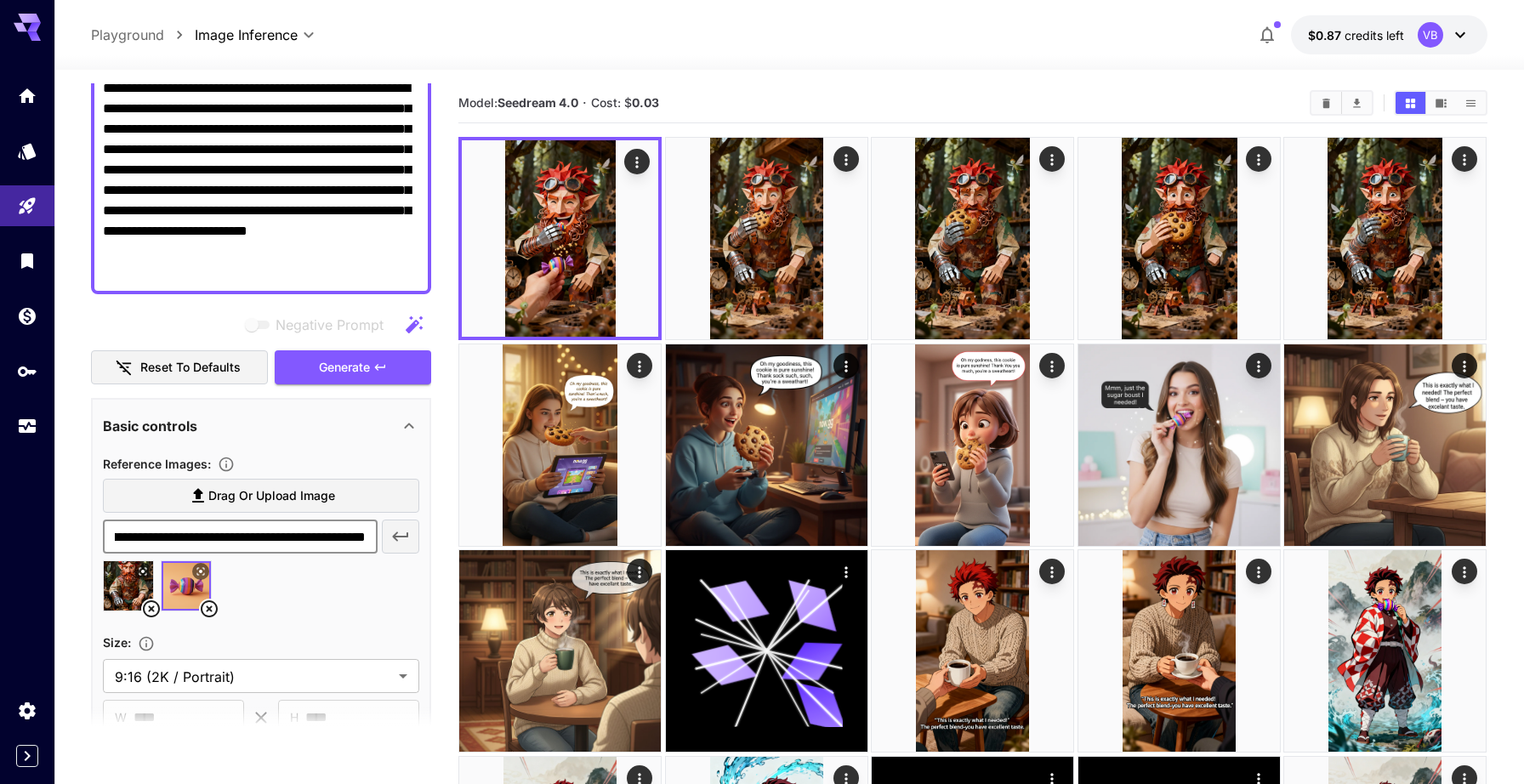
scroll to position [0, 0]
click at [148, 605] on icon at bounding box center [151, 608] width 20 height 20
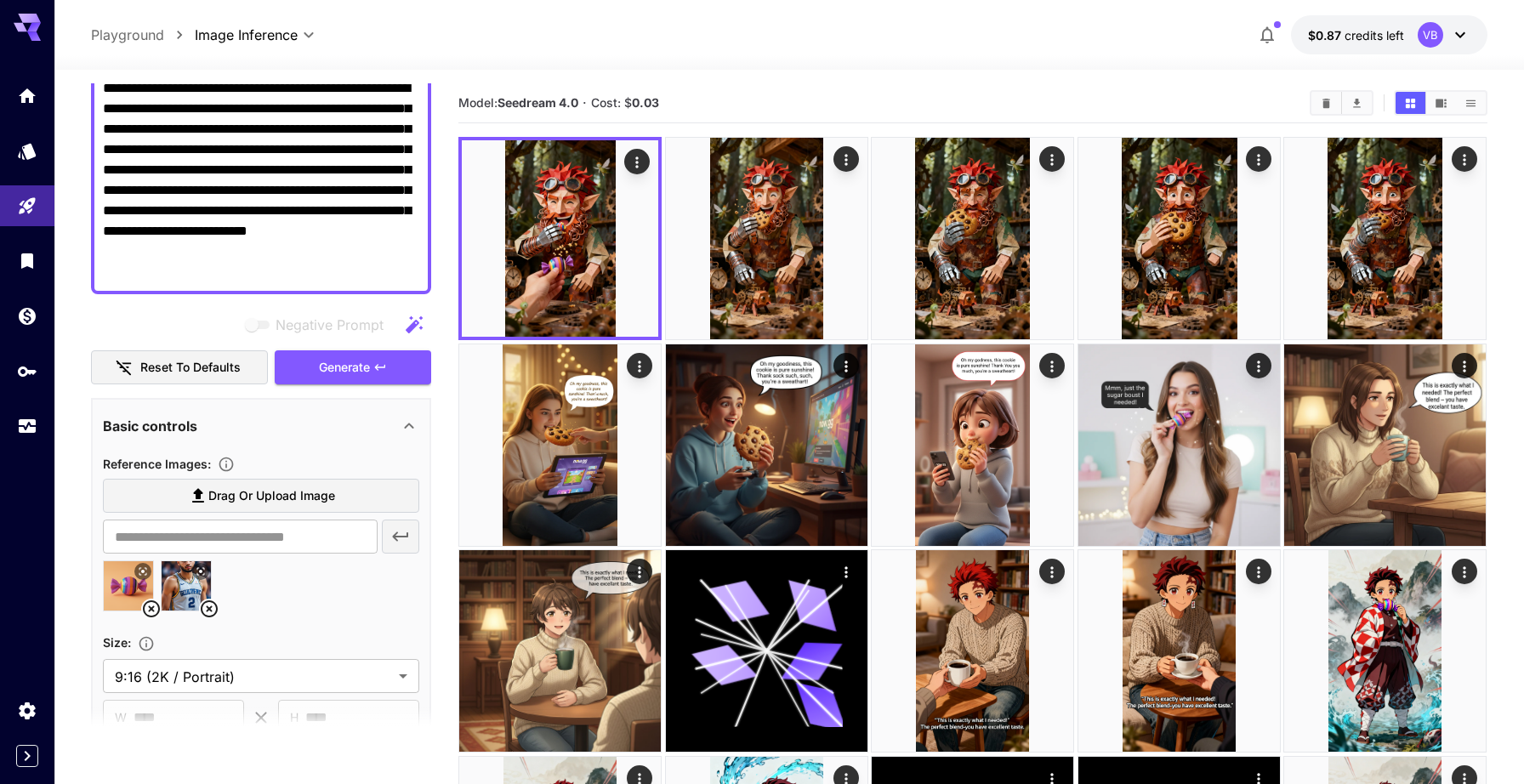
click at [311, 144] on textarea "**********" at bounding box center [260, 179] width 316 height 204
paste textarea "**********"
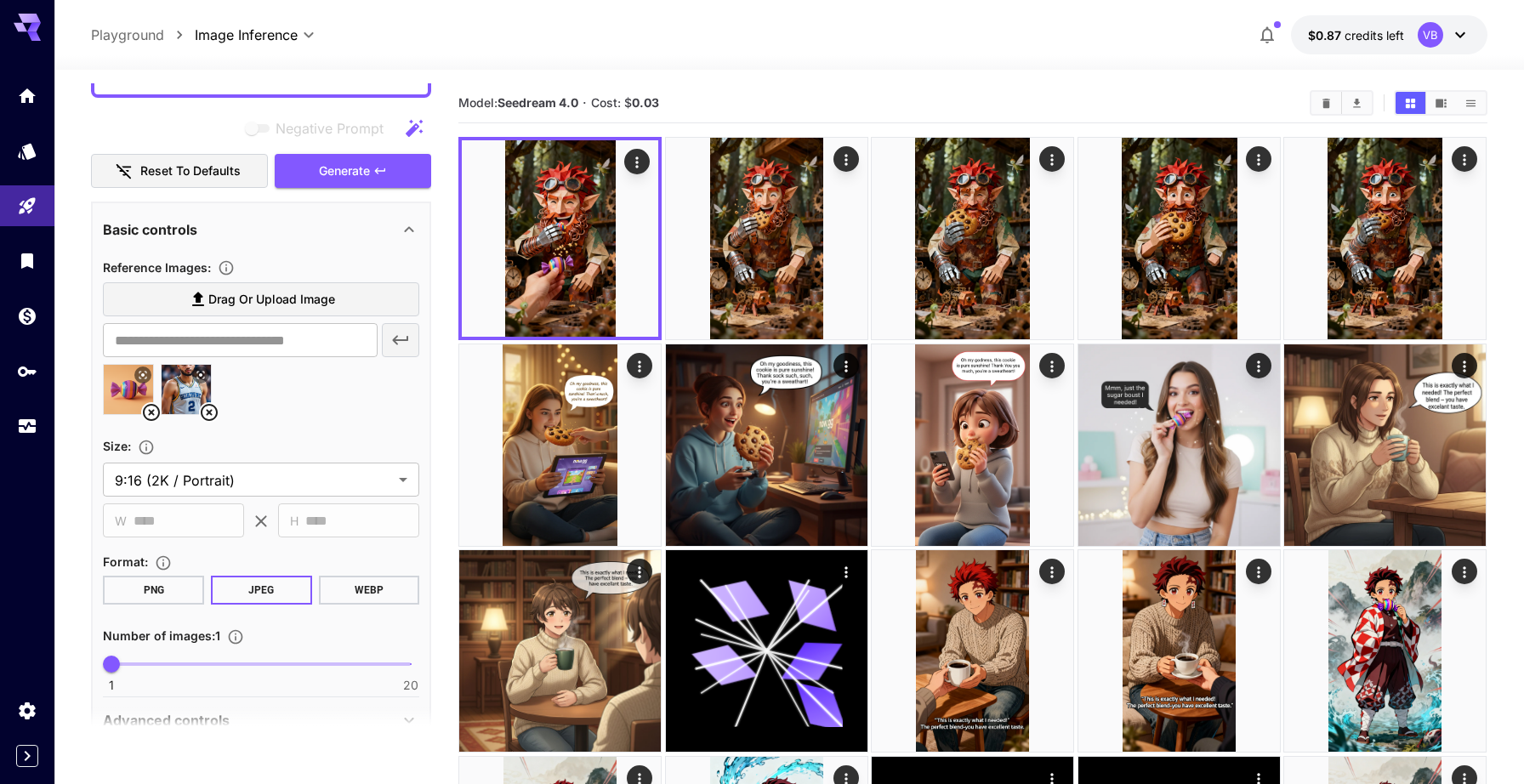
scroll to position [355, 0]
type textarea "**********"
click at [352, 586] on button "WEBP" at bounding box center [369, 590] width 102 height 28
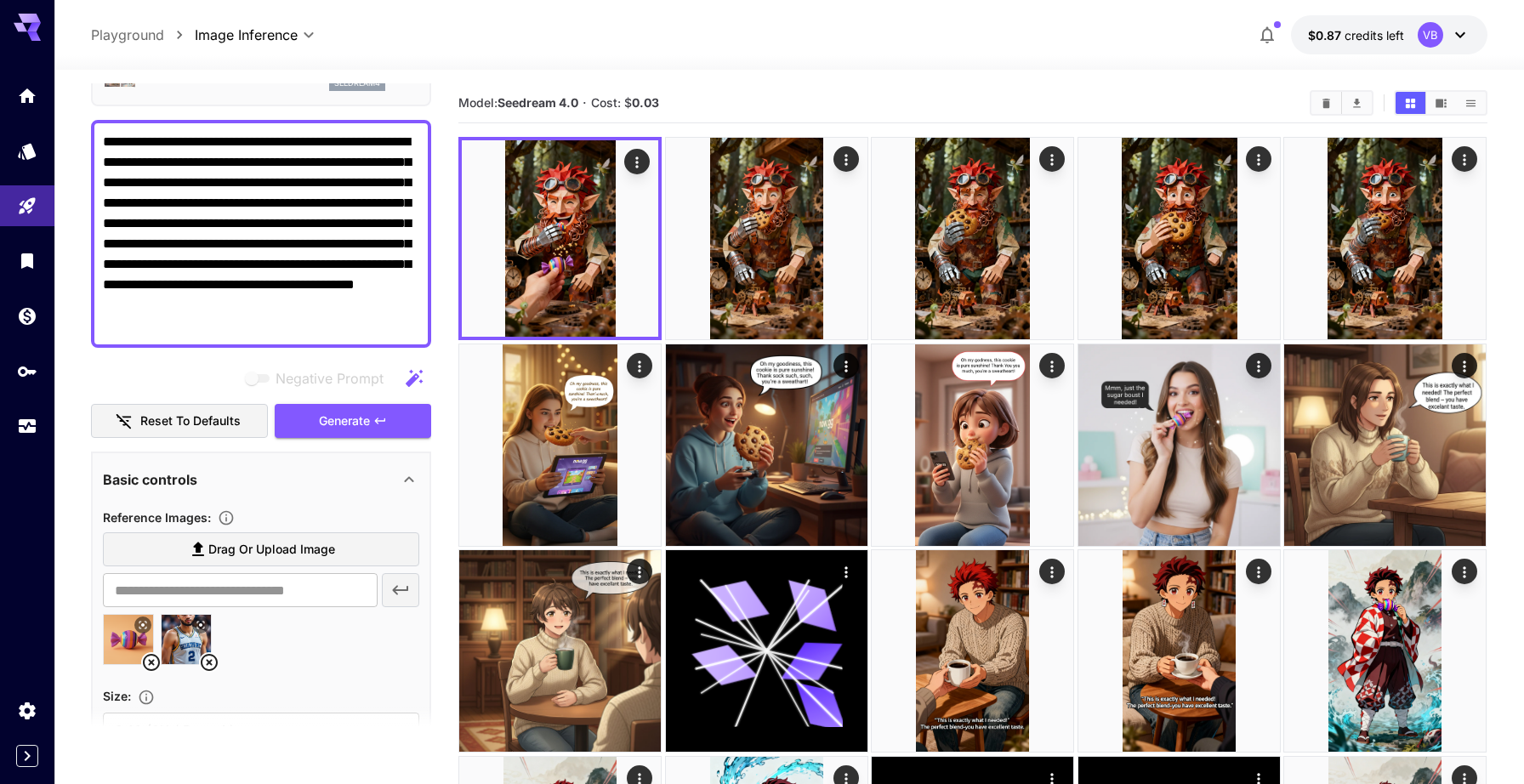
scroll to position [0, 0]
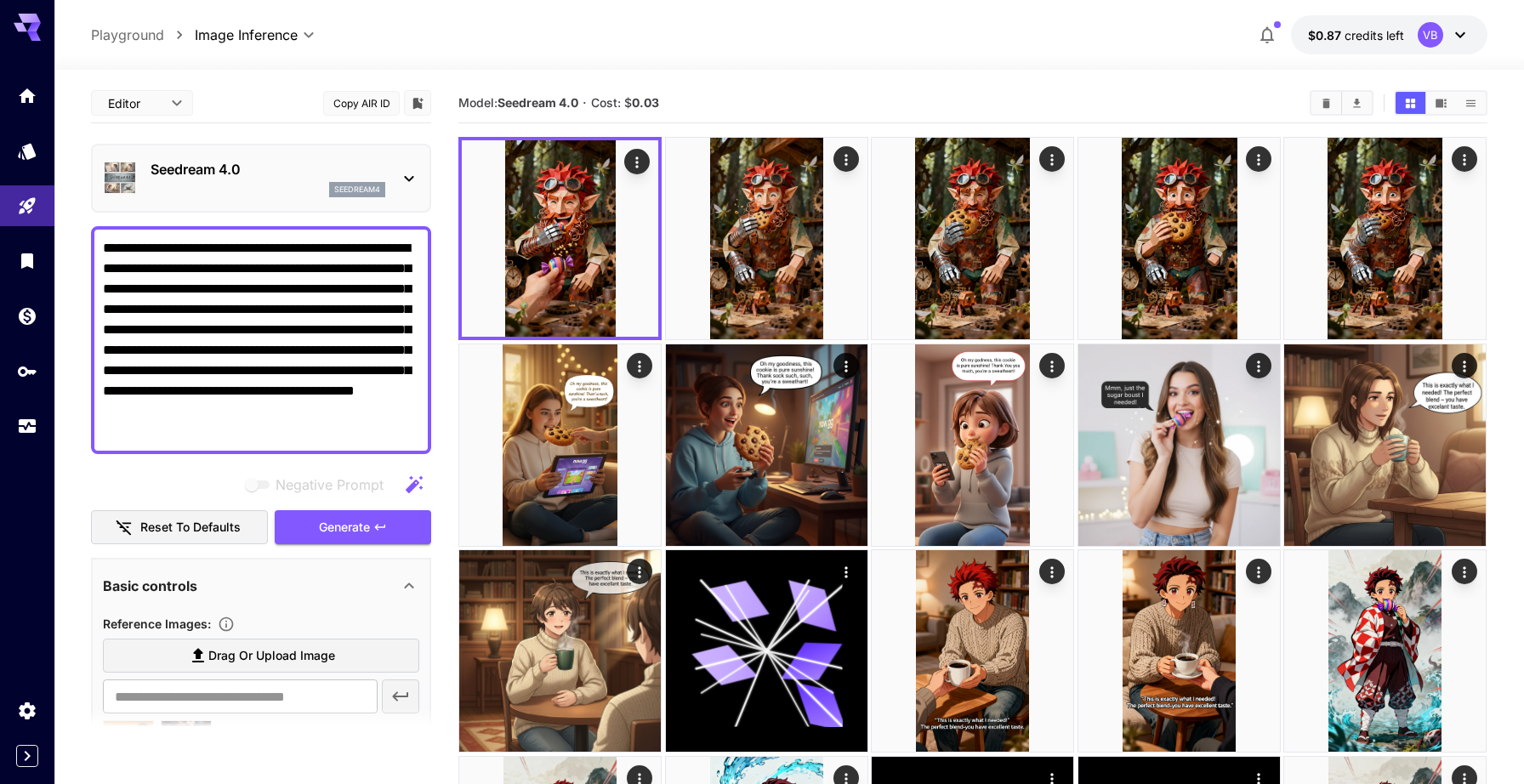
click at [306, 189] on div "seedream4" at bounding box center [268, 190] width 235 height 15
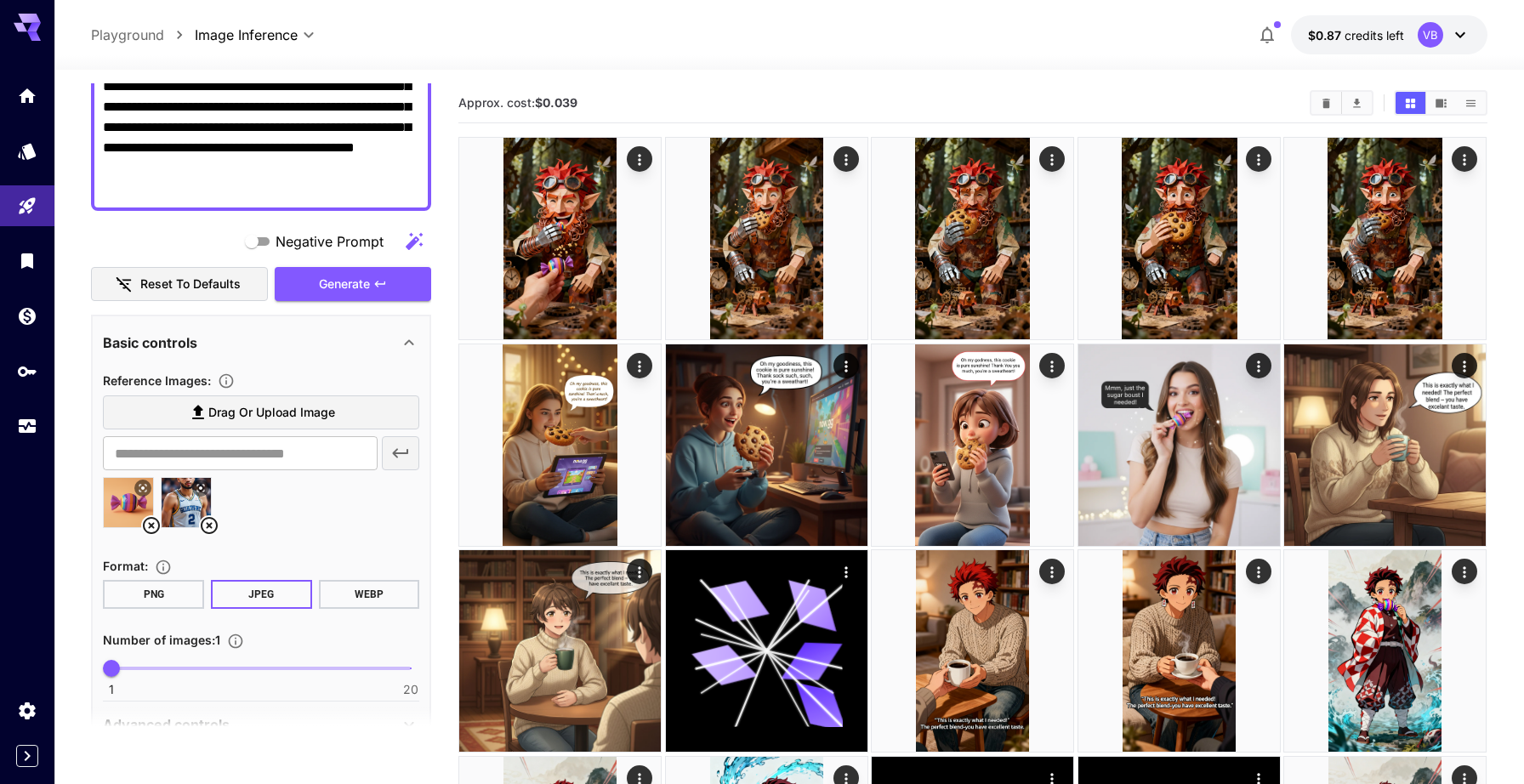
scroll to position [353, 0]
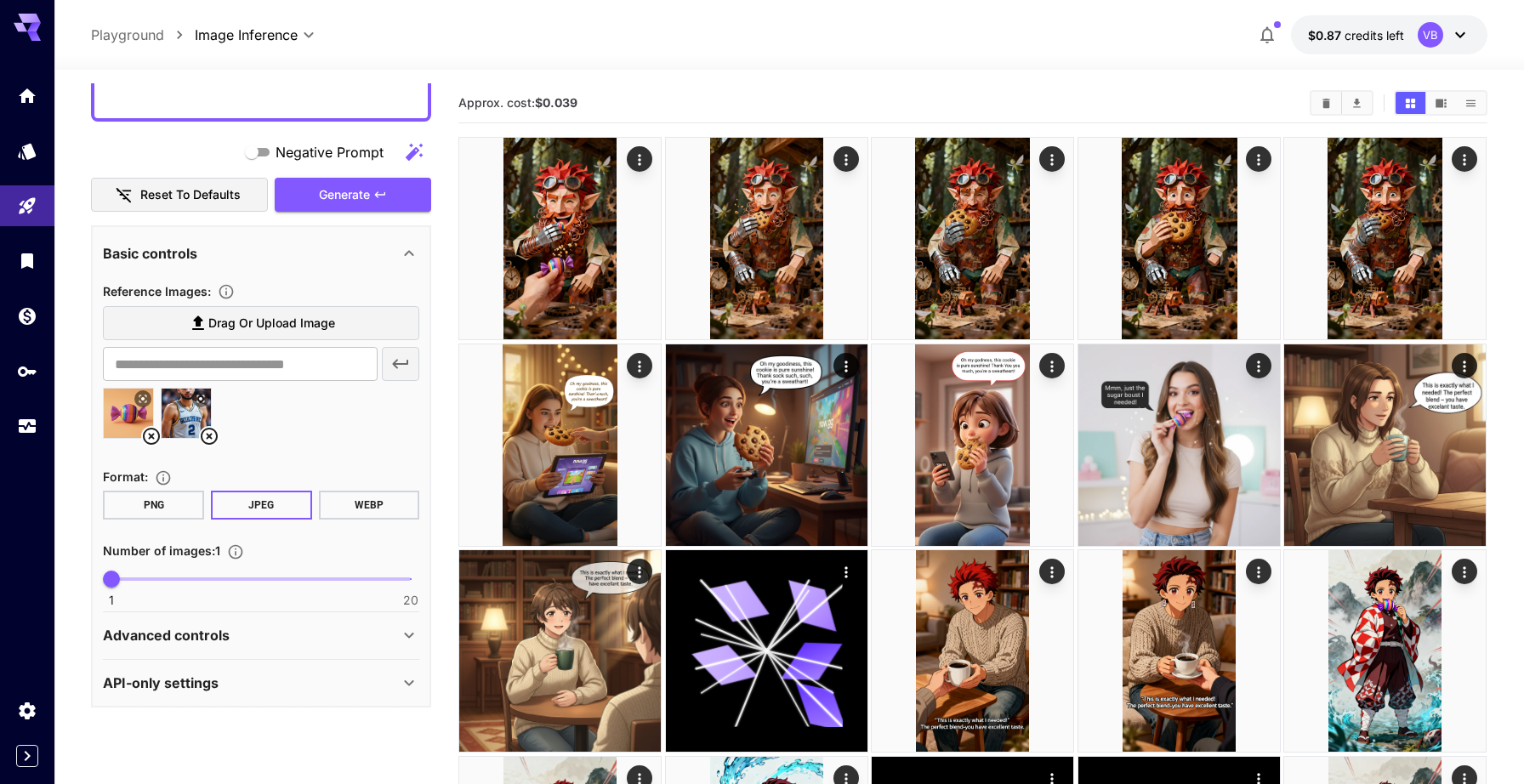
click at [361, 495] on button "WEBP" at bounding box center [369, 505] width 102 height 28
click at [363, 506] on button "WEBP" at bounding box center [369, 505] width 102 height 28
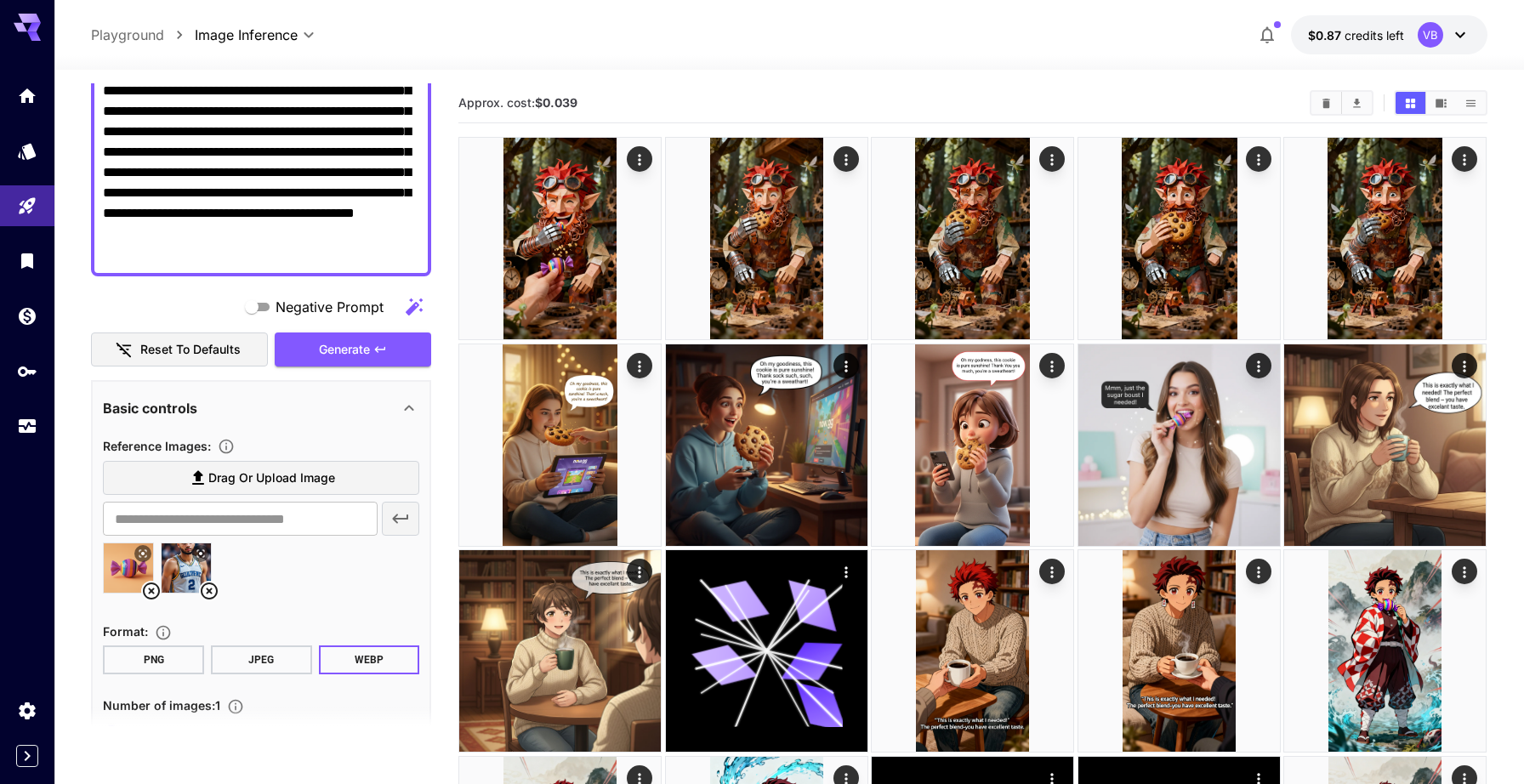
scroll to position [197, 0]
click at [348, 348] on span "Generate" at bounding box center [345, 350] width 51 height 21
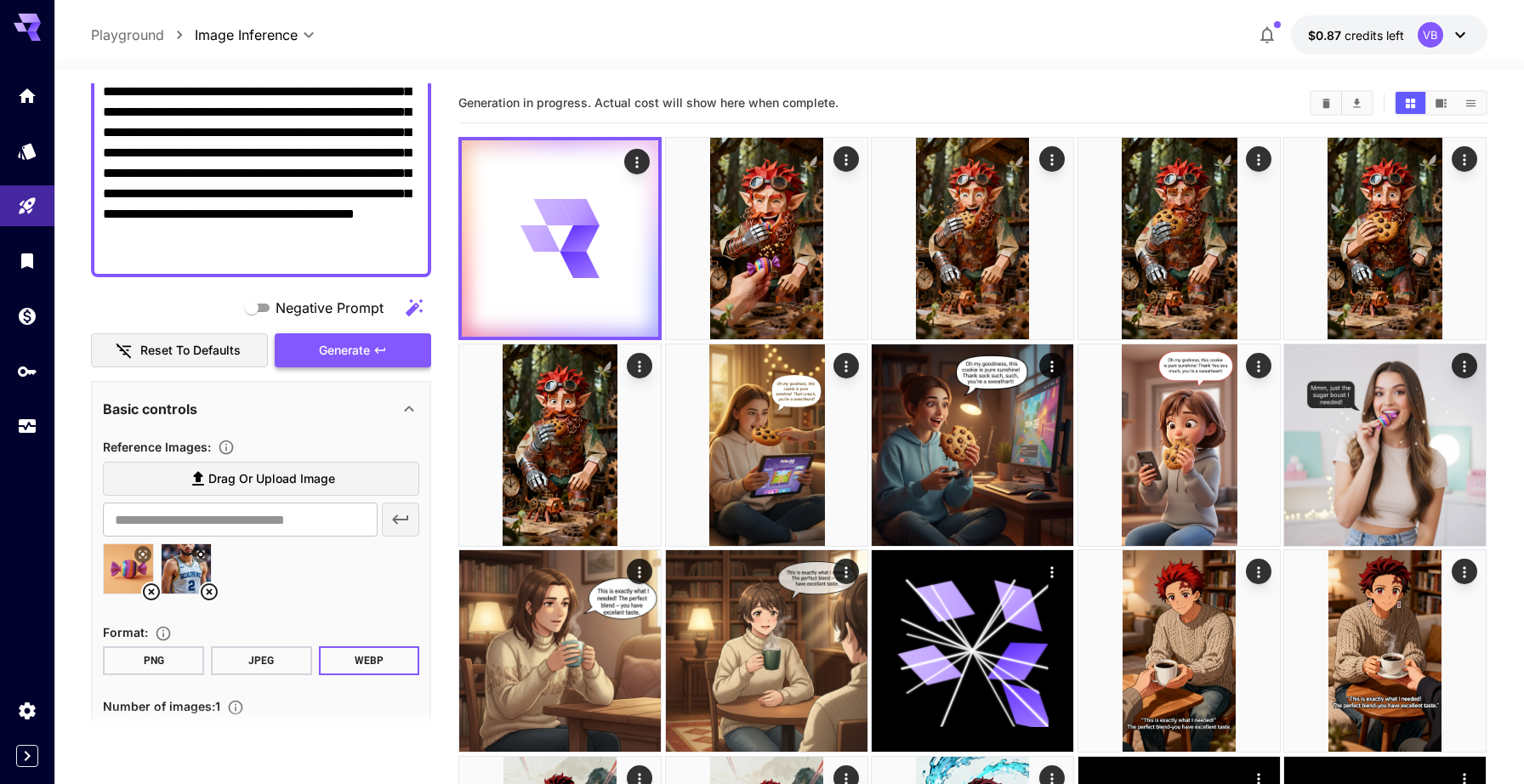
scroll to position [0, 0]
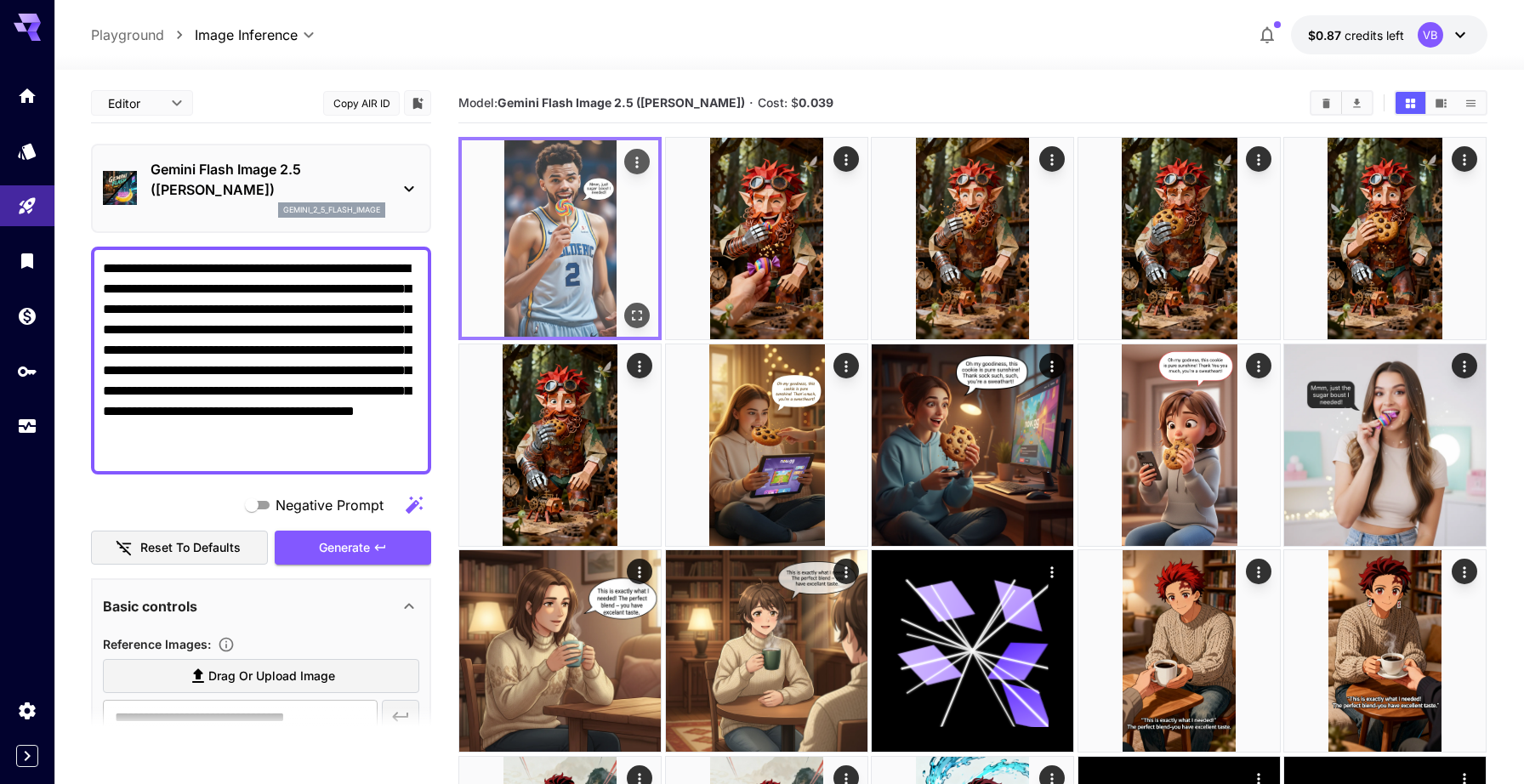
click at [632, 320] on icon "Open in fullscreen" at bounding box center [637, 316] width 10 height 10
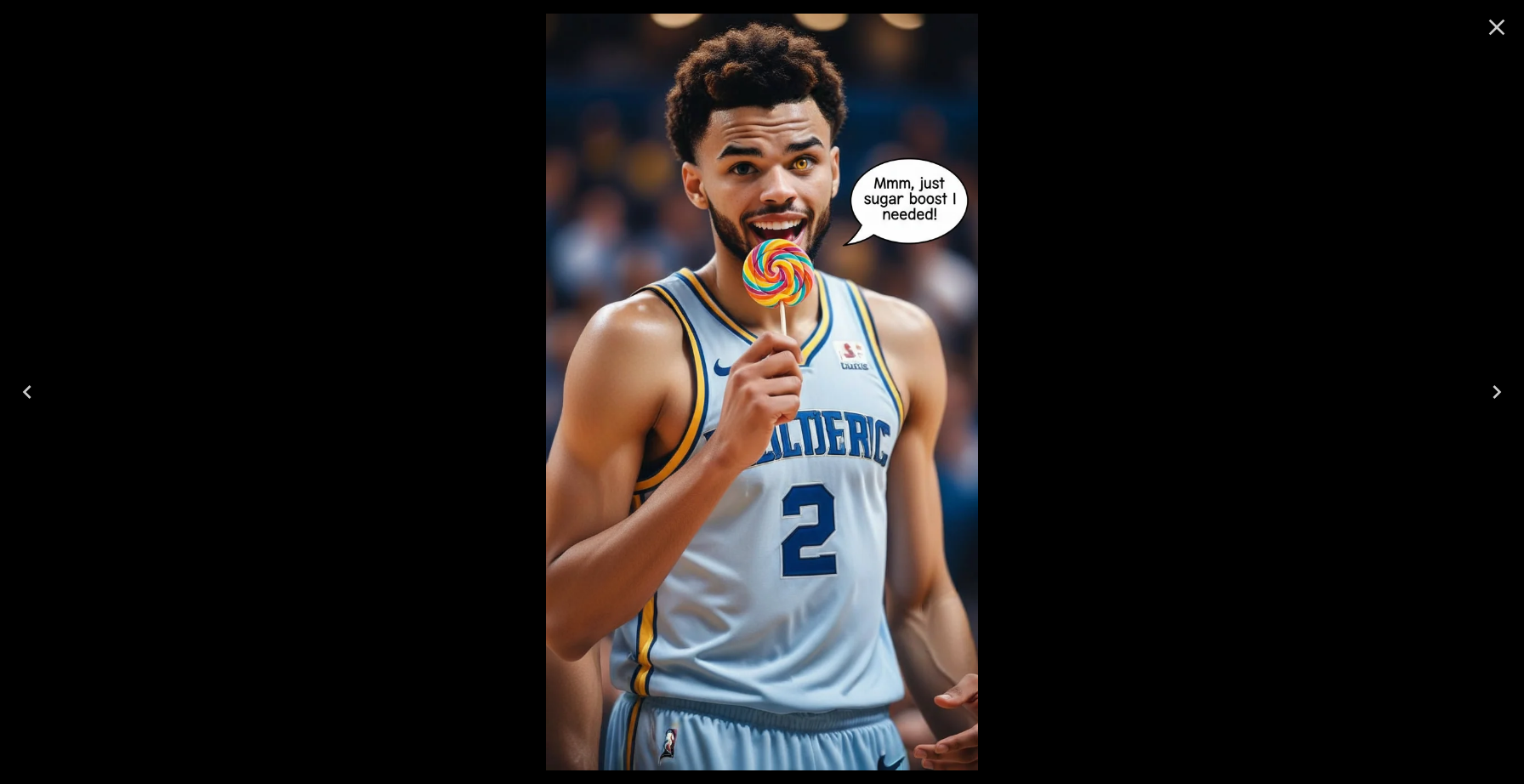
click at [1497, 23] on icon "Close" at bounding box center [1496, 27] width 28 height 28
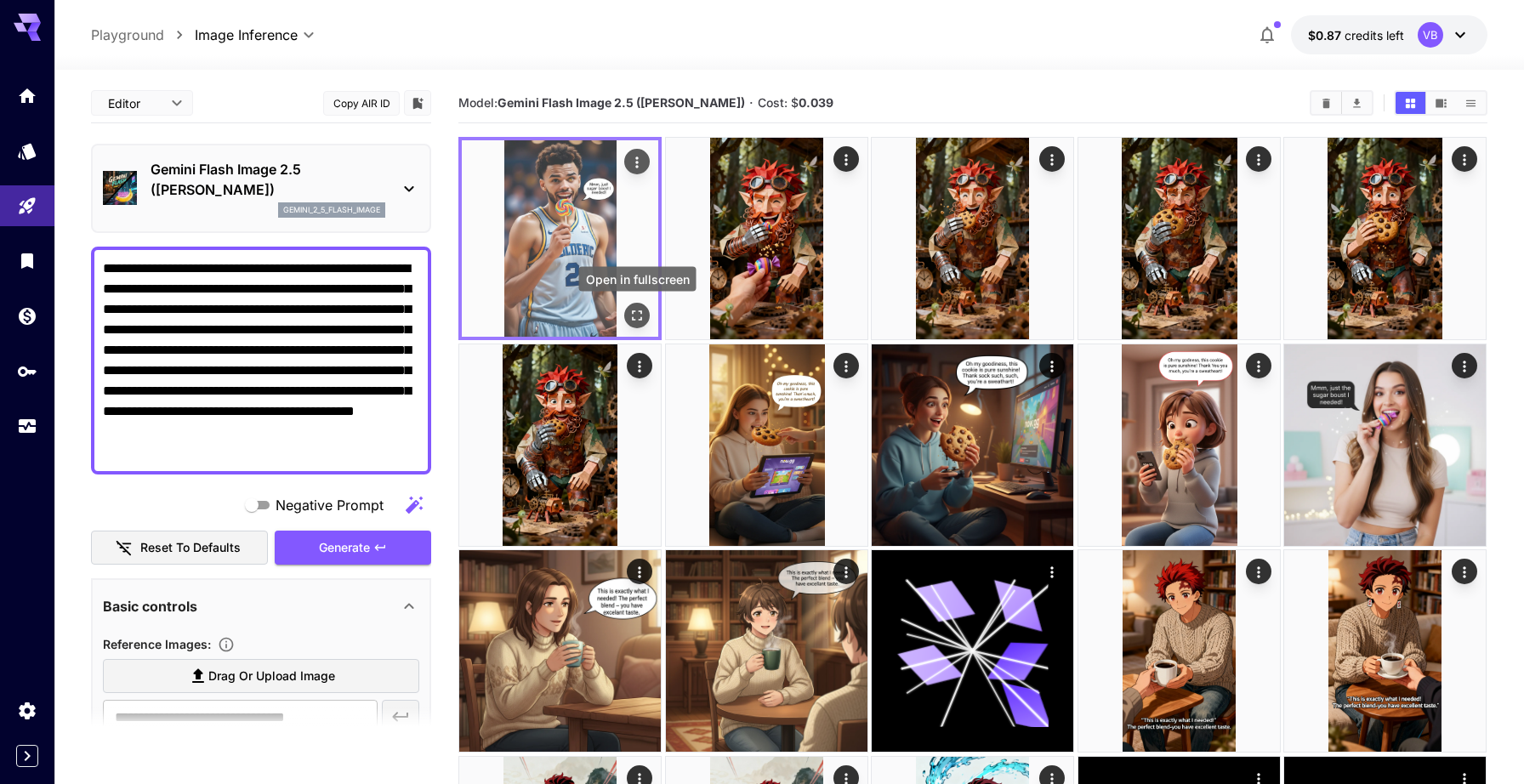
click at [641, 316] on icon "Open in fullscreen" at bounding box center [638, 315] width 17 height 17
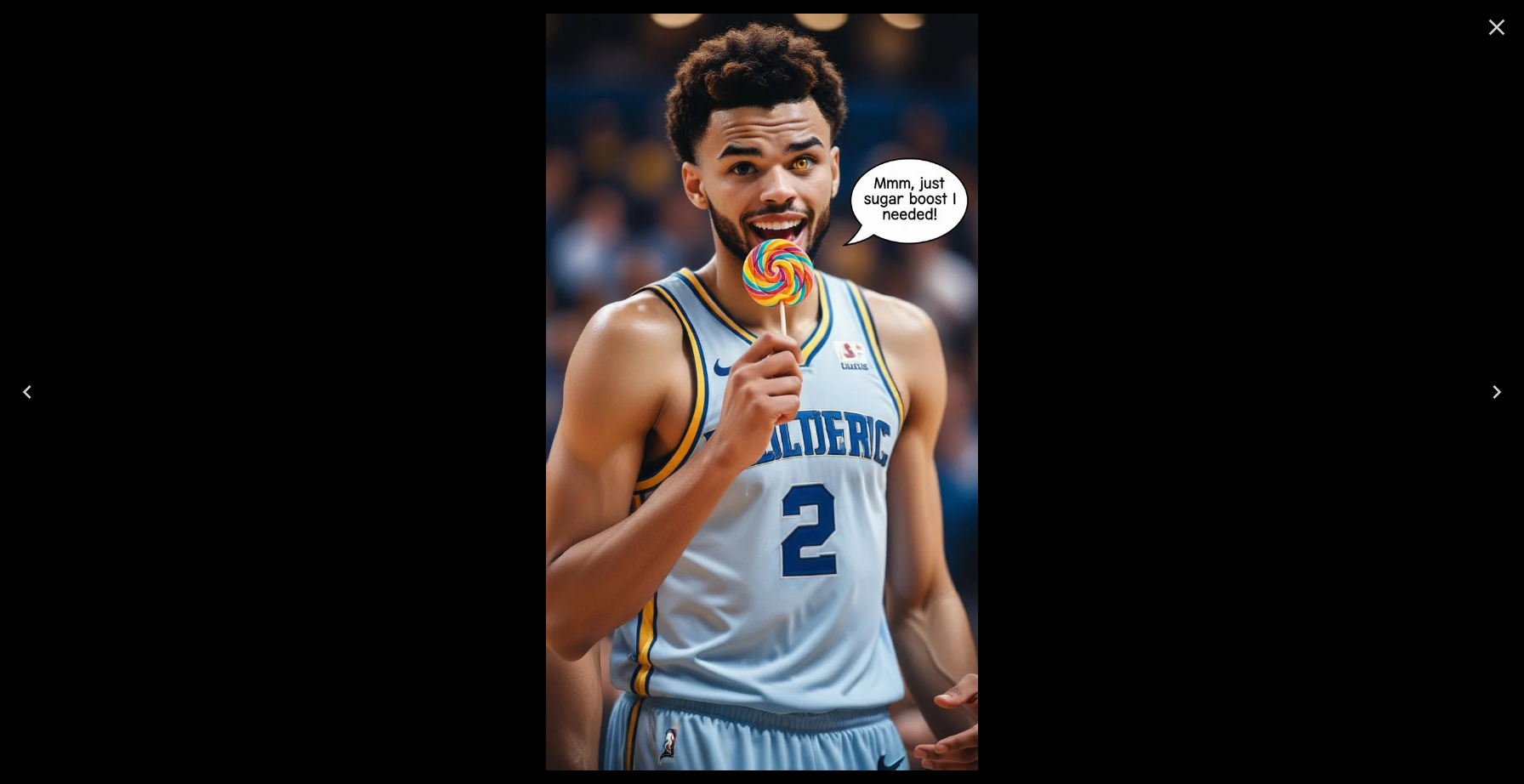
click at [1501, 23] on icon "Close" at bounding box center [1496, 28] width 16 height 16
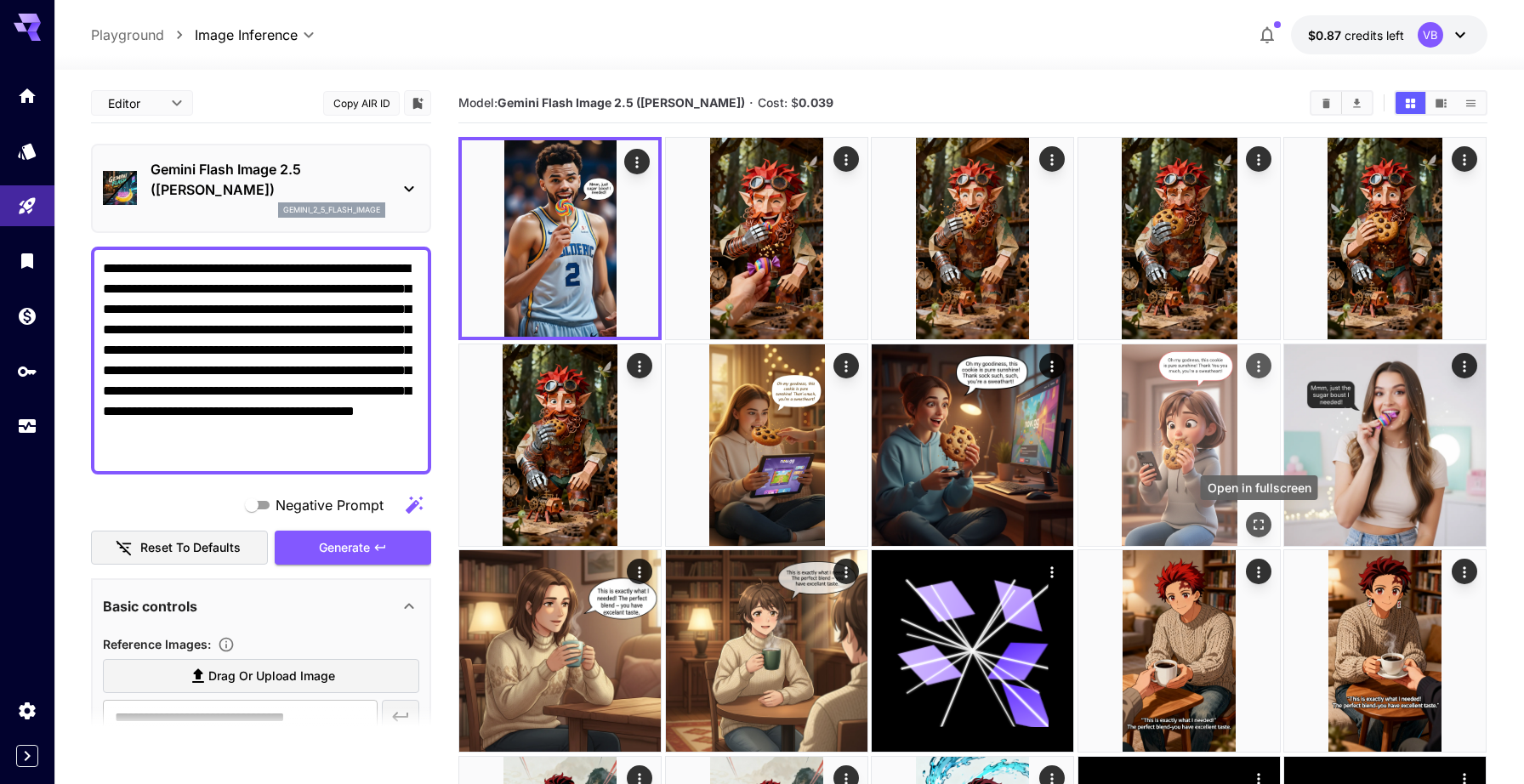
click at [1261, 520] on icon "Open in fullscreen" at bounding box center [1259, 525] width 17 height 17
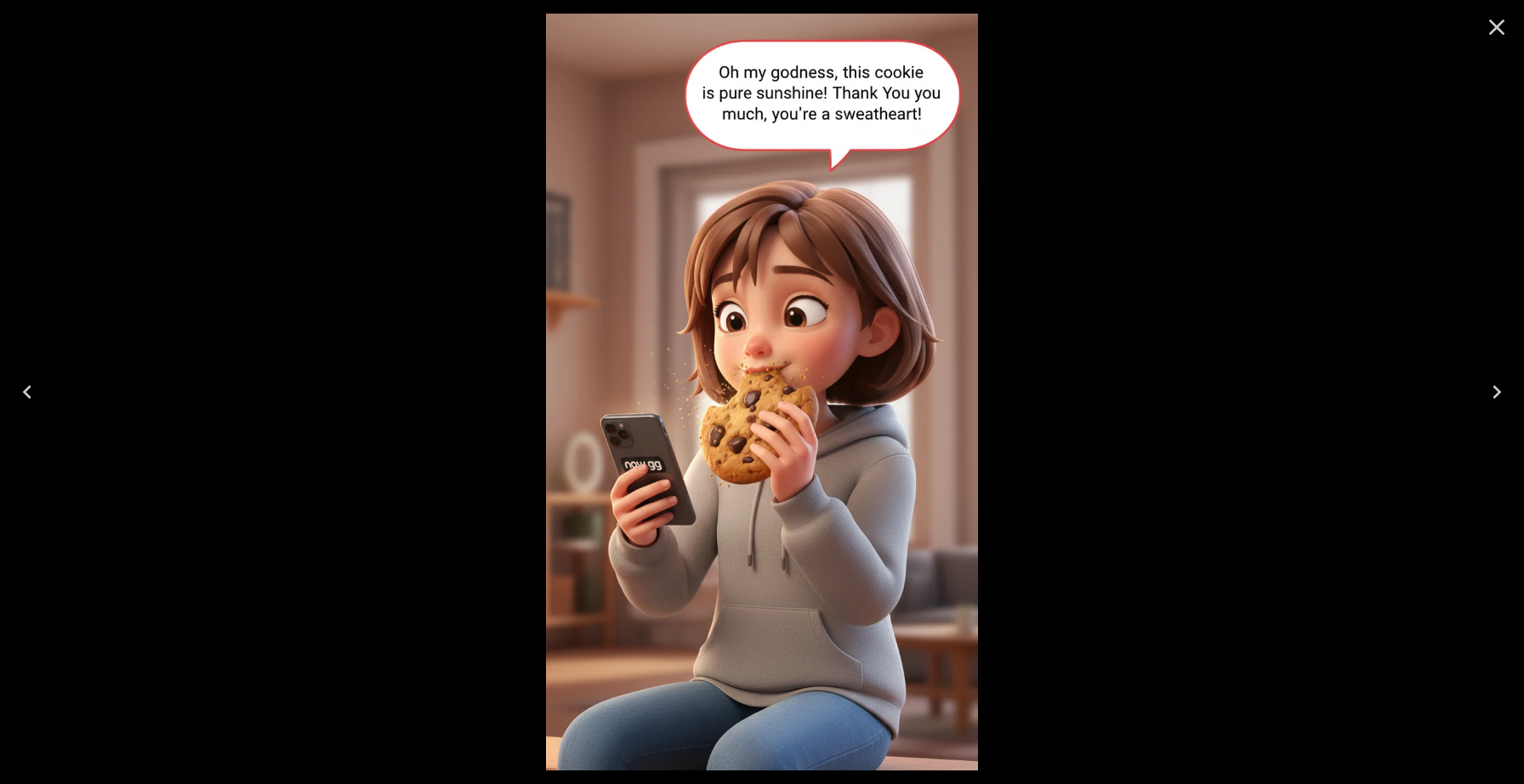
click at [1497, 31] on icon "Close" at bounding box center [1496, 27] width 28 height 28
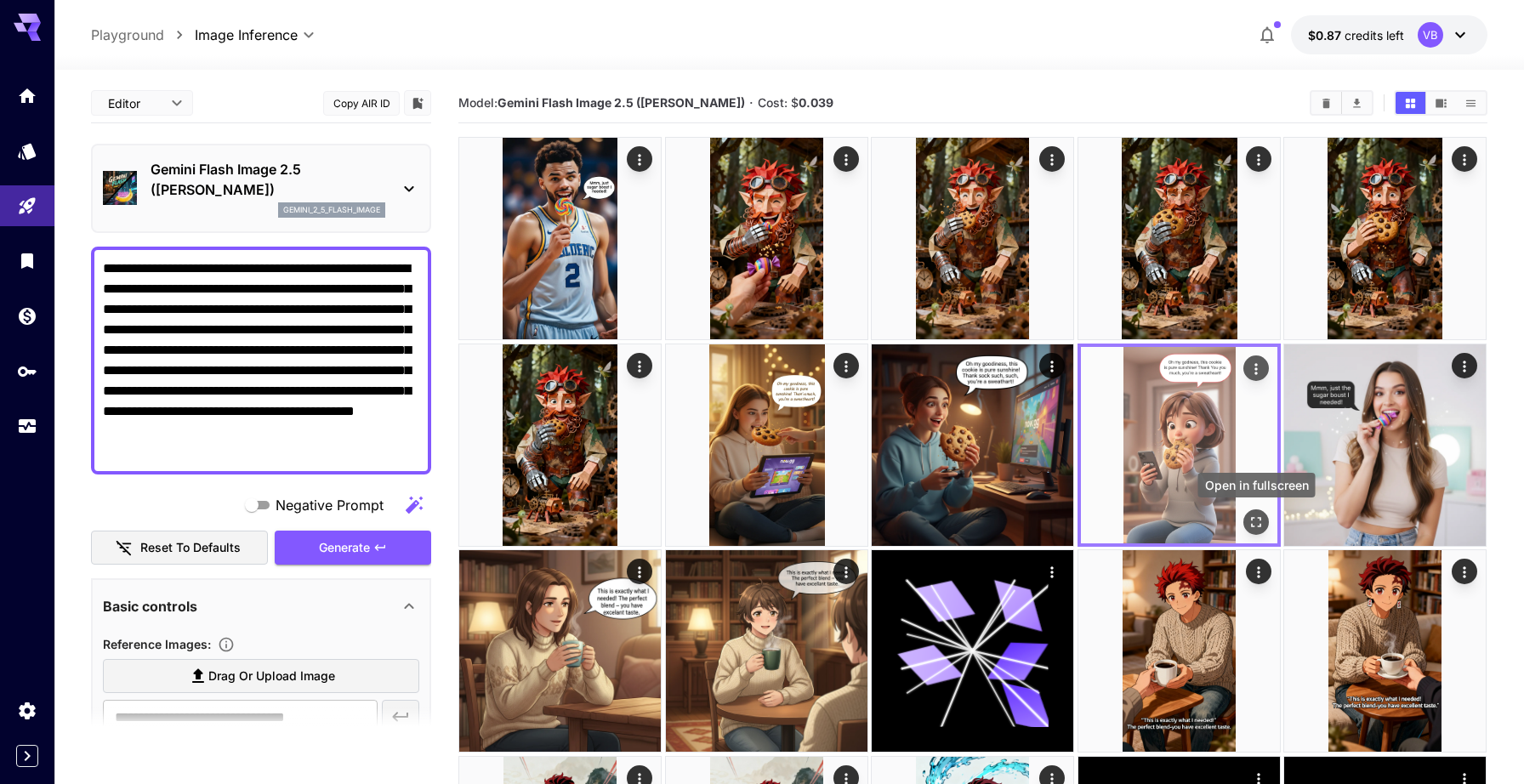
click at [1262, 520] on icon "Open in fullscreen" at bounding box center [1256, 522] width 17 height 17
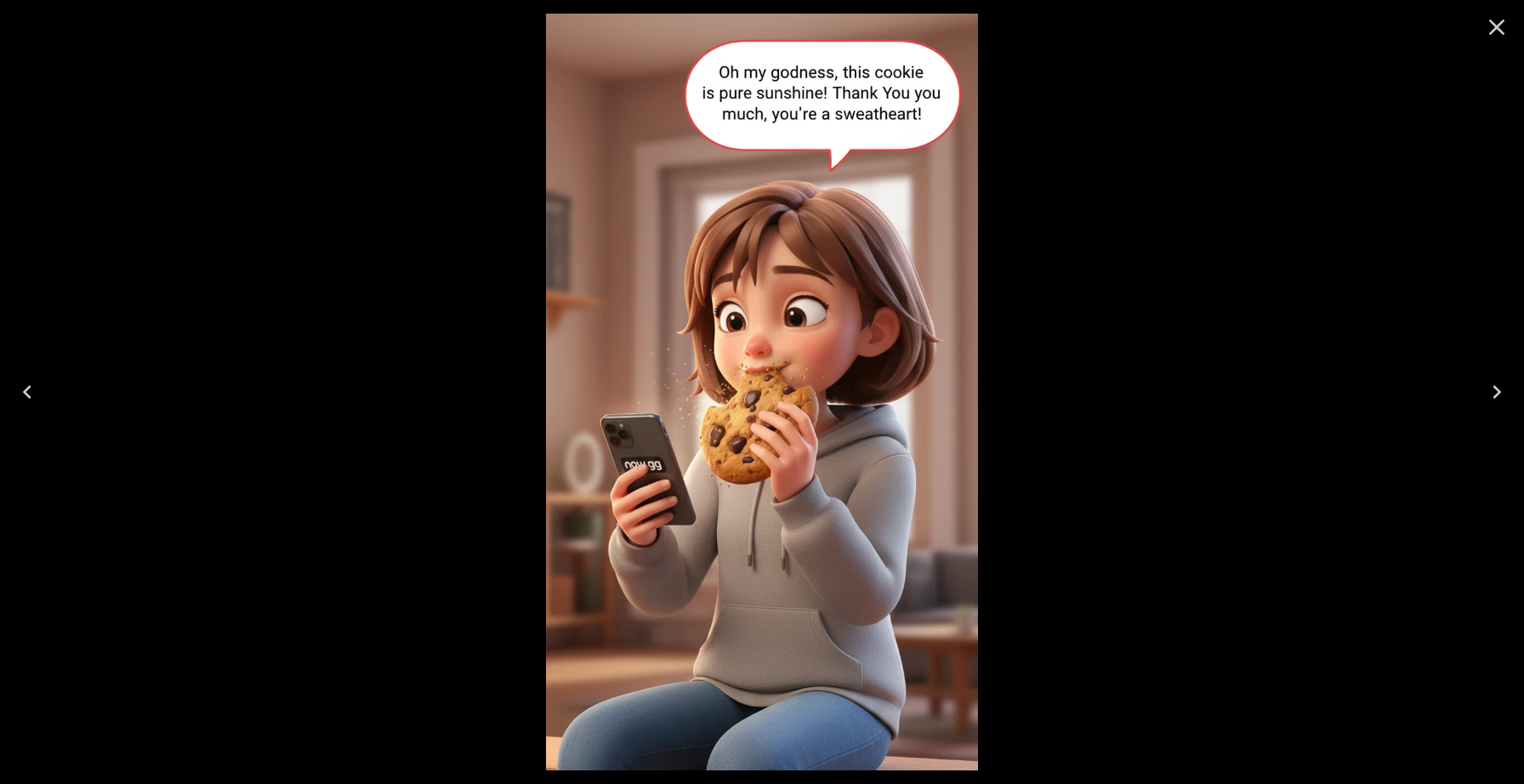
click at [1491, 29] on icon "Close" at bounding box center [1496, 27] width 28 height 28
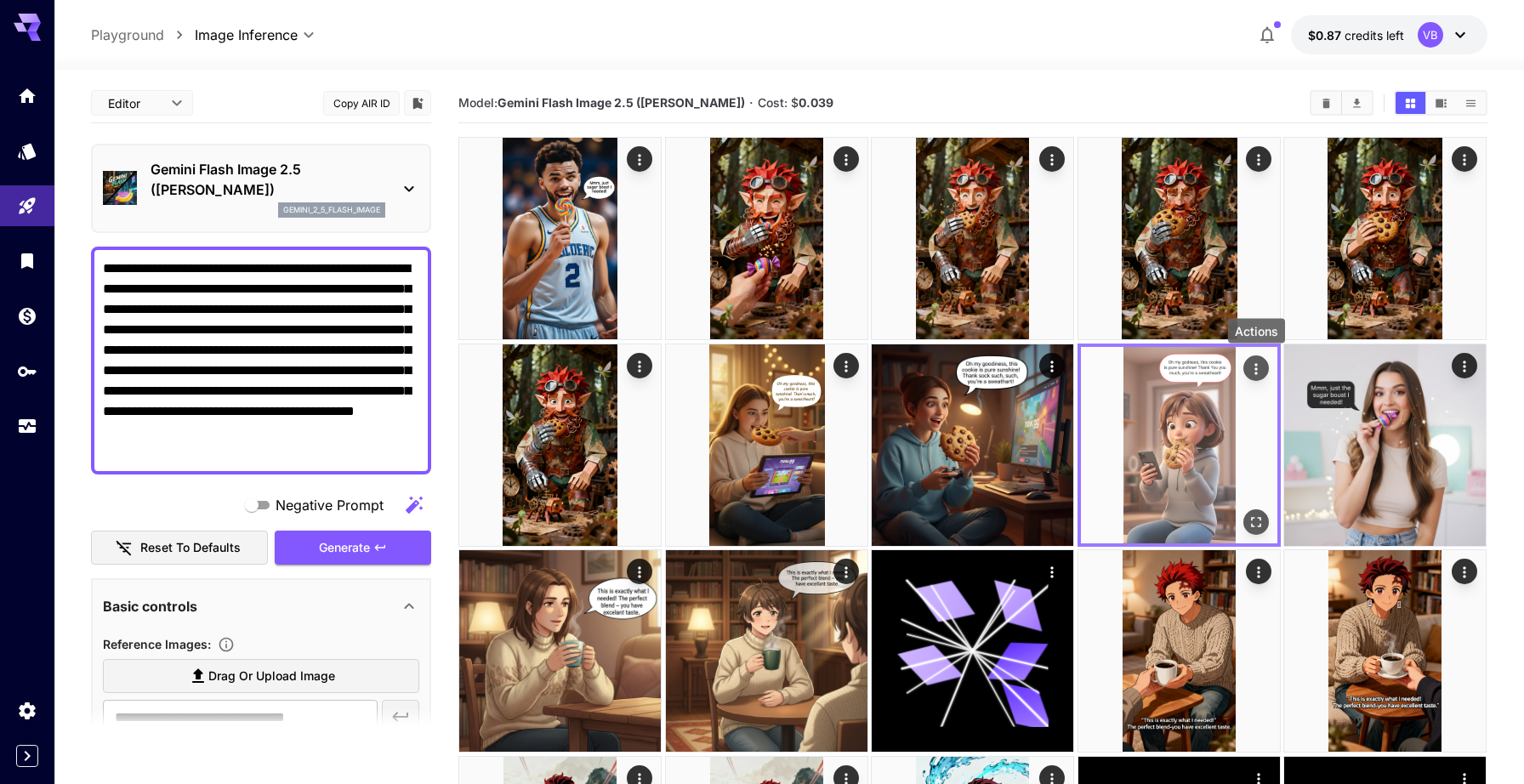
click at [1252, 364] on icon "Actions" at bounding box center [1256, 368] width 17 height 17
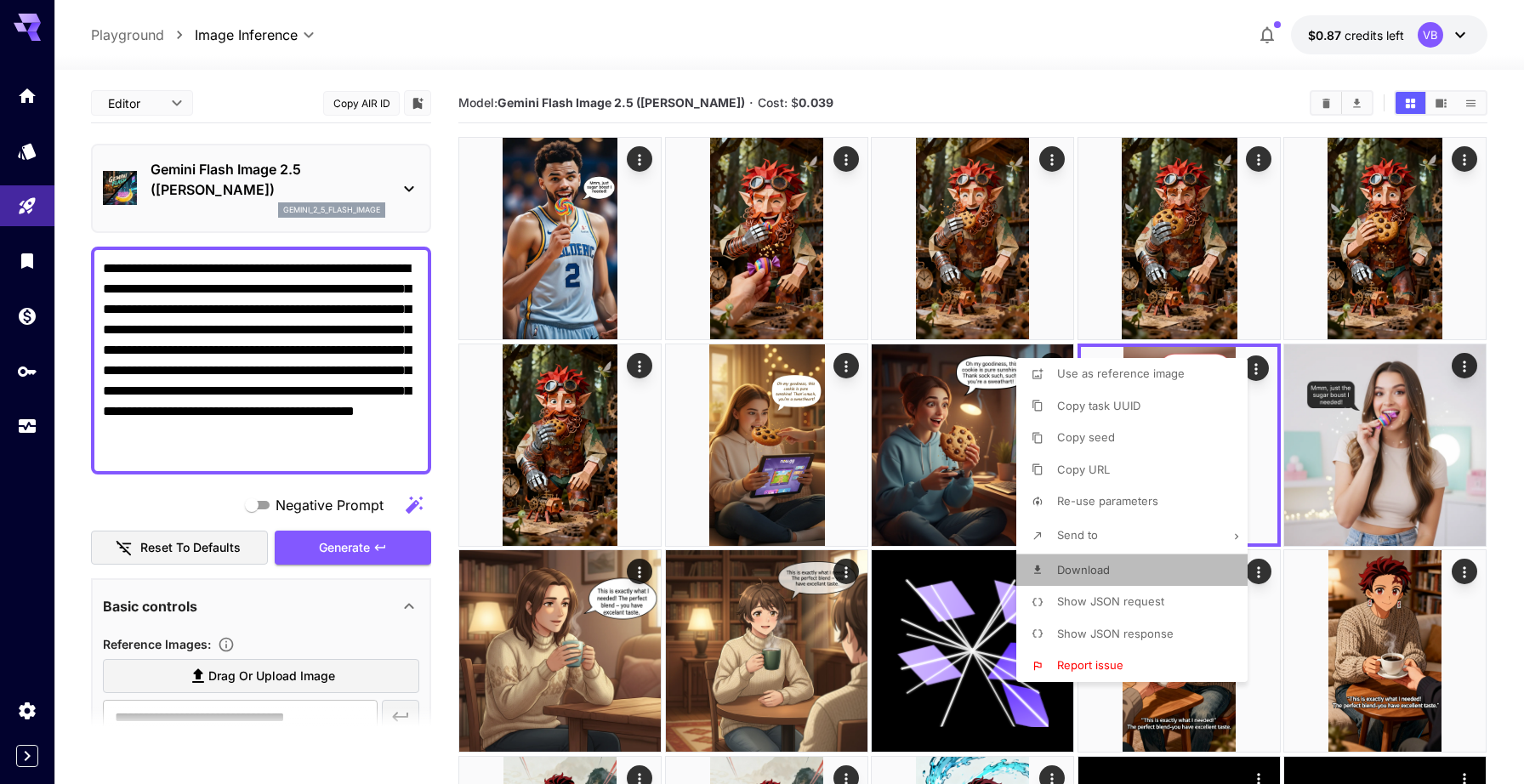
click at [1081, 568] on span "Download" at bounding box center [1083, 569] width 53 height 13
click at [966, 71] on div at bounding box center [762, 392] width 1524 height 784
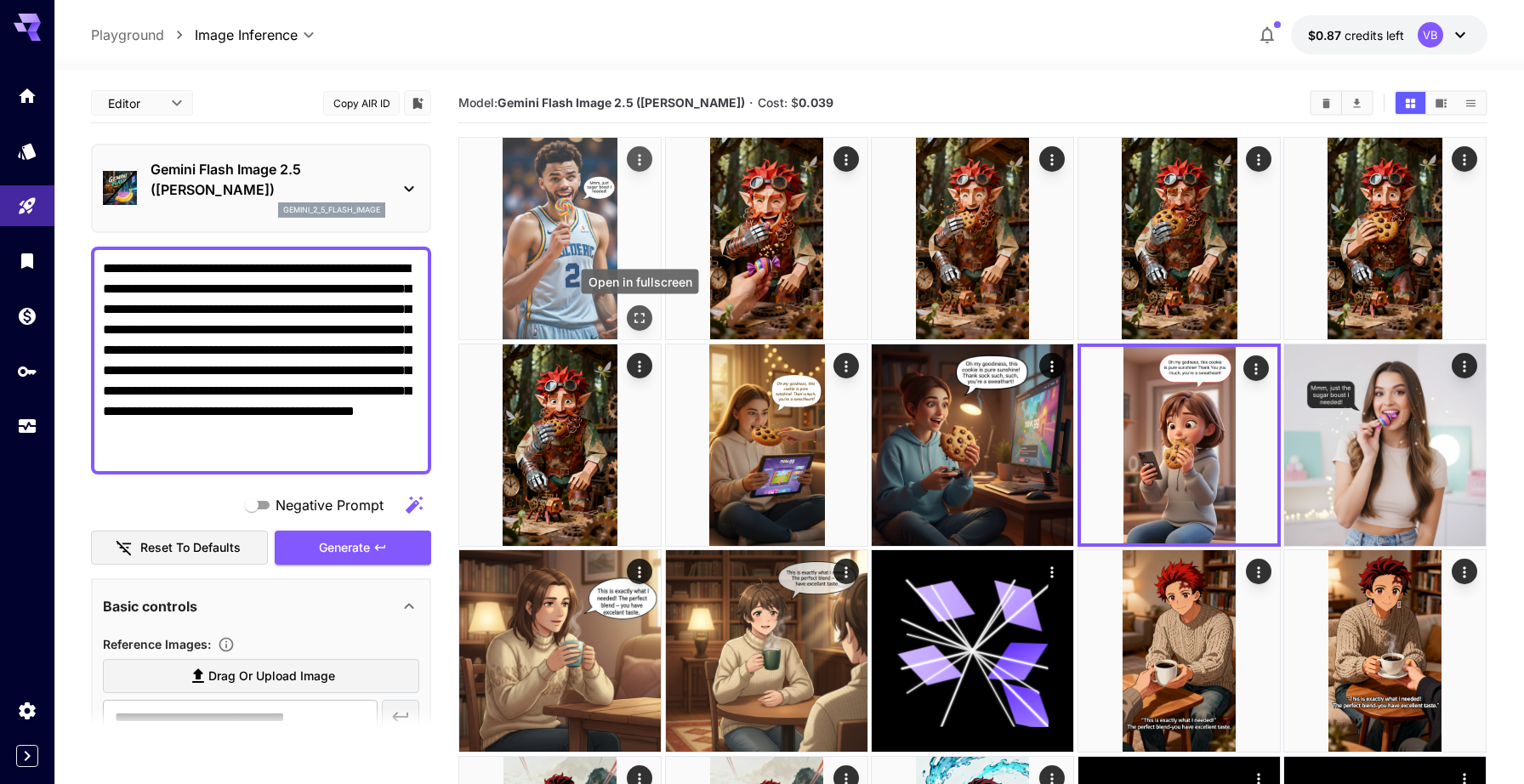
click at [637, 317] on icon "Open in fullscreen" at bounding box center [641, 318] width 17 height 17
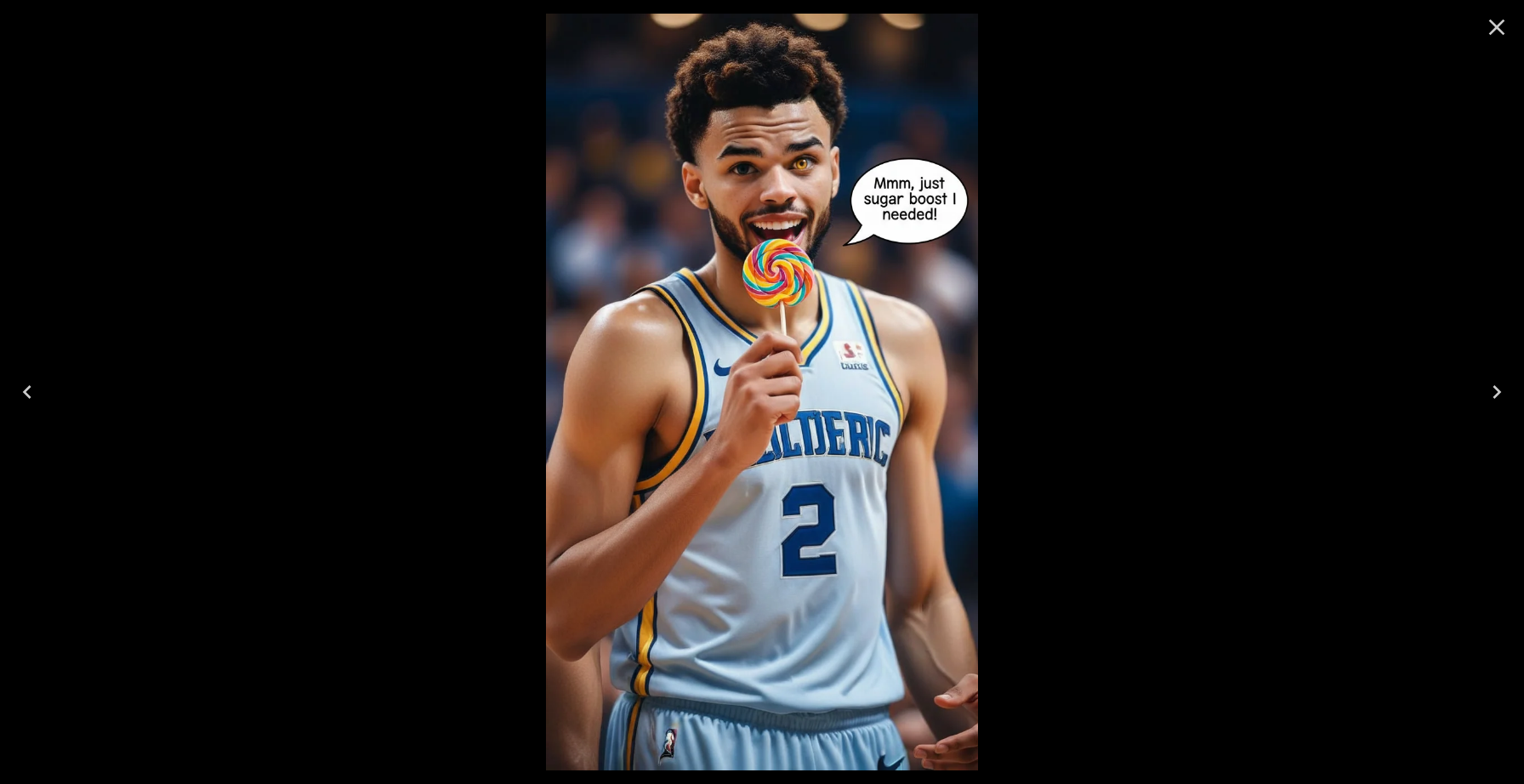
click at [1508, 21] on icon "Close" at bounding box center [1496, 27] width 28 height 28
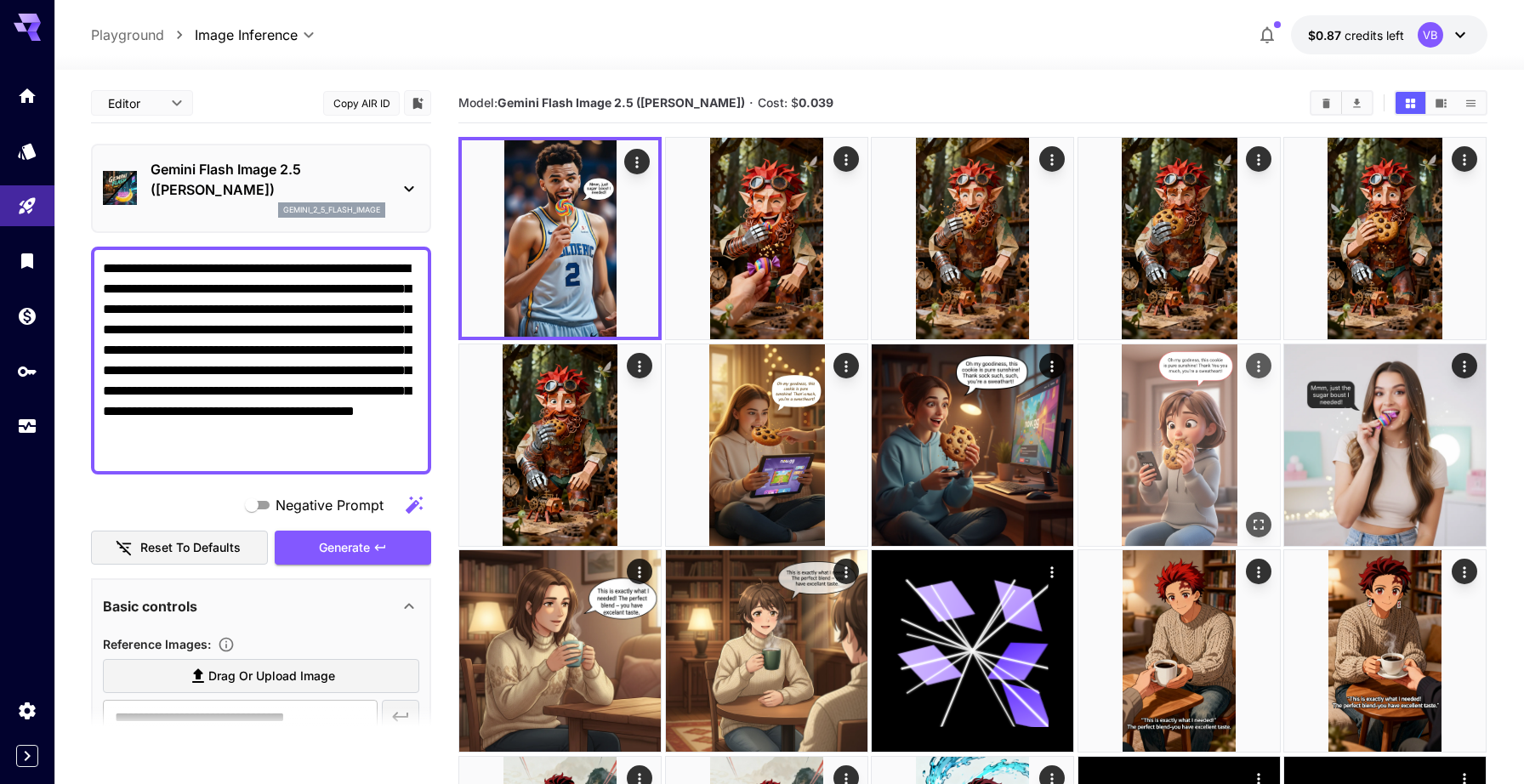
click at [1260, 370] on icon "Actions" at bounding box center [1259, 365] width 17 height 17
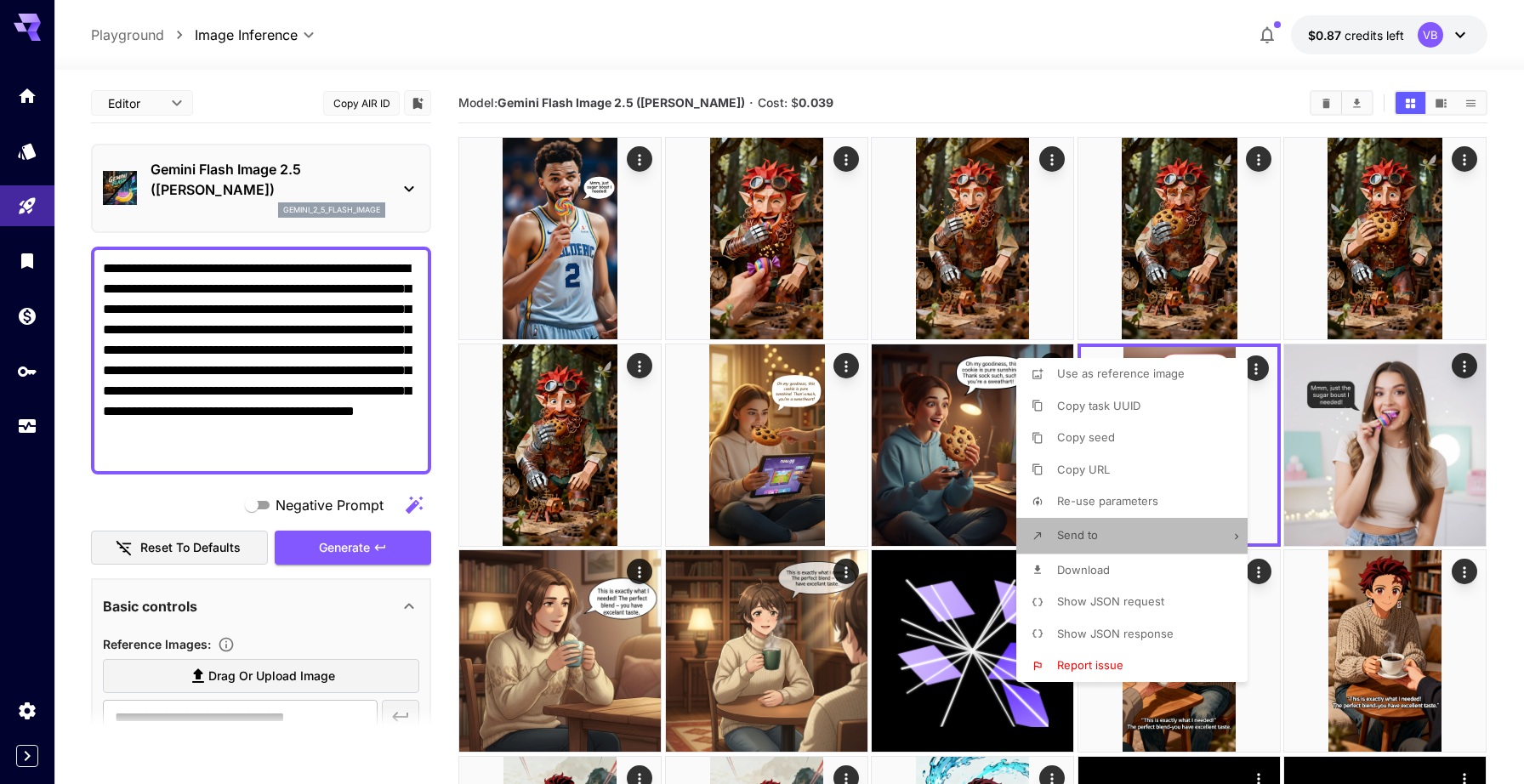
click at [1137, 528] on li "Send to" at bounding box center [1137, 536] width 241 height 36
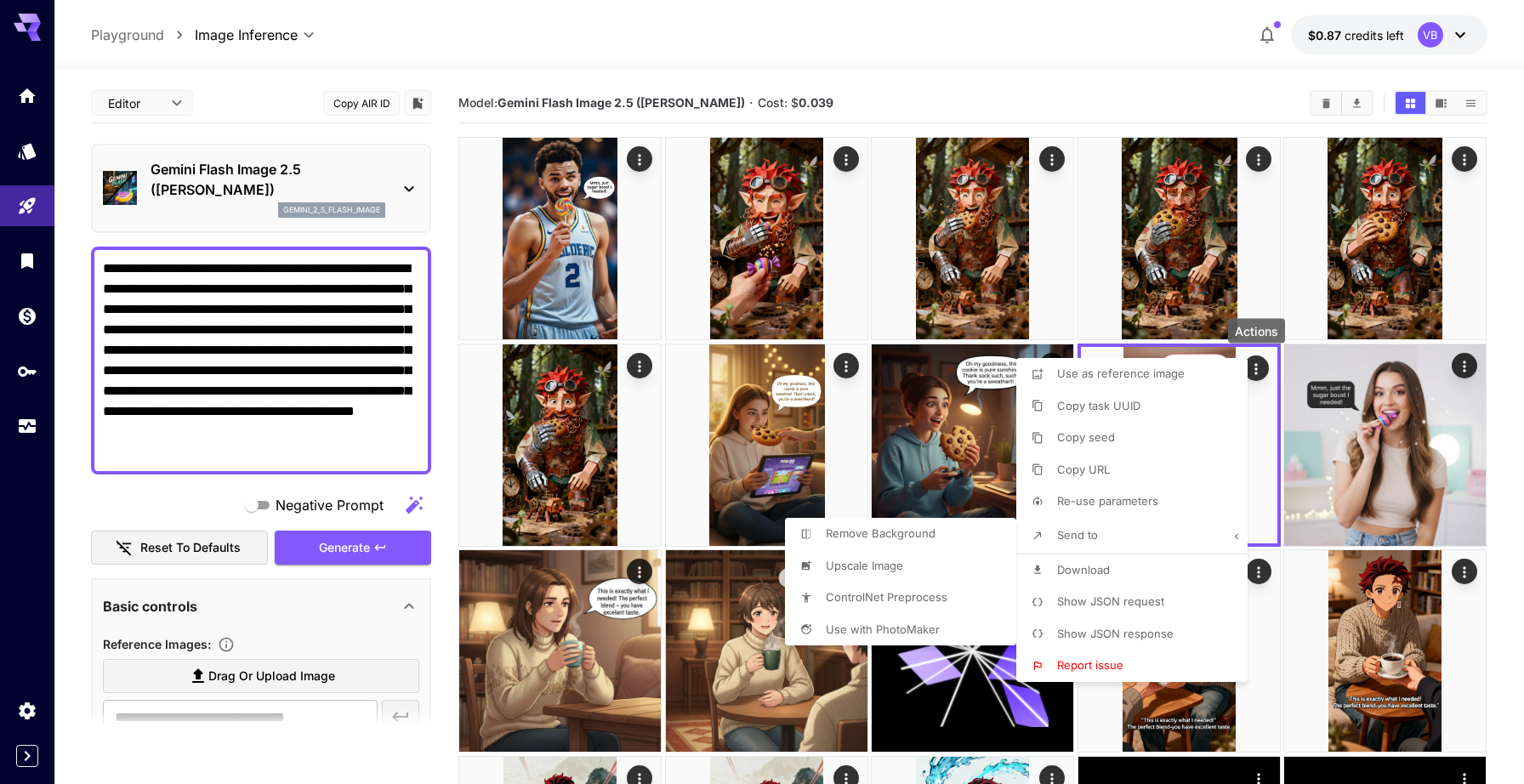
click at [1114, 534] on div at bounding box center [762, 392] width 1524 height 784
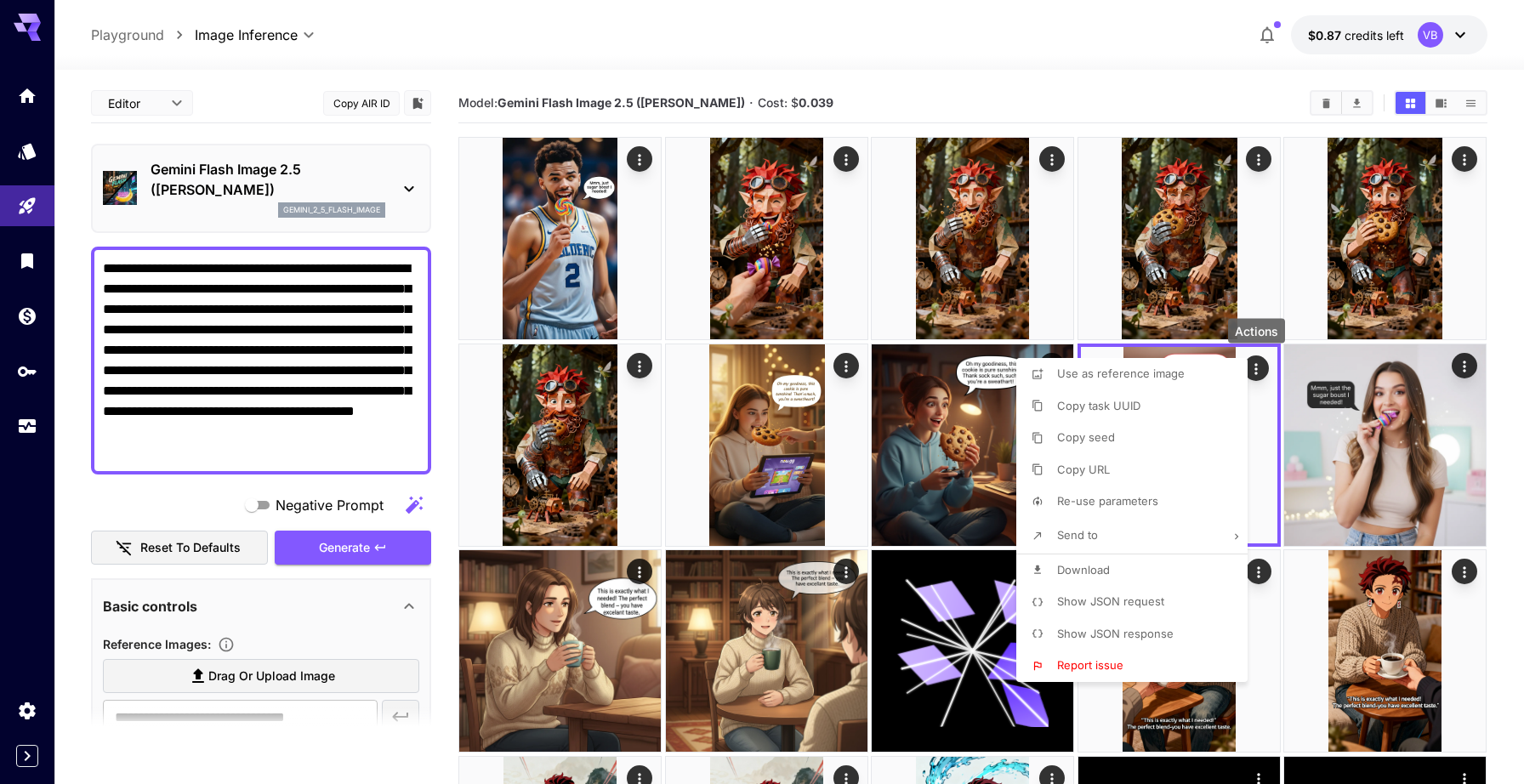
click at [1173, 601] on li "Show JSON request" at bounding box center [1137, 602] width 241 height 32
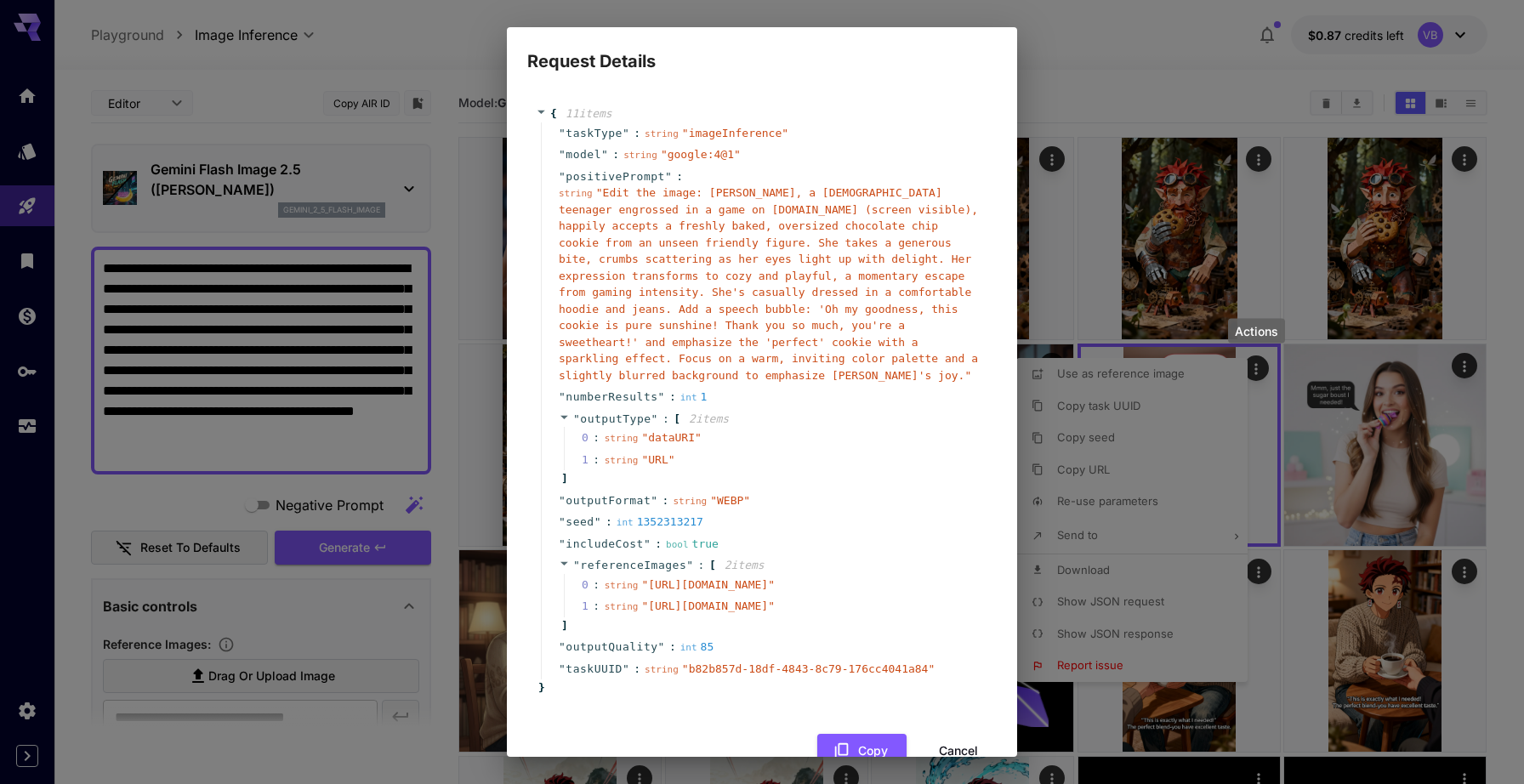
scroll to position [124, 0]
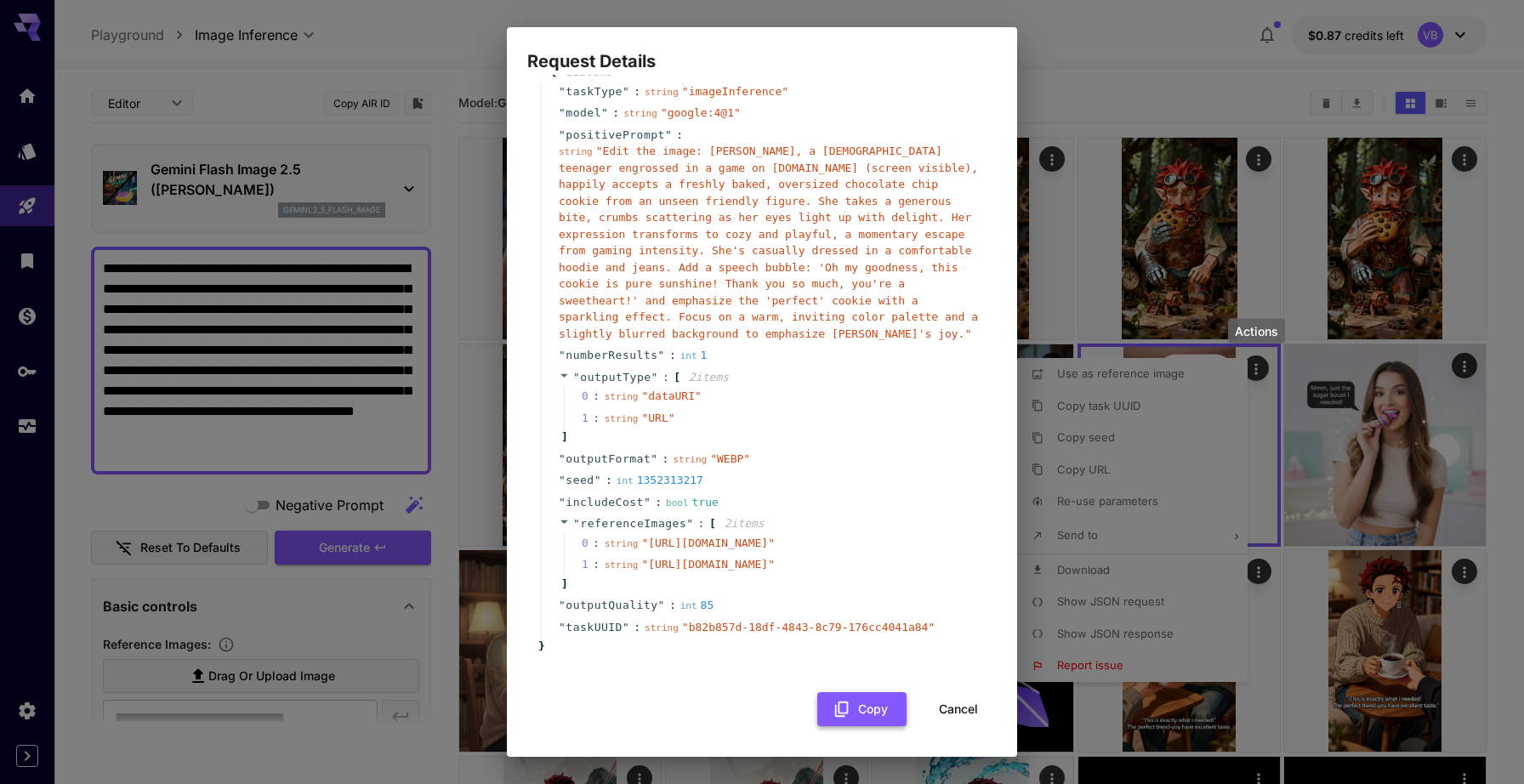
click at [868, 703] on button "Copy" at bounding box center [862, 709] width 89 height 35
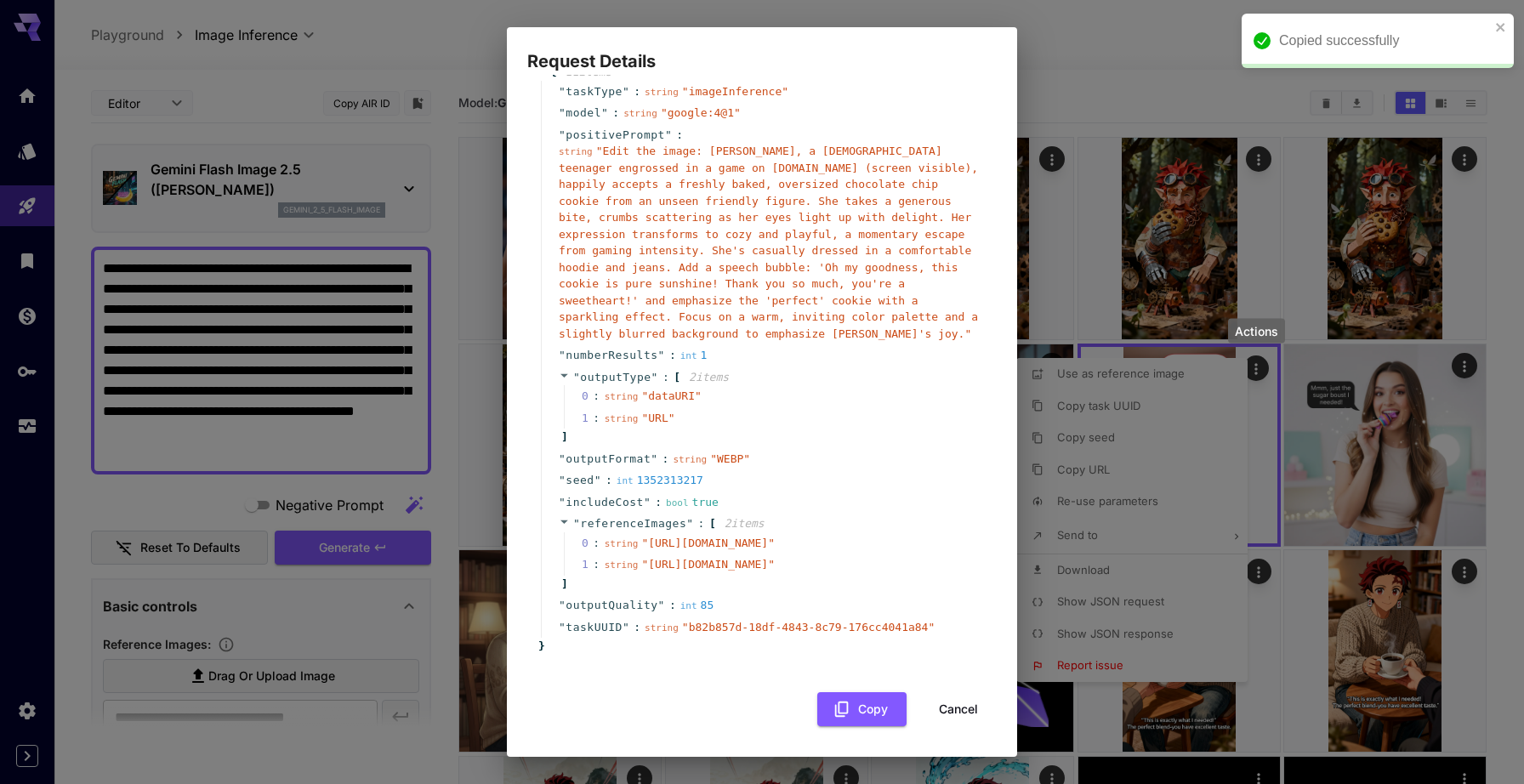
scroll to position [0, 0]
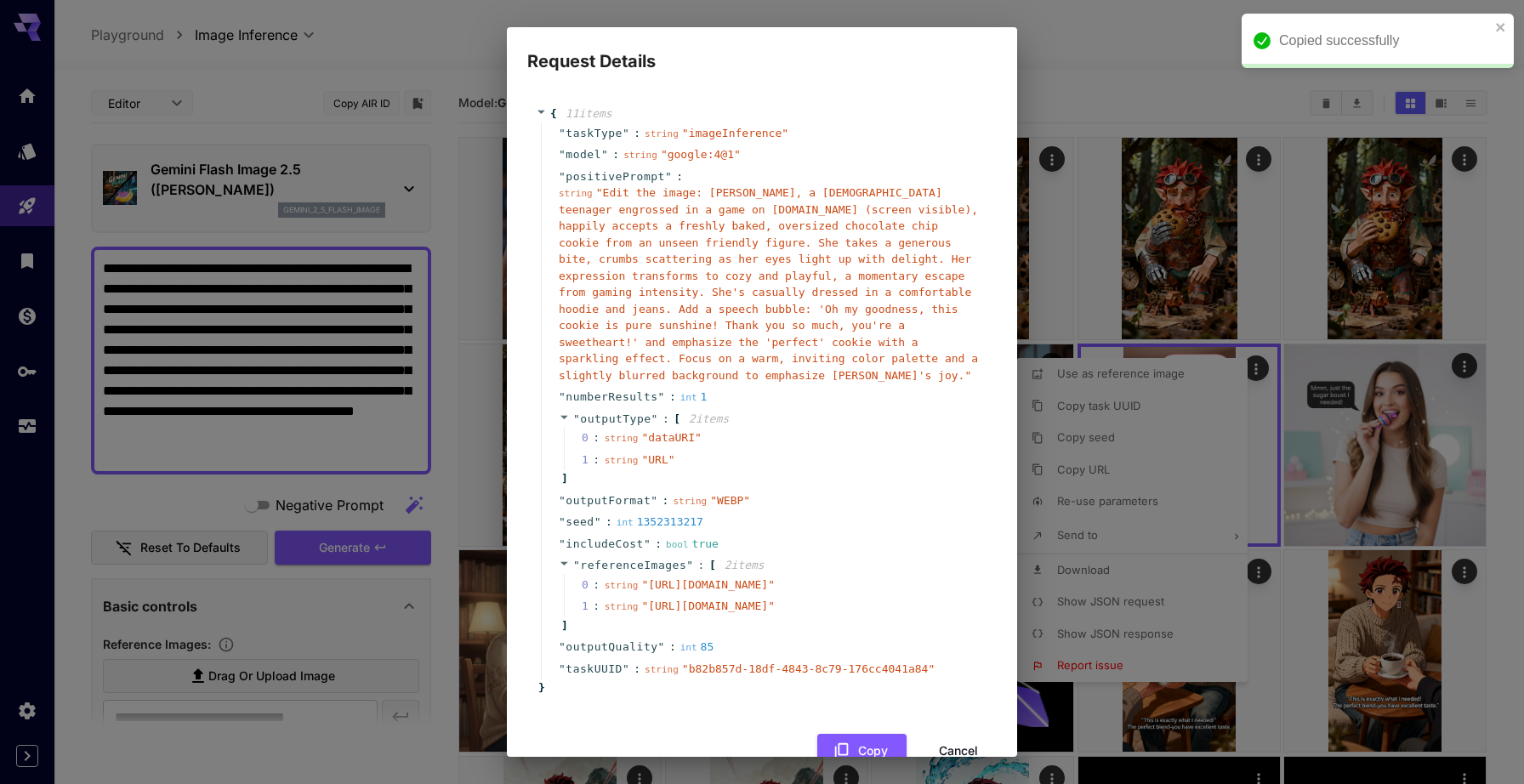
click at [609, 190] on span "" Edit the image: Ana, a US teenager engrossed in a game on now.gg (screen visi…" at bounding box center [769, 284] width 420 height 196
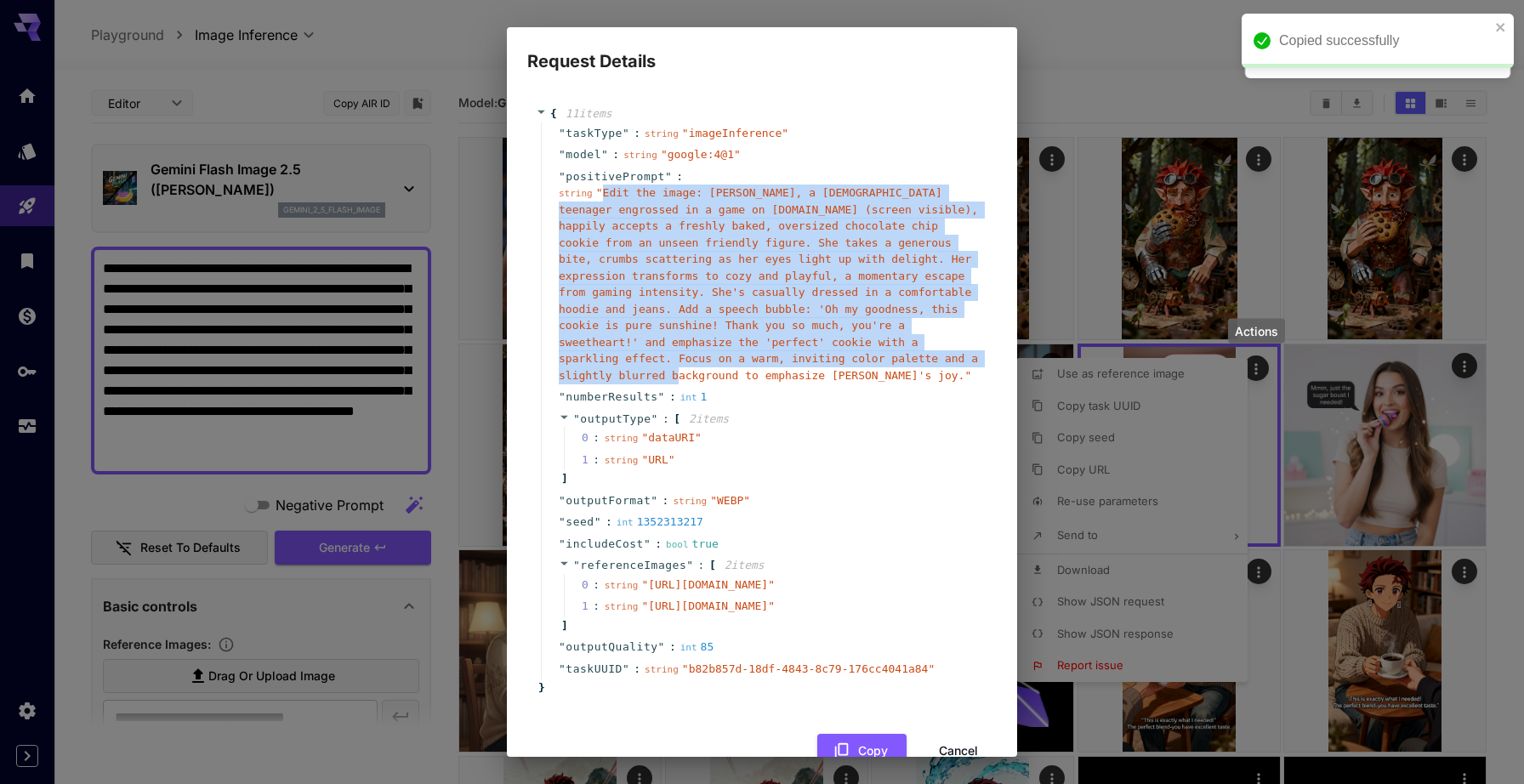
drag, startPoint x: 609, startPoint y: 190, endPoint x: 579, endPoint y: 371, distance: 183.5
click at [579, 371] on span "" Edit the image: Ana, a US teenager engrossed in a game on now.gg (screen visi…" at bounding box center [769, 284] width 420 height 196
copy span "Edit the image: Ana, a US teenager engrossed in a game on now.gg (screen visibl…"
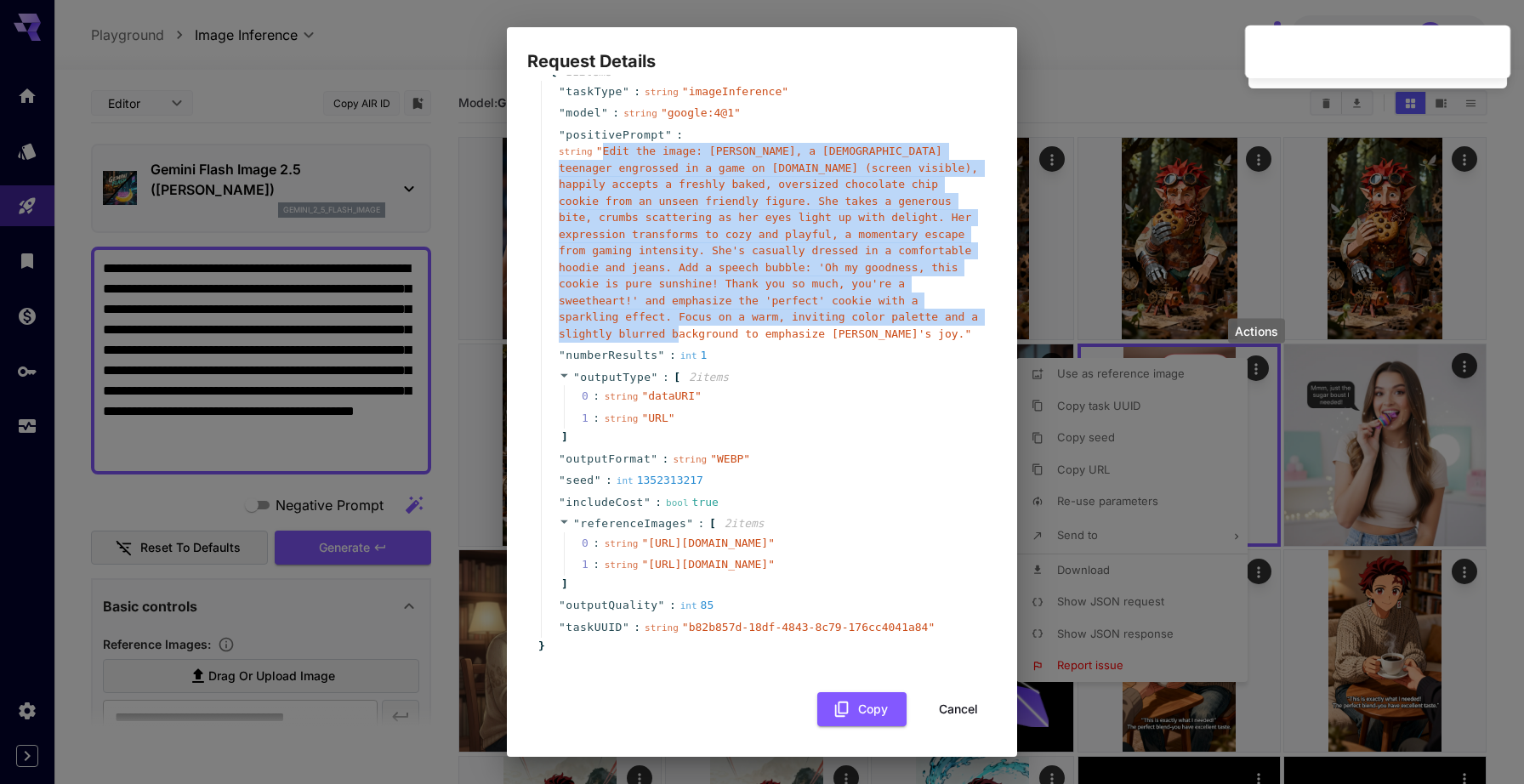
click at [963, 711] on button "Cancel" at bounding box center [958, 709] width 77 height 35
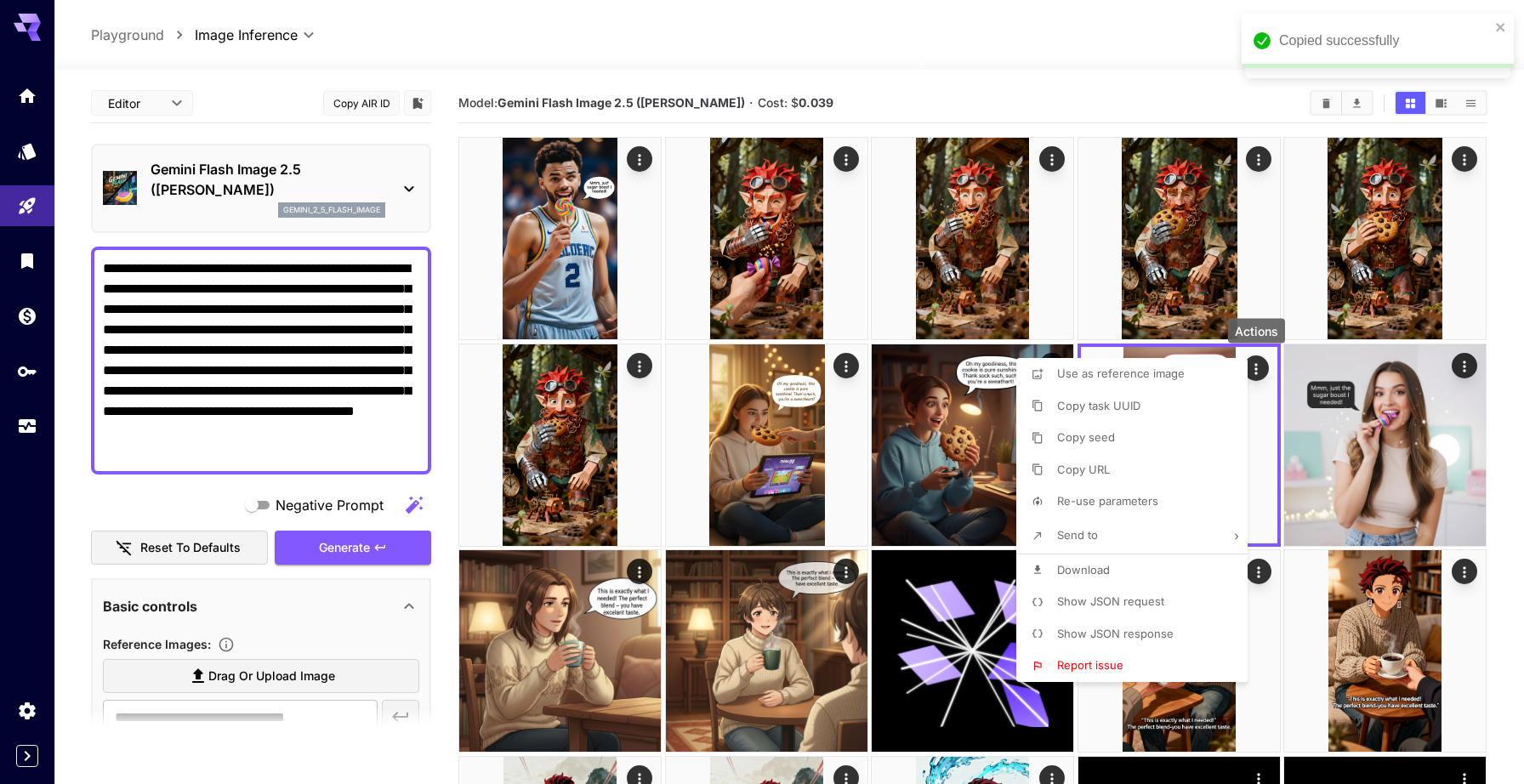
click at [344, 337] on div at bounding box center [762, 392] width 1524 height 784
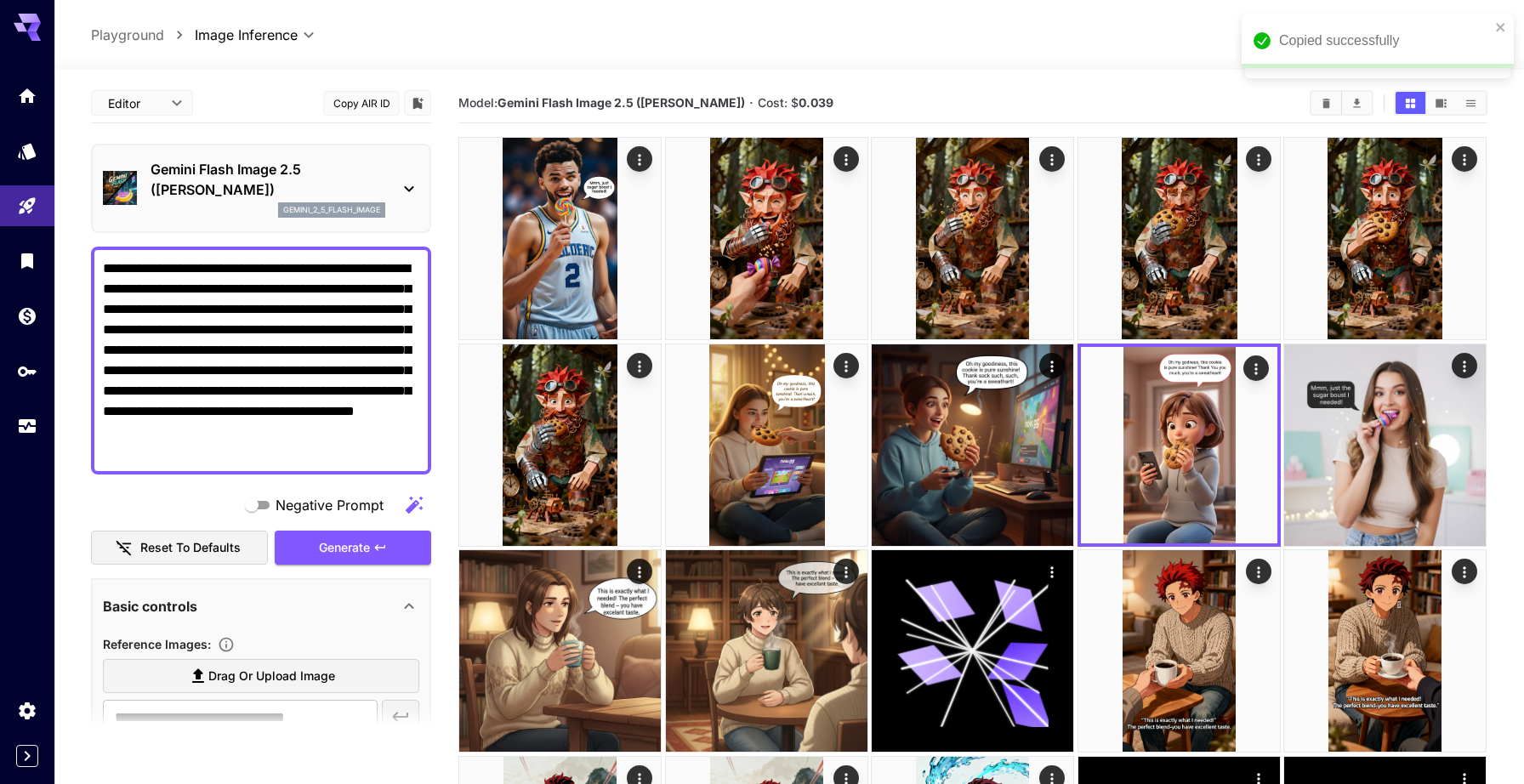
click at [344, 337] on textarea "**********" at bounding box center [260, 360] width 316 height 204
paste textarea "**********"
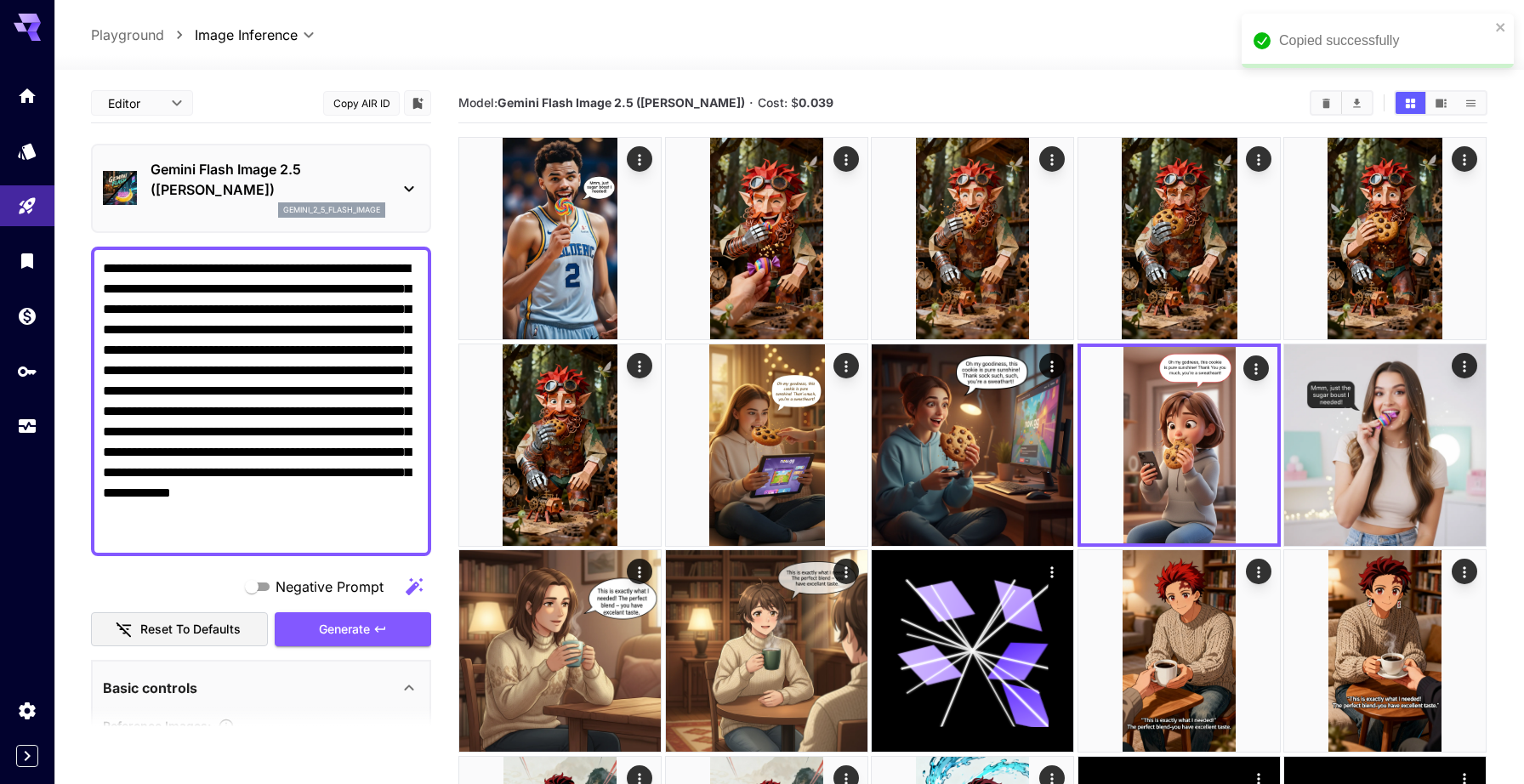
type textarea "**********"
click at [231, 191] on p "Gemini Flash Image 2.5 (Nano Banana)" at bounding box center [268, 179] width 235 height 41
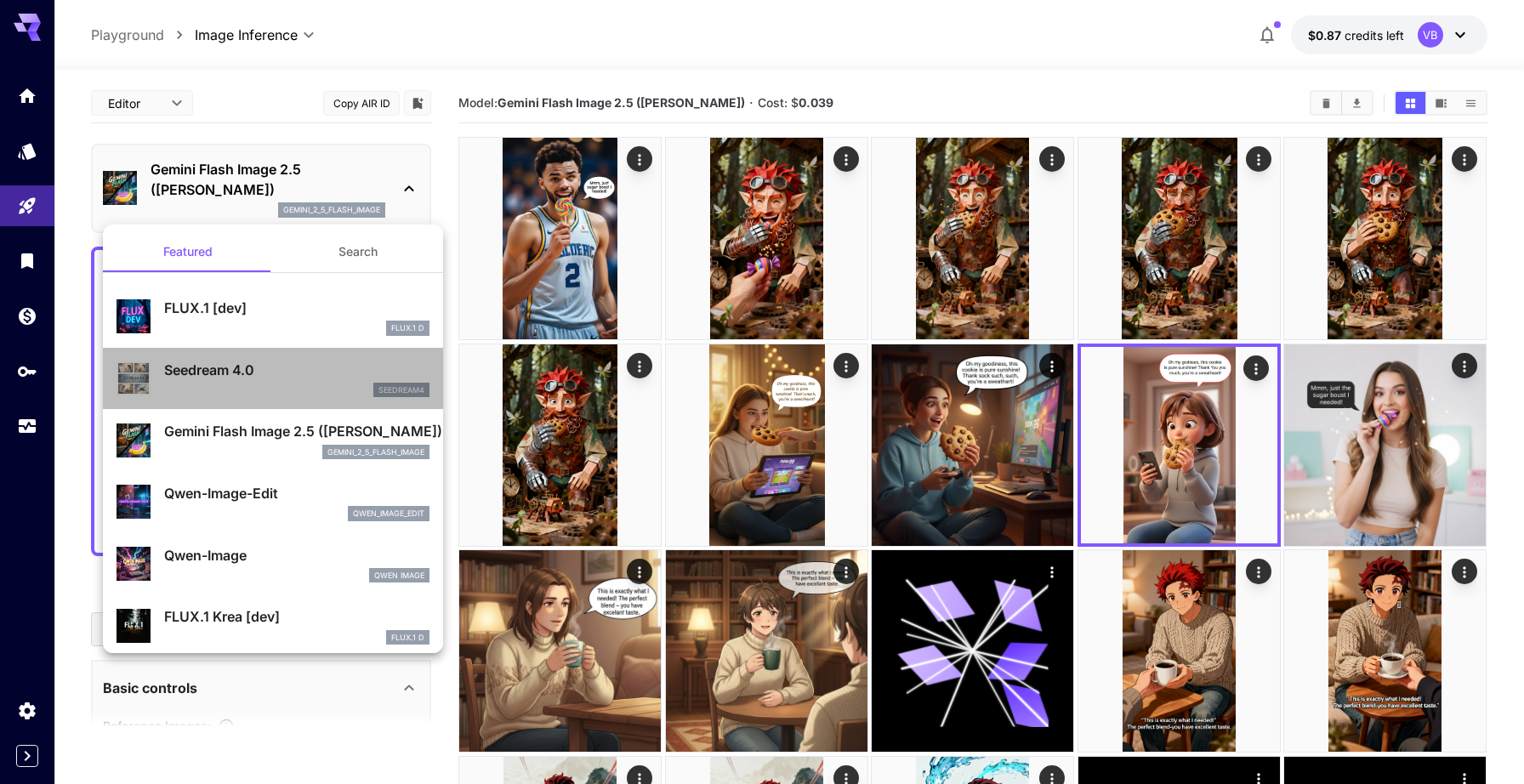
click at [246, 362] on p "Seedream 4.0" at bounding box center [296, 369] width 265 height 20
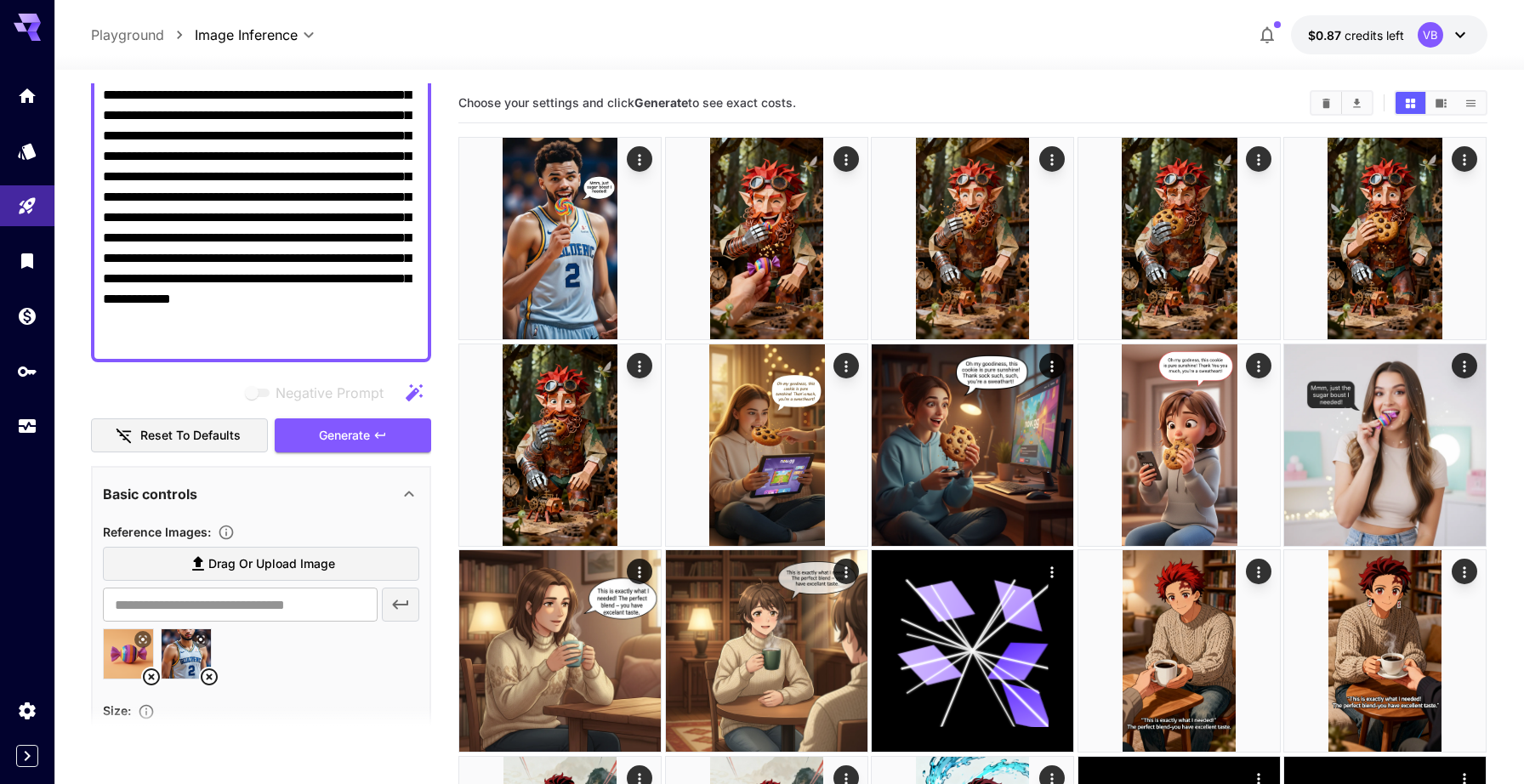
scroll to position [178, 0]
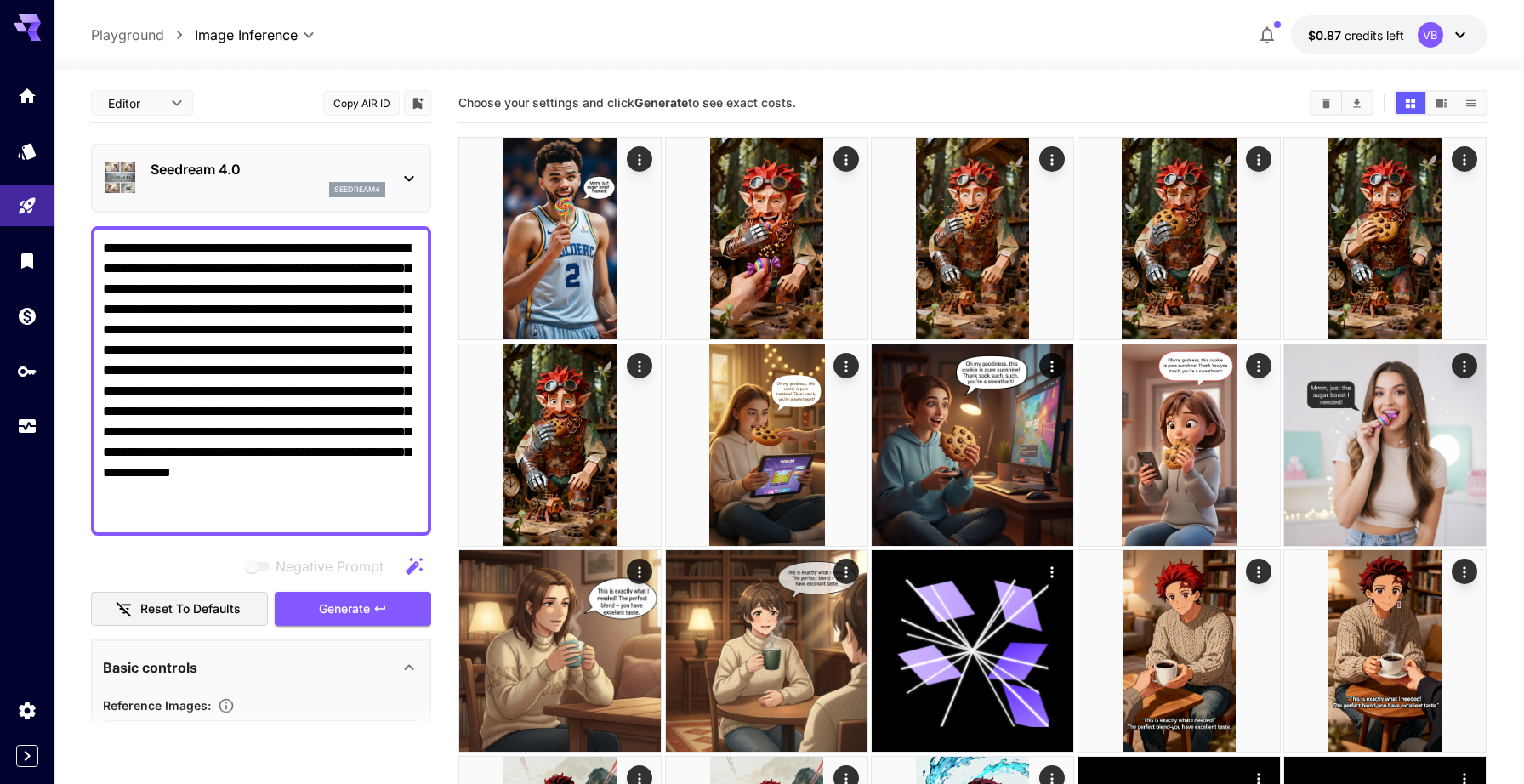
scroll to position [267, 0]
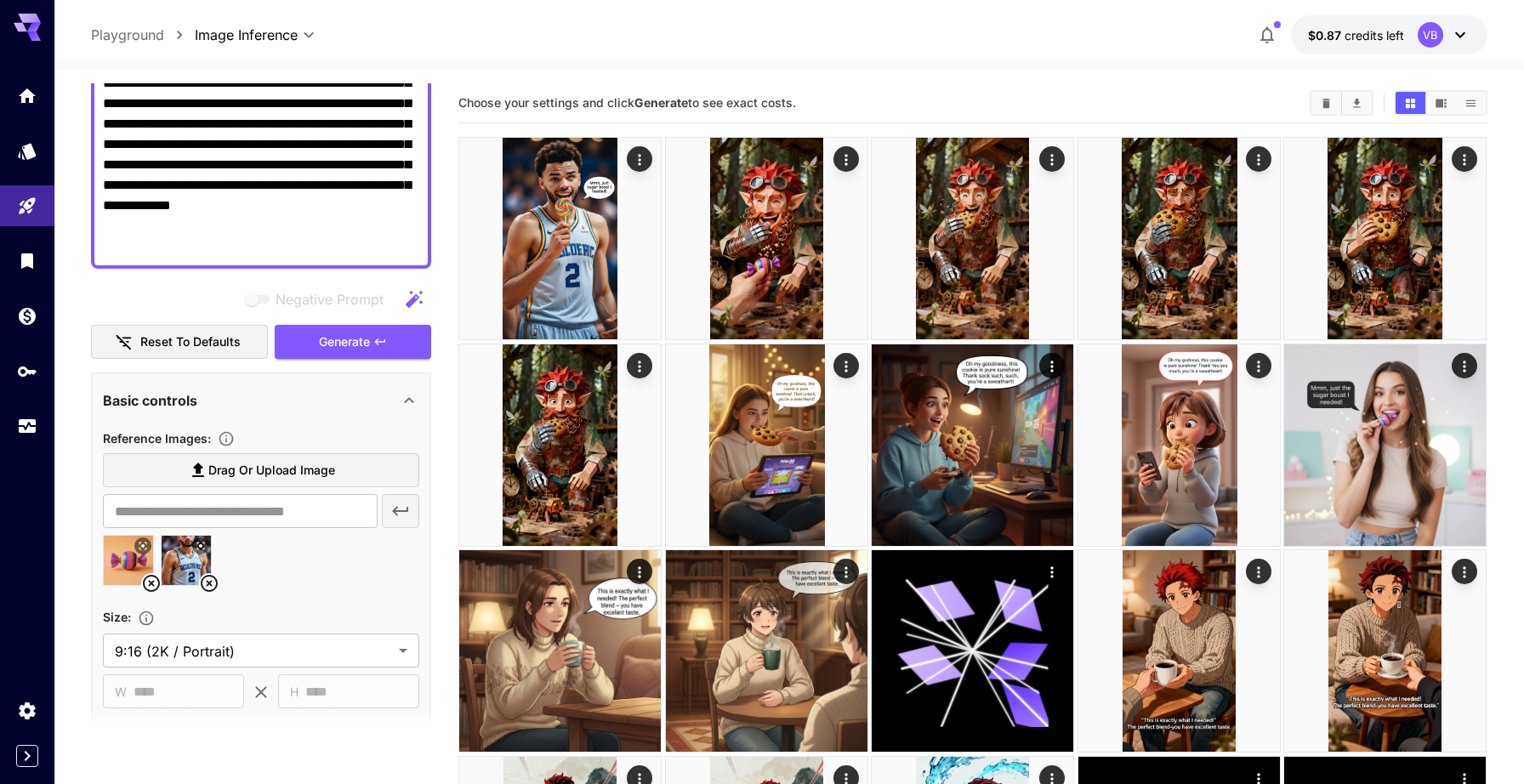
click at [207, 580] on icon at bounding box center [209, 583] width 20 height 20
click at [151, 579] on icon at bounding box center [151, 583] width 20 height 20
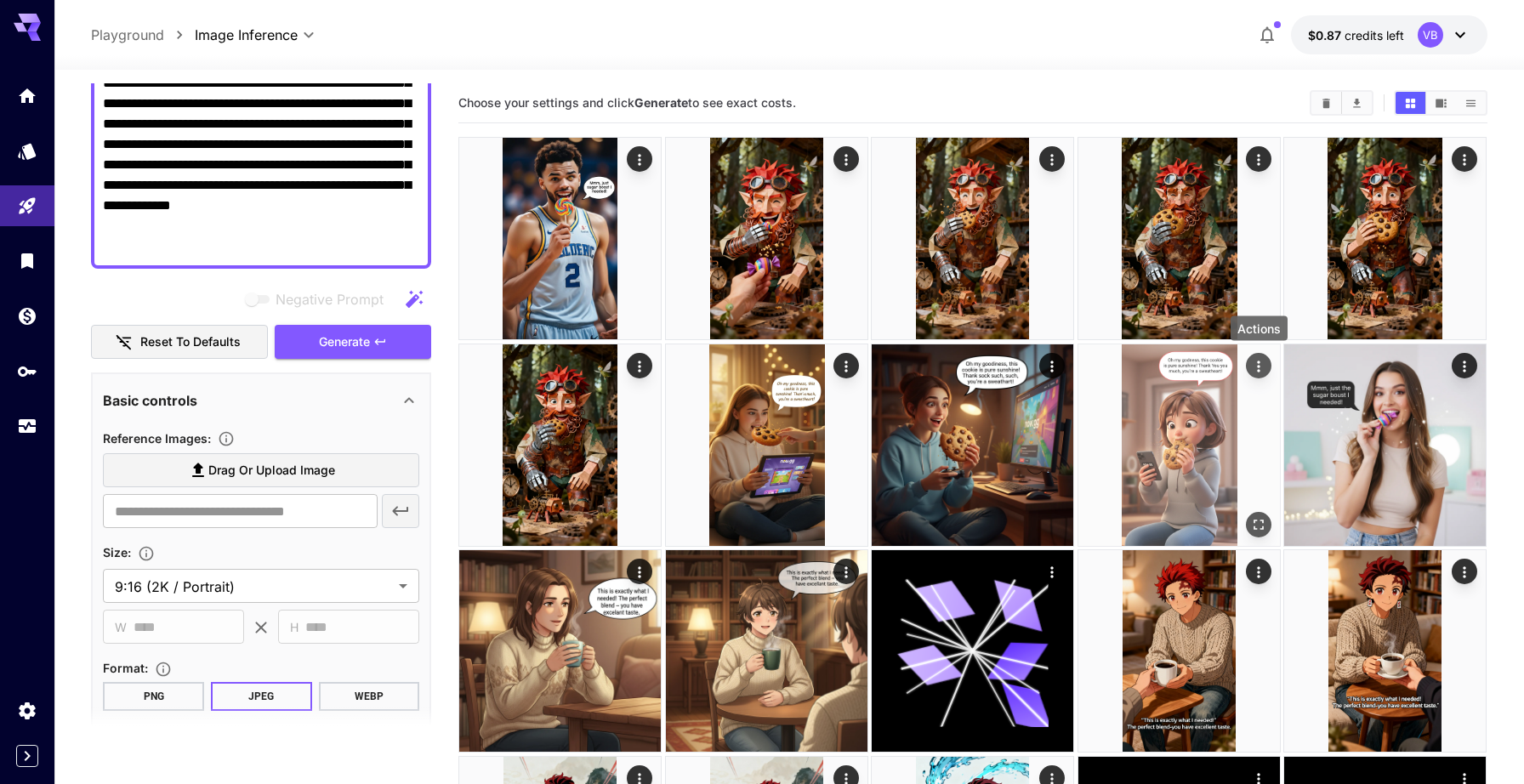
click at [1258, 365] on icon "Actions" at bounding box center [1259, 366] width 3 height 11
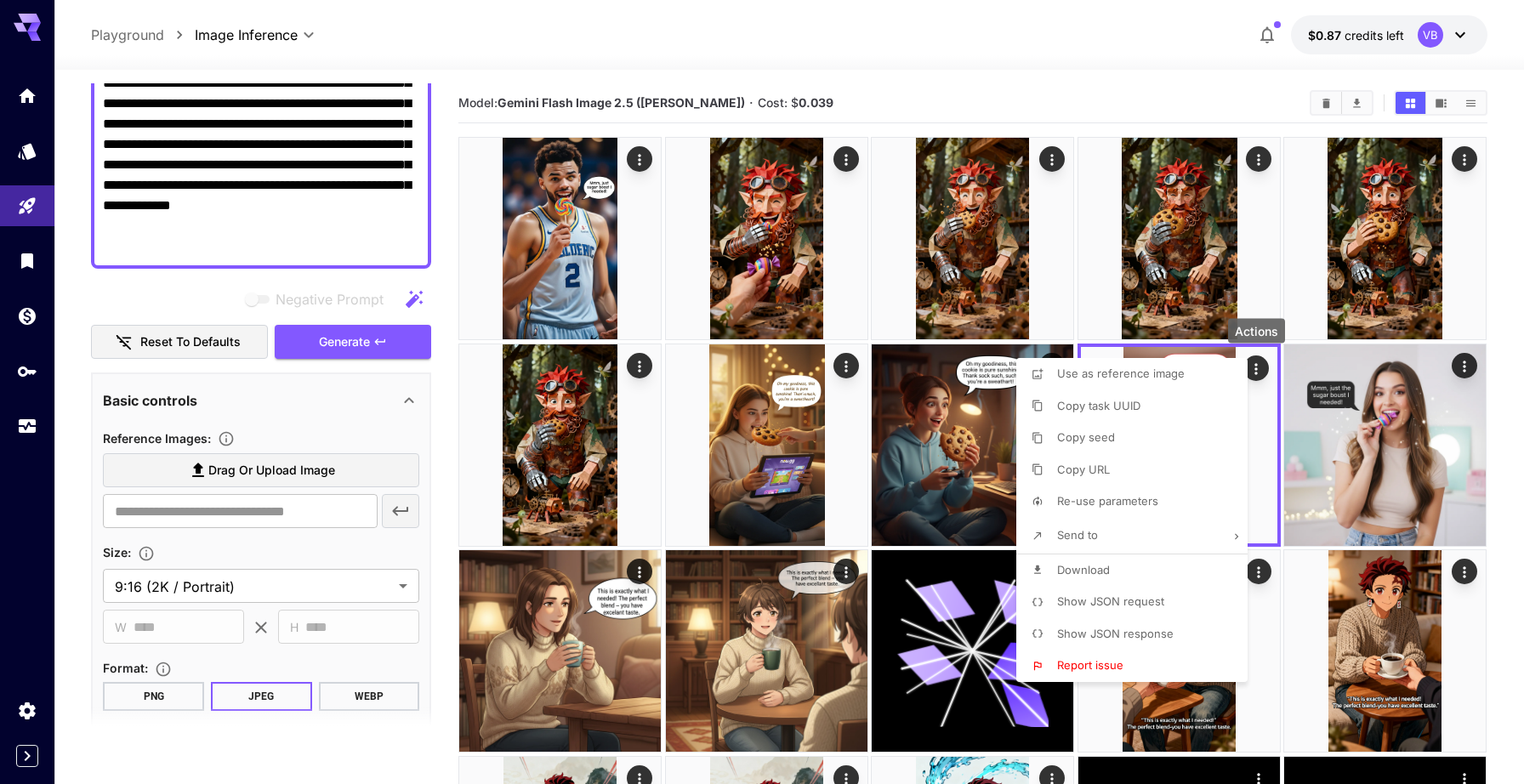
click at [1129, 600] on span "Show JSON request" at bounding box center [1110, 601] width 107 height 13
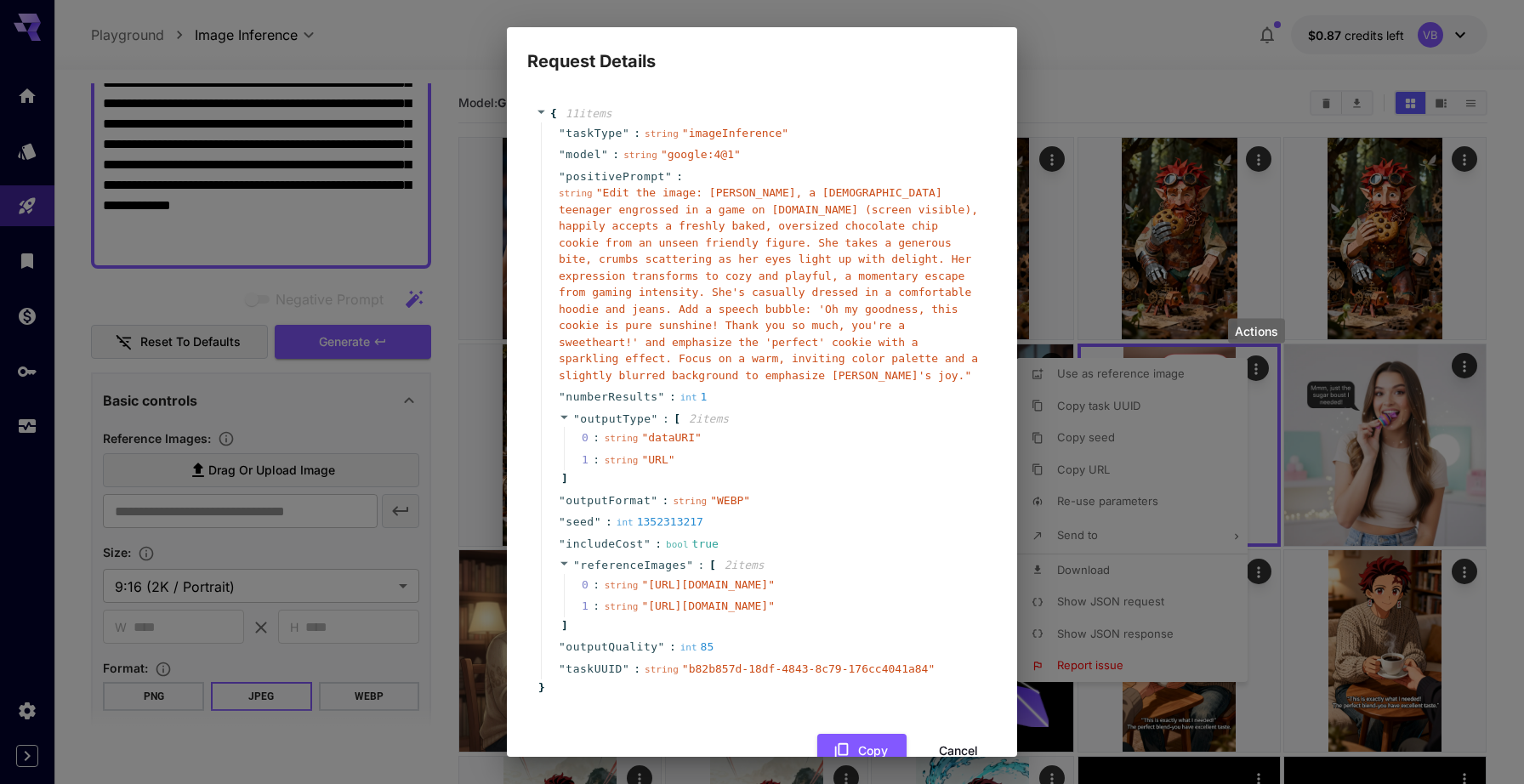
scroll to position [124, 0]
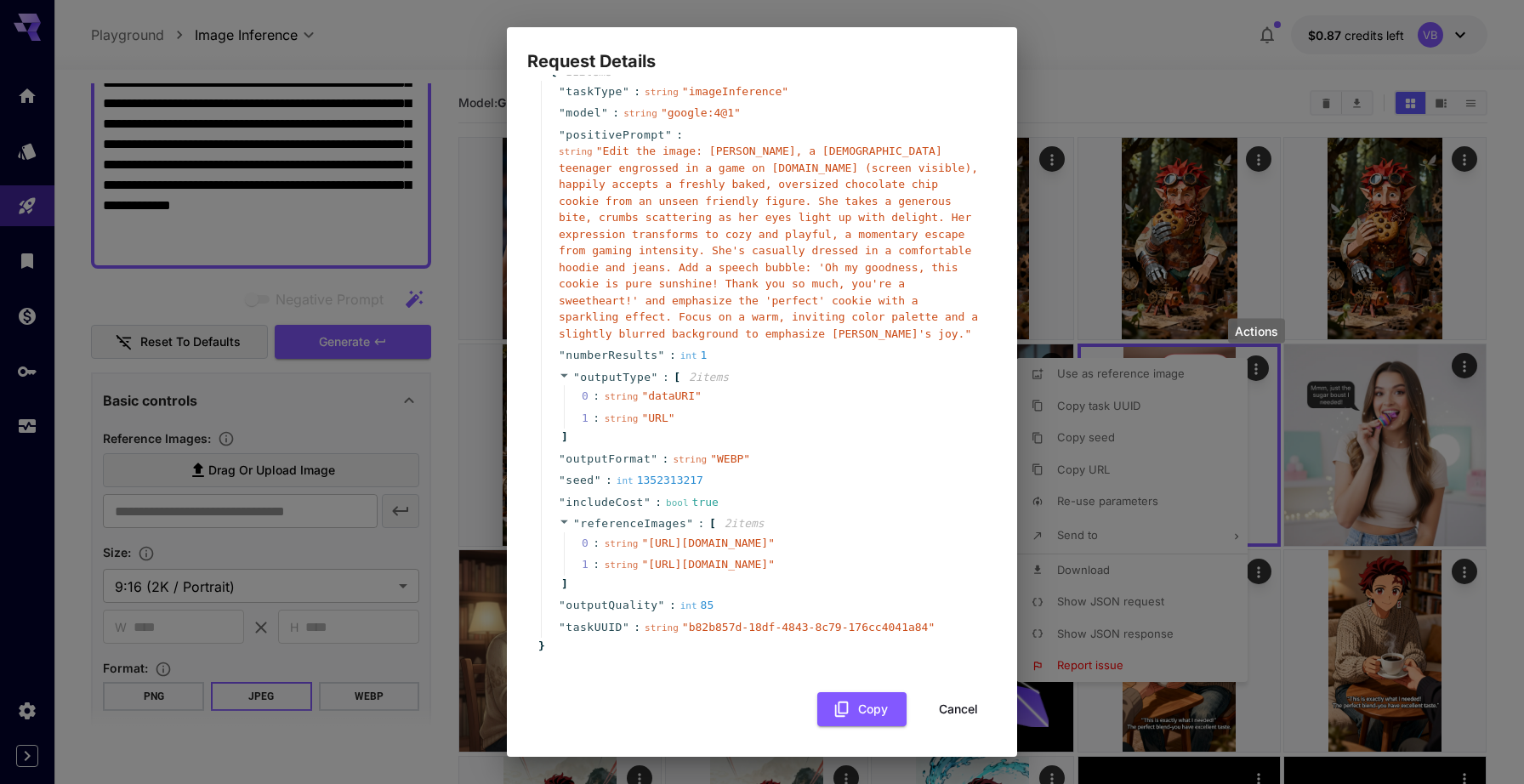
click at [646, 536] on span "" https://cdn.now.gg/now-ai-chars/assets/giftitems/02_food_cookie.png "" at bounding box center [707, 542] width 134 height 12
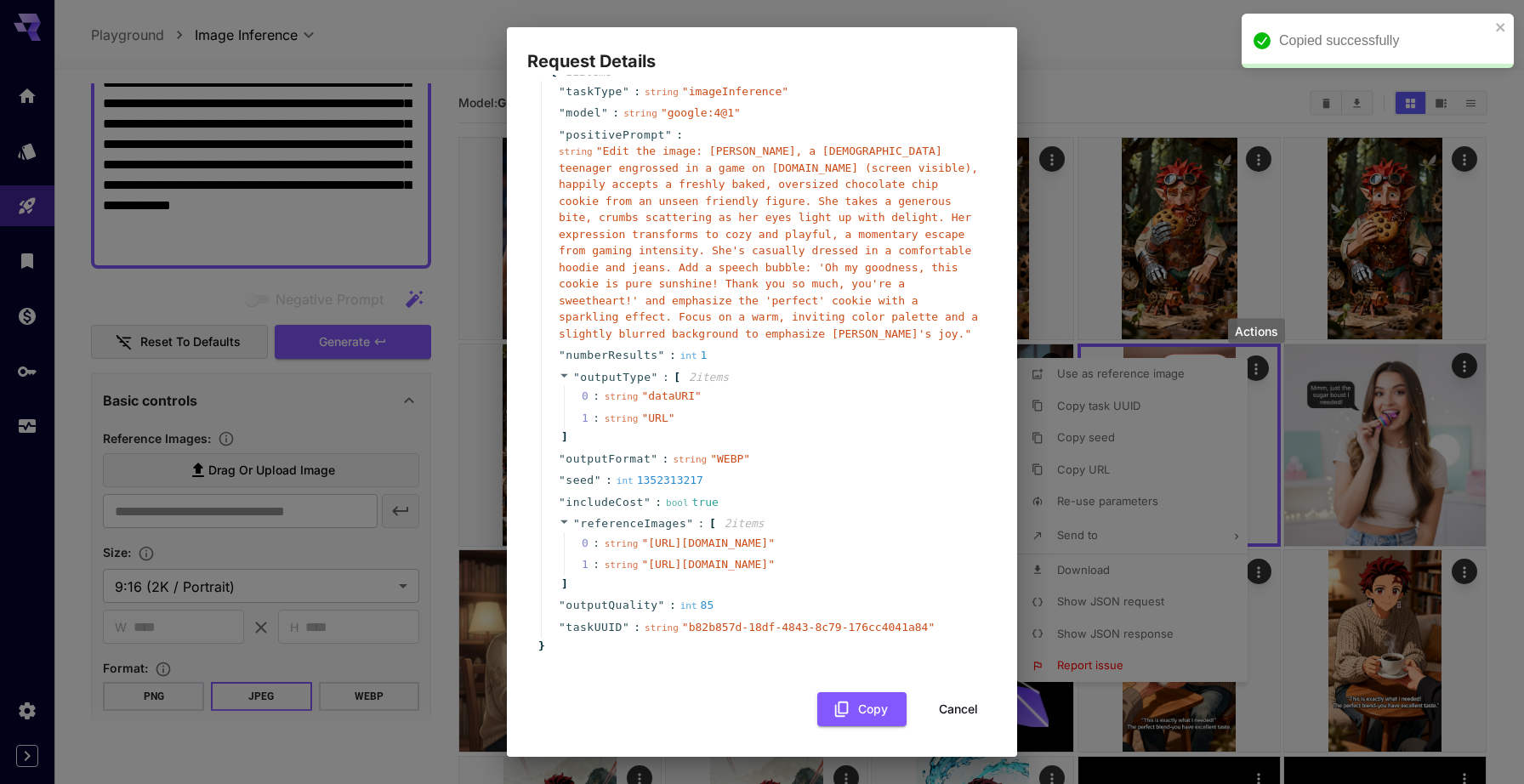
drag, startPoint x: 646, startPoint y: 476, endPoint x: 840, endPoint y: 495, distance: 194.9
click at [775, 536] on span "" https://cdn.now.gg/now-ai-chars/assets/giftitems/02_food_cookie.png "" at bounding box center [707, 542] width 134 height 12
copy span "https://cdn.now.gg/now-ai-chars/assets/giftitems/02_food_cookie.png"
click at [964, 707] on button "Cancel" at bounding box center [958, 709] width 77 height 35
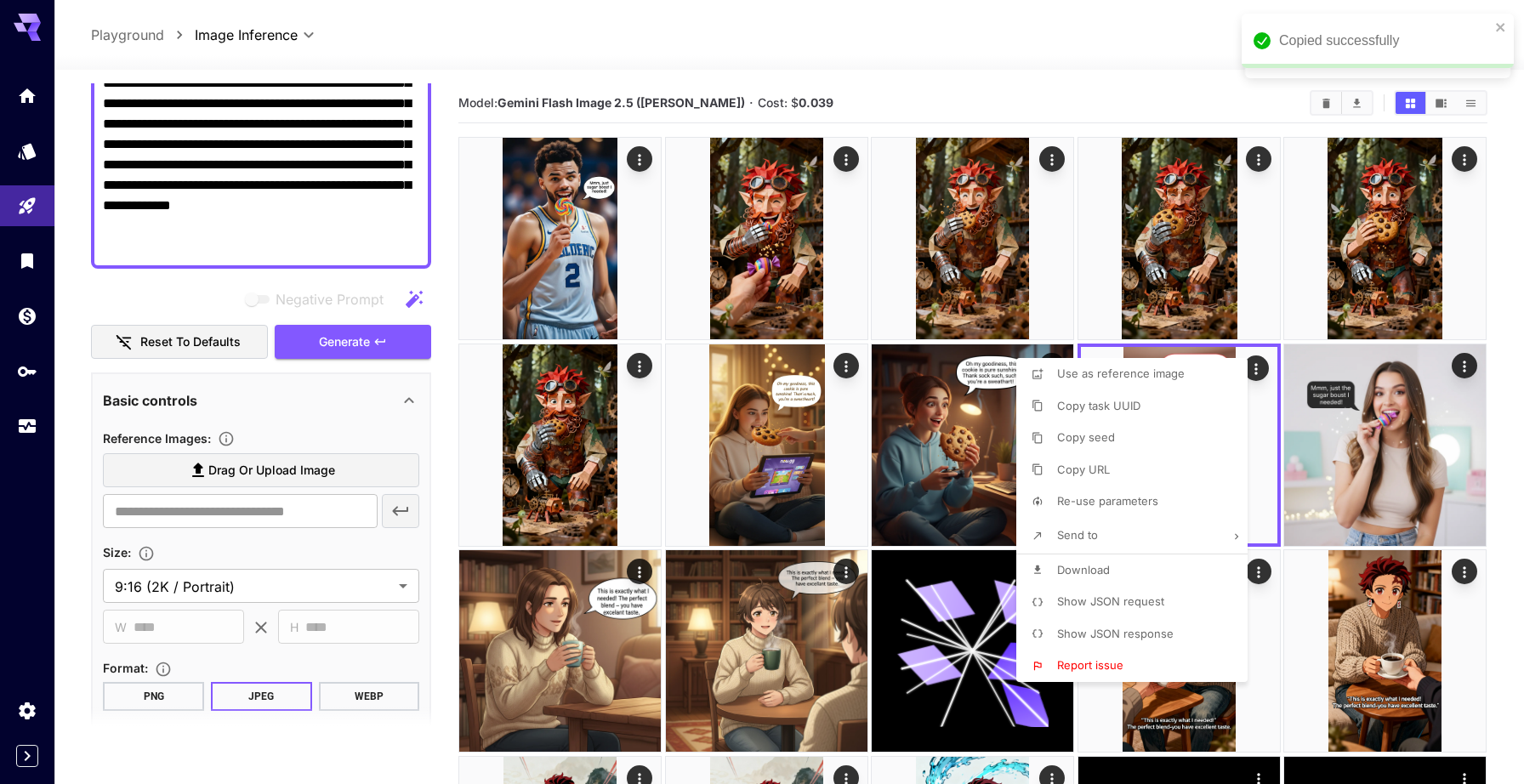
click at [261, 517] on div at bounding box center [762, 392] width 1524 height 784
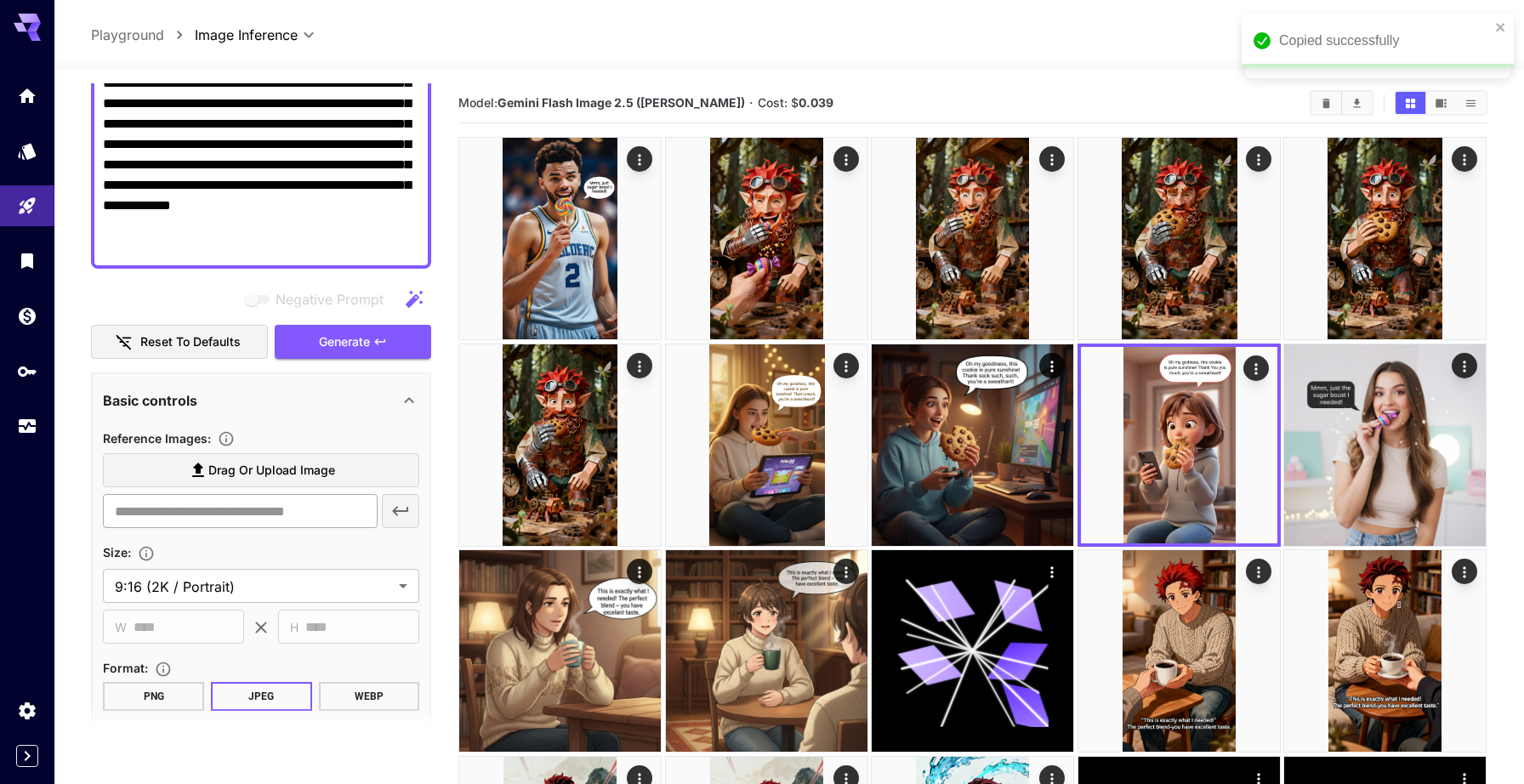
click at [236, 510] on input "text" at bounding box center [239, 511] width 274 height 34
paste input "**********"
type input "**********"
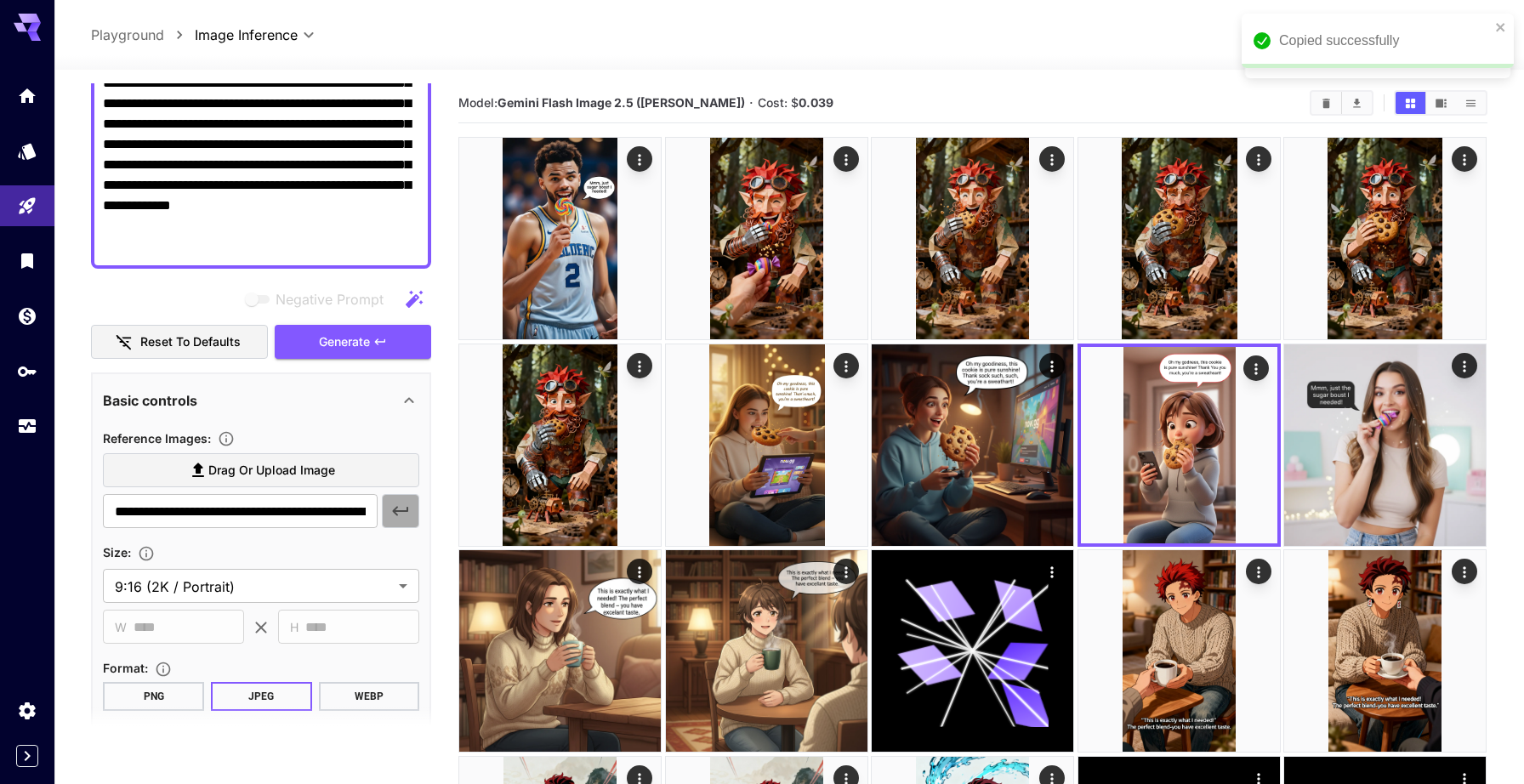
click at [397, 513] on icon "button" at bounding box center [400, 511] width 20 height 20
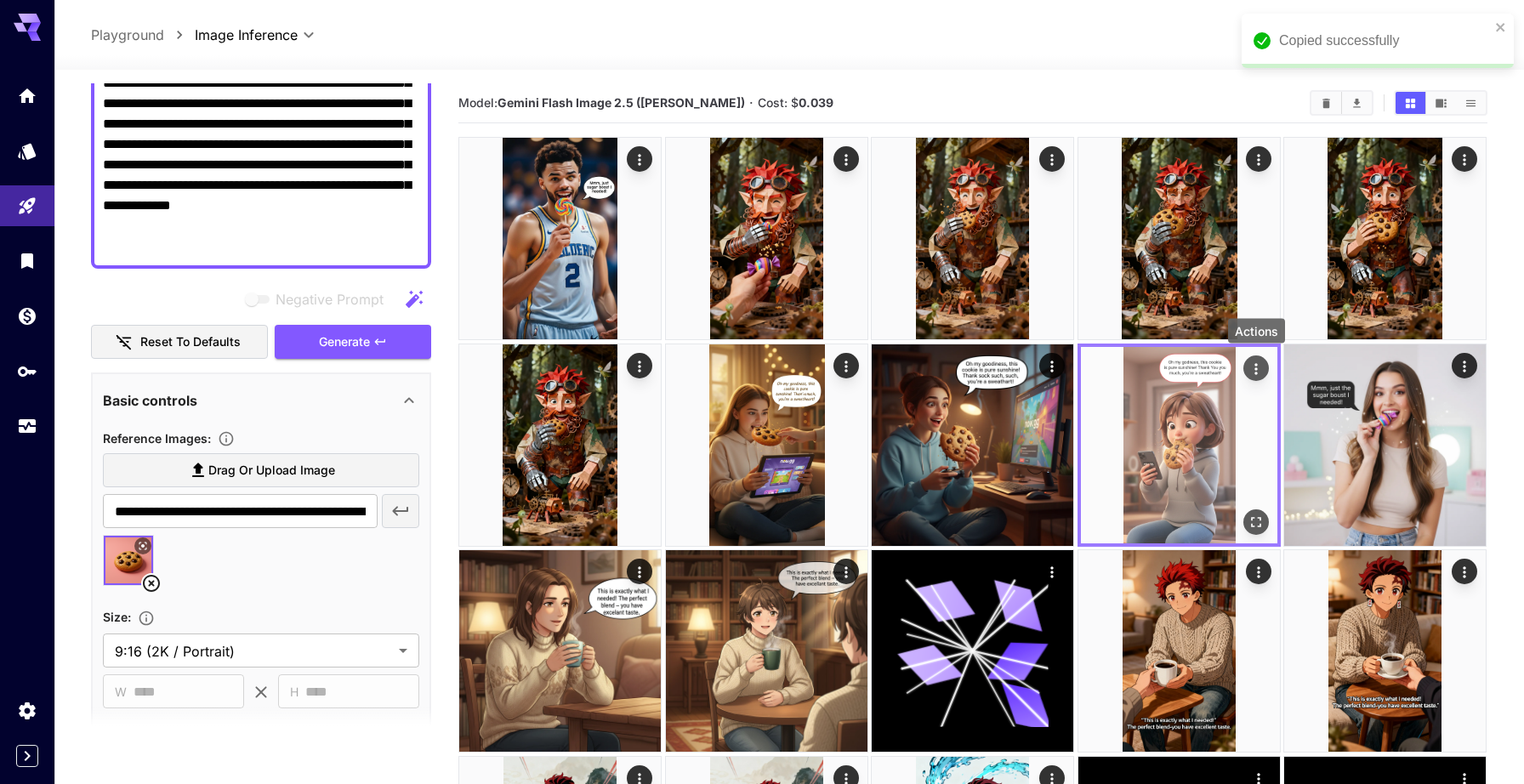
click at [1255, 361] on icon "Actions" at bounding box center [1256, 368] width 17 height 17
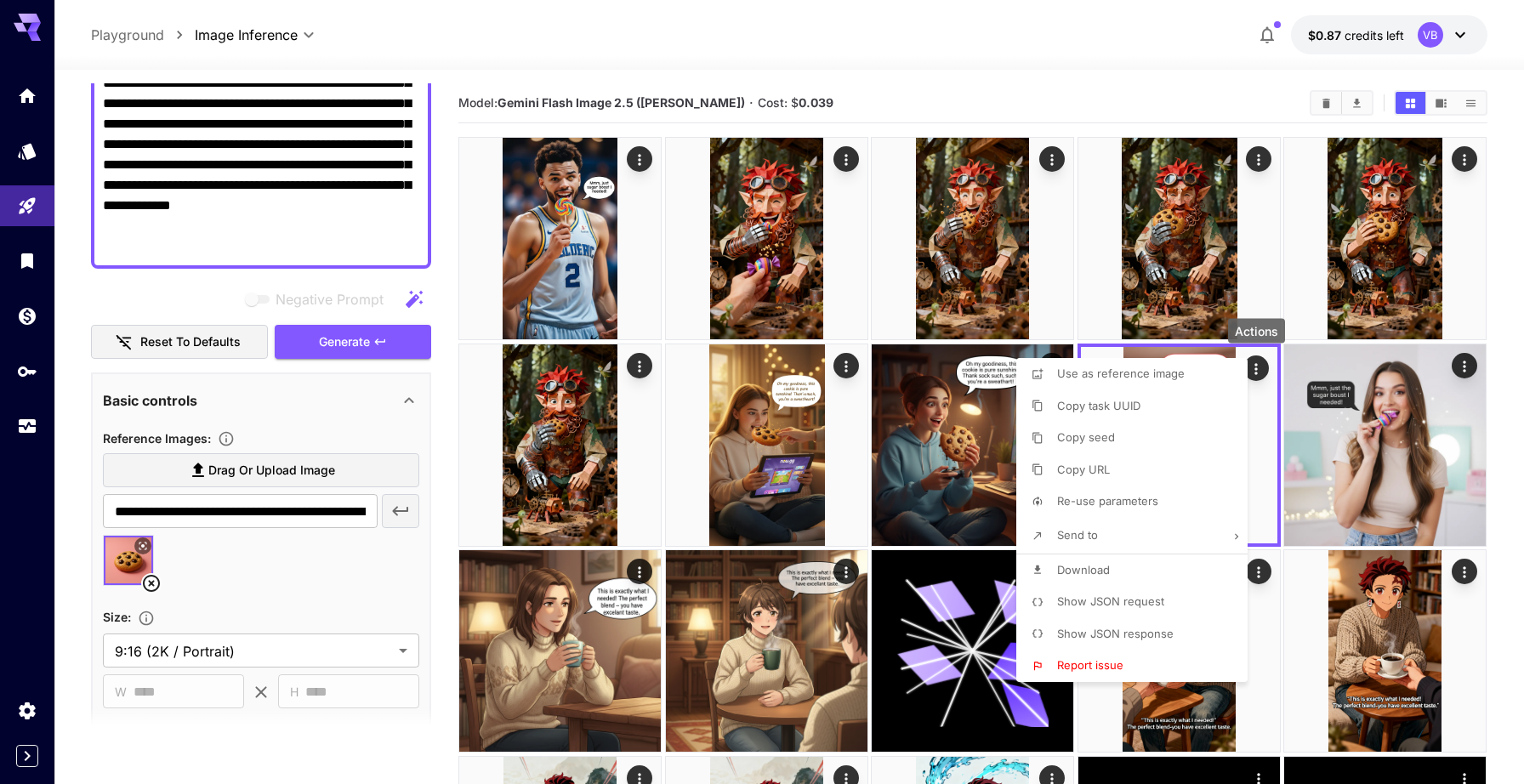
click at [1085, 610] on li "Show JSON request" at bounding box center [1137, 602] width 241 height 32
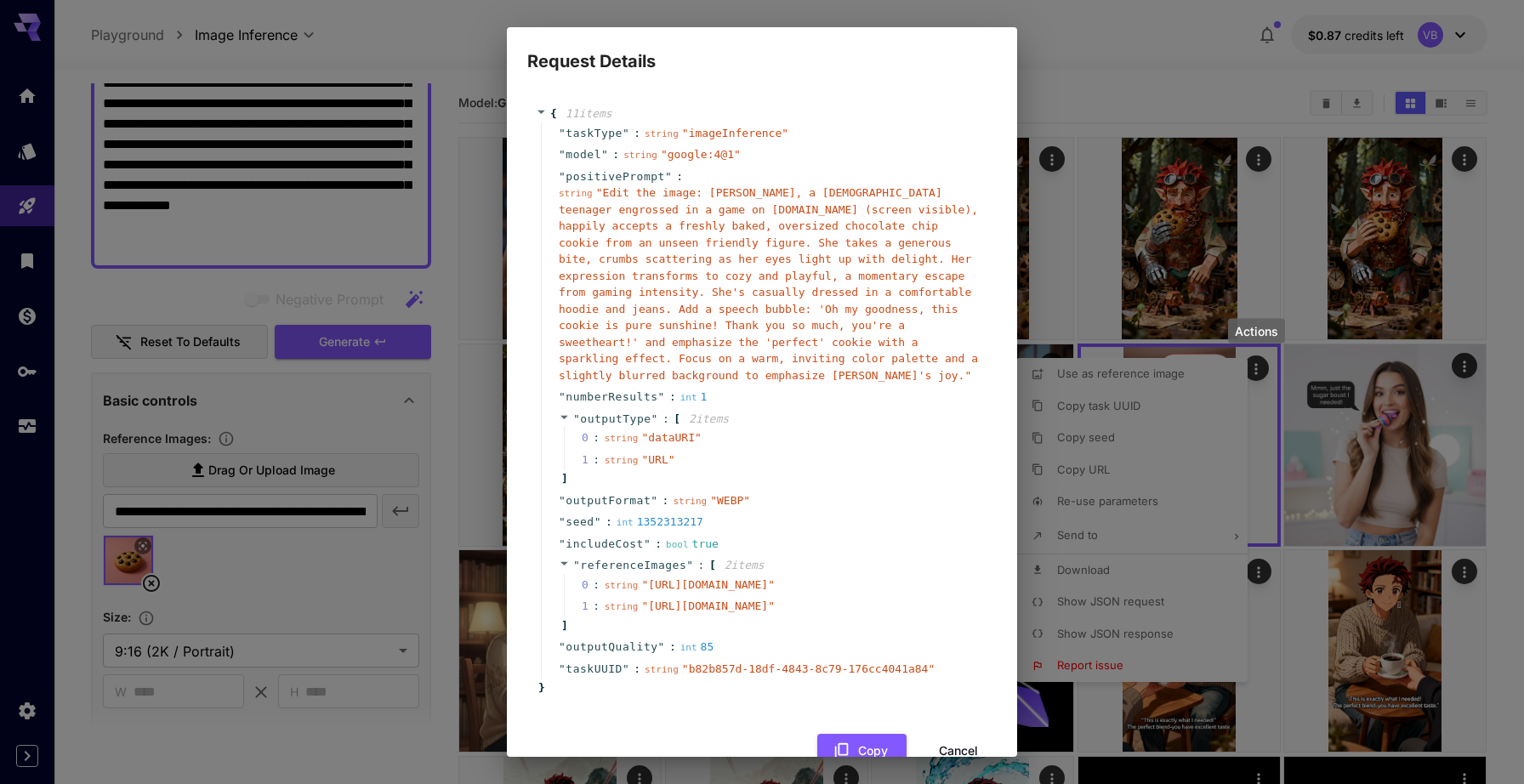
scroll to position [124, 0]
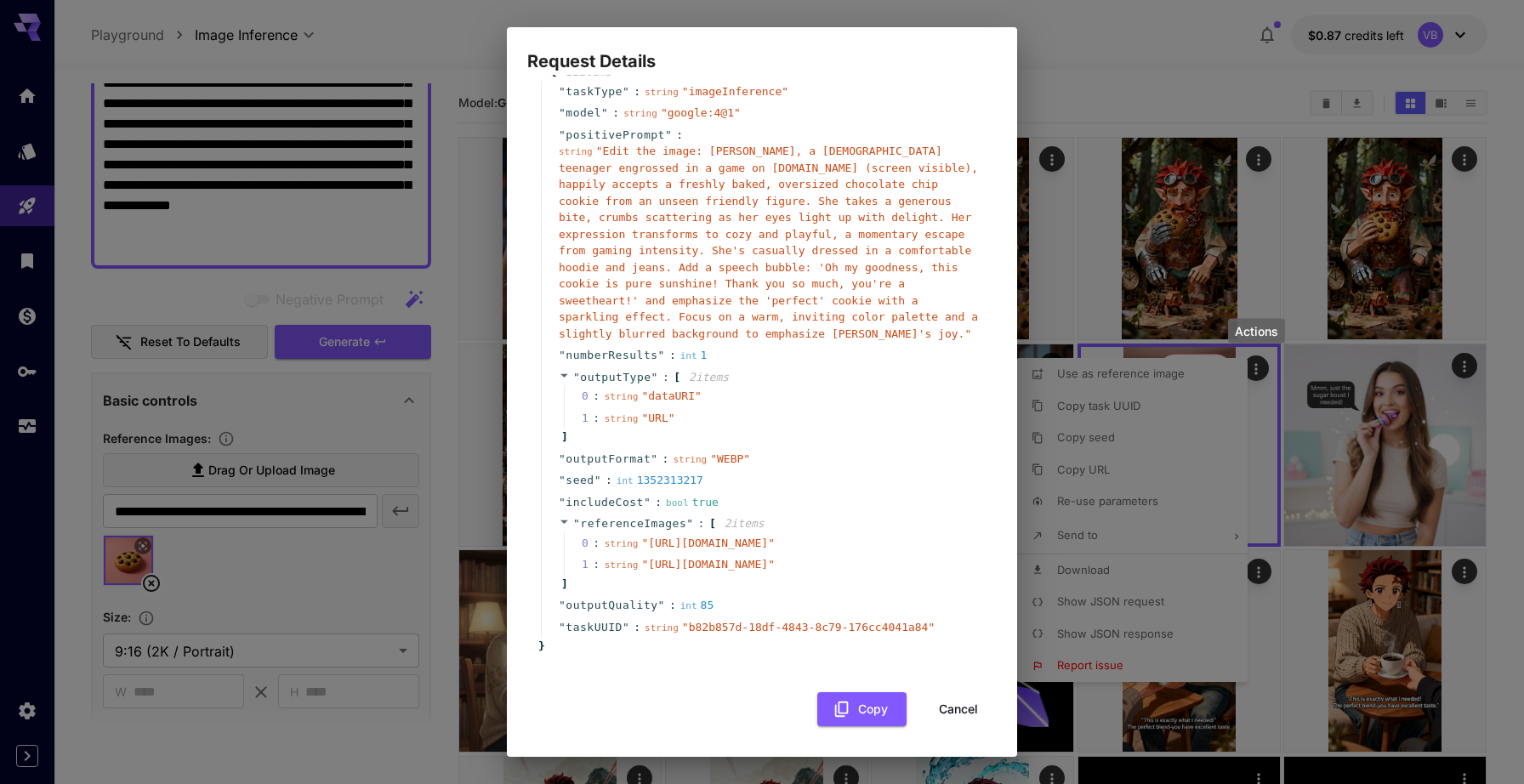
click at [644, 558] on span "" https://cdn.now.gg/now-ai-chars/assets/character/character-char-9XpJ1OHULPKiD…" at bounding box center [707, 564] width 134 height 12
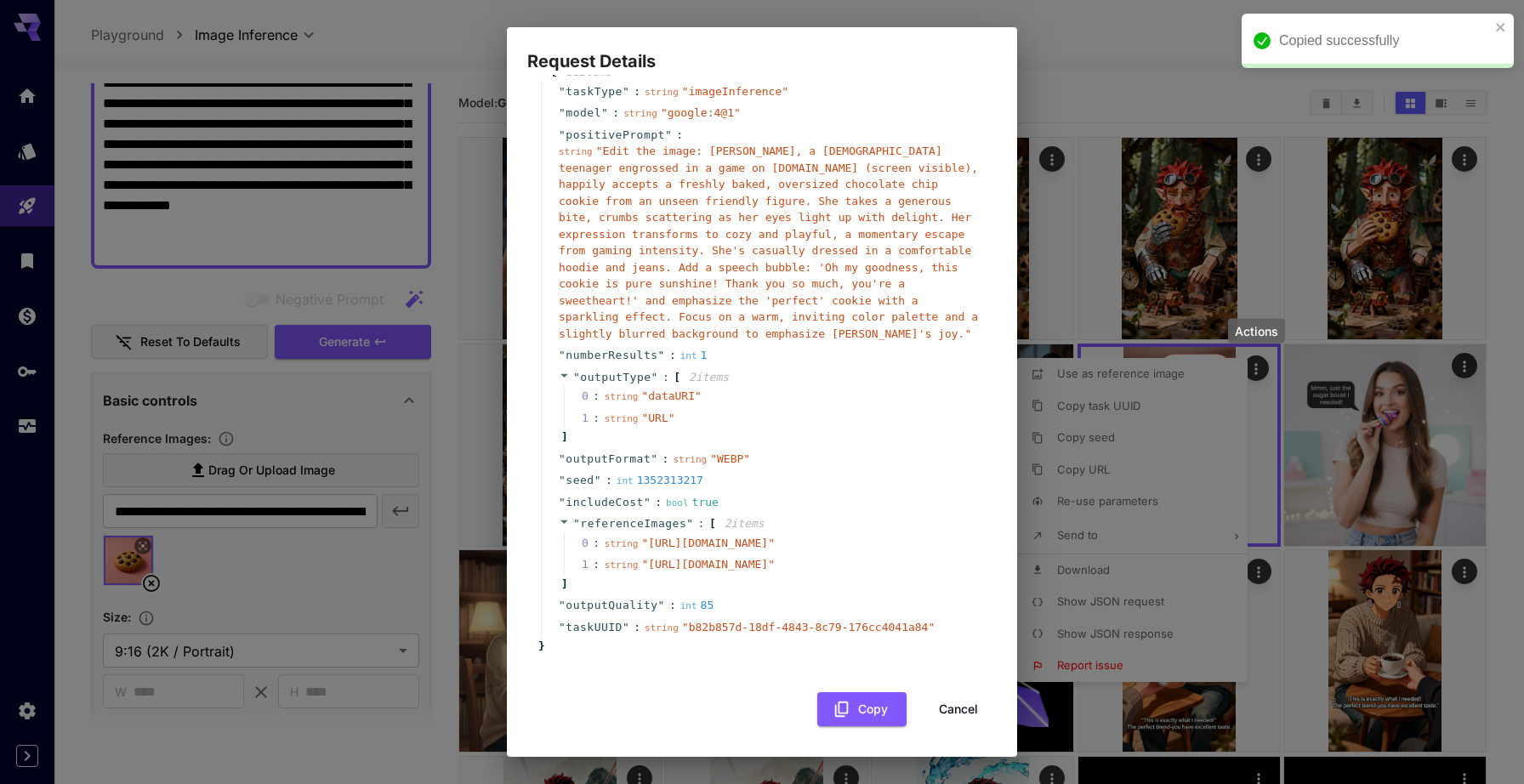
drag, startPoint x: 644, startPoint y: 532, endPoint x: 808, endPoint y: 568, distance: 167.9
click at [775, 568] on span "" https://cdn.now.gg/now-ai-chars/assets/character/character-char-9XpJ1OHULPKiD…" at bounding box center [707, 564] width 134 height 12
copy span "https://cdn.now.gg/now-ai-chars/assets/character/character-char-9XpJ1OHULPKiDwO…"
click at [949, 714] on button "Cancel" at bounding box center [958, 709] width 77 height 35
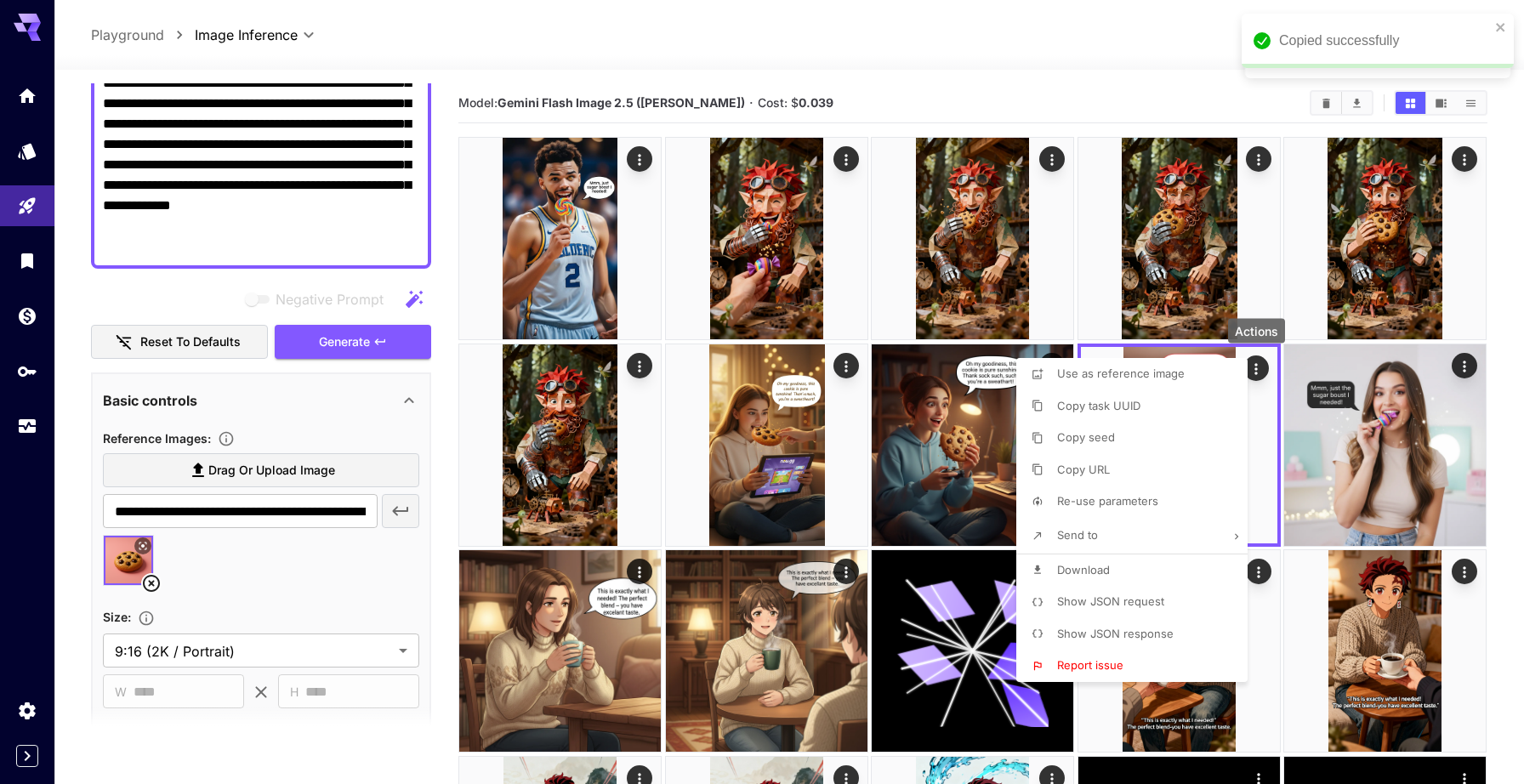
click at [316, 513] on div at bounding box center [762, 392] width 1524 height 784
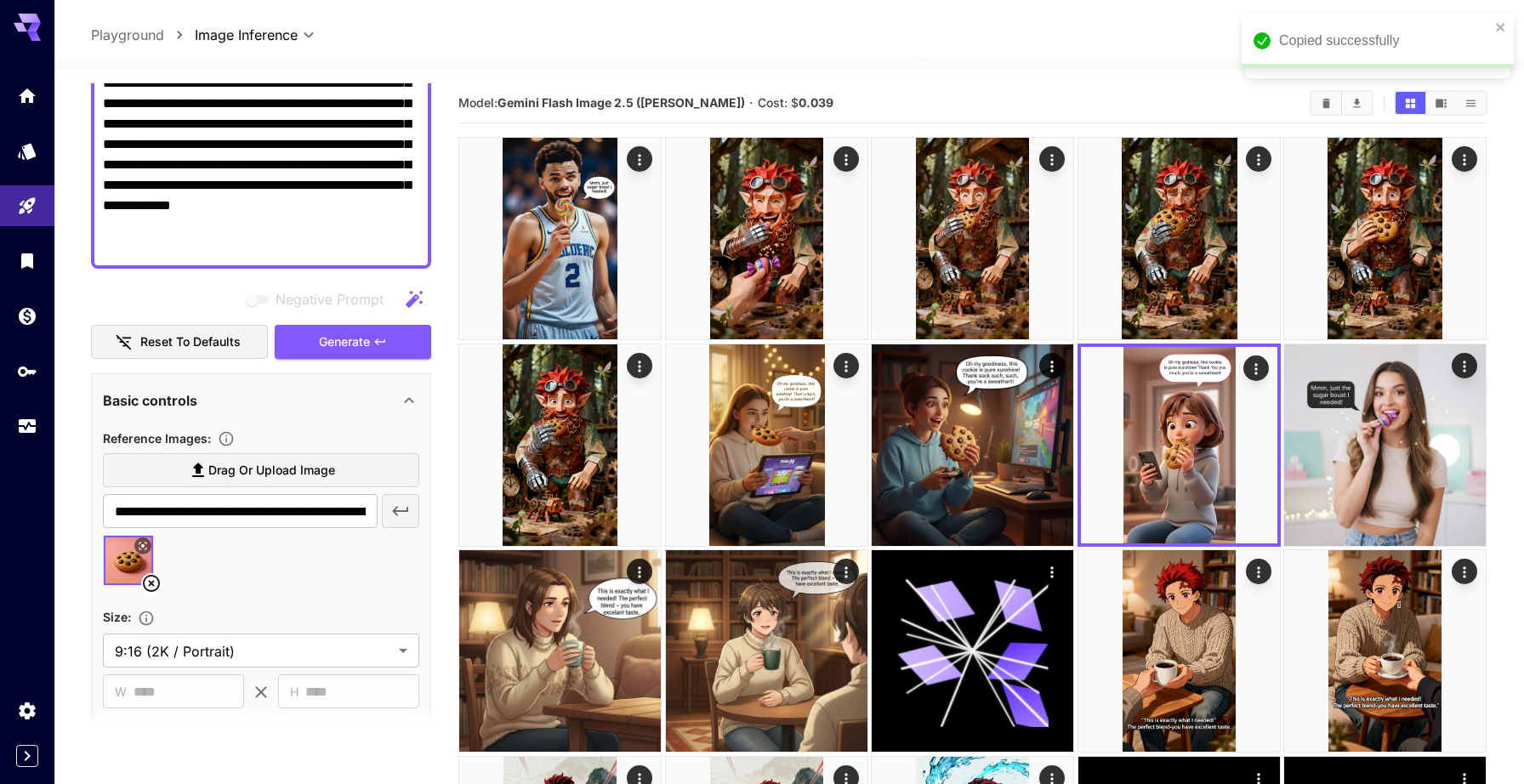
click at [316, 513] on input "**********" at bounding box center [239, 511] width 274 height 34
paste input "**********"
type input "**********"
click at [404, 513] on icon "button" at bounding box center [400, 511] width 20 height 20
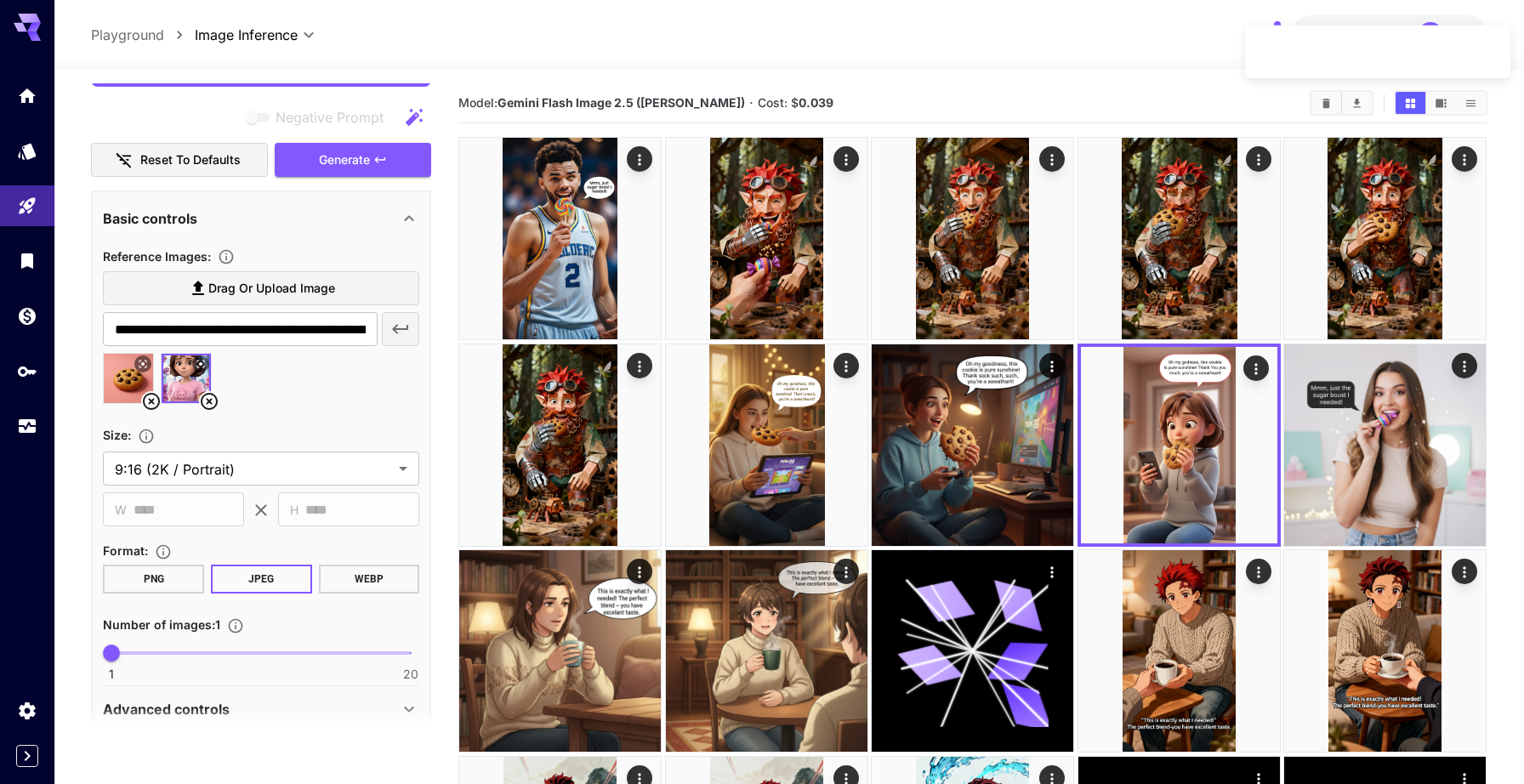
scroll to position [453, 0]
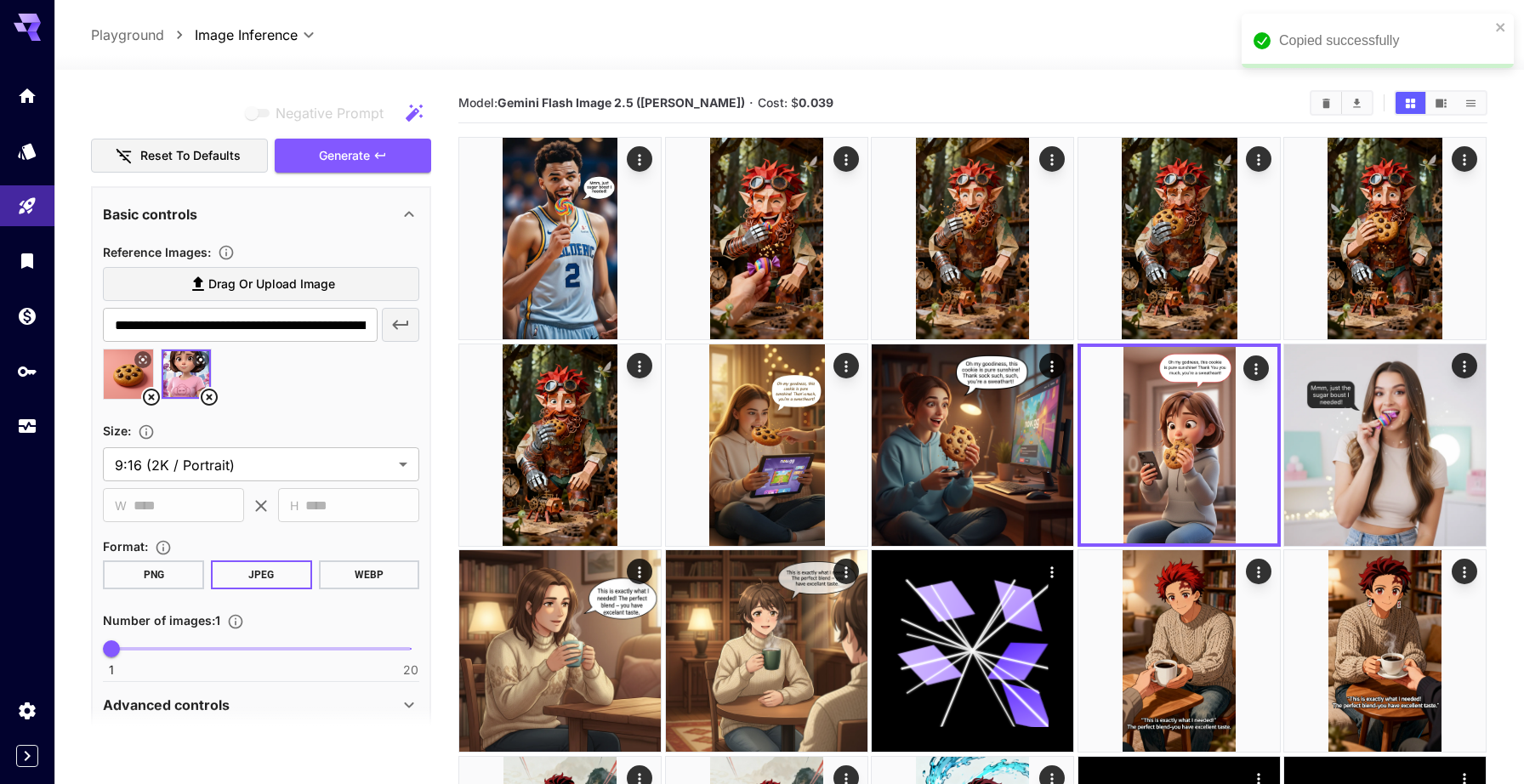
click at [364, 569] on button "WEBP" at bounding box center [369, 574] width 102 height 28
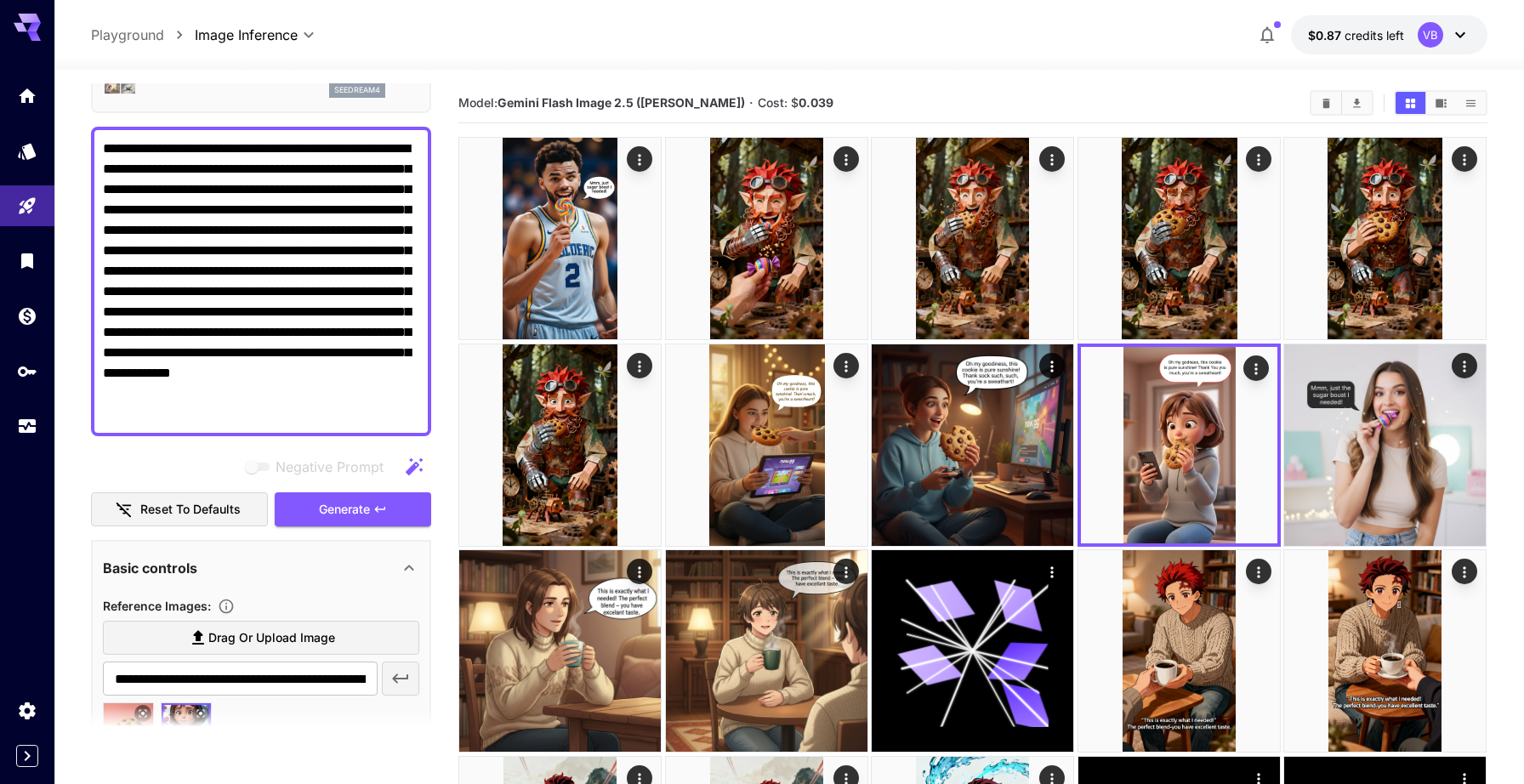
scroll to position [79, 0]
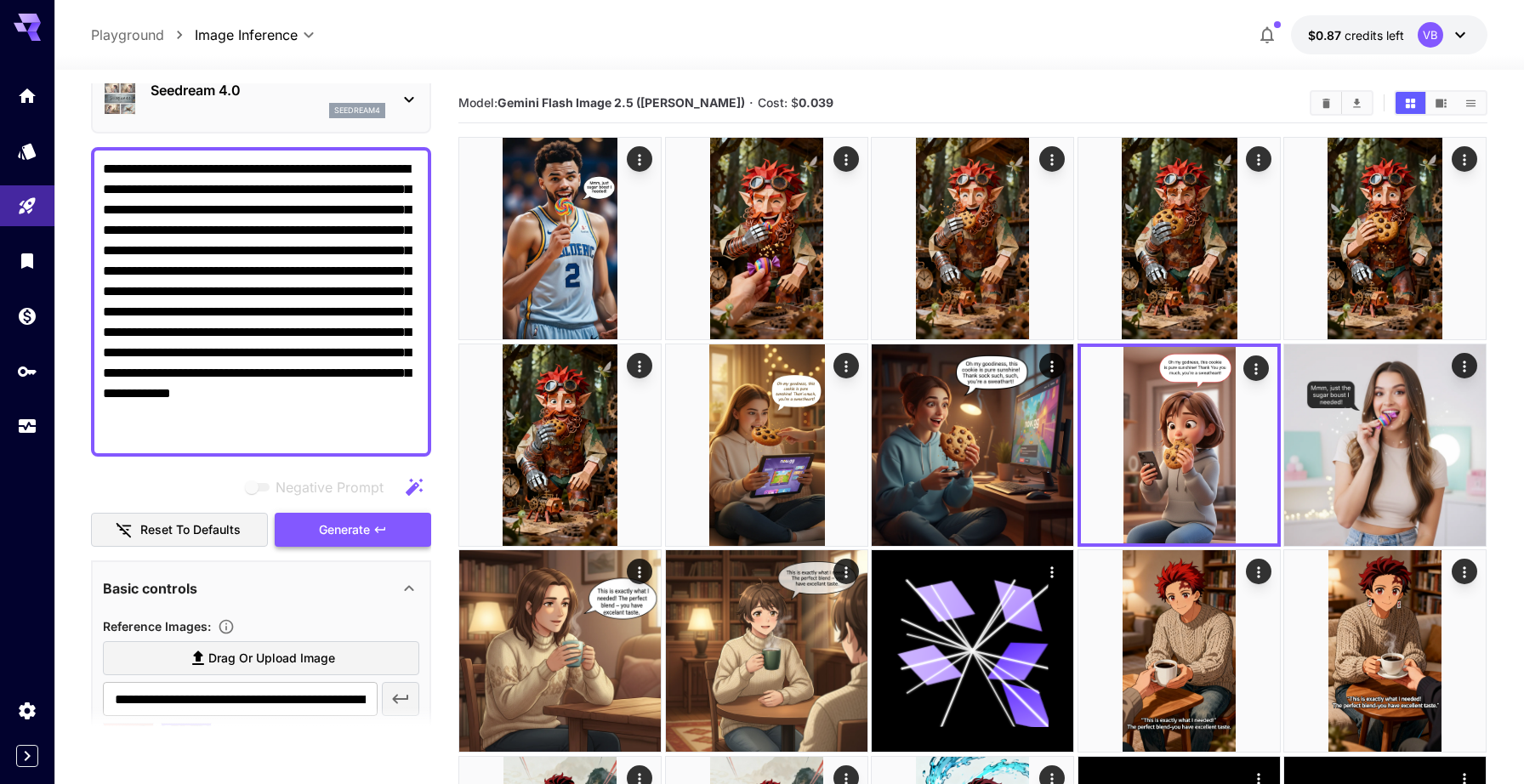
click at [327, 533] on span "Generate" at bounding box center [345, 530] width 51 height 21
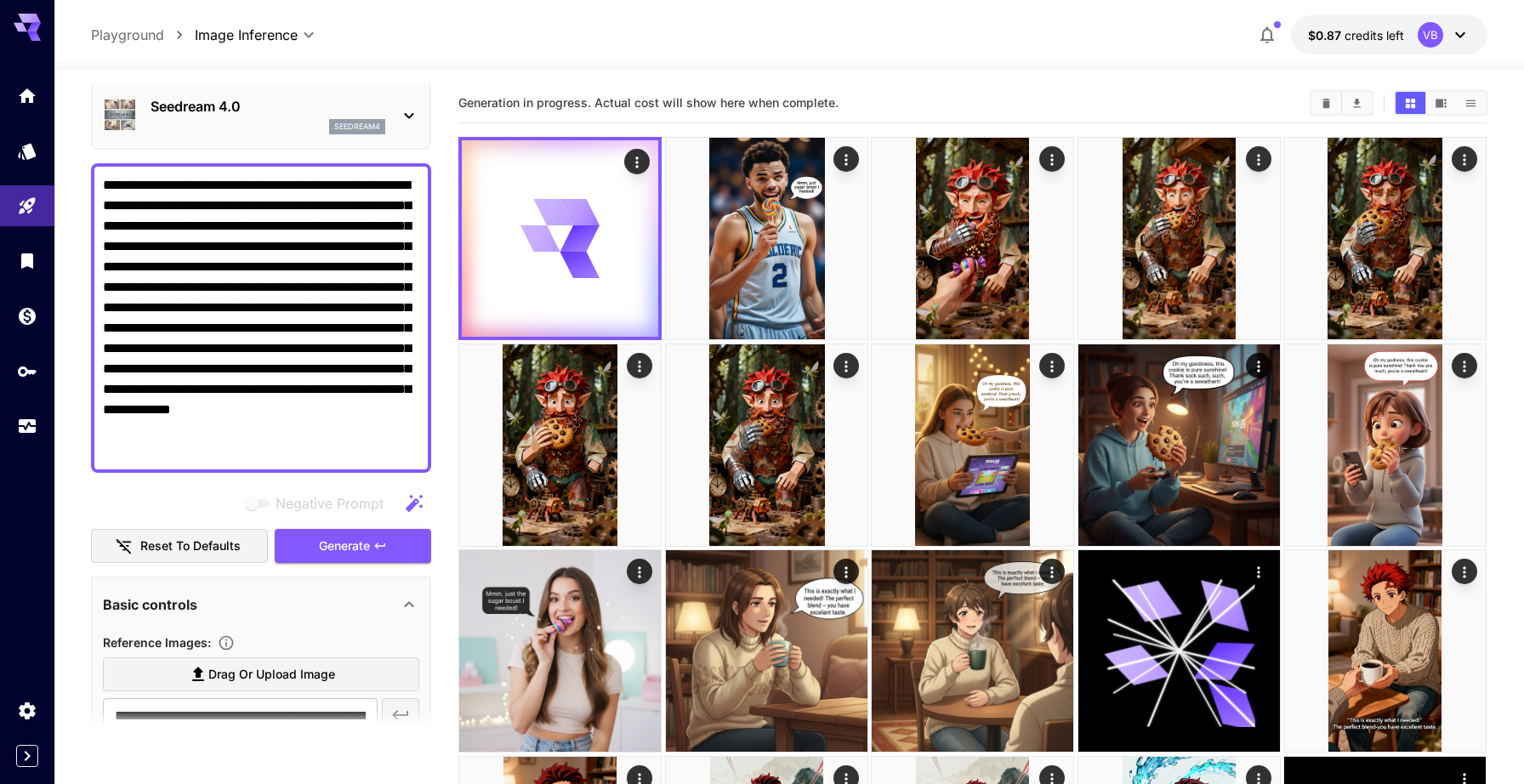
scroll to position [0, 0]
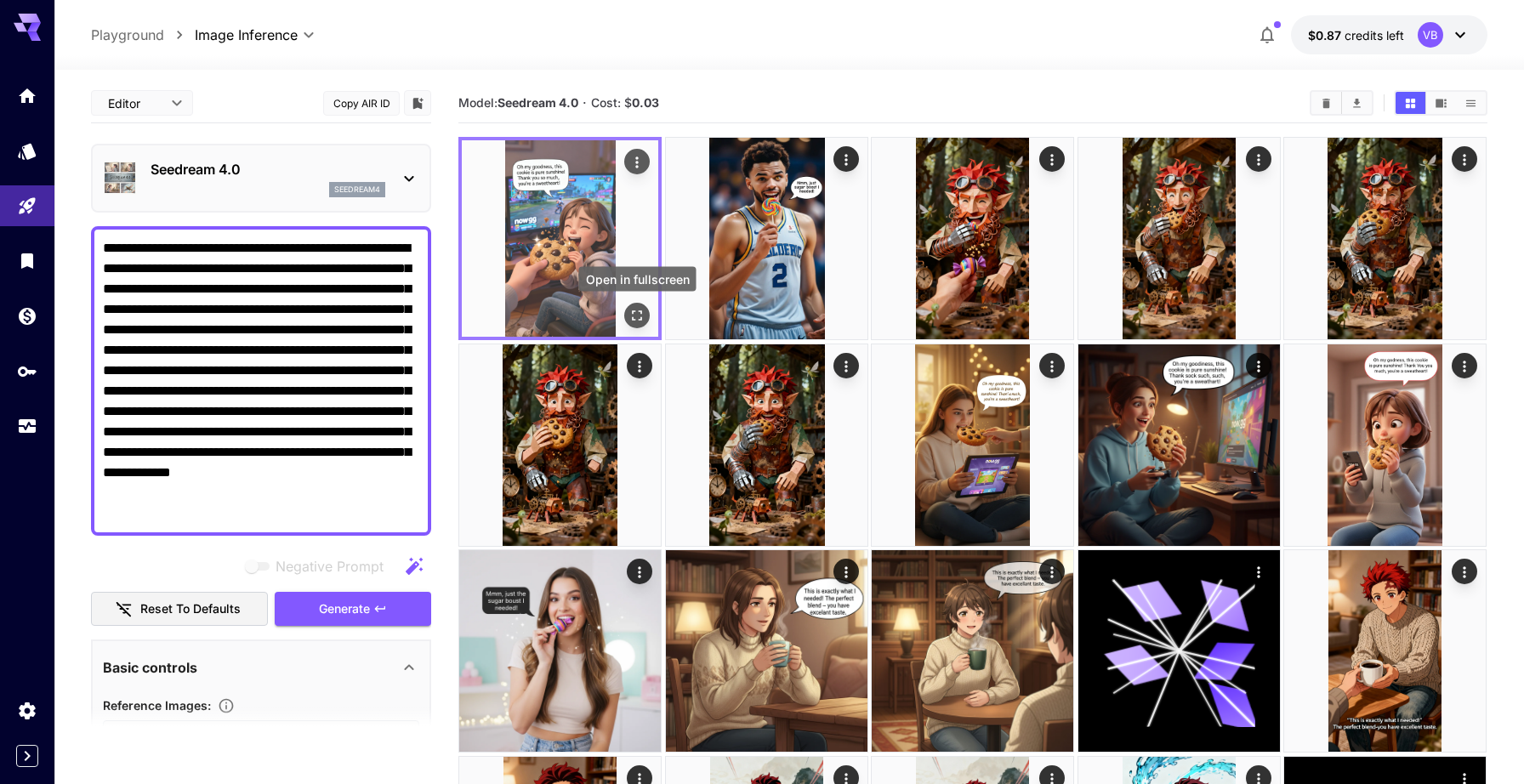
click at [642, 314] on icon "Open in fullscreen" at bounding box center [638, 315] width 17 height 17
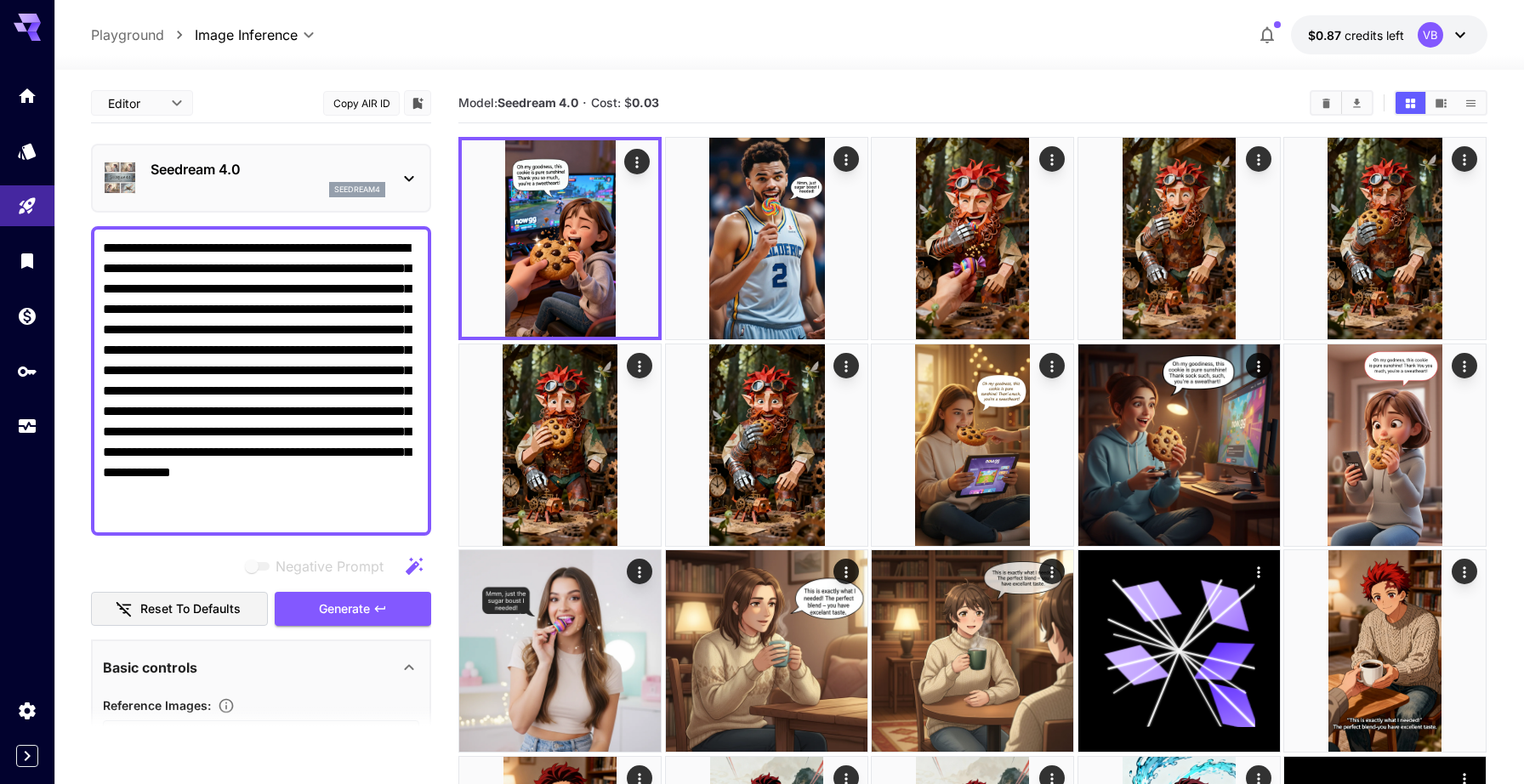
click at [312, 401] on textarea "**********" at bounding box center [260, 381] width 316 height 286
click at [258, 525] on div "**********" at bounding box center [261, 381] width 340 height 309
drag, startPoint x: 230, startPoint y: 516, endPoint x: 336, endPoint y: 273, distance: 265.1
click at [336, 273] on textarea "**********" at bounding box center [260, 381] width 316 height 286
click at [326, 318] on textarea "**********" at bounding box center [260, 381] width 316 height 286
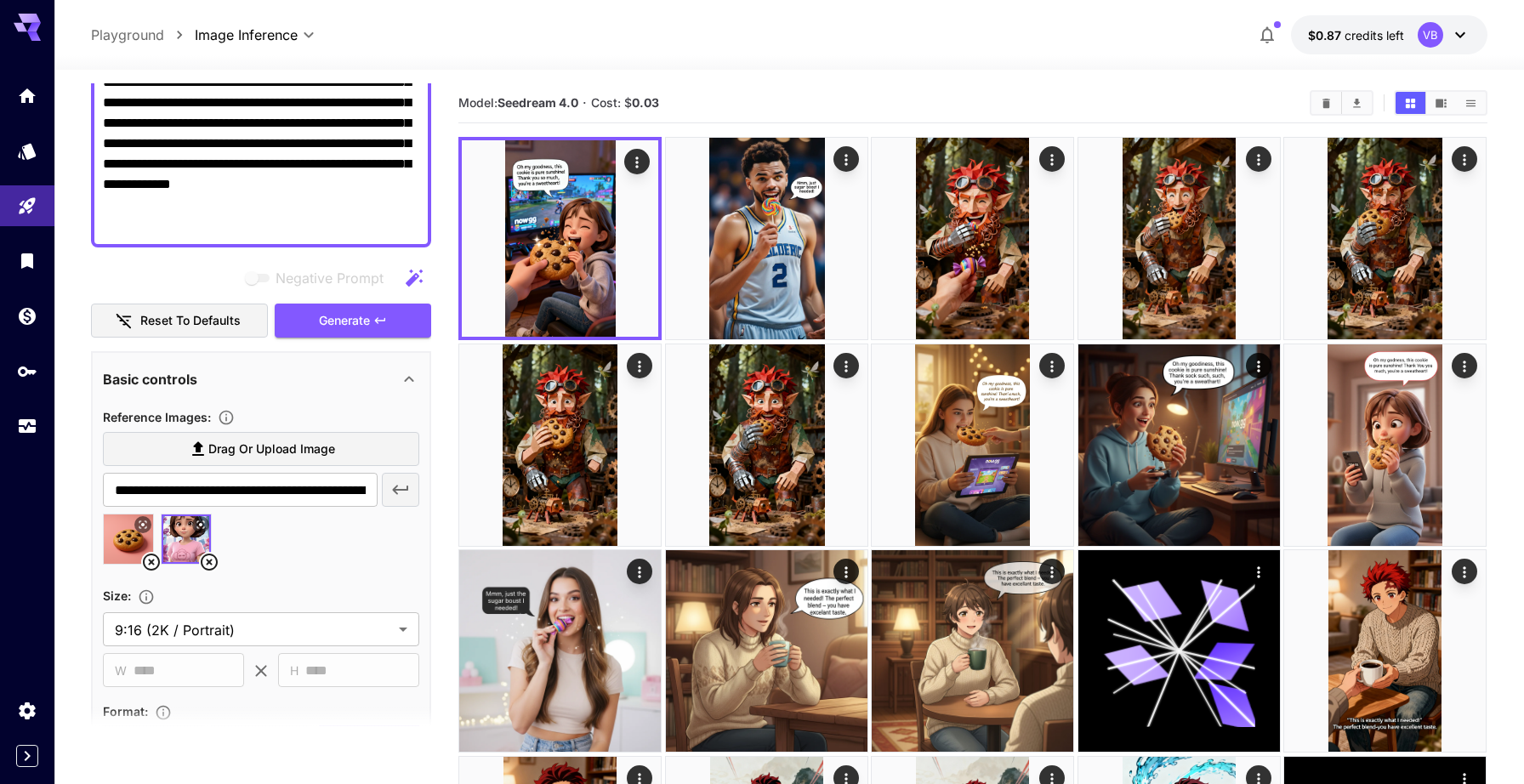
scroll to position [306, 0]
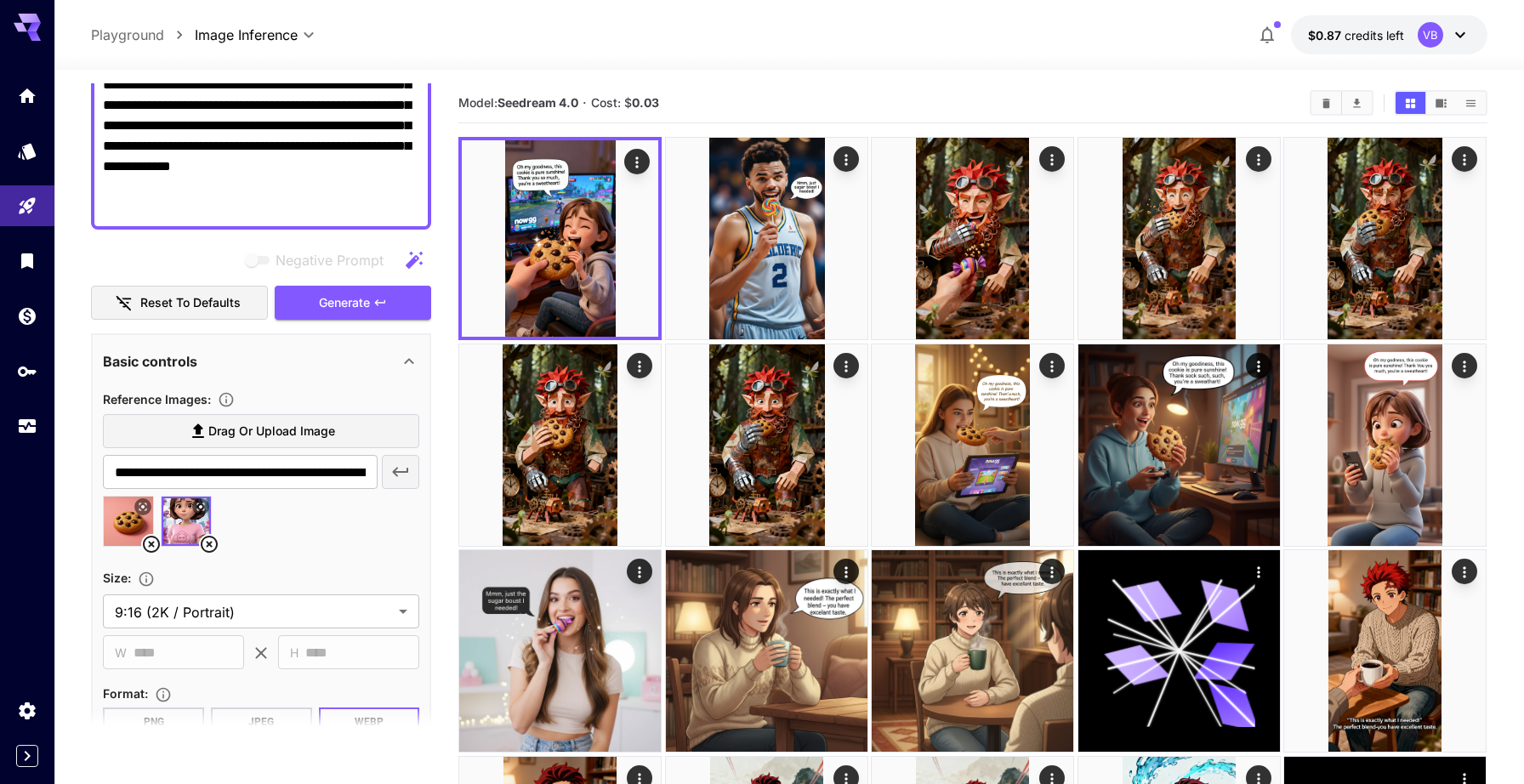
click at [469, 62] on div at bounding box center [789, 59] width 1470 height 20
